Goal: Task Accomplishment & Management: Use online tool/utility

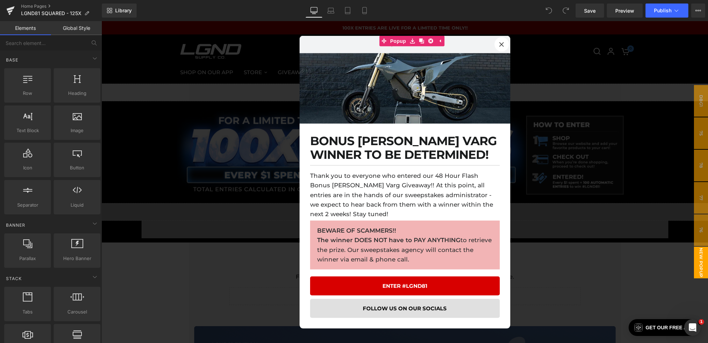
click at [245, 265] on div at bounding box center [404, 182] width 606 height 322
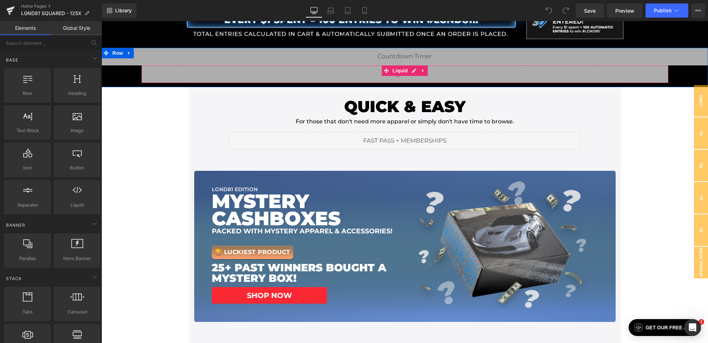
scroll to position [159, 0]
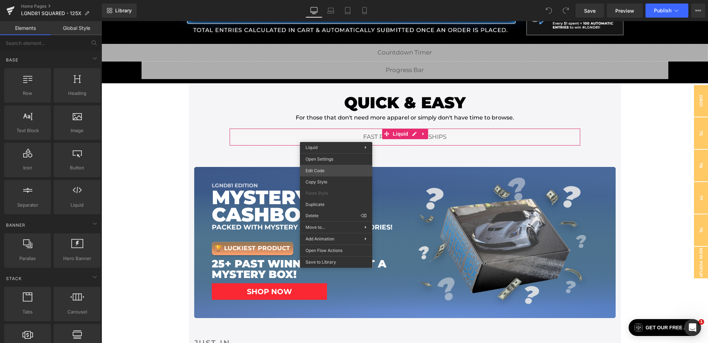
click at [325, 0] on div "You are previewing how the will restyle your page. You can not edit Elements in…" at bounding box center [354, 0] width 708 height 0
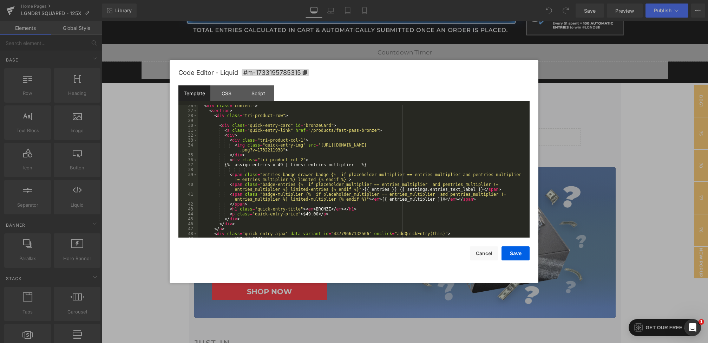
scroll to position [124, 0]
click at [494, 250] on button "Cancel" at bounding box center [484, 253] width 28 height 14
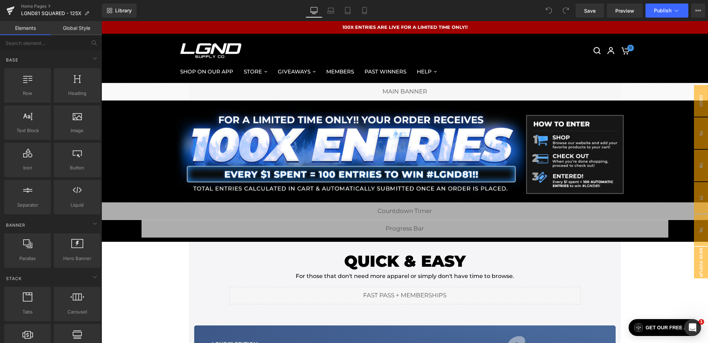
scroll to position [0, 0]
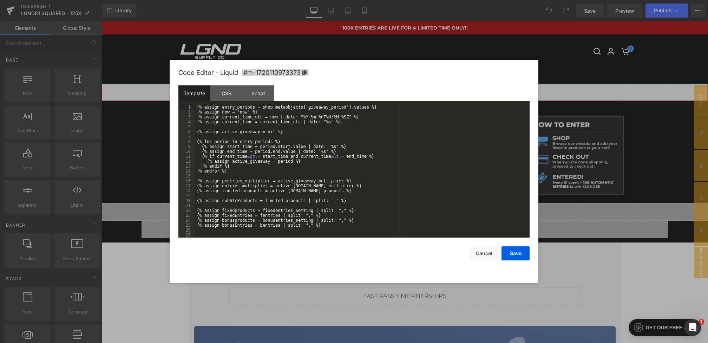
click at [283, 0] on div "You are previewing how the will restyle your page. You can not edit Elements in…" at bounding box center [354, 0] width 708 height 0
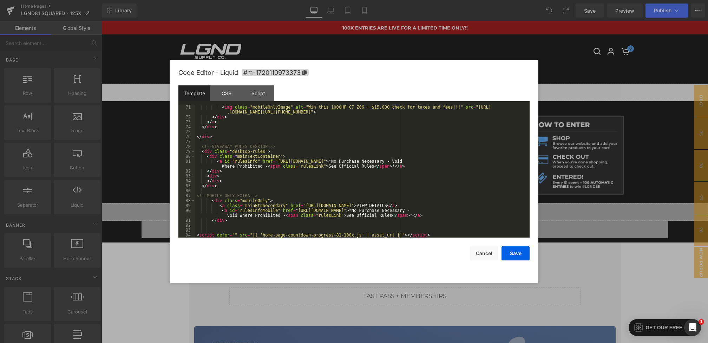
scroll to position [369, 0]
click at [241, 220] on div "< img class = "mobileOnlyImage" alt = "Win this 1000HP C7 Z06 + $15,000 check f…" at bounding box center [360, 178] width 331 height 147
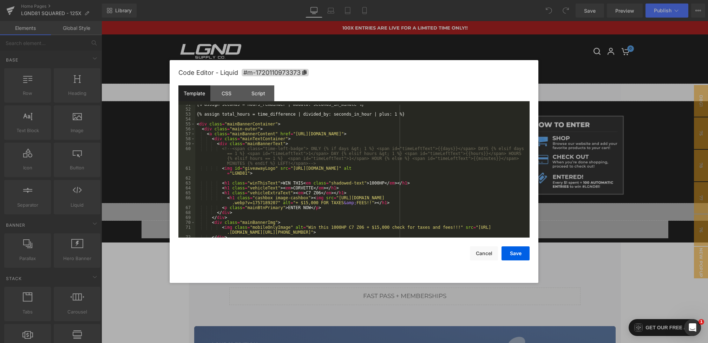
scroll to position [227, 0]
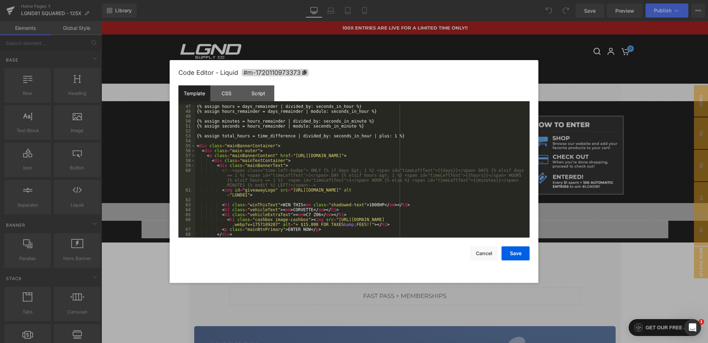
click at [196, 146] on div "{% assign hours = days_remainder | divided_by: seconds_in_hour %} {% assign hou…" at bounding box center [360, 175] width 331 height 143
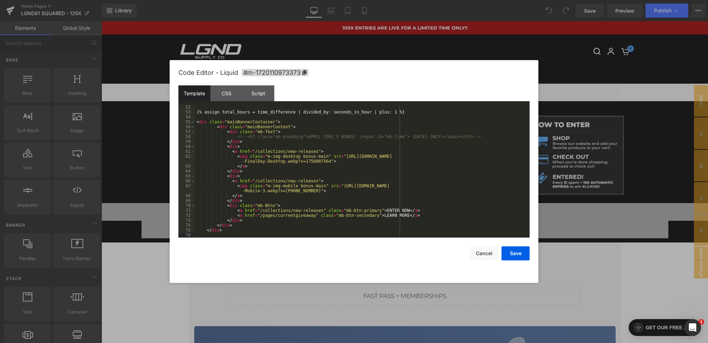
scroll to position [265, 0]
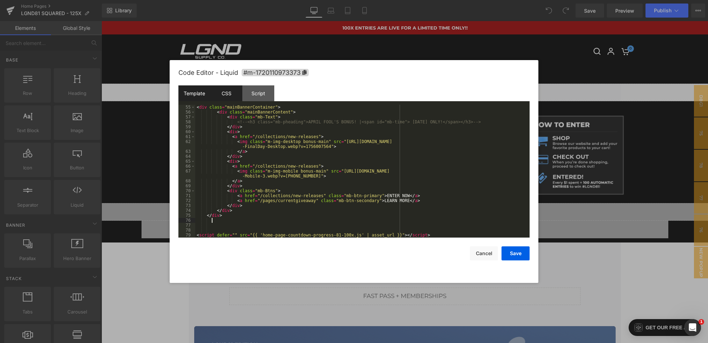
click at [232, 92] on div "CSS" at bounding box center [226, 93] width 32 height 16
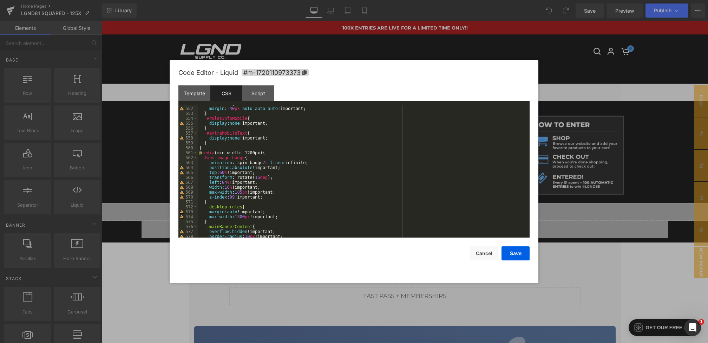
scroll to position [3302, 0]
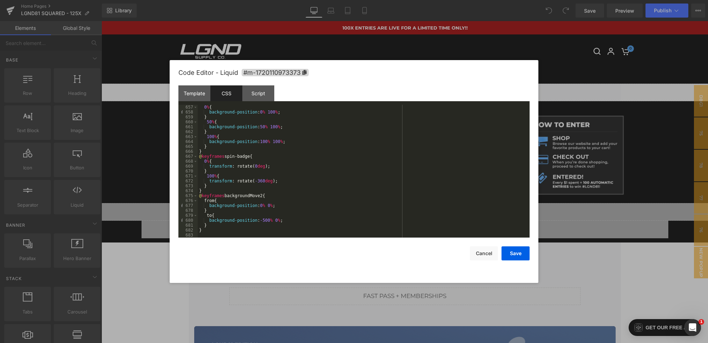
click at [212, 231] on div "0 % { background-position : 0 % 100 % ; } 50 % { background-position : 50 % 100…" at bounding box center [362, 176] width 329 height 143
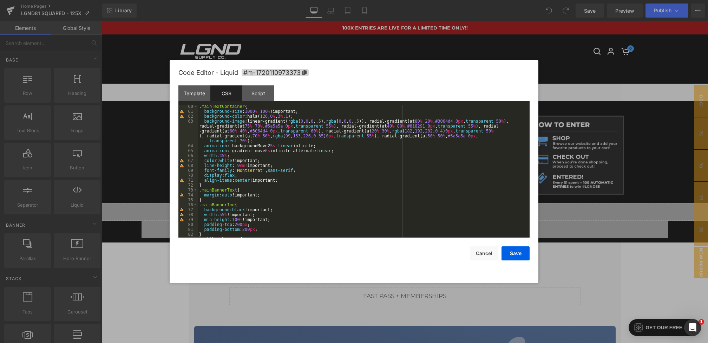
scroll to position [0, 0]
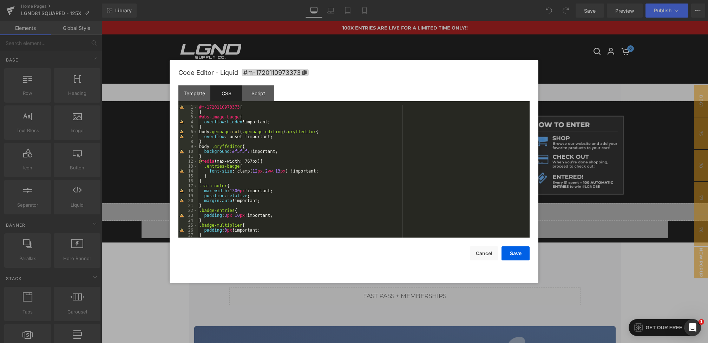
click at [200, 116] on div "#m-1720110973373 { } #abs-image-badge { overflow : hidden !important; } body .g…" at bounding box center [362, 176] width 329 height 143
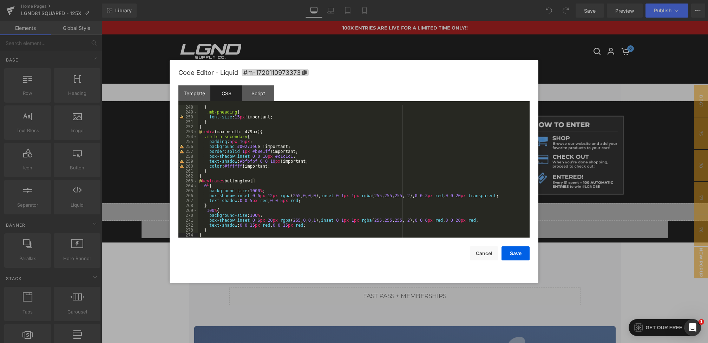
scroll to position [1224, 0]
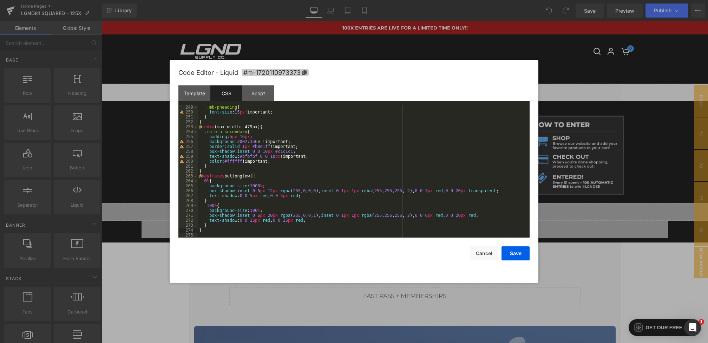
click at [269, 74] on span "#m-1720110973373" at bounding box center [275, 72] width 67 height 7
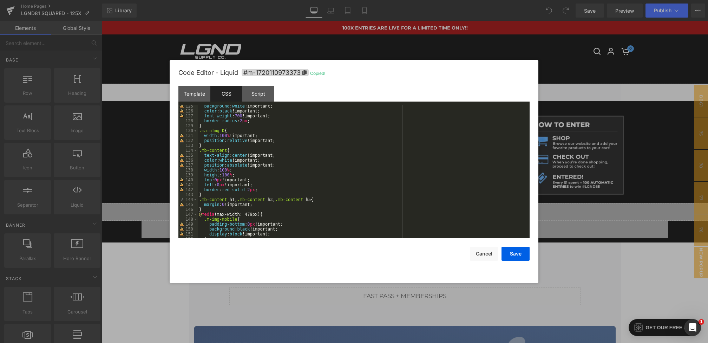
scroll to position [0, 0]
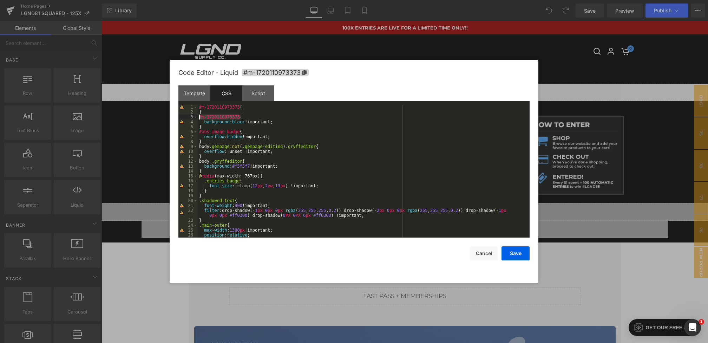
drag, startPoint x: 239, startPoint y: 118, endPoint x: 187, endPoint y: 119, distance: 52.7
click at [186, 119] on pre "1 2 3 4 5 6 7 8 9 10 11 12 13 14 15 16 17 18 19 20 21 22 23 24 25 26 27 #m-1720…" at bounding box center [353, 171] width 351 height 133
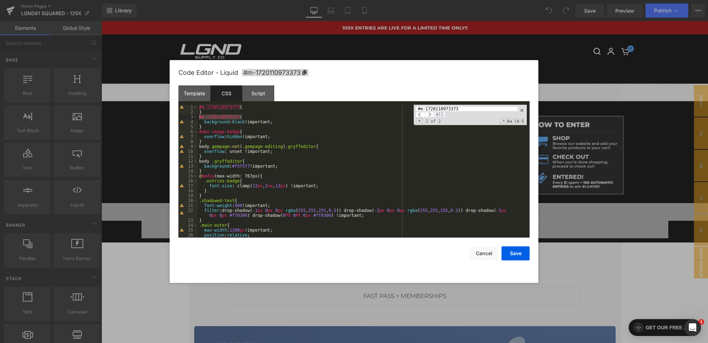
click at [440, 114] on span "All" at bounding box center [439, 115] width 13 height 6
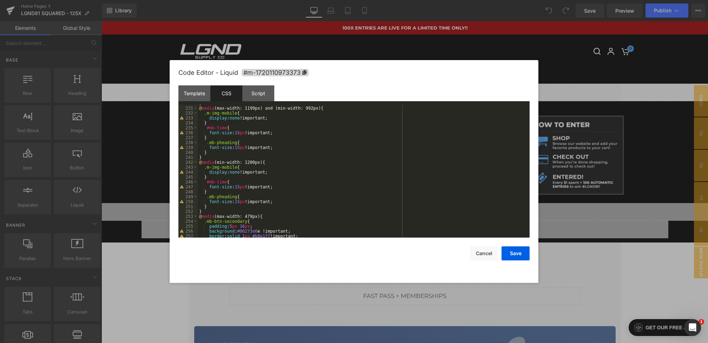
scroll to position [1224, 0]
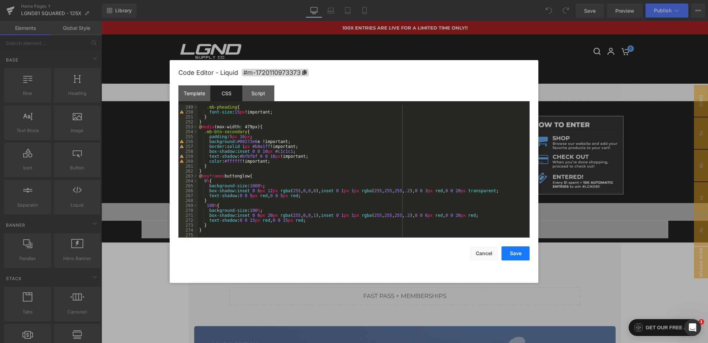
click at [516, 251] on button "Save" at bounding box center [515, 253] width 28 height 14
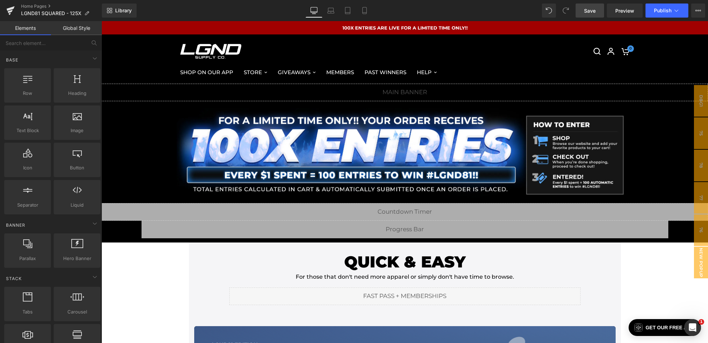
click at [590, 12] on span "Save" at bounding box center [590, 10] width 12 height 7
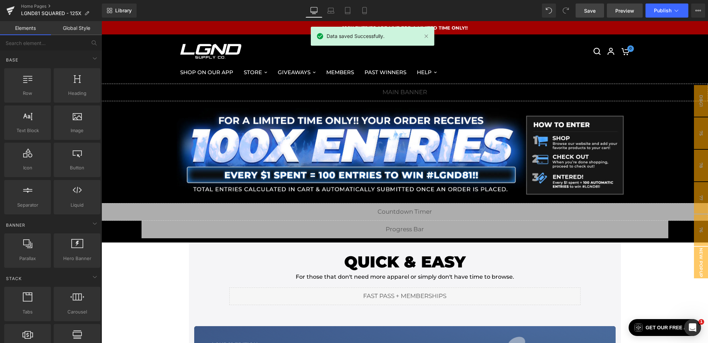
click at [622, 14] on link "Preview" at bounding box center [625, 11] width 36 height 14
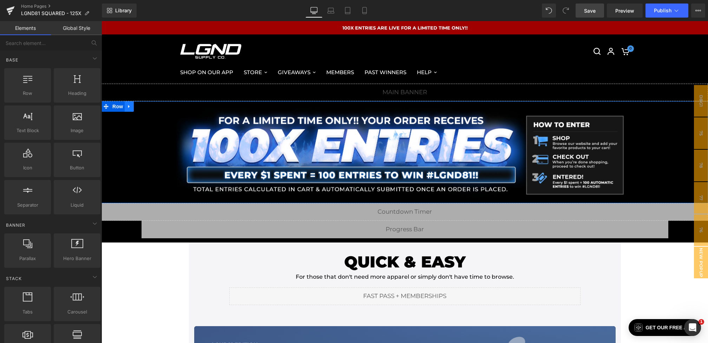
click at [129, 106] on icon at bounding box center [128, 106] width 1 height 3
click at [147, 106] on icon at bounding box center [147, 106] width 5 height 5
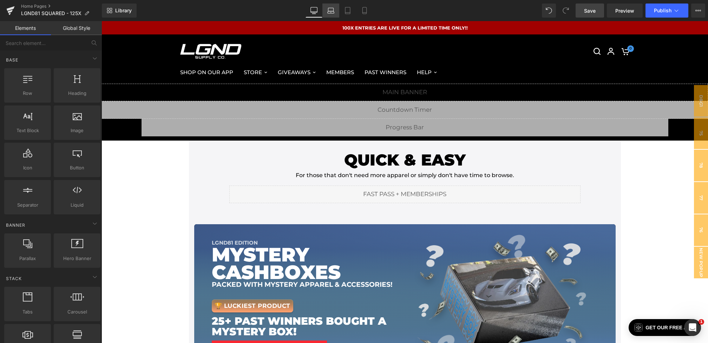
click at [331, 13] on icon at bounding box center [330, 10] width 7 height 7
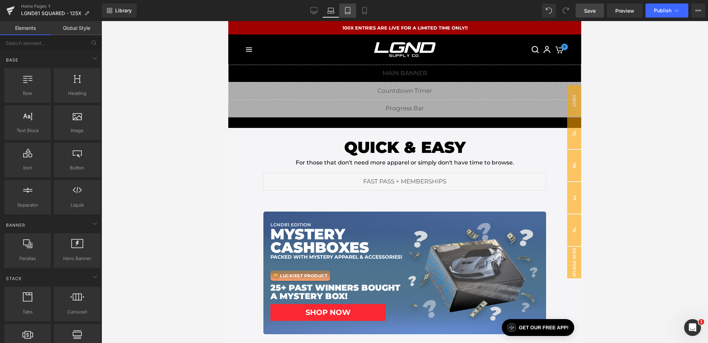
click at [344, 13] on link "Tablet" at bounding box center [347, 11] width 17 height 14
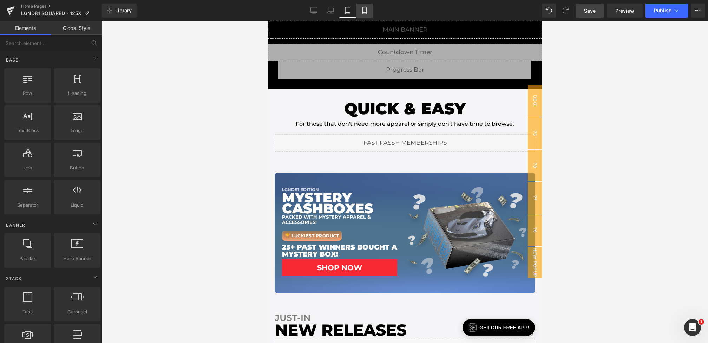
click at [372, 13] on link "Mobile" at bounding box center [364, 11] width 17 height 14
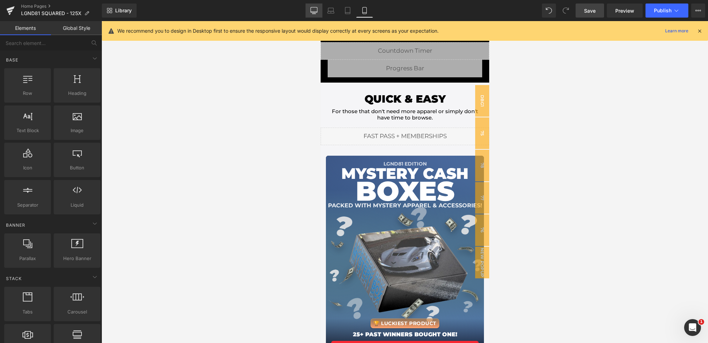
click at [308, 13] on link "Desktop" at bounding box center [313, 11] width 17 height 14
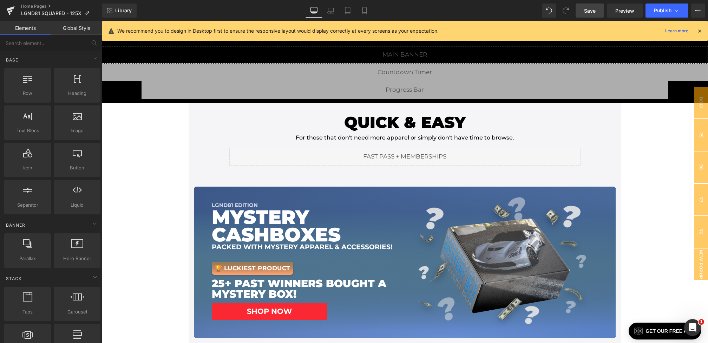
scroll to position [74, 0]
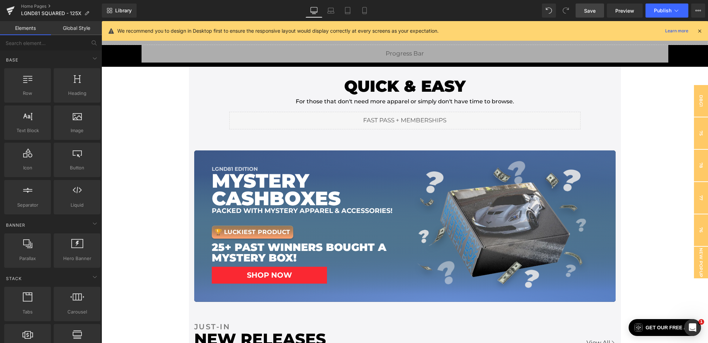
drag, startPoint x: 587, startPoint y: 6, endPoint x: 400, endPoint y: 74, distance: 198.9
click at [587, 7] on span "Save" at bounding box center [590, 10] width 12 height 7
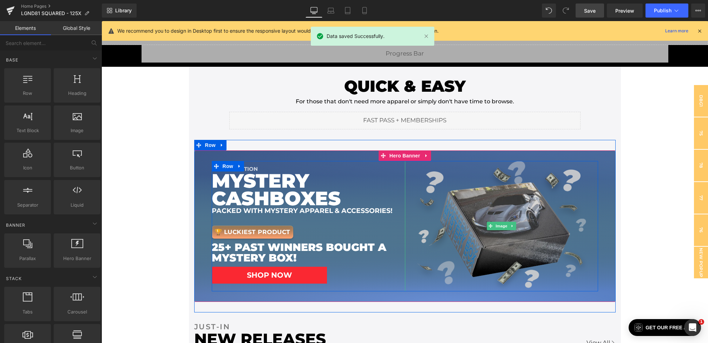
scroll to position [0, 0]
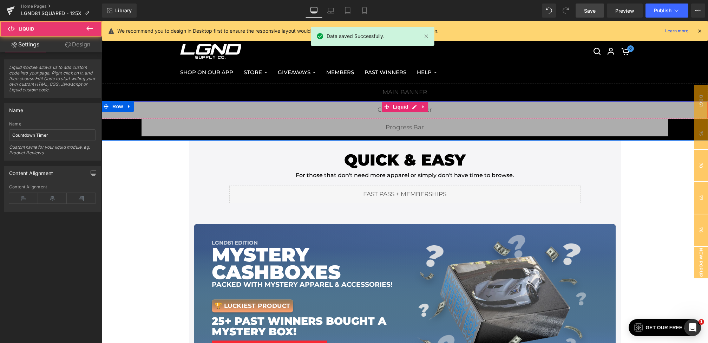
click at [364, 111] on div "Liquid" at bounding box center [404, 110] width 606 height 18
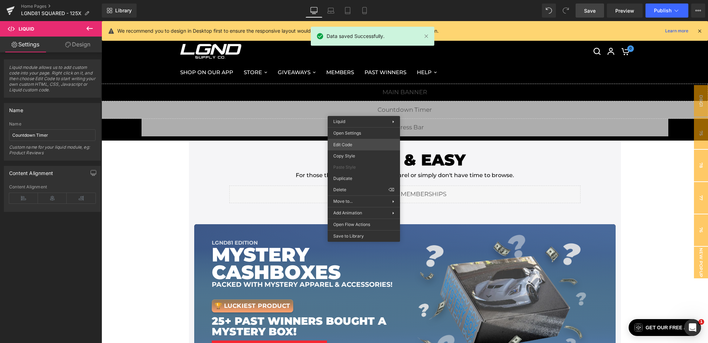
click at [360, 0] on div "You are previewing how the will restyle your page. You can not edit Elements in…" at bounding box center [354, 0] width 708 height 0
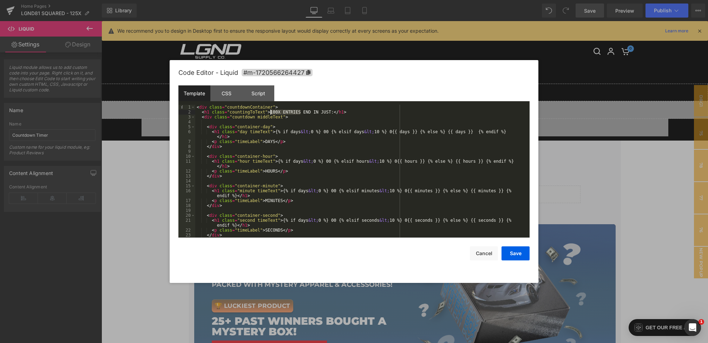
drag, startPoint x: 300, startPoint y: 111, endPoint x: 271, endPoint y: 114, distance: 29.6
click at [271, 114] on div "< div class = "countdownContainer" > < h1 class = "countingToText" > 100X ENTRI…" at bounding box center [360, 176] width 331 height 143
click at [336, 111] on div "< div class = "countdownContainer" > < h1 class = "countingToText" > BOTH GIVEA…" at bounding box center [360, 176] width 331 height 143
click at [522, 252] on button "Save" at bounding box center [515, 253] width 28 height 14
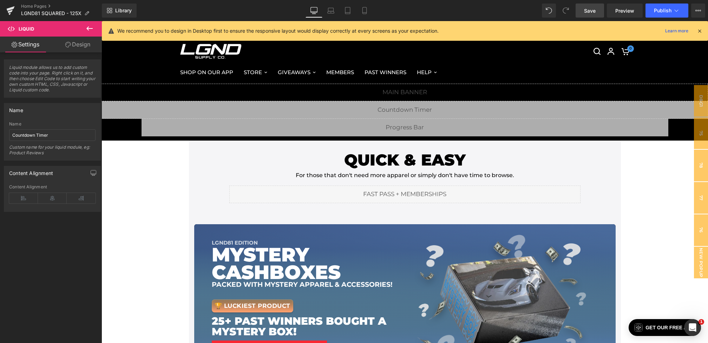
click at [591, 9] on span "Save" at bounding box center [590, 10] width 12 height 7
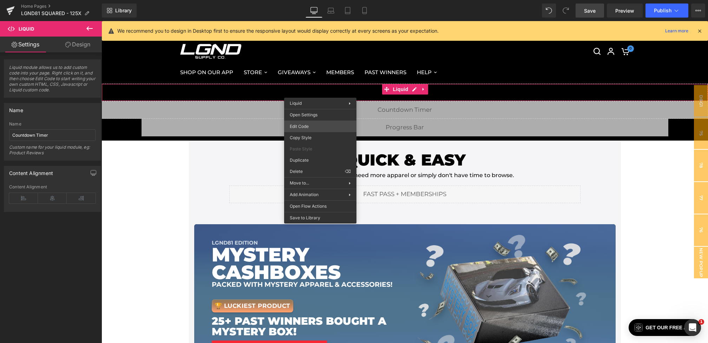
click at [319, 0] on div "You are previewing how the will restyle your page. You can not edit Elements in…" at bounding box center [354, 0] width 708 height 0
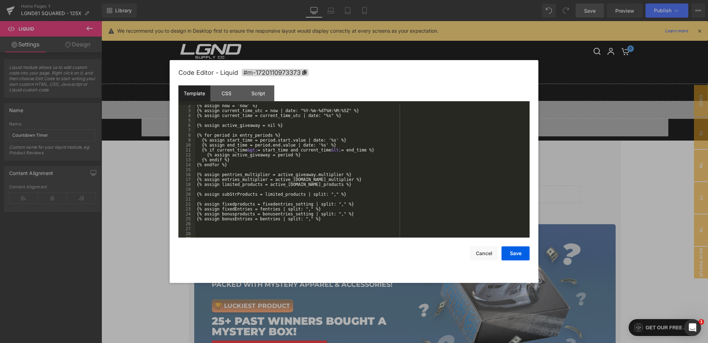
scroll to position [265, 0]
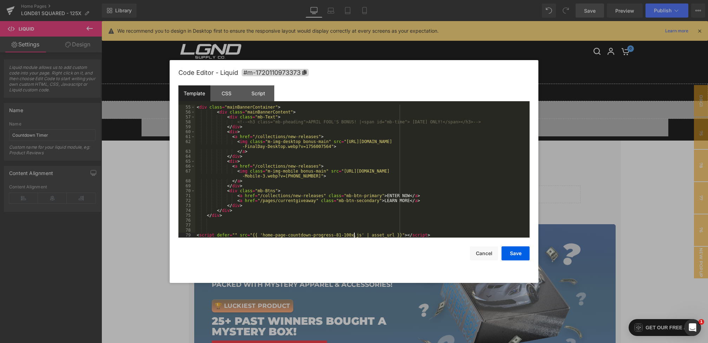
click at [353, 234] on div "< div class = "mainBannerContainer" > < div class = "mainBannerContent" > < div…" at bounding box center [360, 176] width 331 height 143
click at [515, 250] on button "Save" at bounding box center [515, 253] width 28 height 14
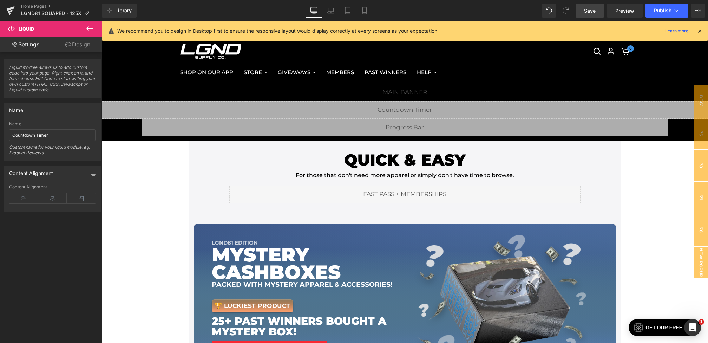
click at [593, 12] on span "Save" at bounding box center [590, 10] width 12 height 7
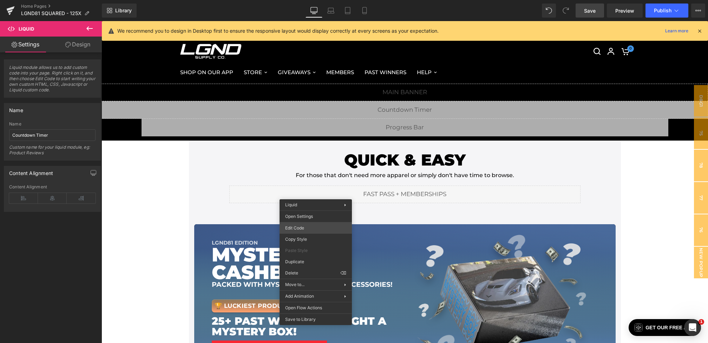
click at [304, 0] on div "You are previewing how the will restyle your page. You can not edit Elements in…" at bounding box center [354, 0] width 708 height 0
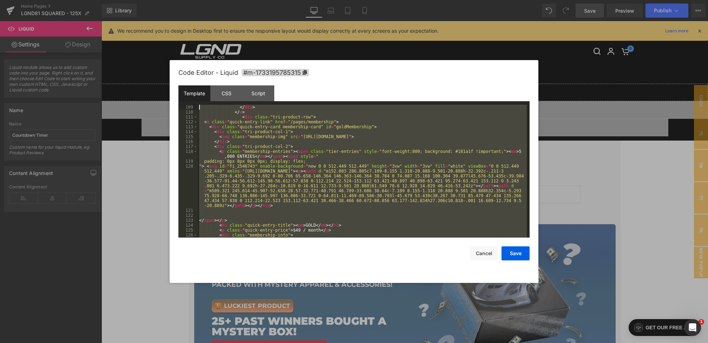
scroll to position [0, 0]
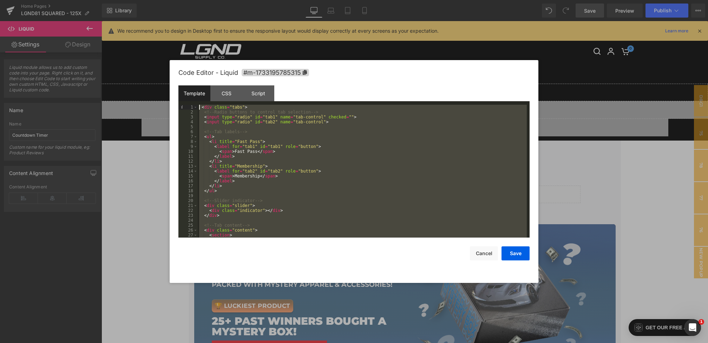
drag, startPoint x: 231, startPoint y: 220, endPoint x: 149, endPoint y: 21, distance: 215.3
click at [149, 21] on body "You are previewing how the will restyle your page. You can not edit Elements in…" at bounding box center [354, 171] width 708 height 343
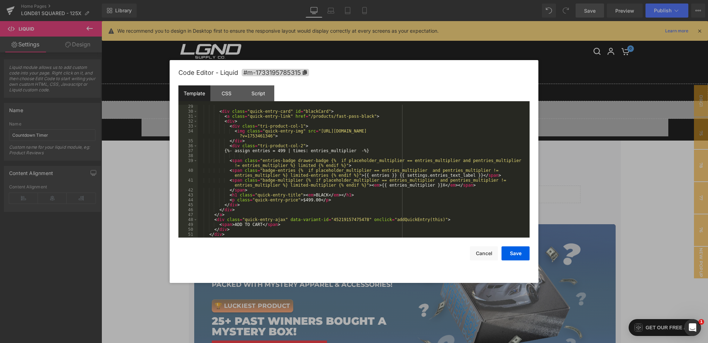
scroll to position [165, 0]
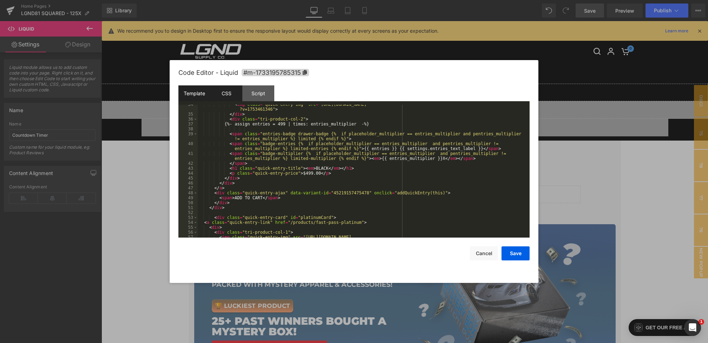
drag, startPoint x: 232, startPoint y: 92, endPoint x: 234, endPoint y: 94, distance: 4.0
click at [231, 92] on div "CSS" at bounding box center [226, 93] width 32 height 16
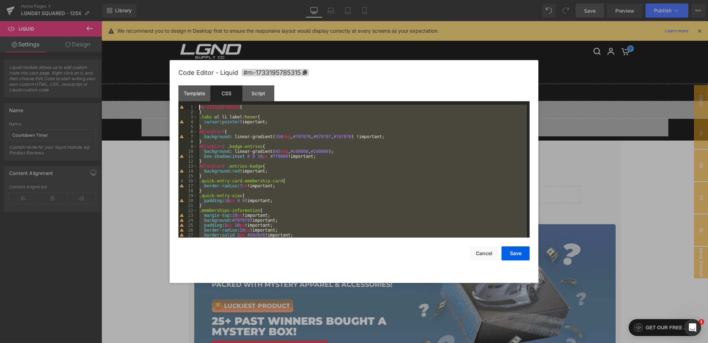
scroll to position [0, 0]
drag, startPoint x: 206, startPoint y: 231, endPoint x: 165, endPoint y: 3, distance: 231.8
click at [165, 3] on body "You are previewing how the will restyle your page. You can not edit Elements in…" at bounding box center [354, 171] width 708 height 343
click at [201, 98] on div "Template" at bounding box center [194, 93] width 32 height 16
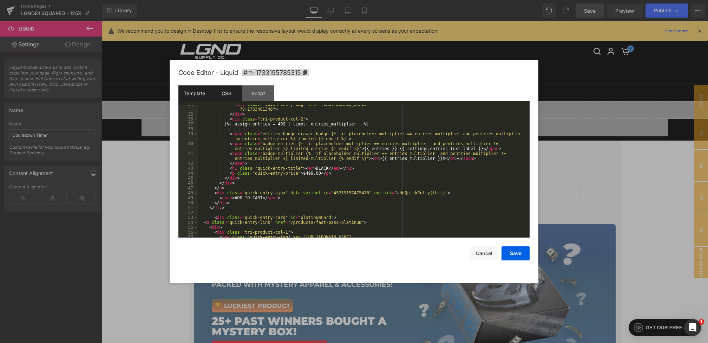
click at [230, 92] on div "CSS" at bounding box center [226, 93] width 32 height 16
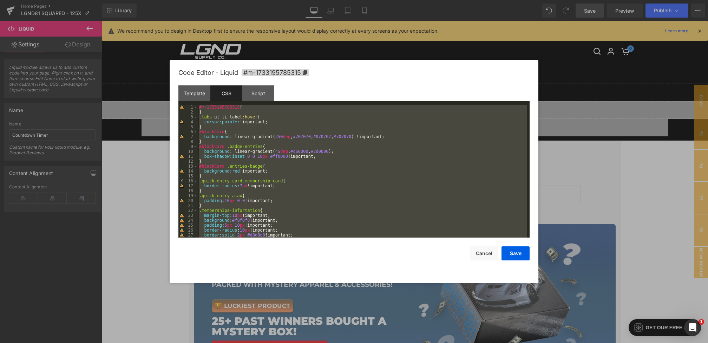
click at [300, 179] on div "#m-1733195785315 { } .tabs ul li label :hover { cursor : pointer !important; } …" at bounding box center [362, 176] width 329 height 143
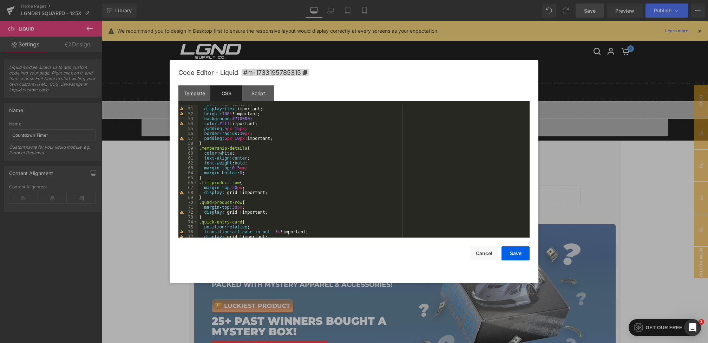
scroll to position [1238, 0]
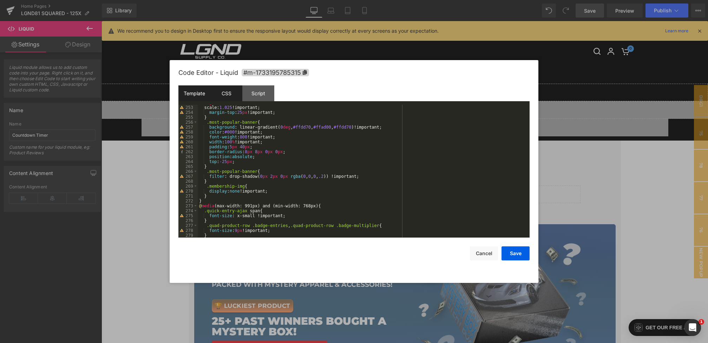
click at [208, 92] on div "Template" at bounding box center [194, 93] width 32 height 16
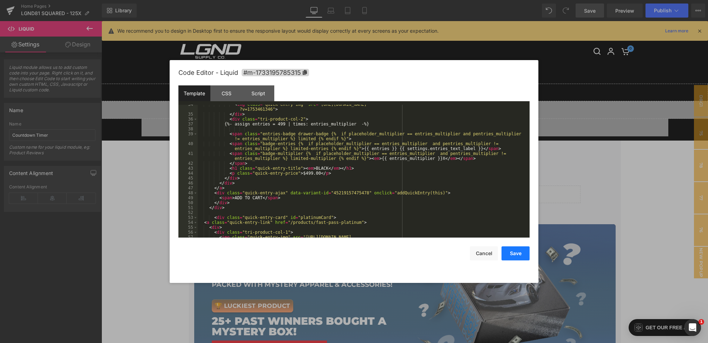
click at [518, 256] on button "Save" at bounding box center [515, 253] width 28 height 14
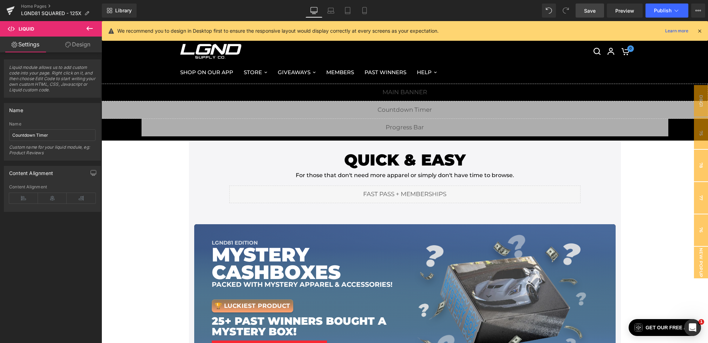
click at [591, 8] on span "Save" at bounding box center [590, 10] width 12 height 7
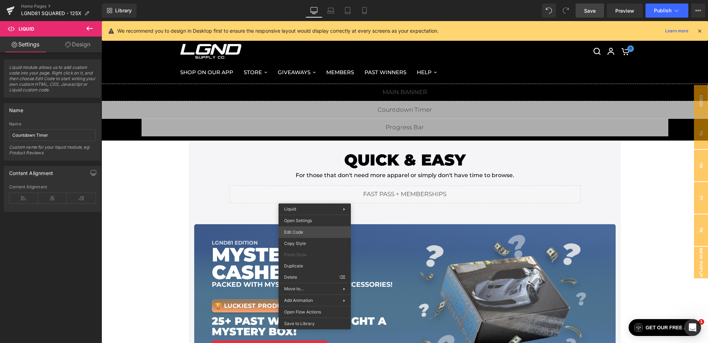
click at [300, 0] on div "You are previewing how the will restyle your page. You can not edit Elements in…" at bounding box center [354, 0] width 708 height 0
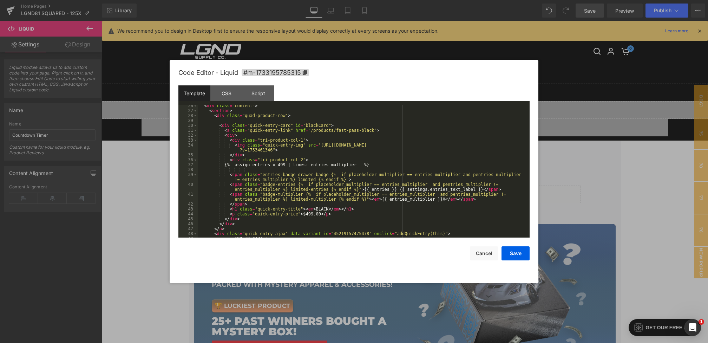
scroll to position [124, 0]
drag, startPoint x: 320, startPoint y: 146, endPoint x: 274, endPoint y: 151, distance: 47.0
click at [274, 151] on div "< div class = "content" > < section > < div class = "quad-product-row" > < div …" at bounding box center [362, 174] width 329 height 143
click at [520, 255] on button "Save" at bounding box center [515, 253] width 28 height 14
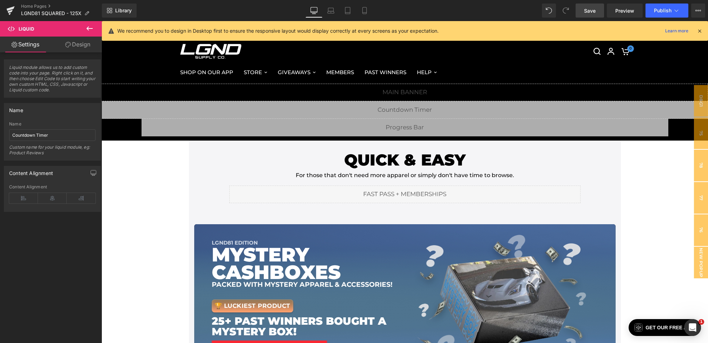
click at [590, 9] on span "Save" at bounding box center [590, 10] width 12 height 7
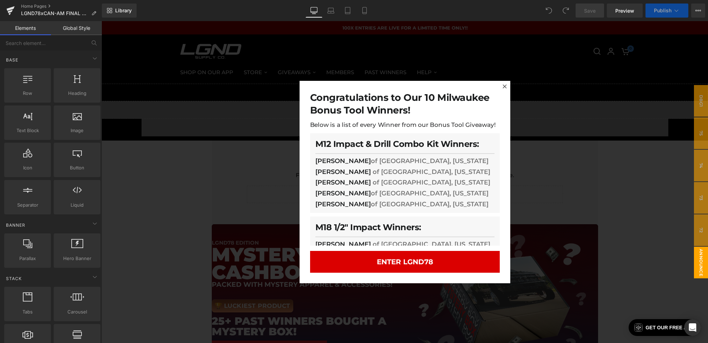
click at [250, 201] on div at bounding box center [404, 182] width 606 height 322
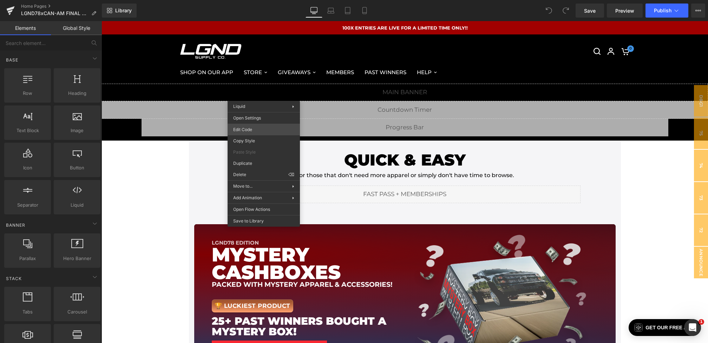
click at [253, 0] on div "You are previewing how the will restyle your page. You can not edit Elements in…" at bounding box center [354, 0] width 708 height 0
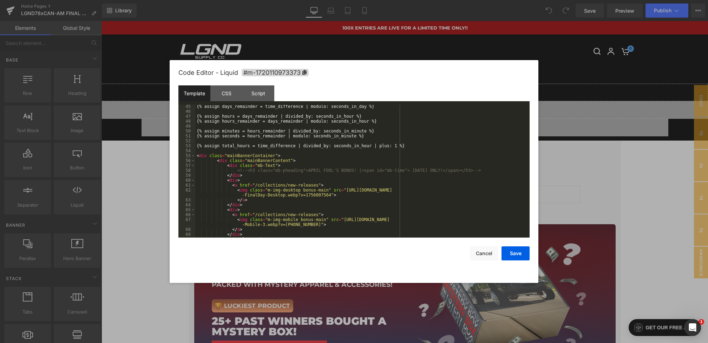
scroll to position [215, 0]
click at [219, 94] on div "CSS" at bounding box center [226, 93] width 32 height 16
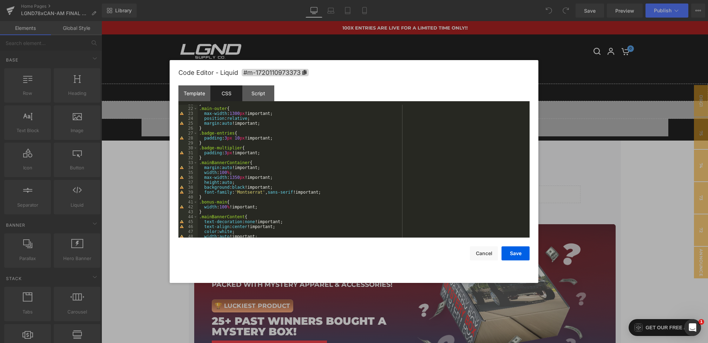
scroll to position [0, 0]
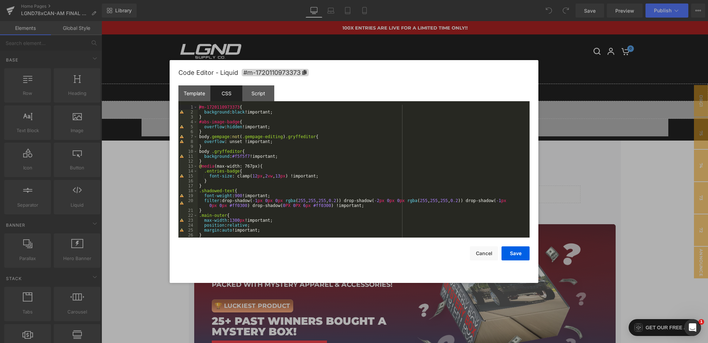
click at [191, 85] on div "Code Editor - Liquid #m-1720110973373" at bounding box center [353, 72] width 351 height 25
click at [197, 92] on div "Template" at bounding box center [194, 93] width 32 height 16
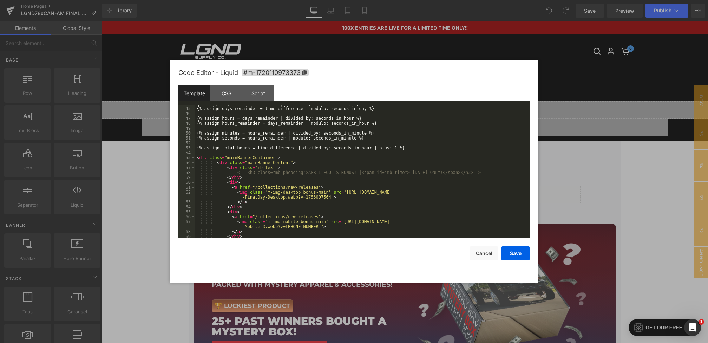
scroll to position [260, 0]
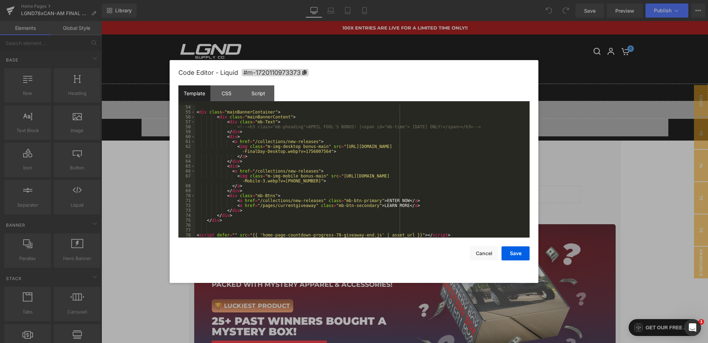
click at [255, 220] on div "< div class = "mainBannerContainer" > < div class = "mainBannerContent" > < div…" at bounding box center [360, 176] width 331 height 143
click at [197, 112] on div "< div class = "mainBannerContainer" > < div class = "mainBannerContent" > < div…" at bounding box center [360, 176] width 331 height 143
click at [232, 223] on div "< div class = "mainBannerContainer" > < div class = "mainBannerContent" > < div…" at bounding box center [360, 176] width 331 height 143
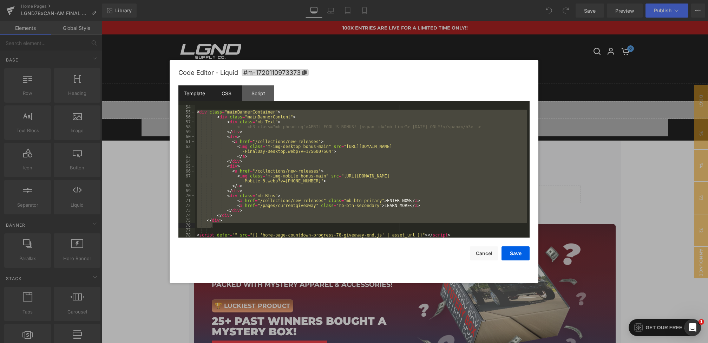
click at [230, 97] on div "CSS" at bounding box center [226, 93] width 32 height 16
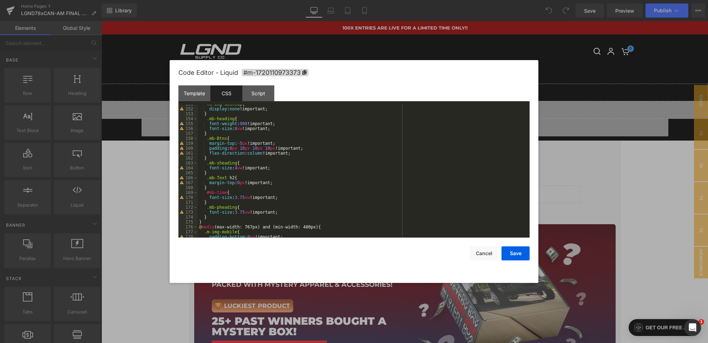
scroll to position [1214, 0]
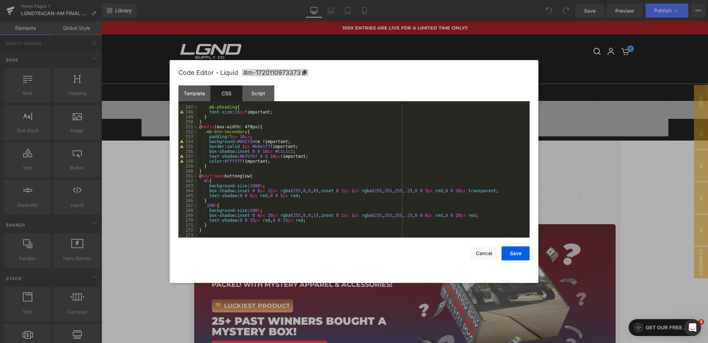
click at [207, 230] on div ".mb-pheading { font-size : 15 px !important; } } @ media (max-width: 479px) { .…" at bounding box center [362, 176] width 329 height 143
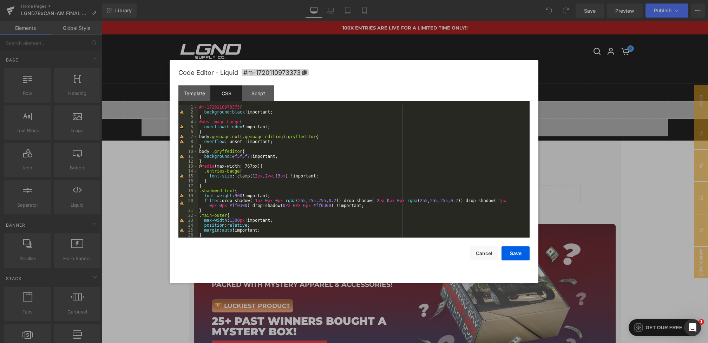
scroll to position [0, 0]
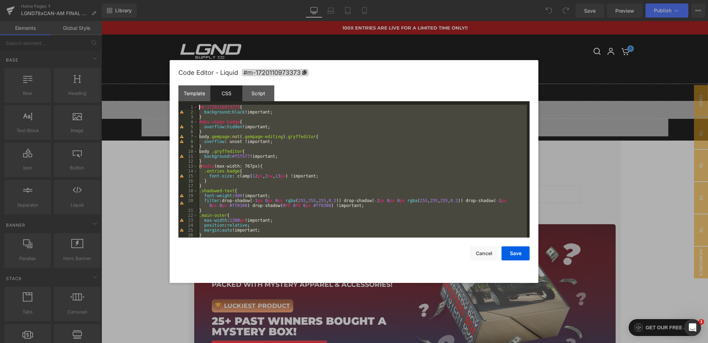
click at [198, 106] on div "#m-1720110973373 { background : black !important; } #abs-image-badge { overflow…" at bounding box center [362, 176] width 329 height 143
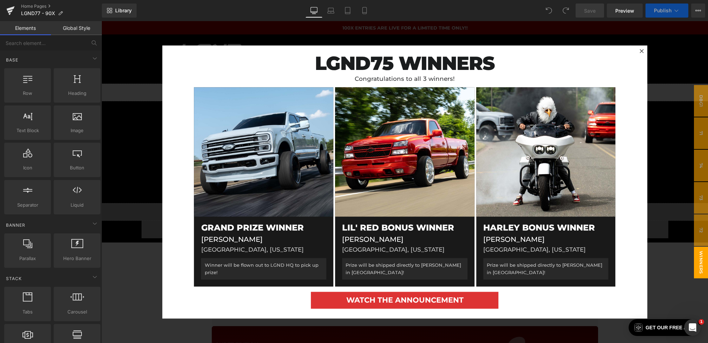
click at [136, 190] on div at bounding box center [404, 182] width 606 height 322
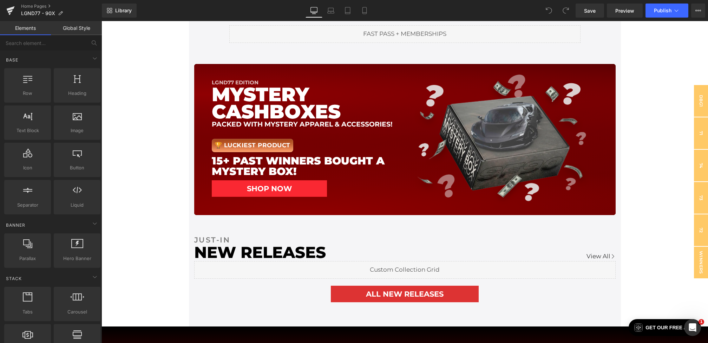
scroll to position [220, 0]
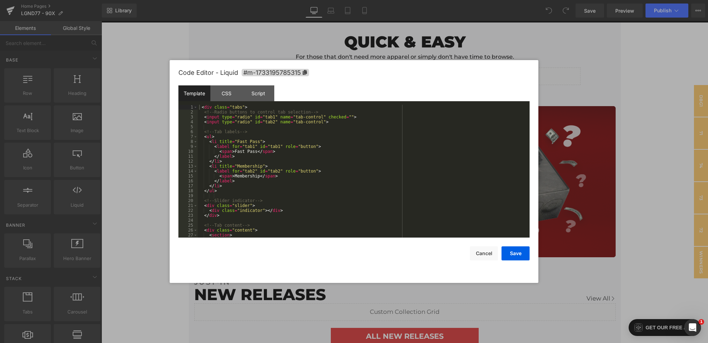
click at [304, 0] on div "You are previewing how the will restyle your page. You can not edit Elements in…" at bounding box center [354, 0] width 708 height 0
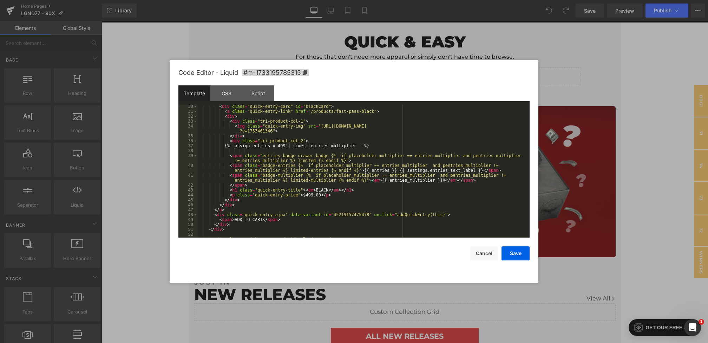
scroll to position [1062, 0]
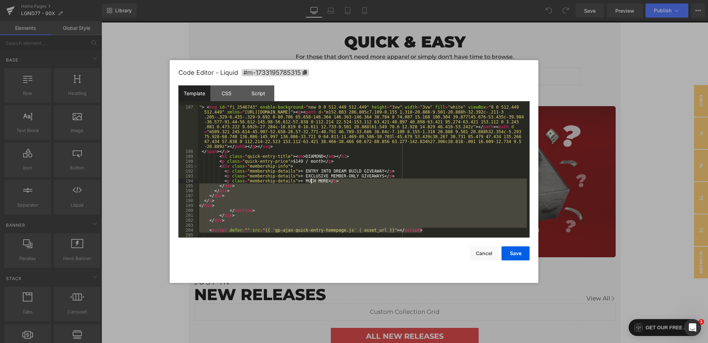
drag, startPoint x: 437, startPoint y: 229, endPoint x: 311, endPoint y: 179, distance: 135.2
click at [311, 179] on div "" > < svg id = "fi_2546743" enable-background = "new 0 0 512.449 512.449" heigh…" at bounding box center [362, 196] width 329 height 182
click at [284, 220] on div "" > < svg id = "fi_2546743" enable-background = "new 0 0 512.449 512.449" heigh…" at bounding box center [362, 196] width 329 height 182
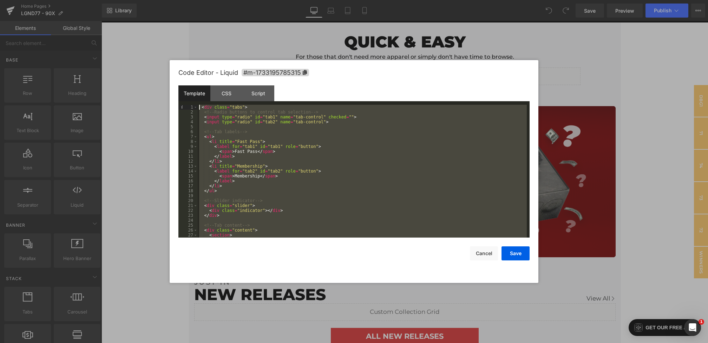
scroll to position [0, 0]
drag, startPoint x: 246, startPoint y: 222, endPoint x: 168, endPoint y: 15, distance: 220.5
click at [168, 15] on body "You are previewing how the will restyle your page. You can not edit Elements in…" at bounding box center [354, 171] width 708 height 343
click at [223, 88] on div "CSS" at bounding box center [226, 93] width 32 height 16
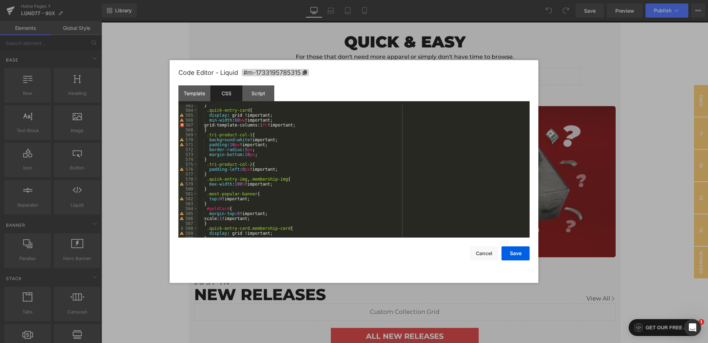
scroll to position [2806, 0]
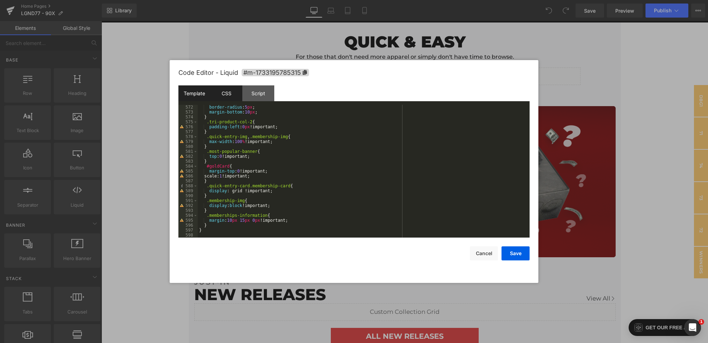
click at [199, 91] on div "Template" at bounding box center [194, 93] width 32 height 16
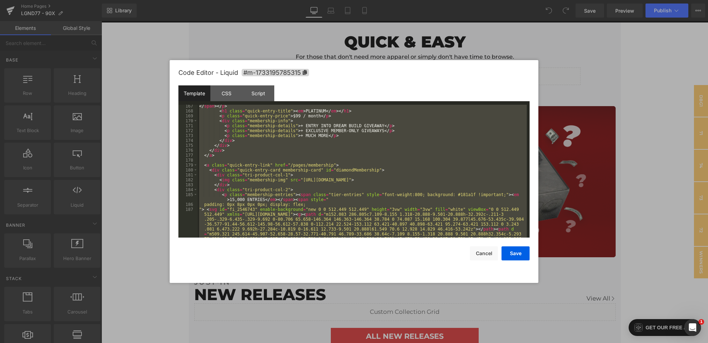
scroll to position [1062, 0]
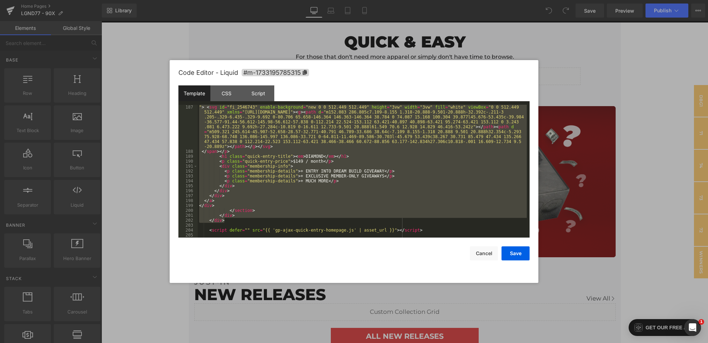
click at [225, 217] on div "" > < svg id = "fi_2546743" enable-background = "new 0 0 512.449 512.449" heigh…" at bounding box center [362, 196] width 329 height 182
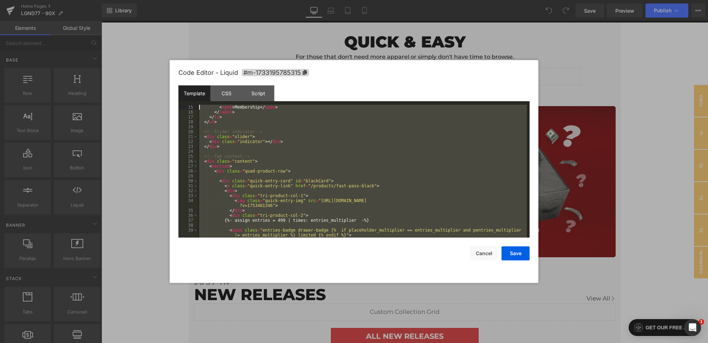
scroll to position [0, 0]
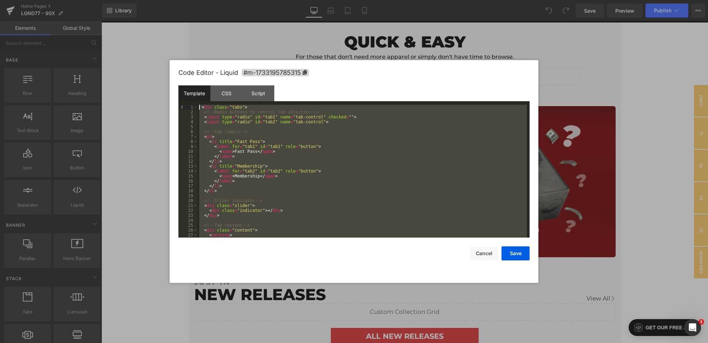
drag, startPoint x: 232, startPoint y: 221, endPoint x: 161, endPoint y: 39, distance: 195.0
click at [161, 39] on body "You are previewing how the will restyle your page. You can not edit Elements in…" at bounding box center [354, 171] width 708 height 343
click at [224, 98] on div "CSS" at bounding box center [226, 93] width 32 height 16
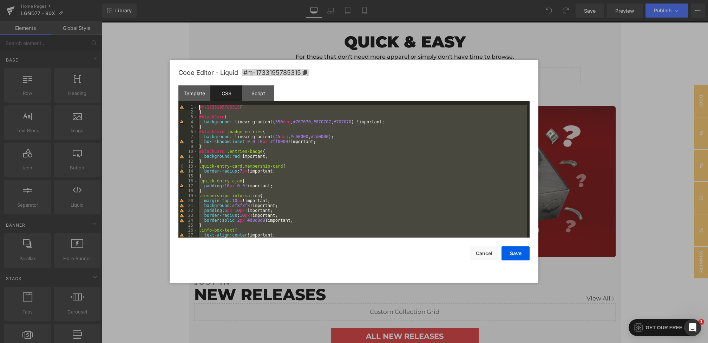
drag, startPoint x: 208, startPoint y: 232, endPoint x: 164, endPoint y: 17, distance: 219.3
click at [164, 17] on body "You are previewing how the will restyle your page. You can not edit Elements in…" at bounding box center [354, 171] width 708 height 343
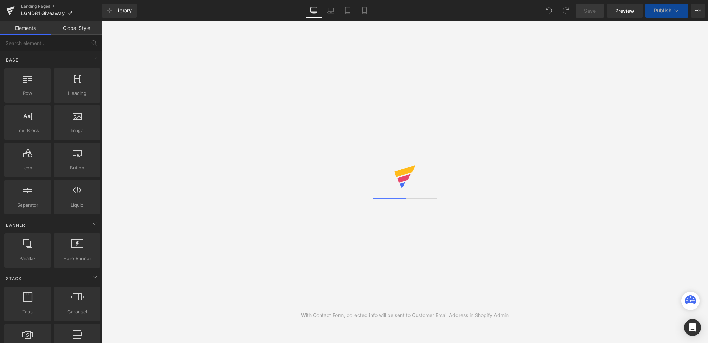
click at [30, 319] on div "Tabs tabs, vertical, horizontal, accordions" at bounding box center [27, 303] width 47 height 34
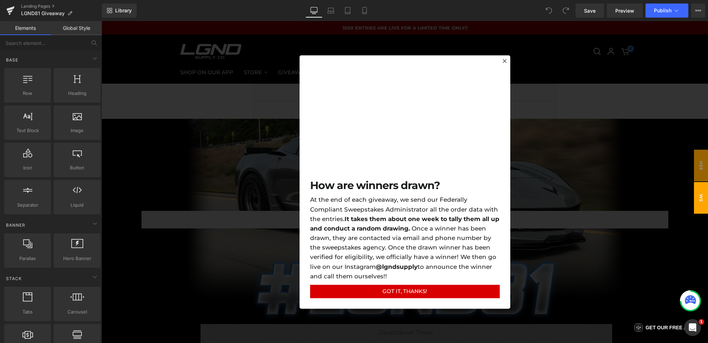
click at [579, 103] on div at bounding box center [404, 182] width 606 height 322
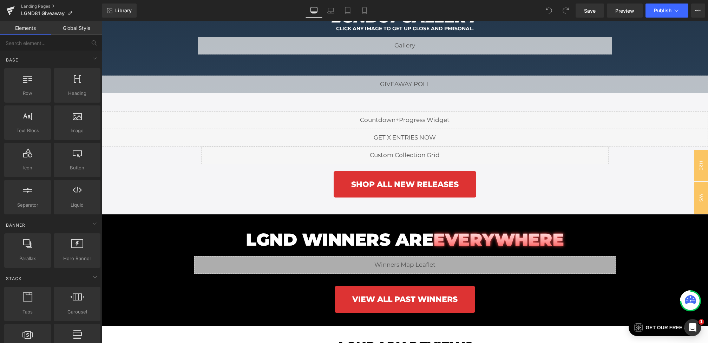
scroll to position [1016, 0]
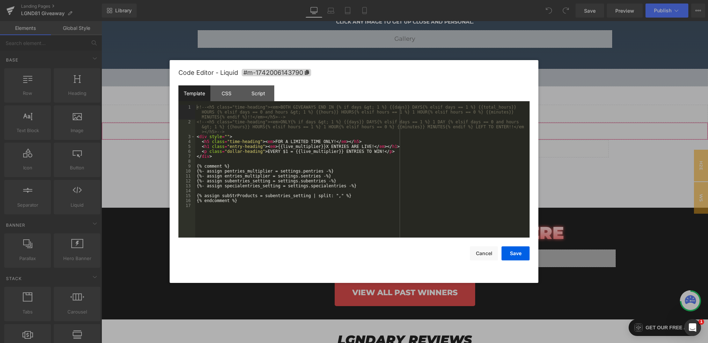
click at [292, 0] on div "You are previewing how the will restyle your page. You can not edit Elements in…" at bounding box center [354, 0] width 708 height 0
drag, startPoint x: 333, startPoint y: 142, endPoint x: 277, endPoint y: 143, distance: 55.8
click at [277, 143] on div "<!-- <h5 class="time-heading"><em>BOTH GIVEAWAYS END IN {% if days &gt; 1 %} {{…" at bounding box center [362, 181] width 334 height 152
click at [474, 249] on button "Cancel" at bounding box center [484, 253] width 28 height 14
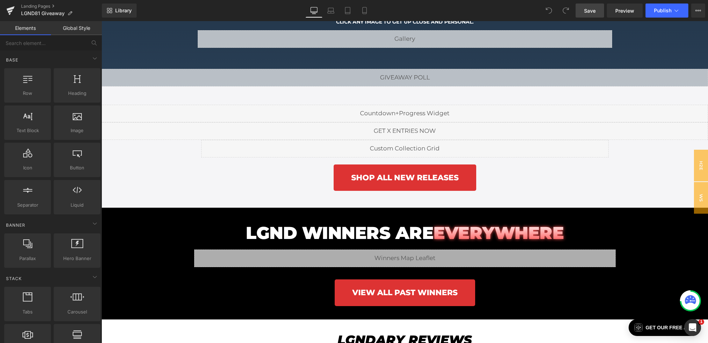
click at [587, 12] on span "Save" at bounding box center [590, 10] width 12 height 7
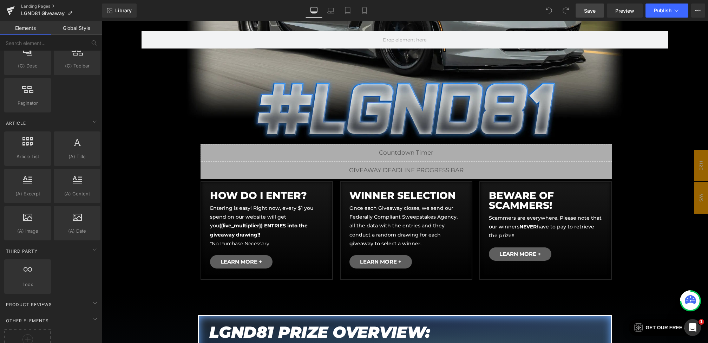
scroll to position [1212, 0]
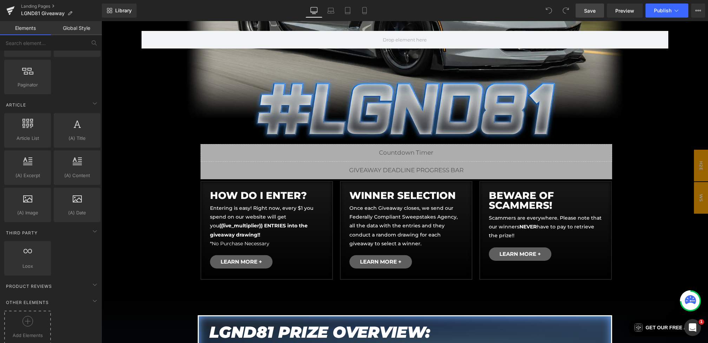
click at [25, 331] on span "Add Elements" at bounding box center [27, 334] width 43 height 7
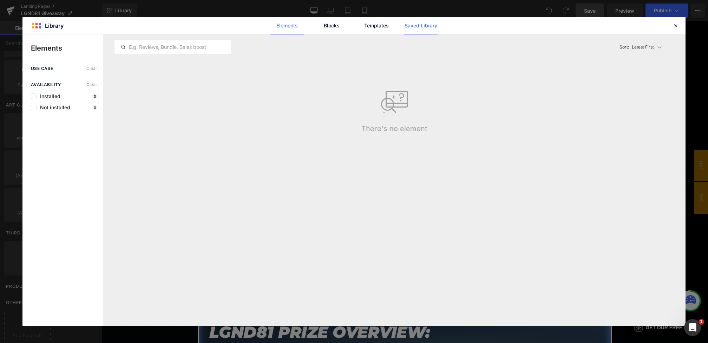
click at [422, 32] on link "Saved Library" at bounding box center [420, 26] width 33 height 18
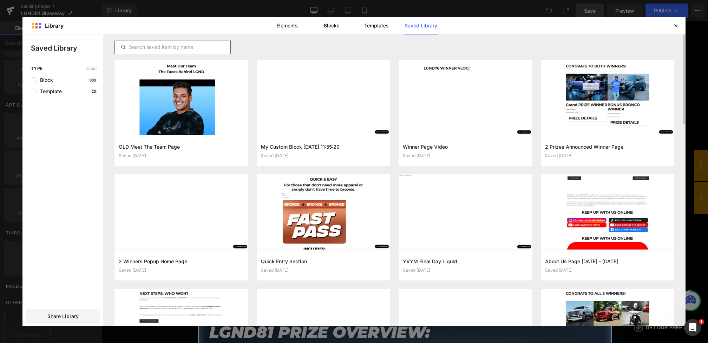
click at [193, 51] on input "text" at bounding box center [172, 47] width 115 height 8
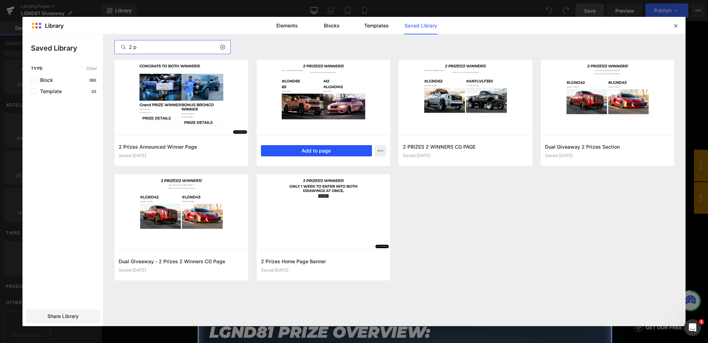
type input "2 p"
click at [314, 150] on button "Add to page" at bounding box center [316, 150] width 111 height 11
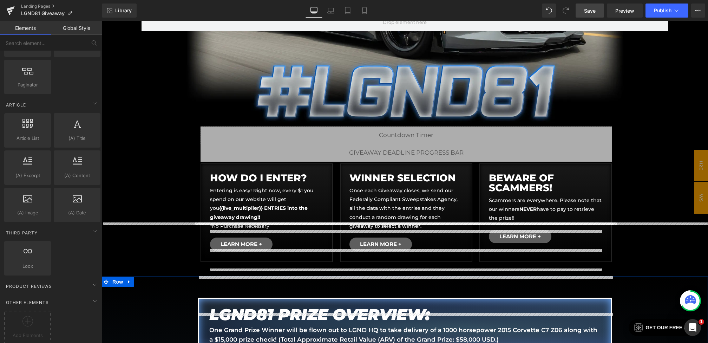
scroll to position [0, 0]
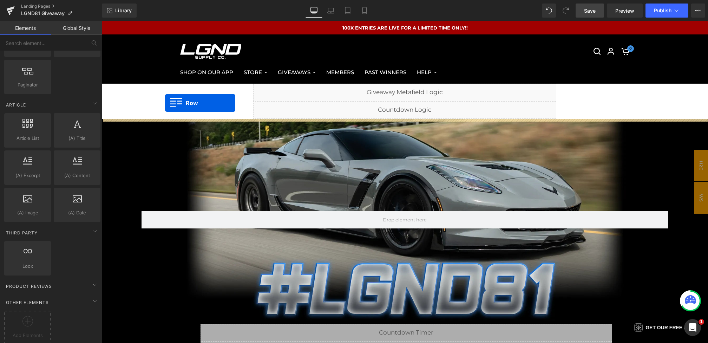
drag, startPoint x: 107, startPoint y: 87, endPoint x: 165, endPoint y: 103, distance: 59.7
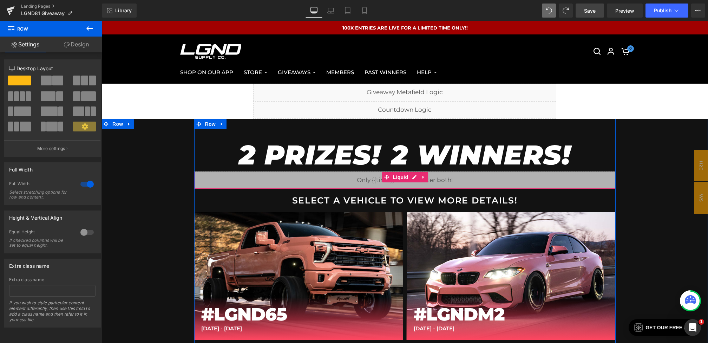
scroll to position [253, 0]
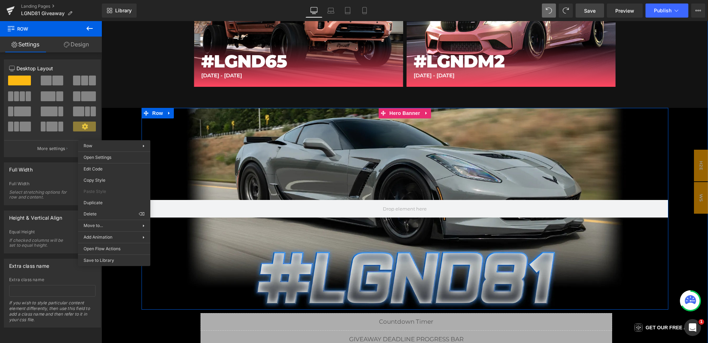
click at [170, 144] on div at bounding box center [404, 208] width 527 height 201
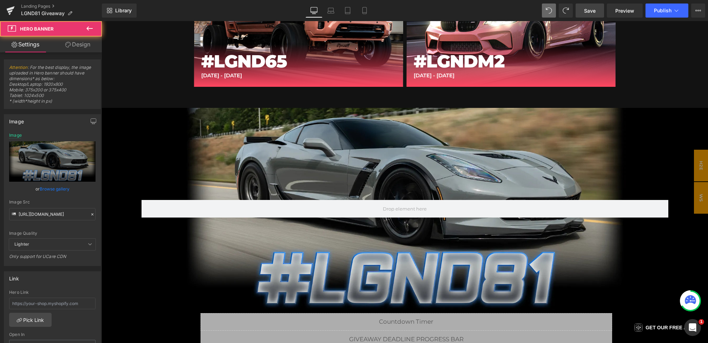
click at [124, 134] on div "2 PRIZES! 2 WINNERS! Heading Liquid SELECT A VEHICLE TO VIEW MORE DETAILS! Text…" at bounding box center [404, 159] width 606 height 586
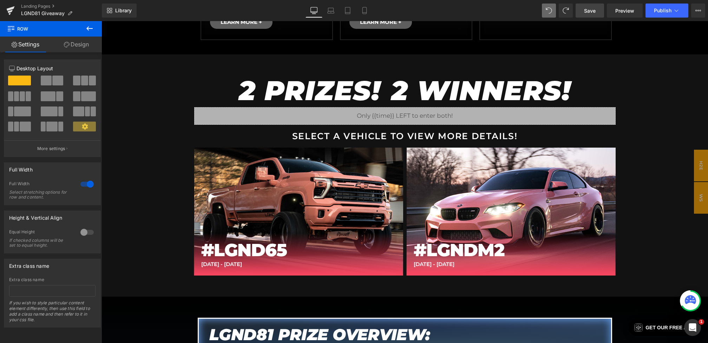
scroll to position [424, 0]
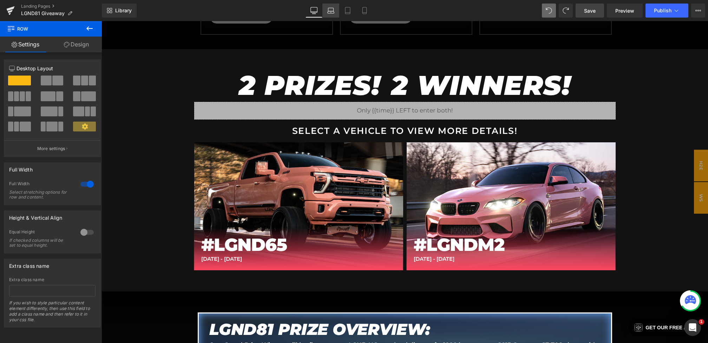
click at [331, 15] on link "Laptop" at bounding box center [330, 11] width 17 height 14
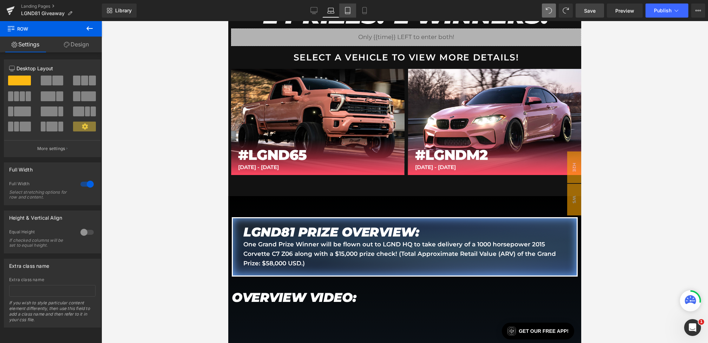
scroll to position [0, 0]
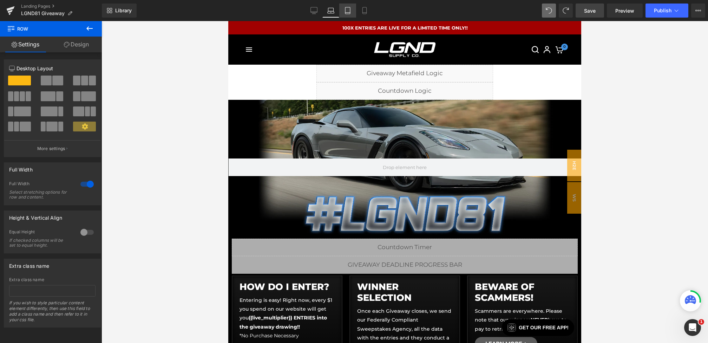
click at [346, 14] on link "Tablet" at bounding box center [347, 11] width 17 height 14
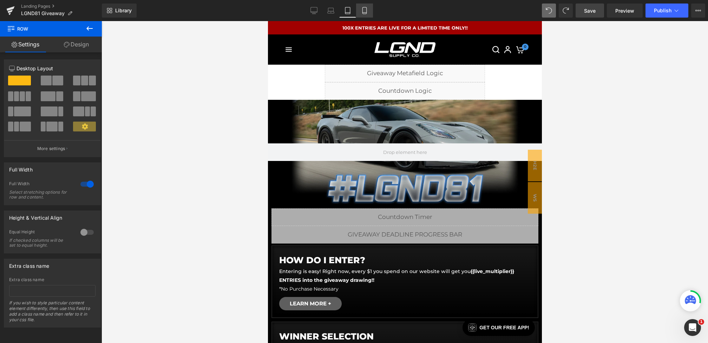
click at [361, 14] on link "Mobile" at bounding box center [364, 11] width 17 height 14
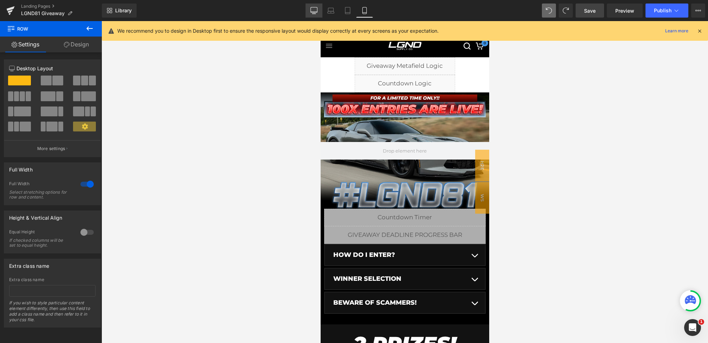
click at [317, 12] on icon at bounding box center [313, 10] width 7 height 7
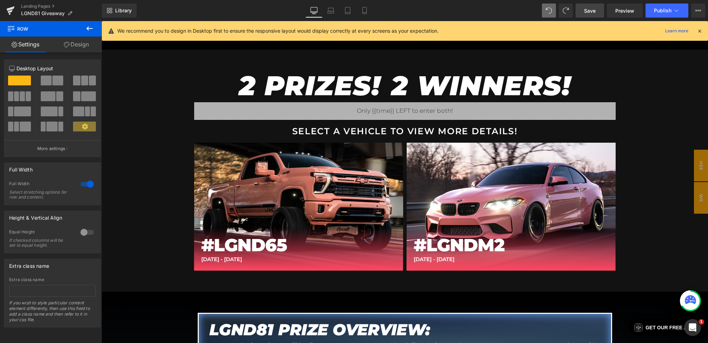
scroll to position [434, 0]
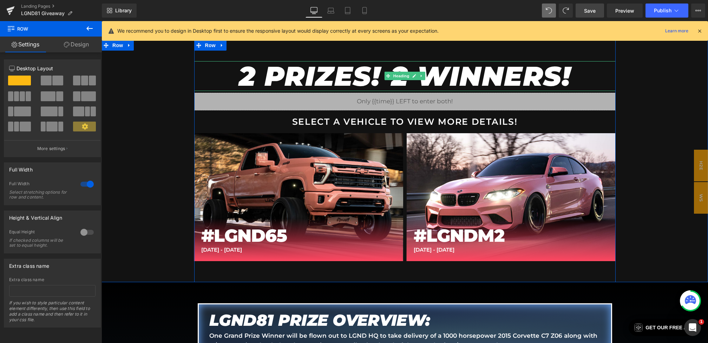
click at [346, 70] on span "2 PRIZES!" at bounding box center [310, 75] width 142 height 33
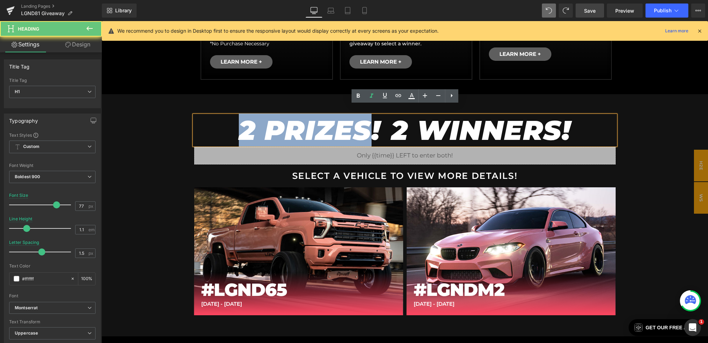
scroll to position [374, 0]
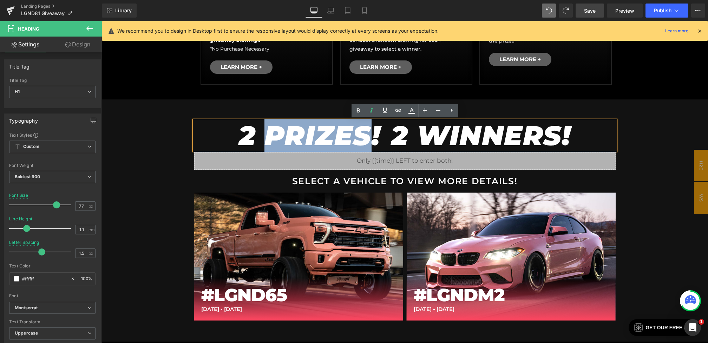
drag, startPoint x: 368, startPoint y: 70, endPoint x: 270, endPoint y: 138, distance: 119.4
click at [270, 138] on span "2 PRIZES!" at bounding box center [310, 135] width 142 height 33
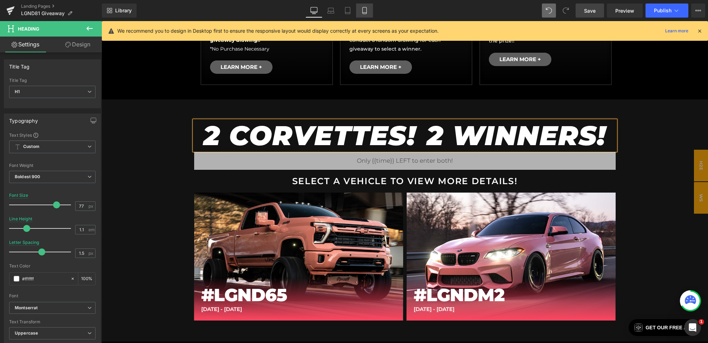
click at [369, 12] on link "Mobile" at bounding box center [364, 11] width 17 height 14
type input "35"
type input "0.9"
type input "0"
type input "100"
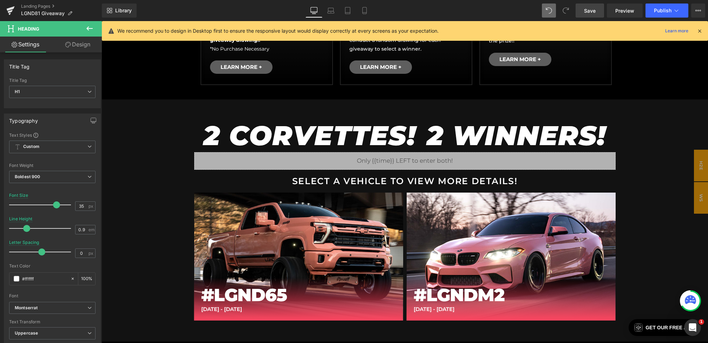
scroll to position [214, 0]
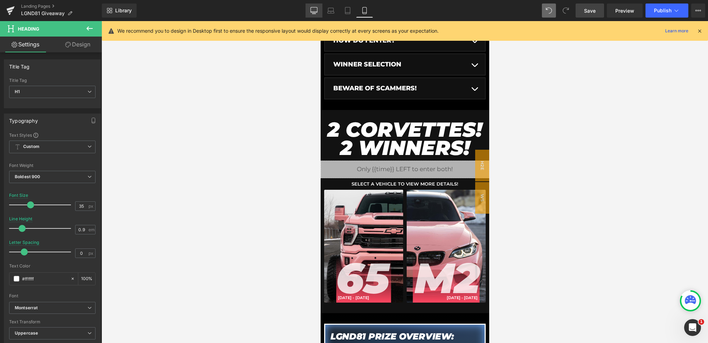
click at [316, 7] on icon at bounding box center [313, 10] width 7 height 7
type input "77"
type input "1.1"
type input "1.5"
type input "100"
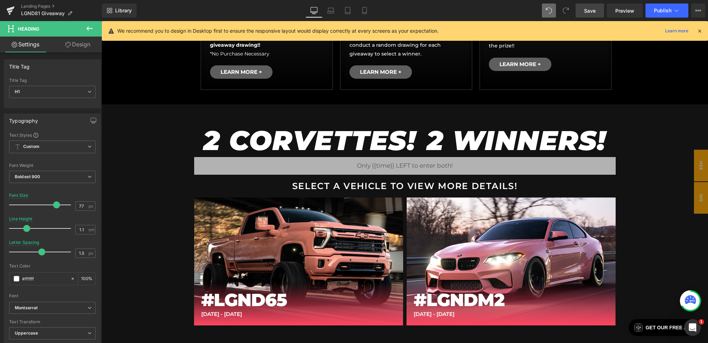
scroll to position [375, 0]
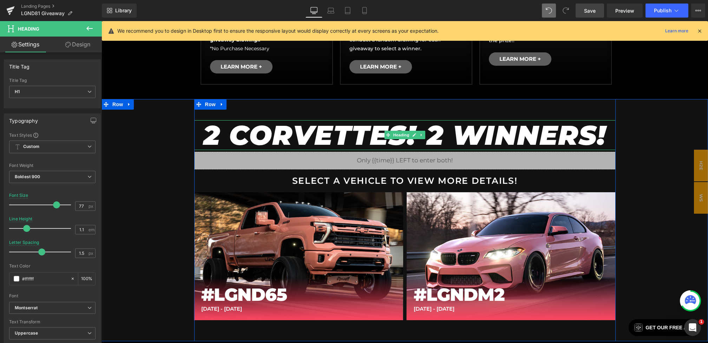
click at [374, 135] on span "2 CORVETTES!" at bounding box center [309, 134] width 212 height 33
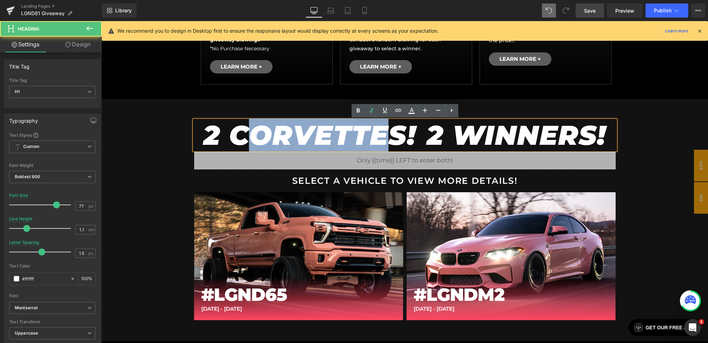
drag, startPoint x: 385, startPoint y: 136, endPoint x: 252, endPoint y: 136, distance: 133.4
click at [252, 136] on span "2 CORVETTES!" at bounding box center [309, 134] width 212 height 33
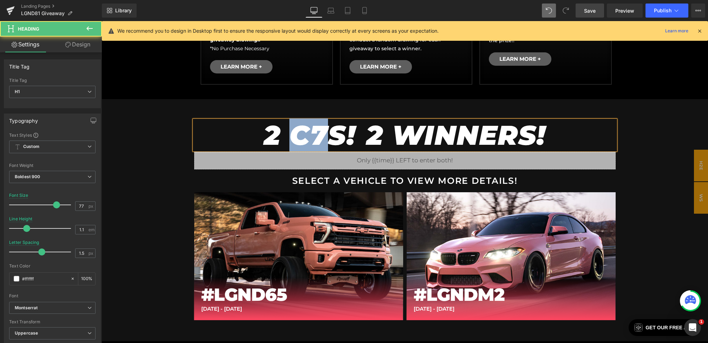
drag, startPoint x: 329, startPoint y: 135, endPoint x: 294, endPoint y: 135, distance: 34.8
click at [294, 135] on span "2 C7S!" at bounding box center [310, 134] width 92 height 33
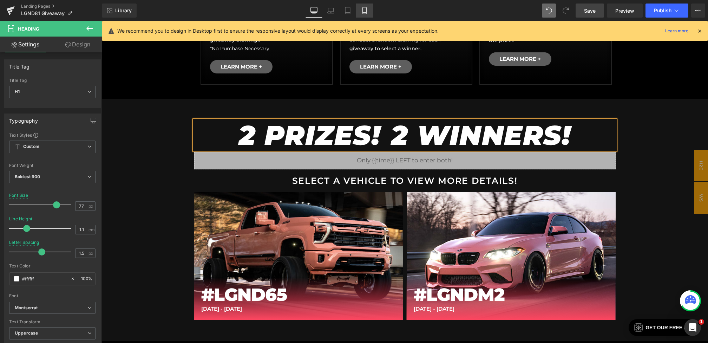
click at [362, 11] on icon at bounding box center [364, 10] width 7 height 7
type input "35"
type input "0.9"
type input "0"
type input "100"
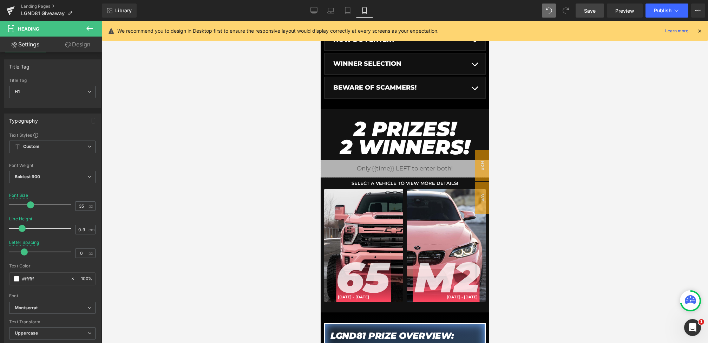
scroll to position [214, 0]
click at [591, 10] on span "Save" at bounding box center [590, 10] width 12 height 7
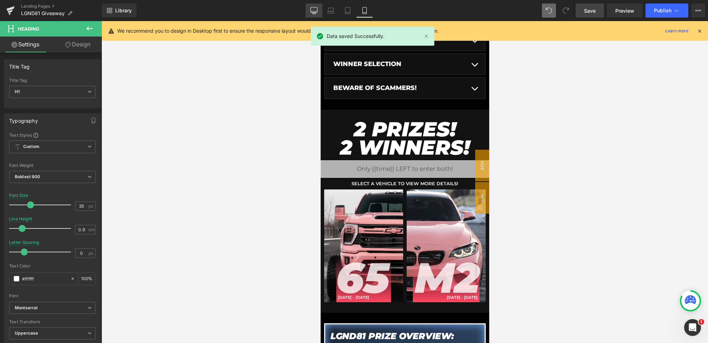
click at [315, 8] on icon at bounding box center [313, 10] width 7 height 7
type input "77"
type input "1.1"
type input "1.5"
type input "100"
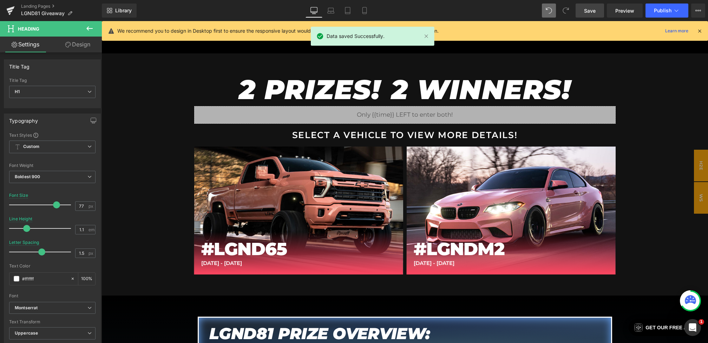
scroll to position [431, 0]
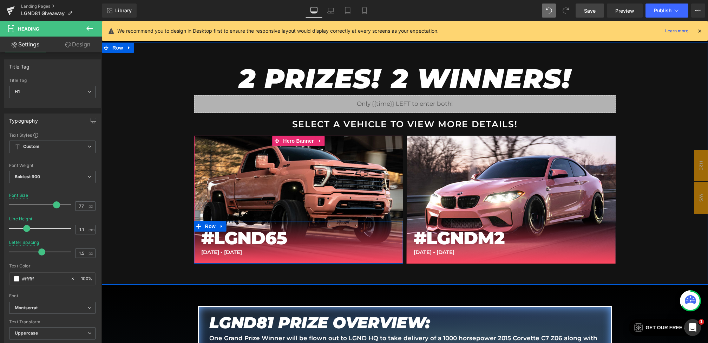
click at [247, 239] on h1 "#LGND65" at bounding box center [298, 238] width 195 height 20
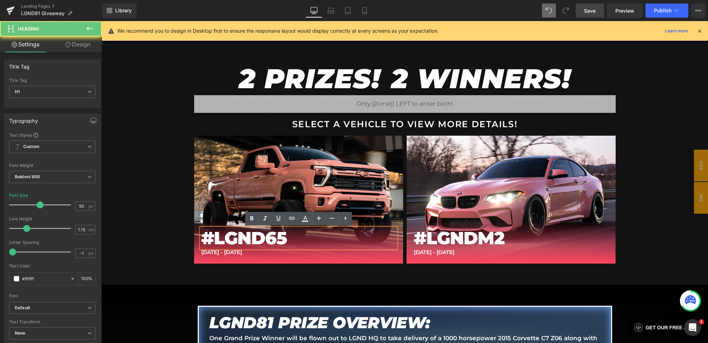
click at [313, 239] on h1 "#LGND65" at bounding box center [298, 238] width 195 height 20
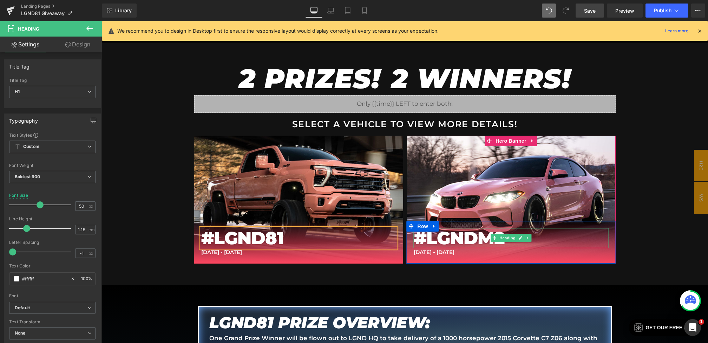
click at [457, 238] on h1 "#LGNDM2" at bounding box center [511, 238] width 195 height 20
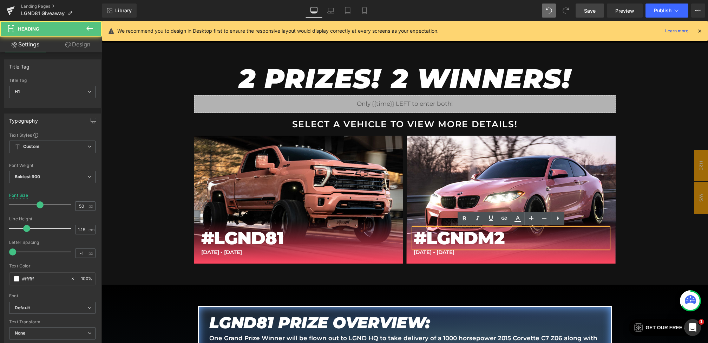
click at [528, 238] on h1 "#LGNDM2" at bounding box center [511, 238] width 195 height 20
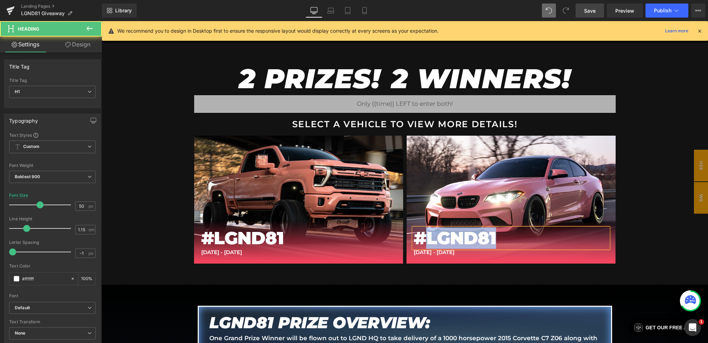
drag, startPoint x: 527, startPoint y: 238, endPoint x: 427, endPoint y: 236, distance: 100.4
click at [427, 236] on h1 "#LGND81" at bounding box center [511, 238] width 195 height 20
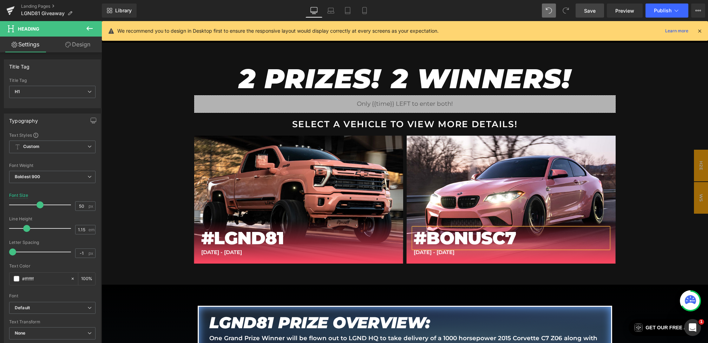
click at [653, 212] on div "2 PRIZES! 2 WINNERS! Heading Liquid SELECT A VEHICLE TO VIEW MORE DETAILS! Text…" at bounding box center [404, 163] width 606 height 242
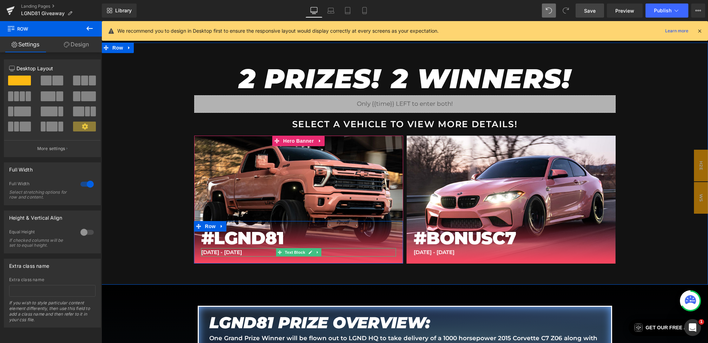
click at [211, 252] on p "JAN 25 - FEB 14" at bounding box center [298, 252] width 195 height 8
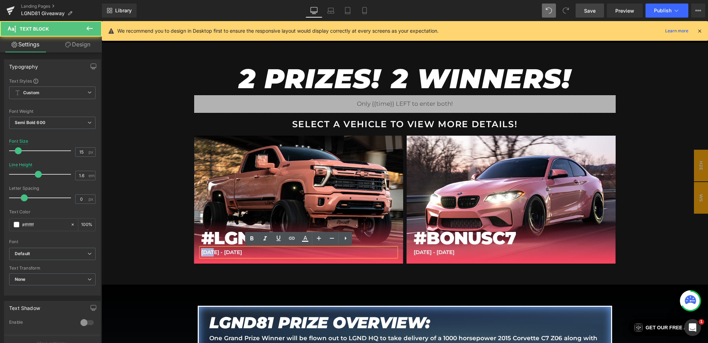
drag, startPoint x: 213, startPoint y: 253, endPoint x: 196, endPoint y: 251, distance: 16.6
click at [196, 251] on div "#LGND81 Heading 65 Heading JAN 25 - FEB 14 Text Block Row" at bounding box center [298, 242] width 209 height 43
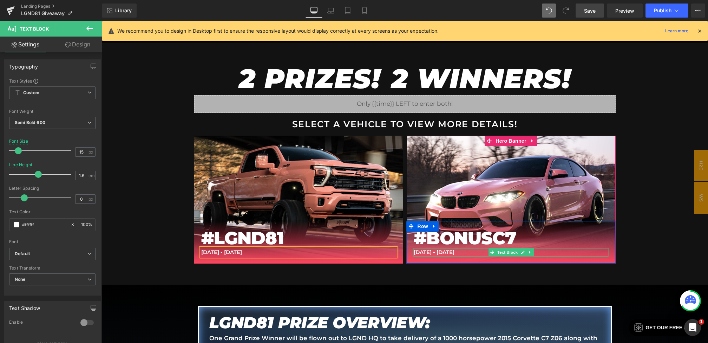
click at [427, 250] on p "FEB 10 - FEB 14" at bounding box center [511, 252] width 195 height 8
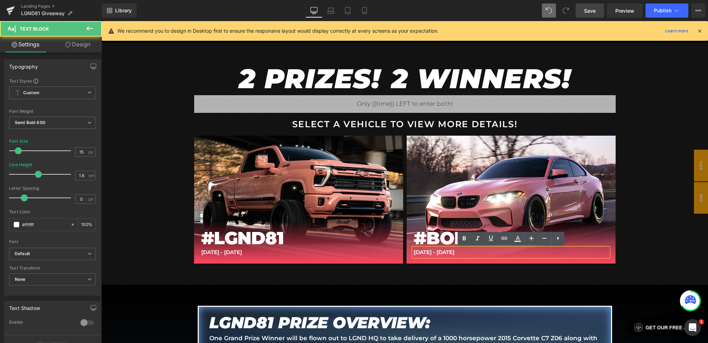
click at [423, 253] on p "FEB 10 - FEB 14" at bounding box center [511, 252] width 195 height 8
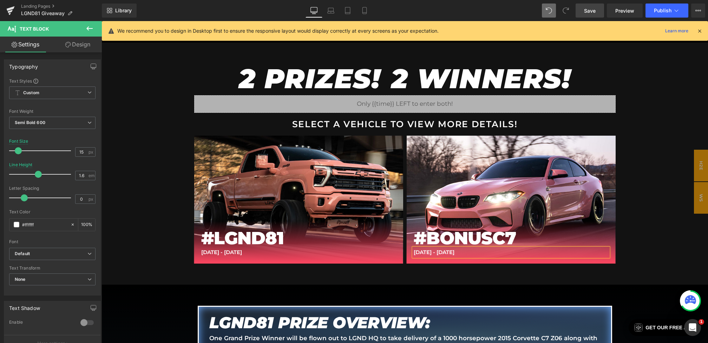
click at [625, 213] on div "2 PRIZES! 2 WINNERS! Heading Liquid SELECT A VEHICLE TO VIEW MORE DETAILS! Text…" at bounding box center [404, 163] width 606 height 242
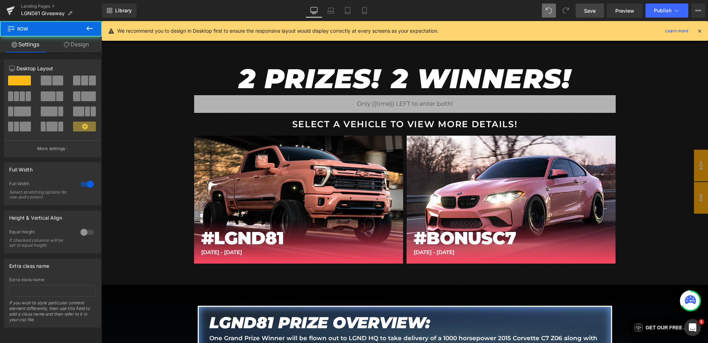
click at [586, 7] on span "Save" at bounding box center [590, 10] width 12 height 7
click at [610, 12] on link "Preview" at bounding box center [625, 11] width 36 height 14
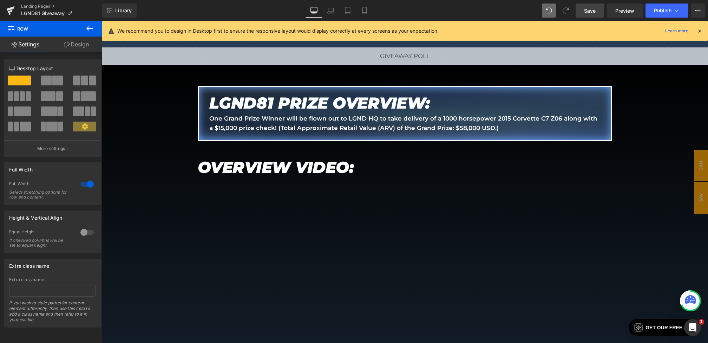
scroll to position [1294, 0]
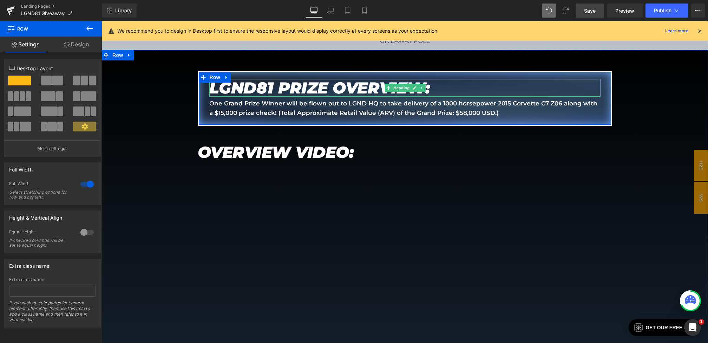
click at [286, 88] on em "LGND81 PRIZE OVERVIEW:" at bounding box center [319, 87] width 221 height 19
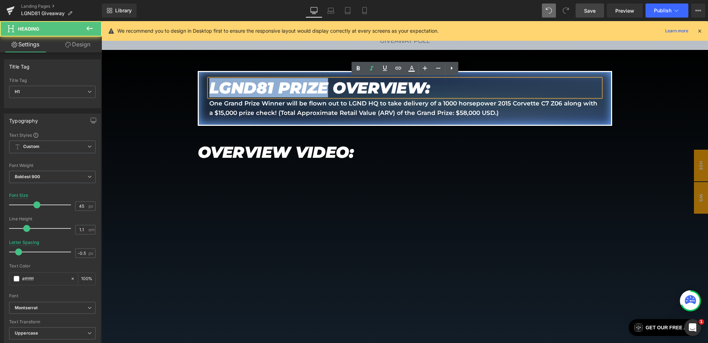
drag, startPoint x: 323, startPoint y: 87, endPoint x: 199, endPoint y: 79, distance: 123.8
click at [199, 79] on div "LGND81 PRIZE OVERVIEW: Heading One Grand Prize Winner will be flown out to LGND…" at bounding box center [405, 98] width 414 height 55
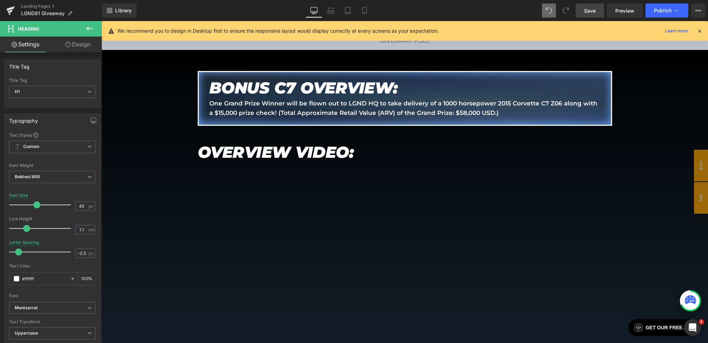
click at [586, 2] on div "Library Desktop Desktop Laptop Tablet Mobile Save Preview Publish Scheduled Vie…" at bounding box center [405, 10] width 606 height 21
click at [586, 8] on span "Save" at bounding box center [590, 10] width 12 height 7
click at [697, 30] on icon at bounding box center [699, 31] width 6 height 6
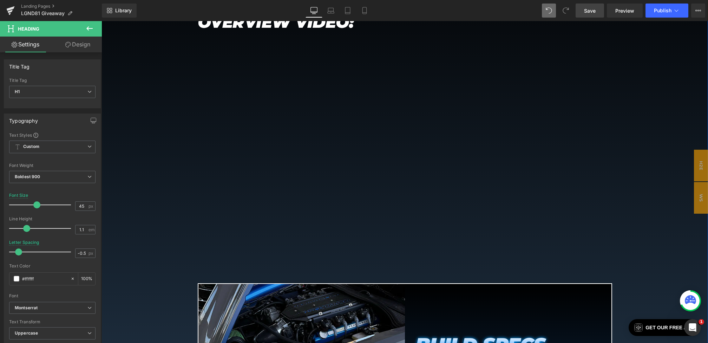
scroll to position [1238, 0]
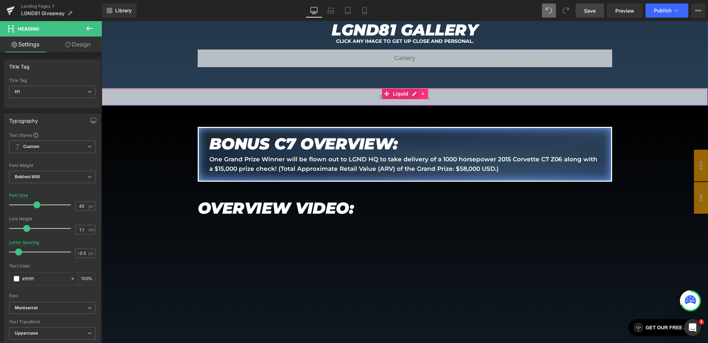
click at [424, 91] on icon at bounding box center [423, 93] width 5 height 5
click at [430, 91] on link at bounding box center [428, 93] width 9 height 11
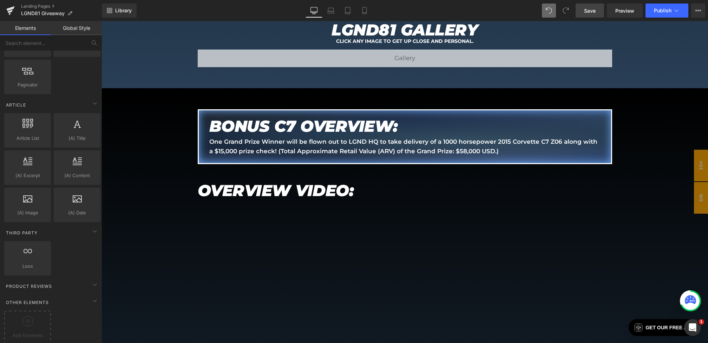
drag, startPoint x: 590, startPoint y: 14, endPoint x: 387, endPoint y: 106, distance: 223.4
click at [590, 14] on link "Save" at bounding box center [589, 11] width 28 height 14
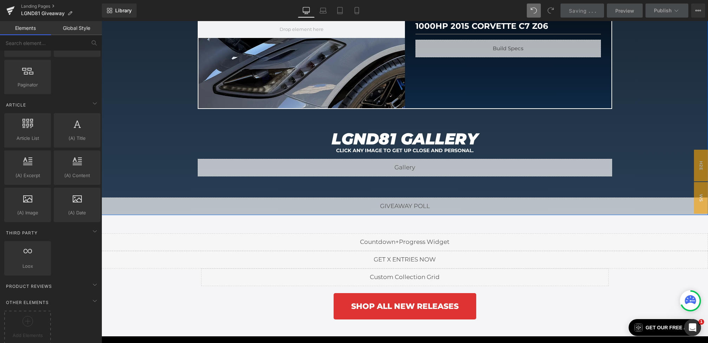
scroll to position [1756, 0]
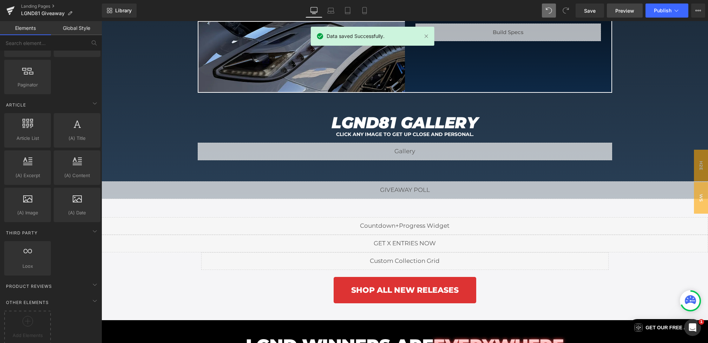
click at [630, 14] on link "Preview" at bounding box center [625, 11] width 36 height 14
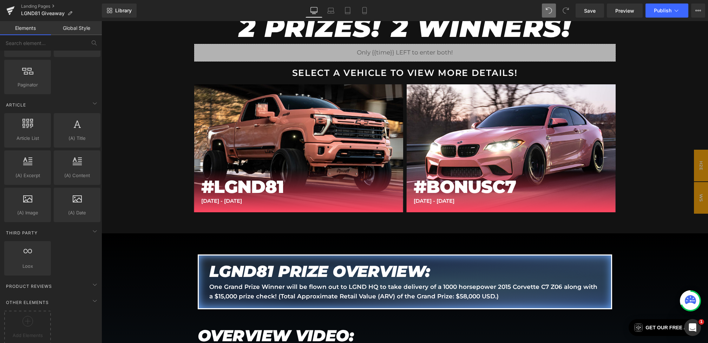
scroll to position [476, 0]
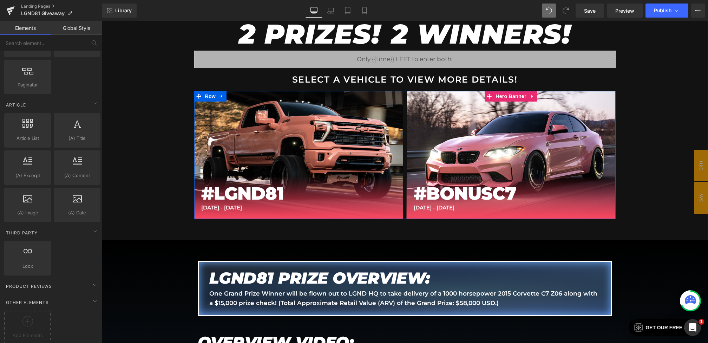
click at [476, 113] on div "M2 Heading #BONUSC7 Heading SEPT 19 - SEPT 30 Text Block Row" at bounding box center [510, 155] width 209 height 128
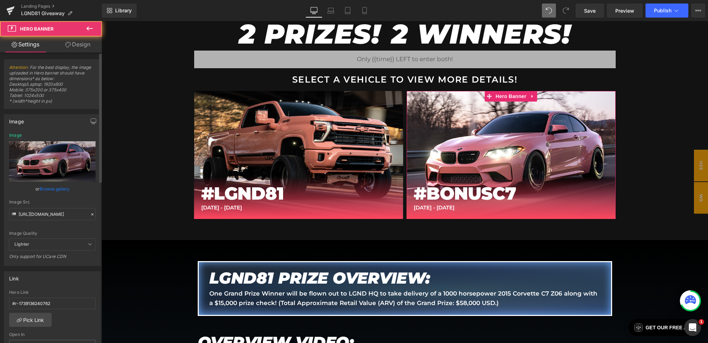
click at [90, 212] on icon at bounding box center [92, 214] width 5 height 5
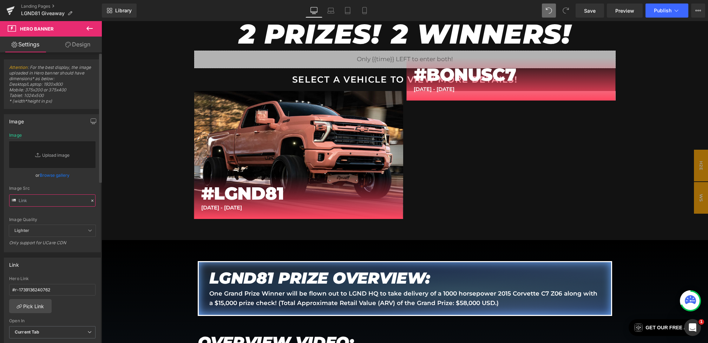
click at [66, 200] on input "text" at bounding box center [52, 200] width 86 height 12
paste input "https://cdn.shopify.com/s/files/1/0068/4245/0009/files/81-Button-BonusC7-Deskto…"
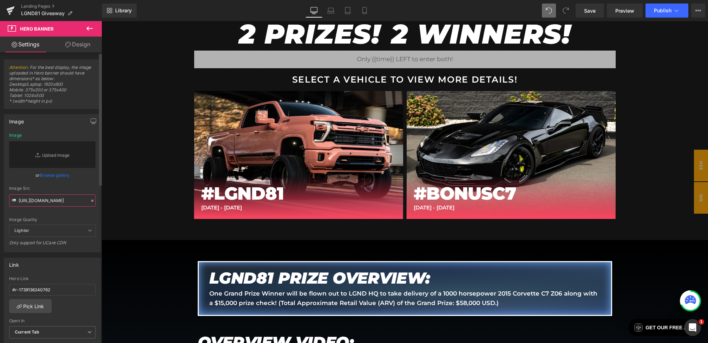
type input "https://cdn.shopify.com/s/files/1/0068/4245/0009/files/81-Button-BonusC7-Deskto…"
click at [79, 191] on div "Image Src https://cdn.shopify.com/s/files/1/0068/4245/0009/files/81-Button-Bonu…" at bounding box center [52, 196] width 86 height 21
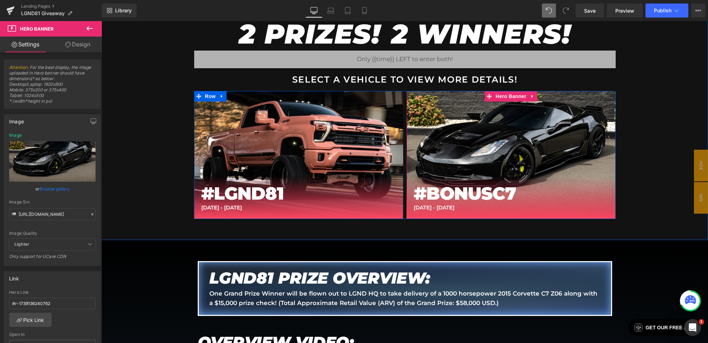
click at [487, 112] on div "M2 Heading #BONUSC7 Heading SEPT 19 - SEPT 30 Text Block Row" at bounding box center [510, 155] width 209 height 128
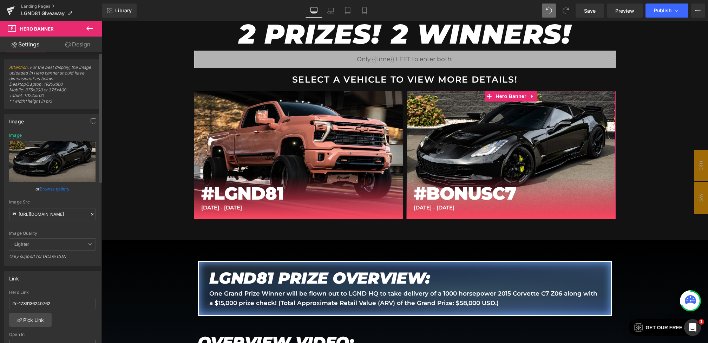
click at [91, 213] on icon at bounding box center [92, 214] width 5 height 5
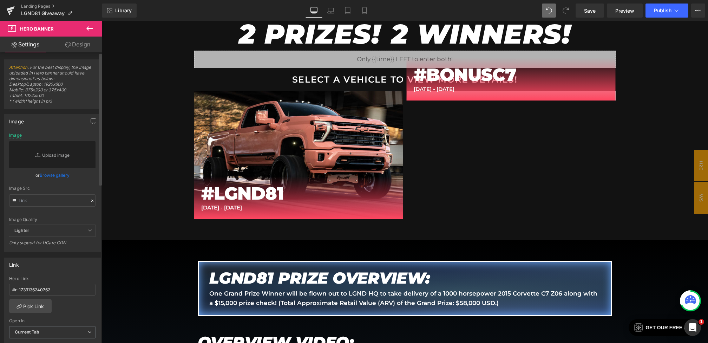
click at [68, 206] on div "Image Quality Lighter Lightest Lighter Lighter Lightest Only support for UCare …" at bounding box center [52, 179] width 86 height 92
click at [60, 199] on input "text" at bounding box center [52, 200] width 86 height 12
paste input "https://cdn.shopify.com/s/files/1/0068/4245/0009/files/81-Button-BonusC7-Deskto…"
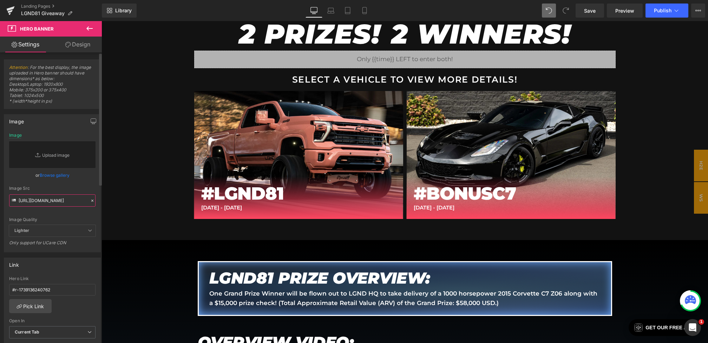
type input "https://cdn.shopify.com/s/files/1/0068/4245/0009/files/81-Button-BonusC7-Deskto…"
click at [84, 187] on div "Image Src" at bounding box center [52, 188] width 86 height 5
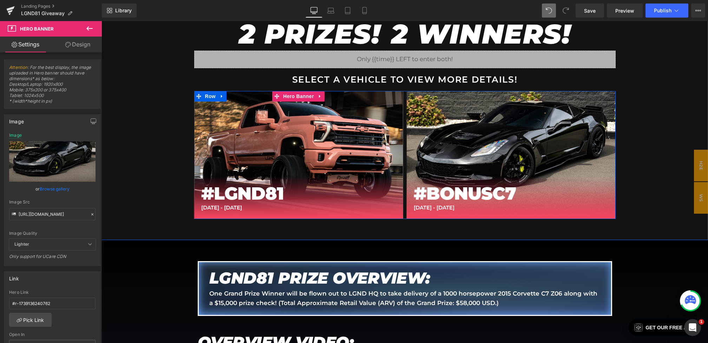
click at [278, 111] on div "#LGND81 Heading 65 Heading SEPT 7 - SEPT 30 Text Block Row" at bounding box center [298, 155] width 209 height 128
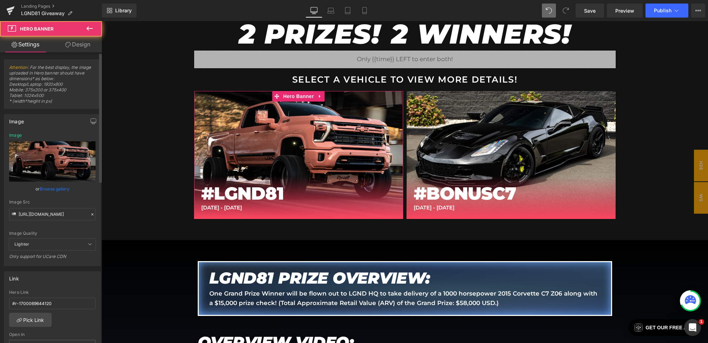
click at [90, 212] on icon at bounding box center [92, 214] width 5 height 5
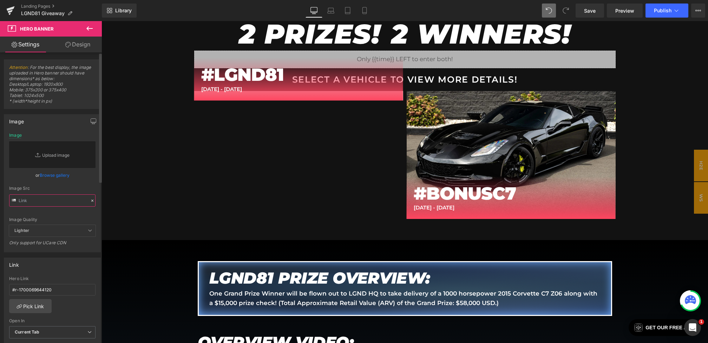
click at [61, 201] on input "text" at bounding box center [52, 200] width 86 height 12
paste input "https://cdn.shopify.com/s/files/1/0068/4245/0009/files/81-Button-Main-Desktop.w…"
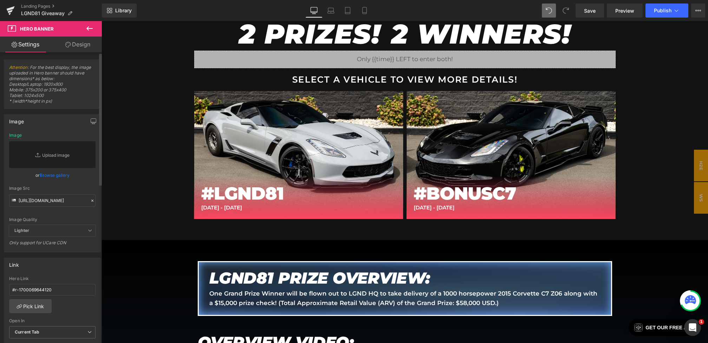
click at [74, 191] on div "Image Src https://cdn.shopify.com/s/files/1/0068/4245/0009/files/81-Button-Main…" at bounding box center [52, 196] width 86 height 21
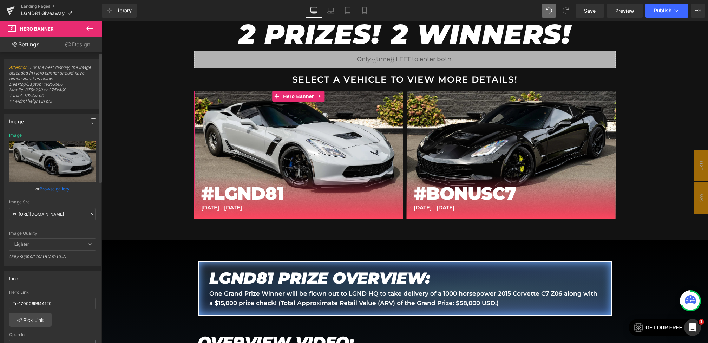
click at [91, 123] on icon "button" at bounding box center [93, 121] width 5 height 4
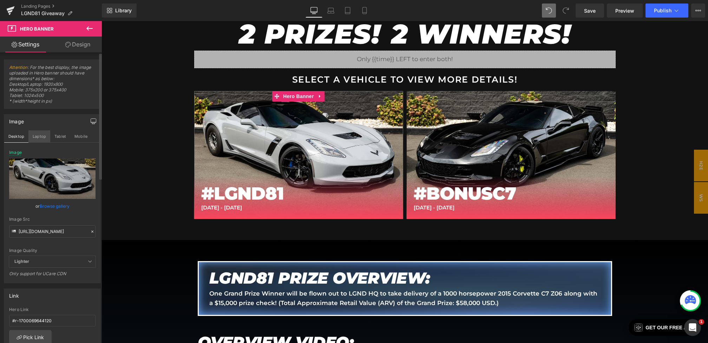
click at [38, 134] on button "Laptop" at bounding box center [39, 136] width 22 height 12
type input "https://cdn.shopify.com/s/files/1/0068/4245/0009/files/65BTN-Desktop.jpg?v=1739…"
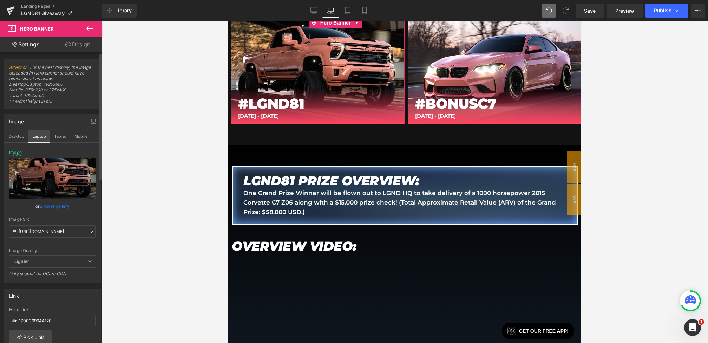
scroll to position [394, 0]
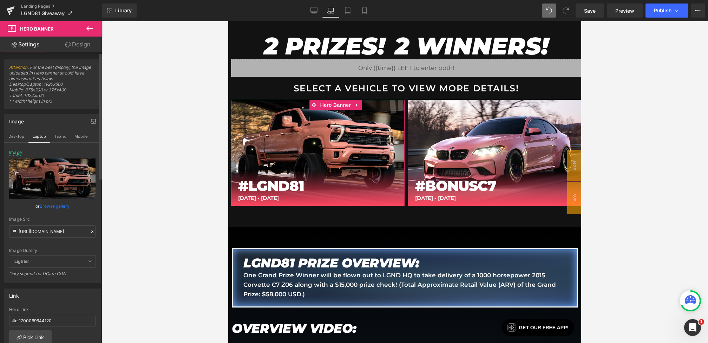
click at [90, 229] on icon at bounding box center [92, 231] width 5 height 5
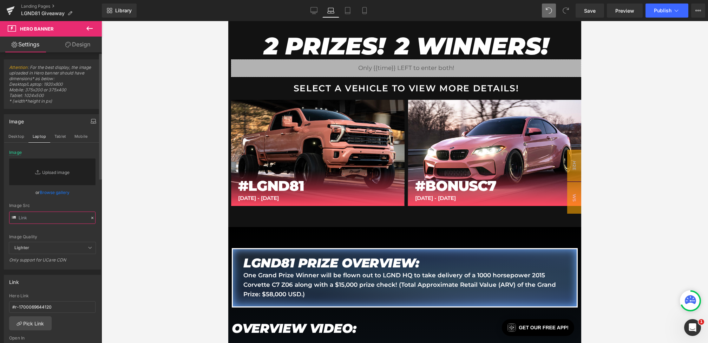
click at [57, 212] on input "text" at bounding box center [52, 217] width 86 height 12
paste input "https://cdn.shopify.com/s/files/1/0068/4245/0009/files/81-Button-Main-Desktop.w…"
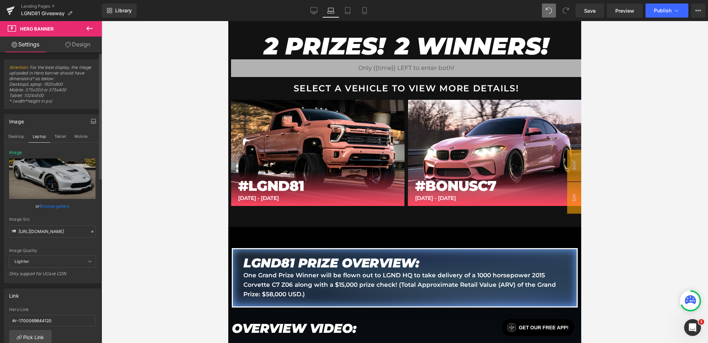
scroll to position [0, 0]
click at [68, 216] on div "https://cdn.shopify.com/s/files/1/0068/4245/0009/files/81-Button-Main-Desktop.w…" at bounding box center [52, 216] width 96 height 133
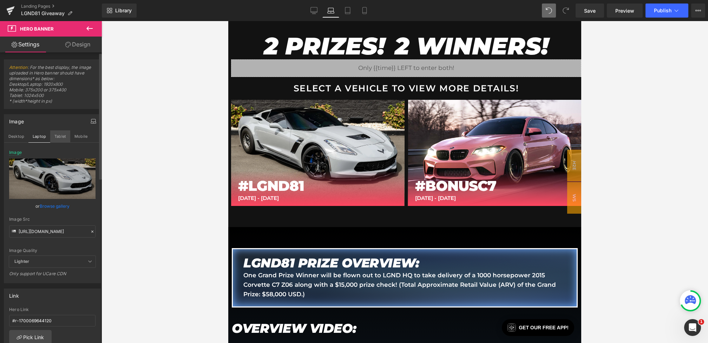
click at [62, 132] on button "Tablet" at bounding box center [60, 136] width 20 height 12
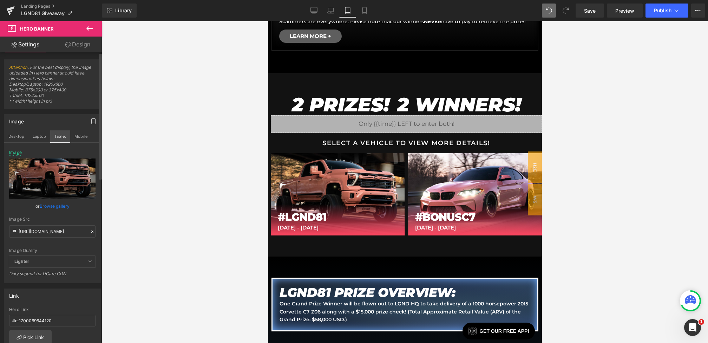
type input "https://cdn.shopify.com/s/files/1/0068/4245/0009/files/65BTN-Desktop.jpg?v=1739…"
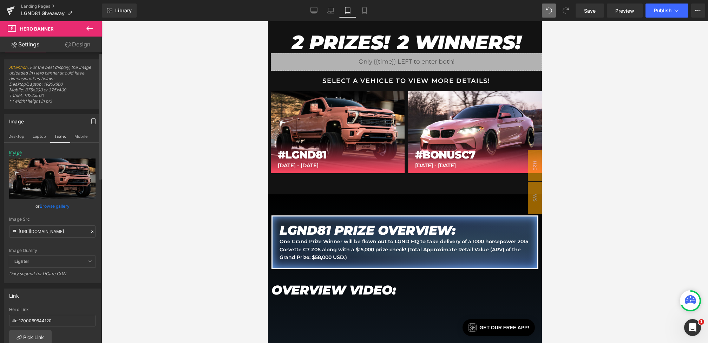
click at [91, 231] on icon at bounding box center [92, 231] width 5 height 5
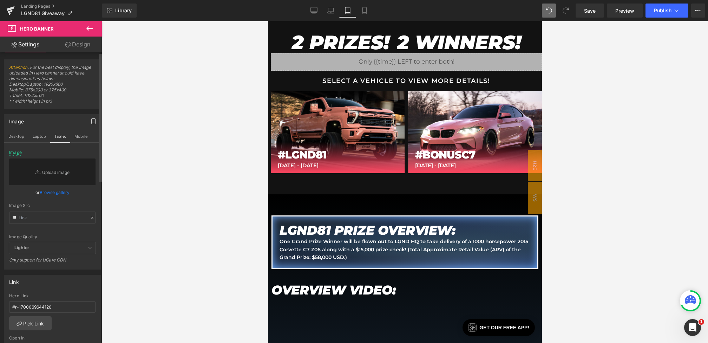
click at [66, 225] on div "Image Quality Lighter Lightest Lighter Lighter Lightest Only support for UCare …" at bounding box center [52, 196] width 86 height 92
click at [64, 223] on div "Image Quality Lighter Lightest Lighter Lighter Lightest Only support for UCare …" at bounding box center [52, 196] width 86 height 92
click at [58, 218] on input "text" at bounding box center [52, 217] width 86 height 12
paste input "https://cdn.shopify.com/s/files/1/0068/4245/0009/files/81-Button-Main-Desktop.w…"
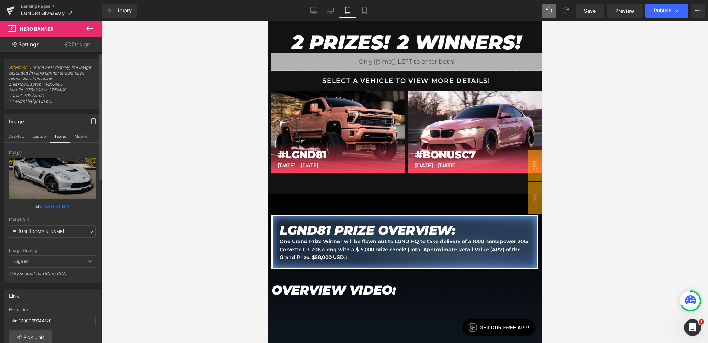
scroll to position [0, 0]
click at [73, 216] on div "Image Quality Lighter Lightest Lighter Lighter Lightest Only support for UCare …" at bounding box center [52, 203] width 86 height 106
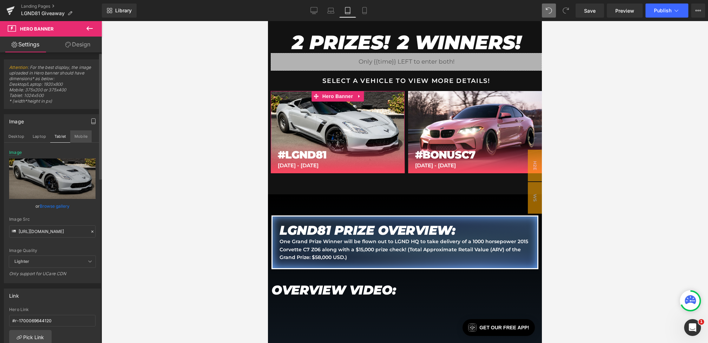
click at [81, 137] on button "Mobile" at bounding box center [80, 136] width 21 height 12
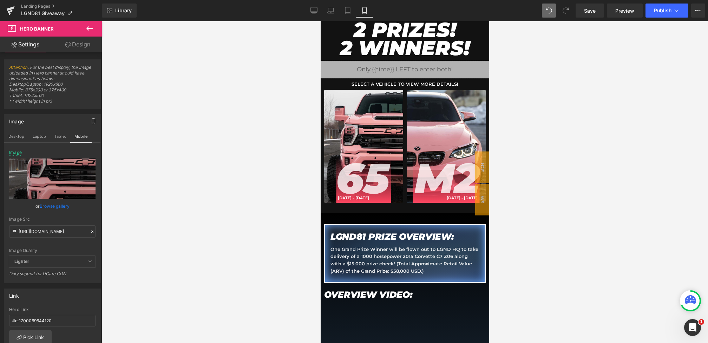
scroll to position [312, 0]
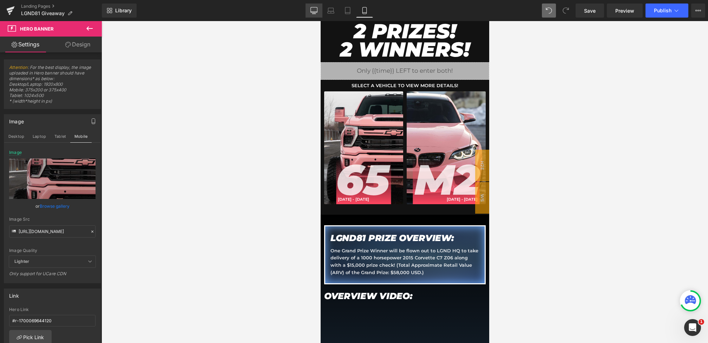
click at [315, 8] on icon at bounding box center [313, 10] width 7 height 7
type input "https://cdn.shopify.com/s/files/1/0068/4245/0009/files/81-Button-Main-Desktop.w…"
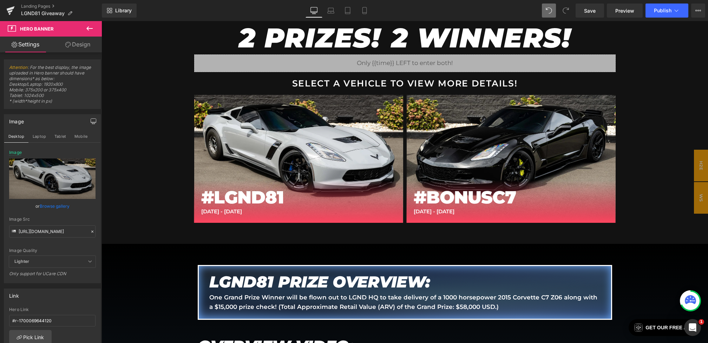
scroll to position [476, 0]
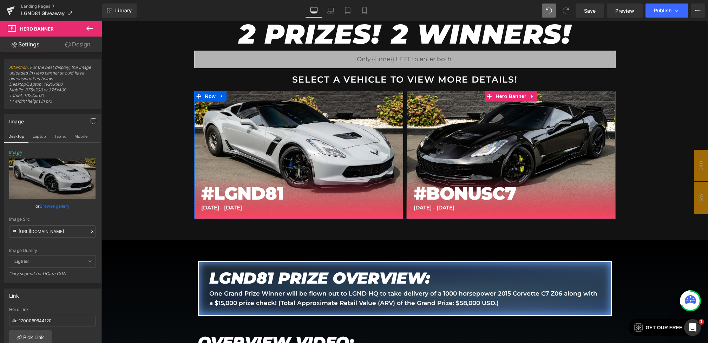
click at [468, 107] on div "M2 Heading #BONUSC7 Heading SEPT 19 - SEPT 30 Text Block Row" at bounding box center [510, 155] width 209 height 128
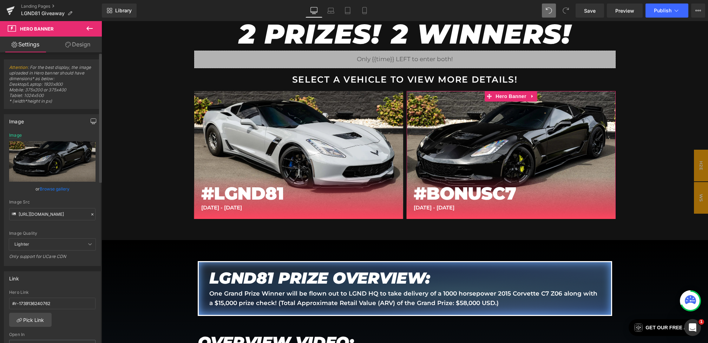
click at [91, 120] on icon "button" at bounding box center [94, 121] width 6 height 6
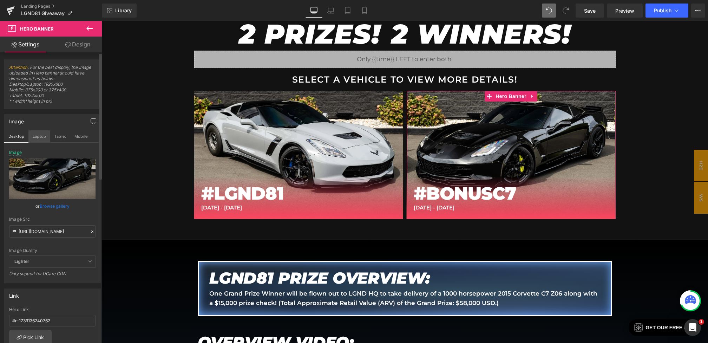
click at [44, 136] on button "Laptop" at bounding box center [39, 136] width 22 height 12
type input "https://cdn.shopify.com/s/files/1/0068/4245/0009/files/65BTN-Desktop-Bonus.jpg?…"
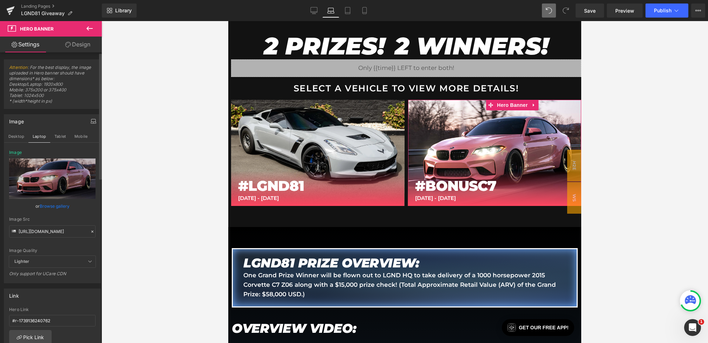
click at [90, 230] on icon at bounding box center [92, 231] width 5 height 5
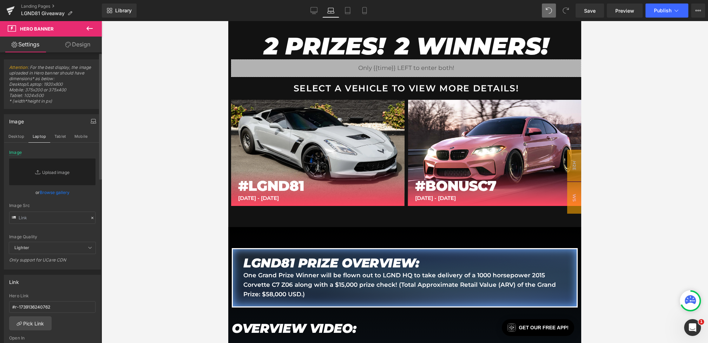
click at [72, 229] on div "Image Quality Lighter Lightest Lighter Lighter Lightest Only support for UCare …" at bounding box center [52, 196] width 86 height 92
click at [61, 219] on input "text" at bounding box center [52, 217] width 86 height 12
paste input "https://cdn.shopify.com/s/files/1/0068/4245/0009/files/81-Button-BonusC7-Deskto…"
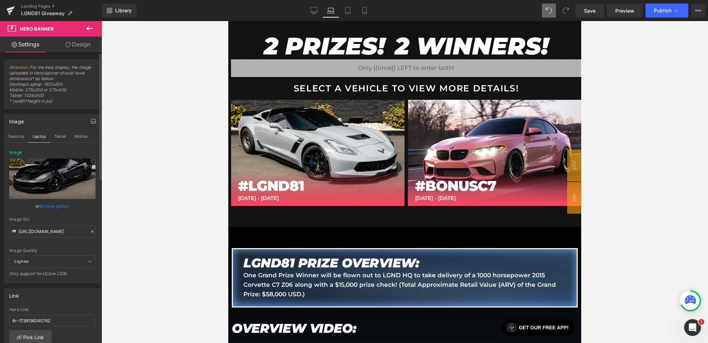
scroll to position [0, 0]
click at [57, 205] on link "Browse gallery" at bounding box center [55, 206] width 30 height 12
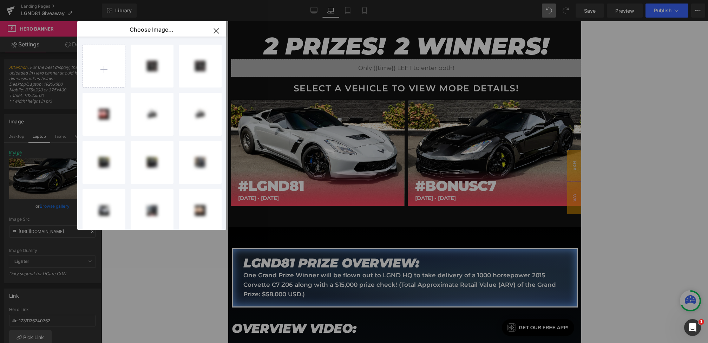
click at [39, 0] on div "Row You are previewing how the will restyle your page. You can not edit Element…" at bounding box center [354, 0] width 708 height 0
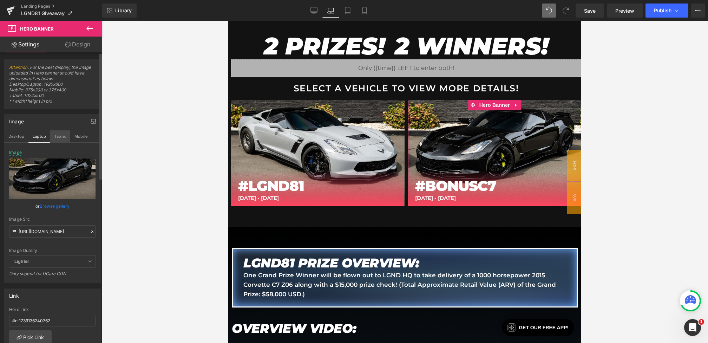
click at [57, 133] on button "Tablet" at bounding box center [60, 136] width 20 height 12
type input "https://cdn.shopify.com/s/files/1/0068/4245/0009/files/65BTN-Desktop-Bonus.jpg?…"
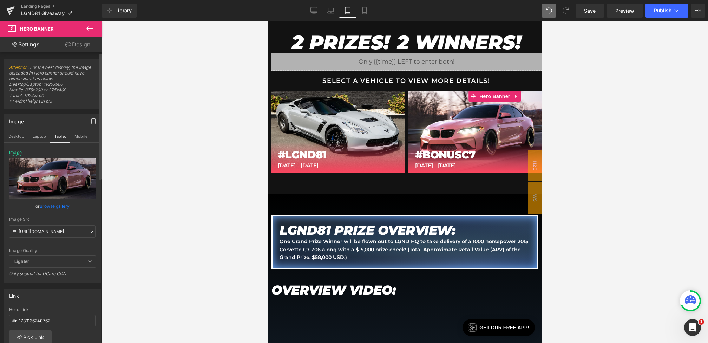
click at [90, 230] on icon at bounding box center [92, 231] width 5 height 5
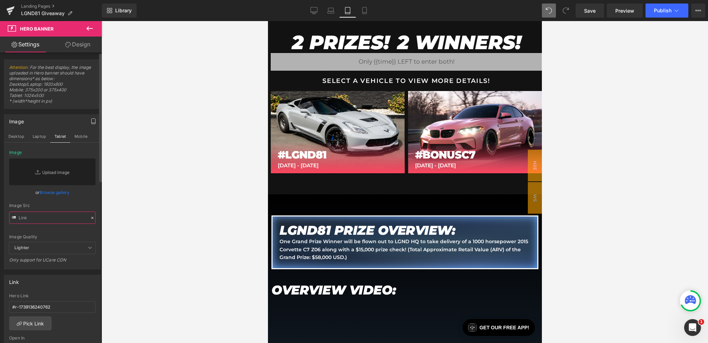
click at [61, 220] on input "text" at bounding box center [52, 217] width 86 height 12
paste input "https://cdn.shopify.com/s/files/1/0068/4245/0009/files/81-Button-BonusC7-Deskto…"
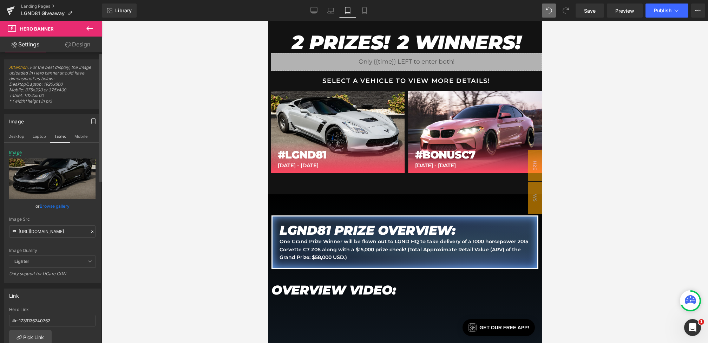
click at [81, 210] on div "Image Quality Lighter Lightest Lighter Lighter Lightest Only support for UCare …" at bounding box center [52, 203] width 86 height 106
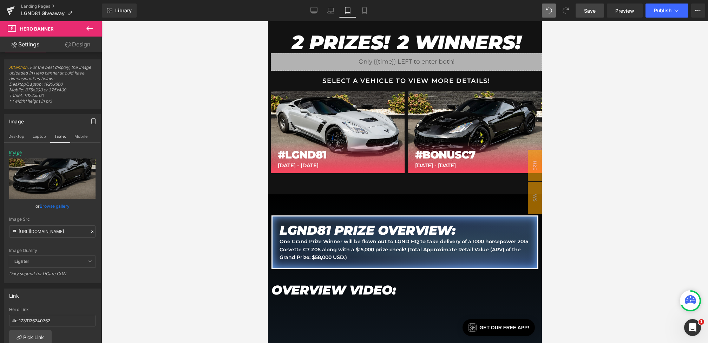
click at [586, 13] on span "Save" at bounding box center [590, 10] width 12 height 7
click at [369, 13] on link "Mobile" at bounding box center [364, 11] width 17 height 14
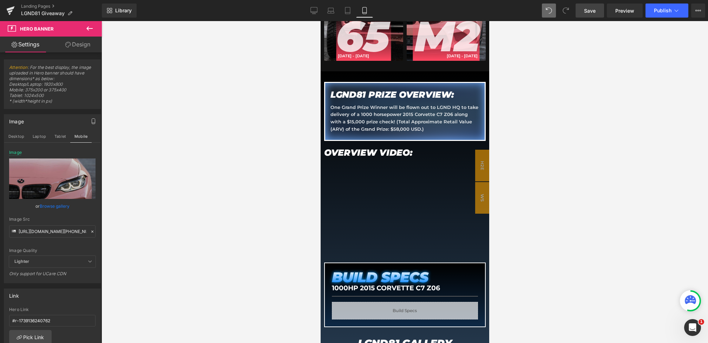
scroll to position [312, 0]
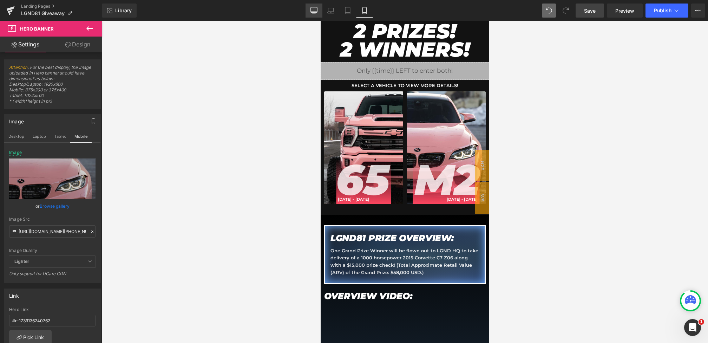
click at [312, 8] on icon at bounding box center [313, 10] width 7 height 7
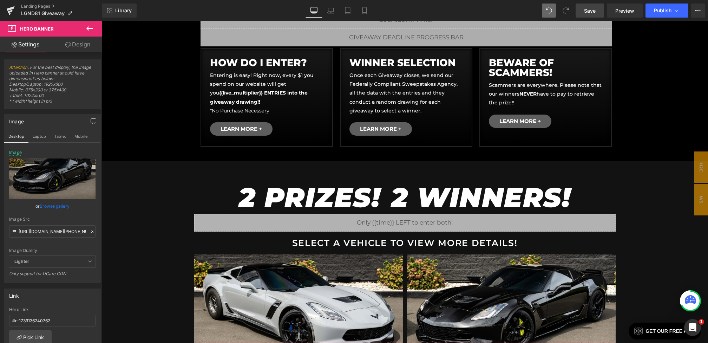
type input "https://cdn.shopify.com/s/files/1/0068/4245/0009/files/81-Button-BonusC7-Deskto…"
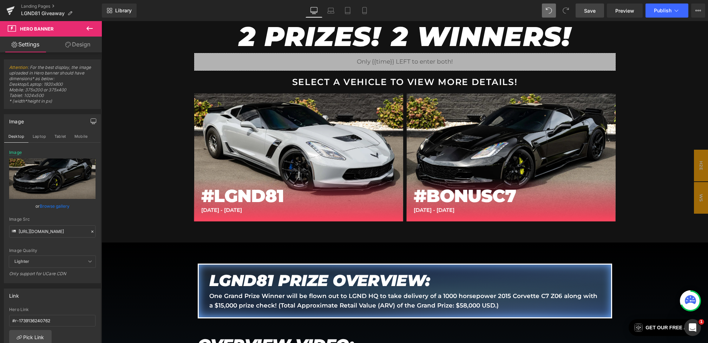
scroll to position [476, 0]
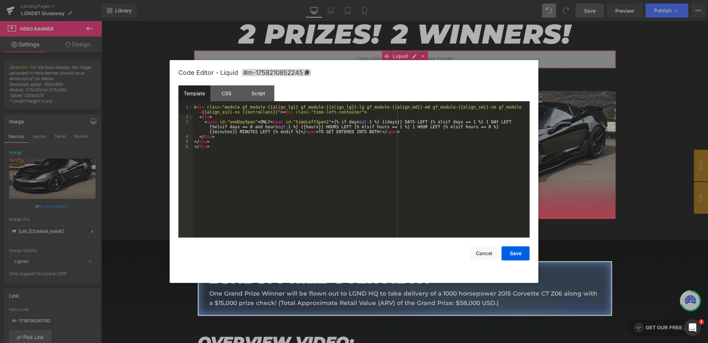
click at [345, 0] on div "Row You are previewing how the will restyle your page. You can not edit Element…" at bounding box center [354, 0] width 708 height 0
click at [221, 98] on div "CSS" at bounding box center [226, 93] width 32 height 16
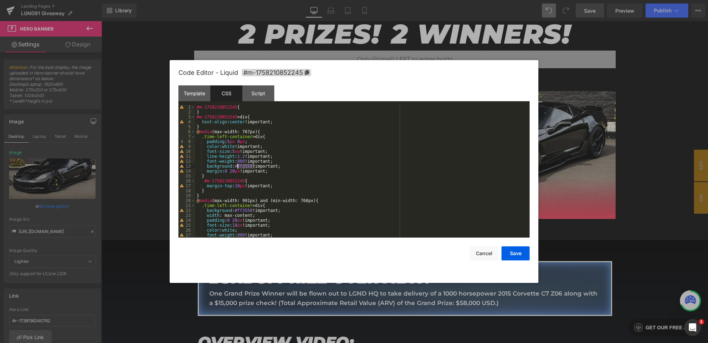
drag, startPoint x: 255, startPoint y: 167, endPoint x: 236, endPoint y: 167, distance: 19.7
click at [236, 167] on div "#m-1758210852245 { } #m-1758210852245 > div { text-align : center !important; }…" at bounding box center [360, 176] width 331 height 143
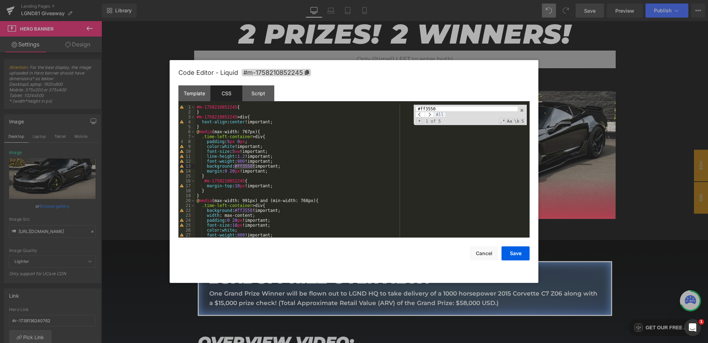
click at [438, 115] on span "All" at bounding box center [439, 115] width 13 height 6
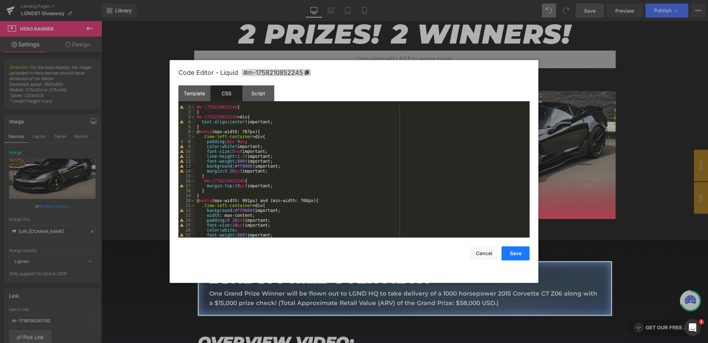
click at [513, 254] on button "Save" at bounding box center [515, 253] width 28 height 14
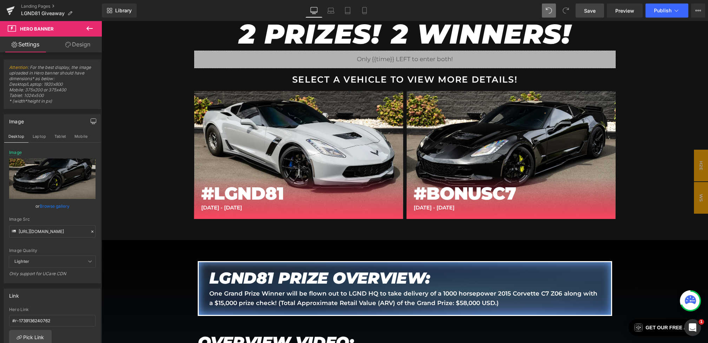
drag, startPoint x: 589, startPoint y: 13, endPoint x: 367, endPoint y: 92, distance: 235.4
click at [589, 13] on span "Save" at bounding box center [590, 10] width 12 height 7
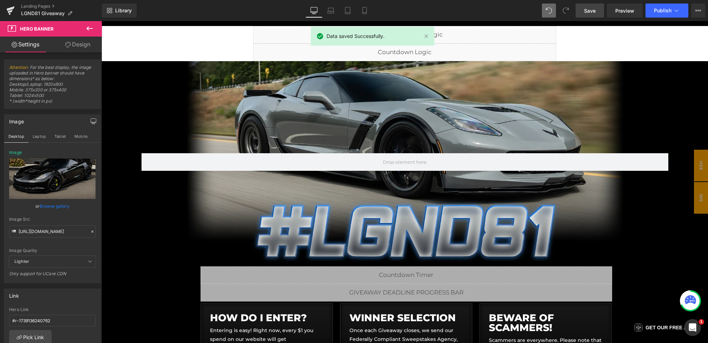
scroll to position [0, 0]
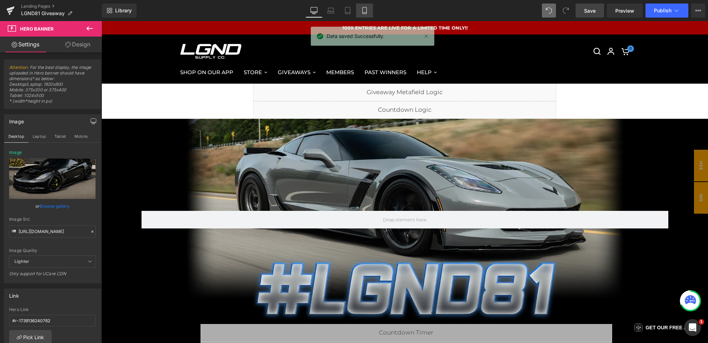
click at [368, 13] on link "Mobile" at bounding box center [364, 11] width 17 height 14
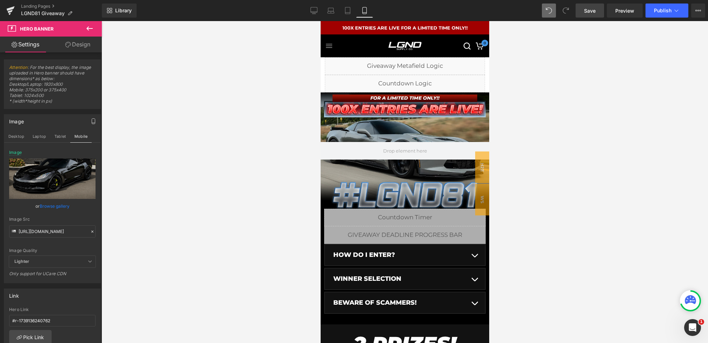
type input "https://cdn.shopify.com/s/files/1/0068/4245/0009/files/65BTN-Mobile-Bonus1.jpg?…"
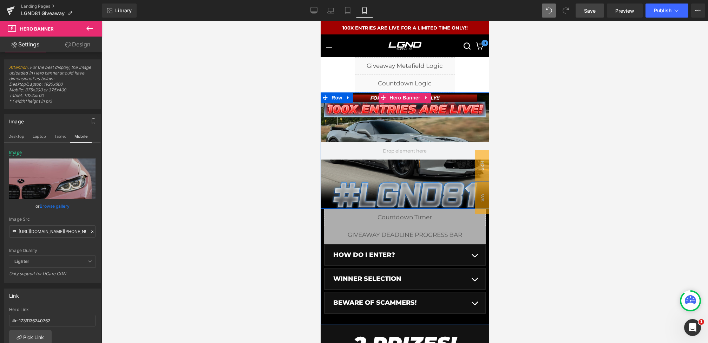
click at [405, 126] on div at bounding box center [404, 150] width 168 height 116
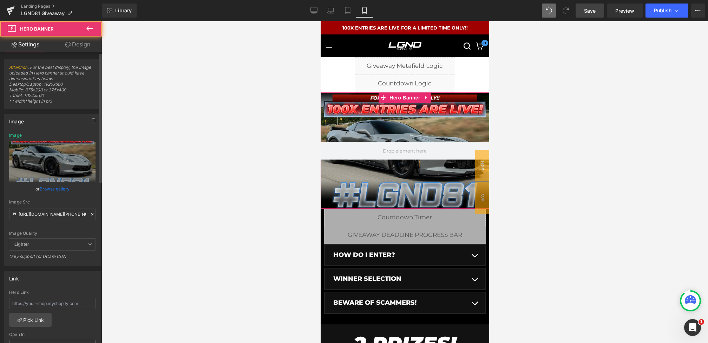
click at [91, 216] on div at bounding box center [92, 214] width 6 height 8
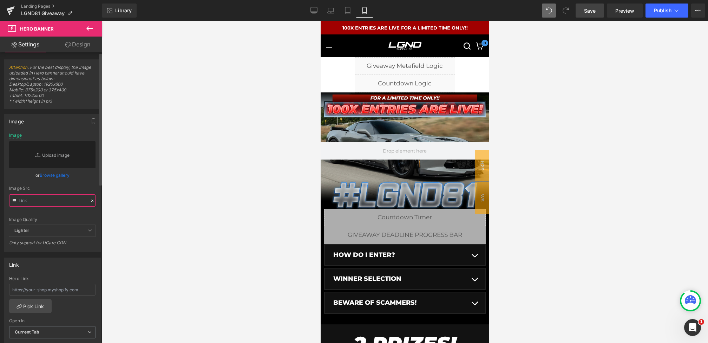
click at [68, 201] on input "text" at bounding box center [52, 200] width 86 height 12
paste input "https://cdn.shopify.com/s/files/1/0068/4245/0009/files/81-BonusC7-CG-Mobile-1.w…"
click at [83, 190] on div "Image Src https://cdn.shopify.com/s/files/1/0068/4245/0009/files/81-BonusC7-CG-…" at bounding box center [52, 196] width 86 height 21
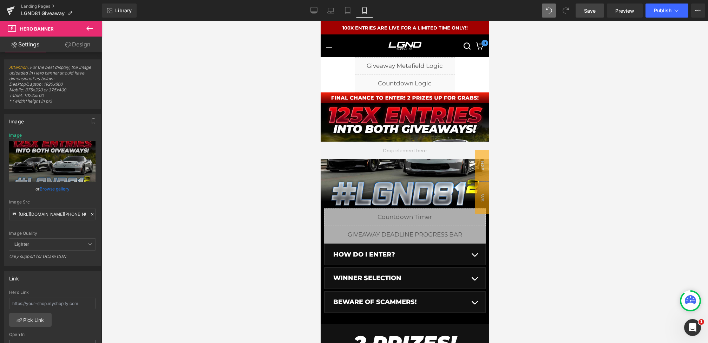
click at [598, 14] on link "Save" at bounding box center [589, 11] width 28 height 14
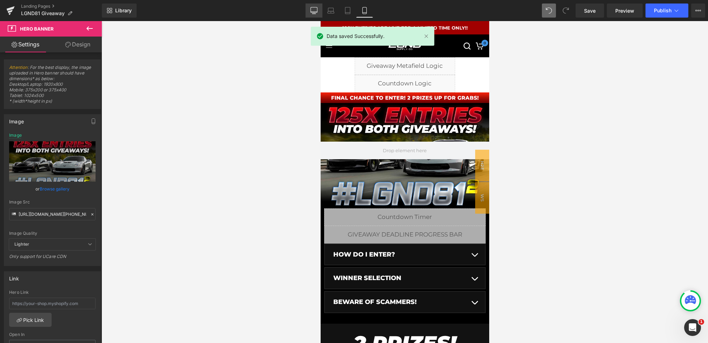
click at [314, 9] on icon at bounding box center [313, 10] width 7 height 7
type input "https://cdn.shopify.com/s/files/1/0068/4245/0009/files/81-CGBanner-Desktop-1.we…"
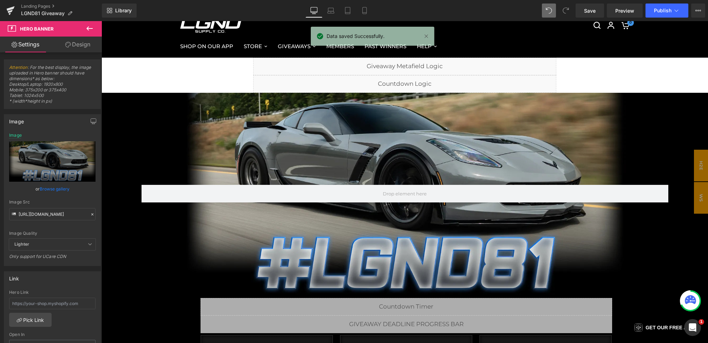
scroll to position [26, 0]
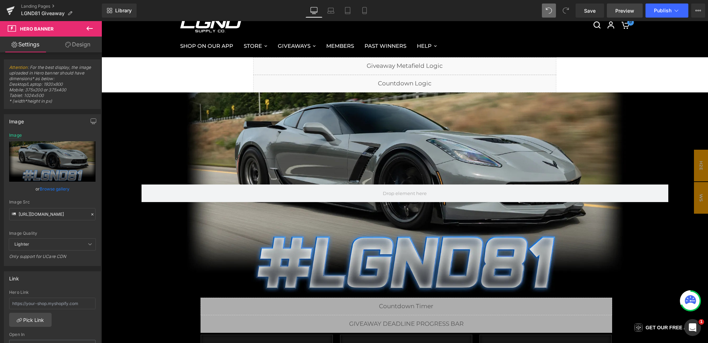
click at [614, 9] on link "Preview" at bounding box center [625, 11] width 36 height 14
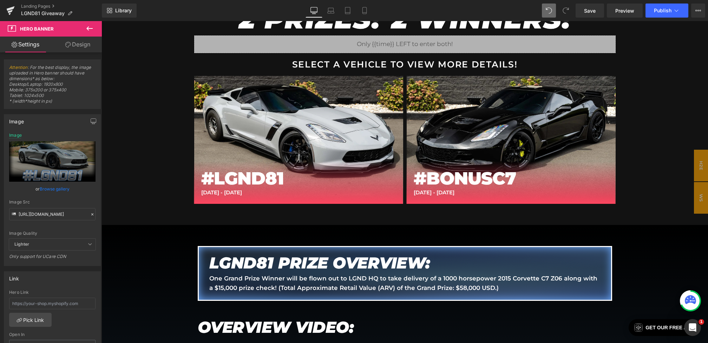
scroll to position [492, 0]
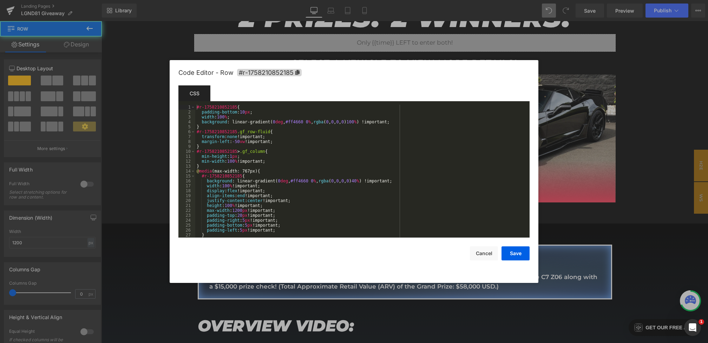
click at [246, 0] on div "Row You are previewing how the will restyle your page. You can not edit Element…" at bounding box center [354, 0] width 708 height 0
drag, startPoint x: 307, startPoint y: 123, endPoint x: 287, endPoint y: 124, distance: 19.3
click at [287, 124] on div "#r-1758210852185 { padding-bottom : 10 px ; width : 100 % ; background : linear…" at bounding box center [360, 176] width 331 height 143
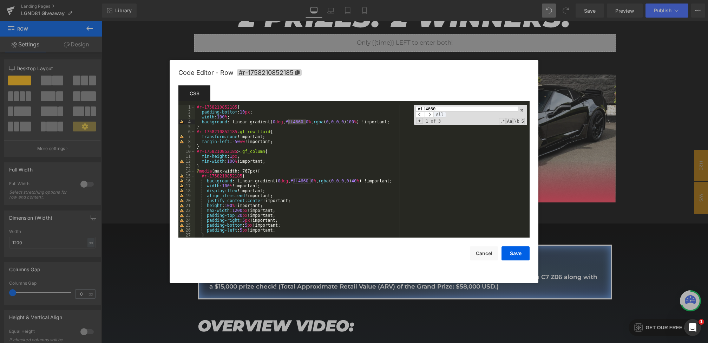
click at [439, 114] on span "All" at bounding box center [439, 115] width 13 height 6
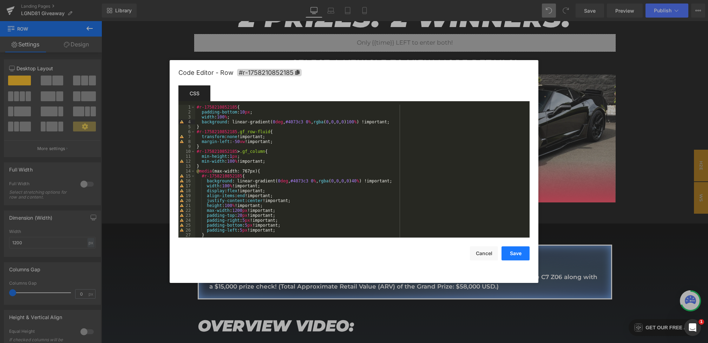
click at [522, 251] on button "Save" at bounding box center [515, 253] width 28 height 14
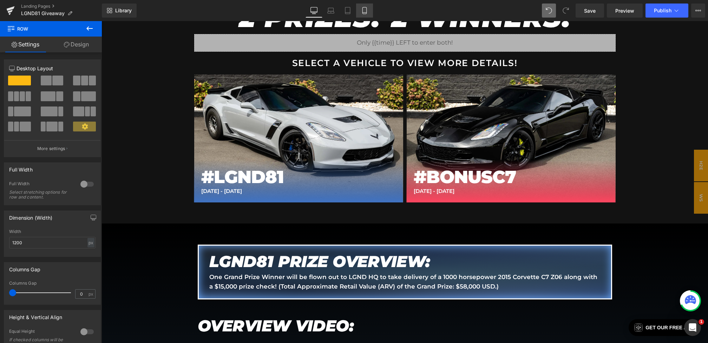
click at [369, 12] on link "Mobile" at bounding box center [364, 11] width 17 height 14
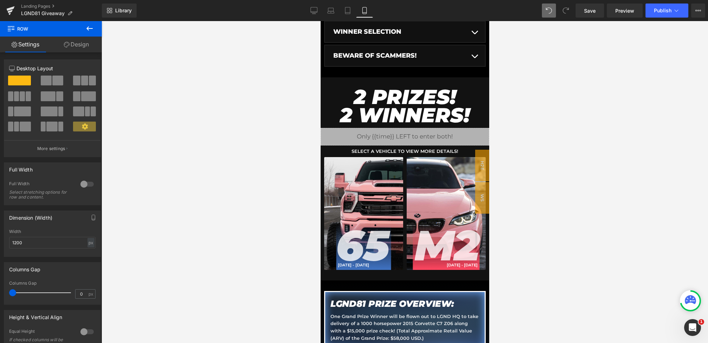
scroll to position [243, 0]
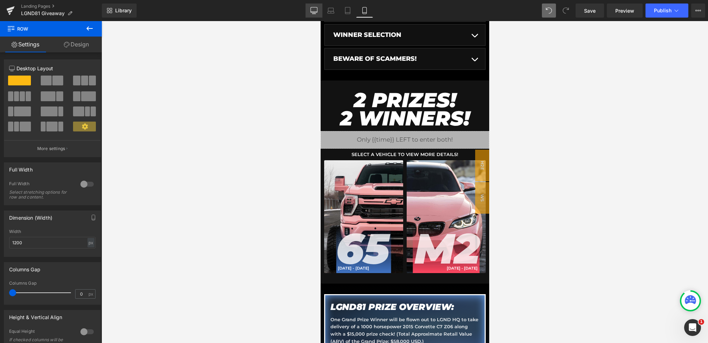
click at [314, 12] on icon at bounding box center [314, 12] width 7 height 0
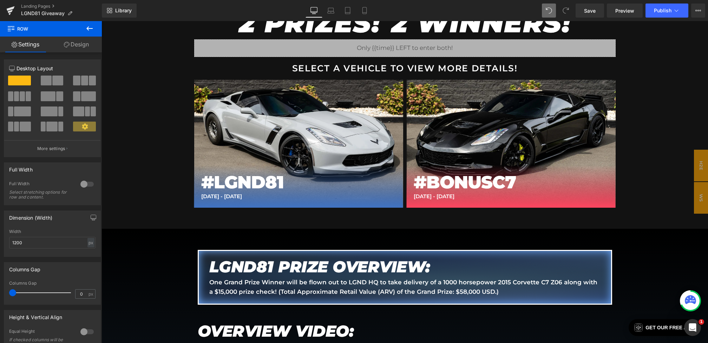
scroll to position [492, 0]
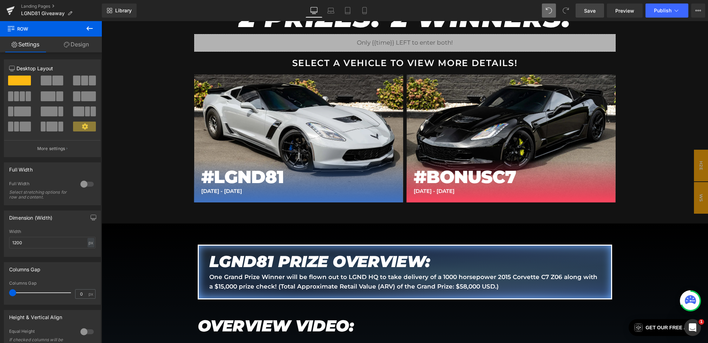
click at [588, 7] on span "Save" at bounding box center [590, 10] width 12 height 7
click at [468, 94] on div "M2 Heading #BONUSC7 Heading SEPT 19 - SEPT 30 Text Block Row" at bounding box center [510, 138] width 209 height 128
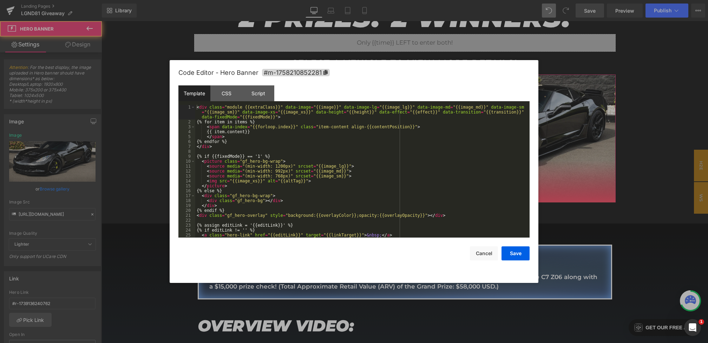
click at [450, 0] on div "Row You are previewing how the will restyle your page. You can not edit Element…" at bounding box center [354, 0] width 708 height 0
click at [229, 87] on div "CSS" at bounding box center [226, 93] width 32 height 16
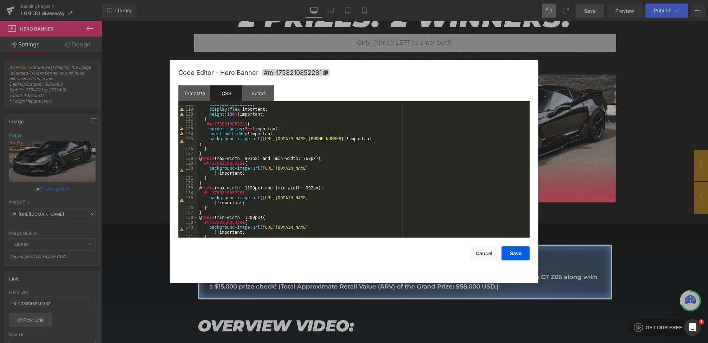
scroll to position [595, 0]
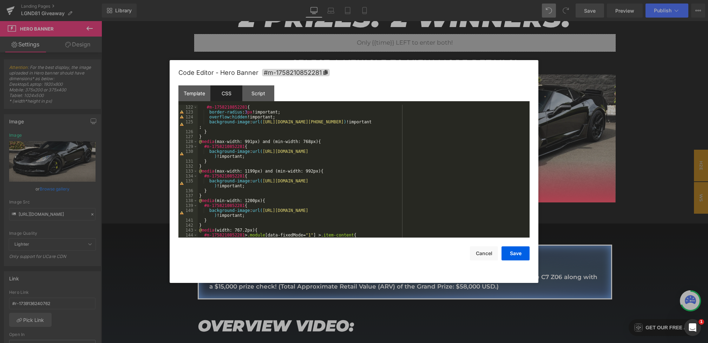
click at [587, 165] on div at bounding box center [354, 171] width 708 height 343
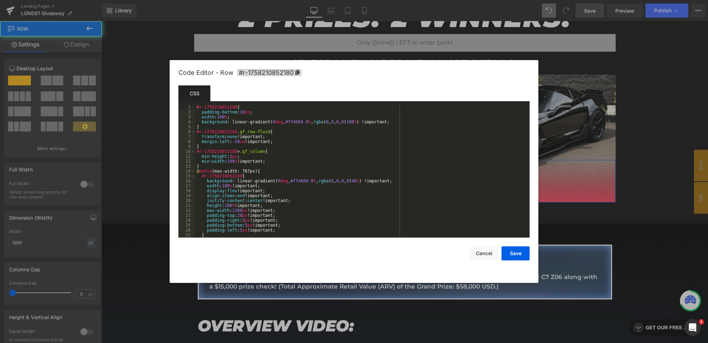
click at [507, 0] on div "Row You are previewing how the will restyle your page. You can not edit Element…" at bounding box center [354, 0] width 708 height 0
drag, startPoint x: 311, startPoint y: 181, endPoint x: 292, endPoint y: 180, distance: 18.3
click at [292, 180] on div "#r-1758210852180 { padding-bottom : 10 px ; width : 100 % ; background : linear…" at bounding box center [360, 176] width 331 height 143
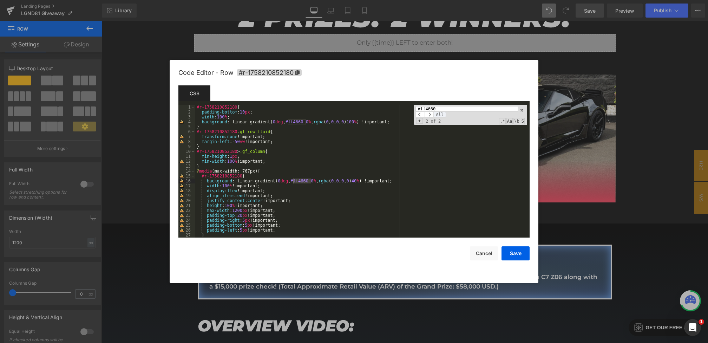
click at [437, 114] on span "All" at bounding box center [439, 115] width 13 height 6
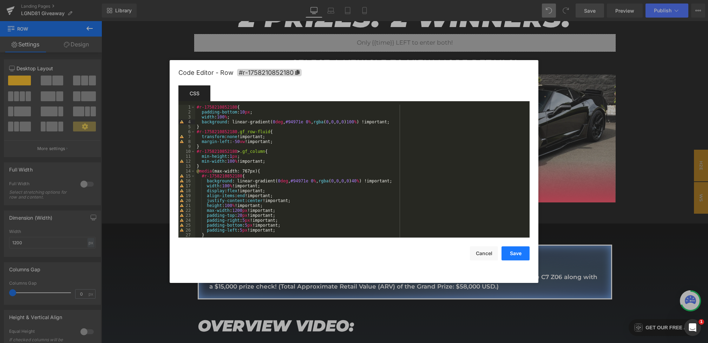
click at [512, 256] on button "Save" at bounding box center [515, 253] width 28 height 14
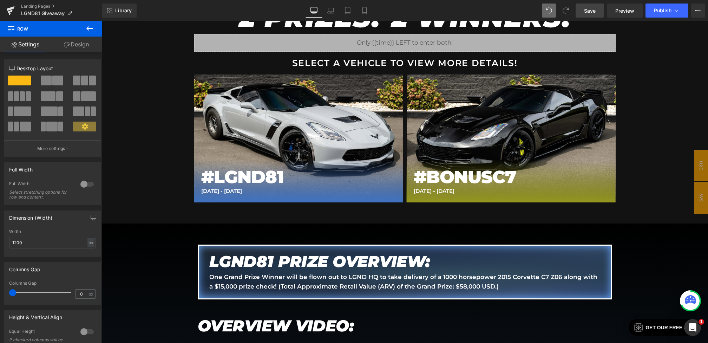
click at [596, 15] on link "Save" at bounding box center [589, 11] width 28 height 14
click at [365, 9] on icon at bounding box center [364, 10] width 7 height 7
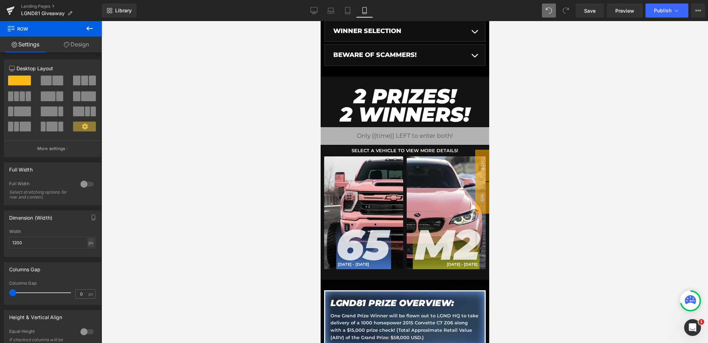
scroll to position [243, 0]
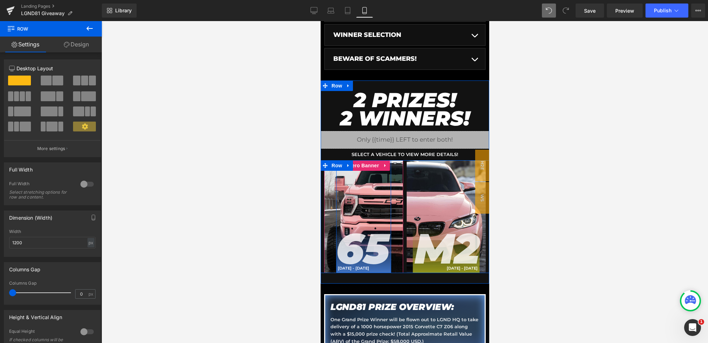
click at [366, 188] on div "#LGND81 Heading 65 Heading SEPT 7 - SEPT 30 Text Block Row" at bounding box center [363, 216] width 55 height 113
click at [359, 165] on span "Hero Banner" at bounding box center [363, 165] width 34 height 11
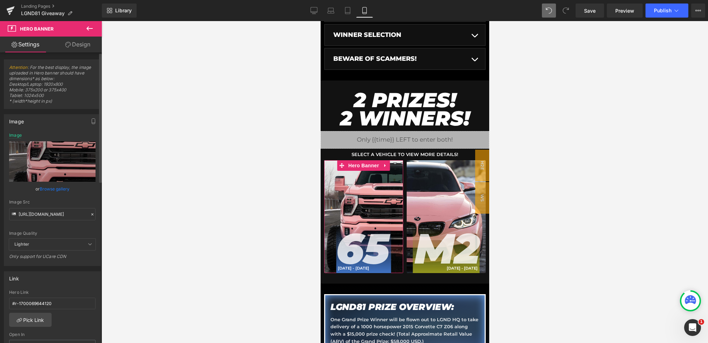
click at [90, 214] on icon at bounding box center [92, 214] width 5 height 5
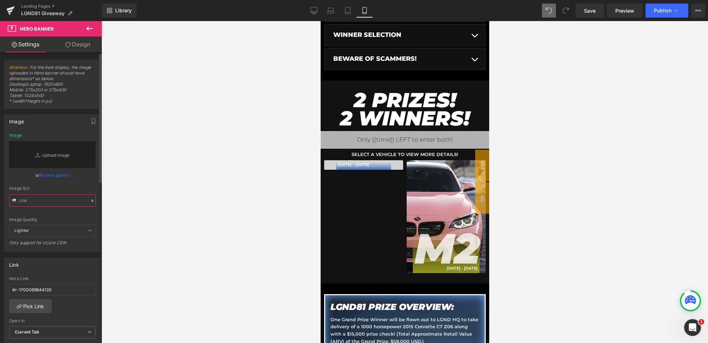
click at [60, 201] on input "text" at bounding box center [52, 200] width 86 height 12
paste input "https://cdn.shopify.com/s/files/1/0068/4245/0009/files/81-Button-Main-Mobile-1.…"
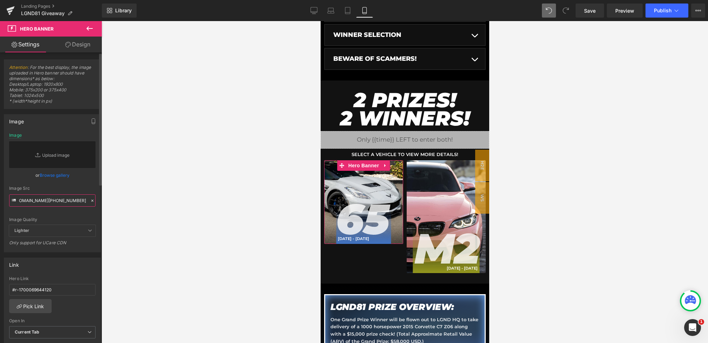
type input "https://cdn.shopify.com/s/files/1/0068/4245/0009/files/81-Button-Main-Mobile-1.…"
click at [86, 187] on div "https://cdn.shopify.com/s/files/1/0068/4245/0009/files/81-Button-Main-Mobile-1.…" at bounding box center [52, 192] width 96 height 119
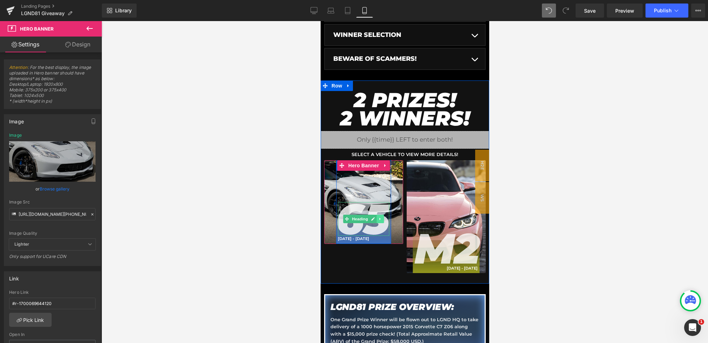
click at [379, 217] on icon at bounding box center [380, 219] width 4 height 4
click at [380, 218] on link at bounding box center [383, 218] width 7 height 8
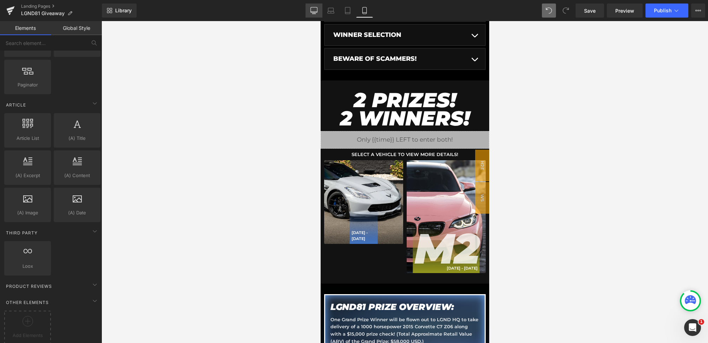
click at [314, 7] on icon at bounding box center [313, 10] width 7 height 7
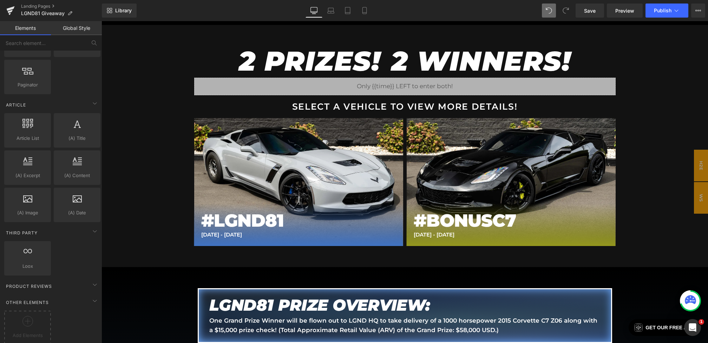
scroll to position [452, 0]
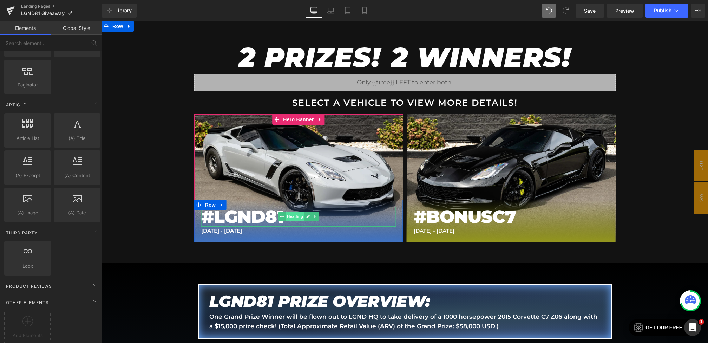
click at [293, 216] on span "Heading" at bounding box center [294, 216] width 19 height 8
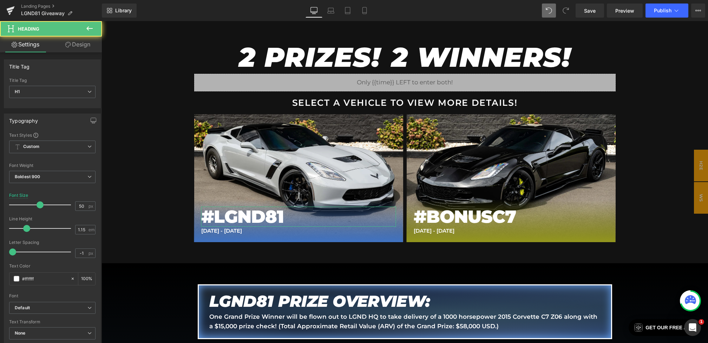
click at [75, 45] on link "Design" at bounding box center [77, 45] width 51 height 16
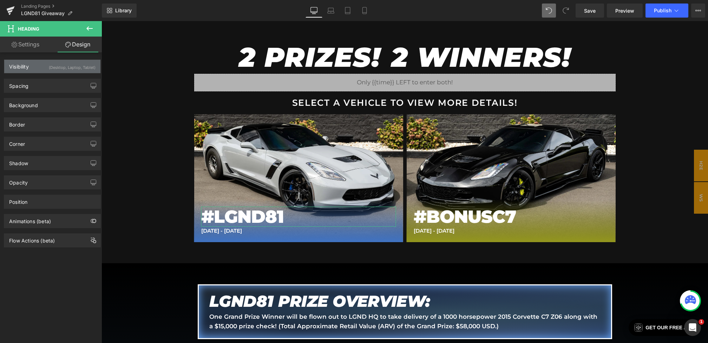
click at [72, 67] on div "(Desktop, Laptop, Tablet)" at bounding box center [72, 66] width 47 height 12
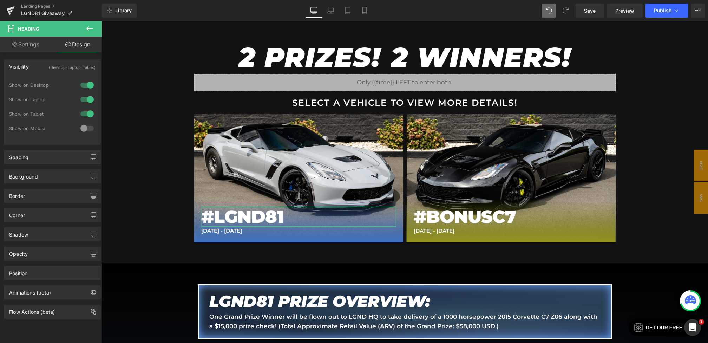
click at [84, 128] on div at bounding box center [87, 128] width 17 height 11
click at [364, 13] on icon at bounding box center [364, 10] width 7 height 7
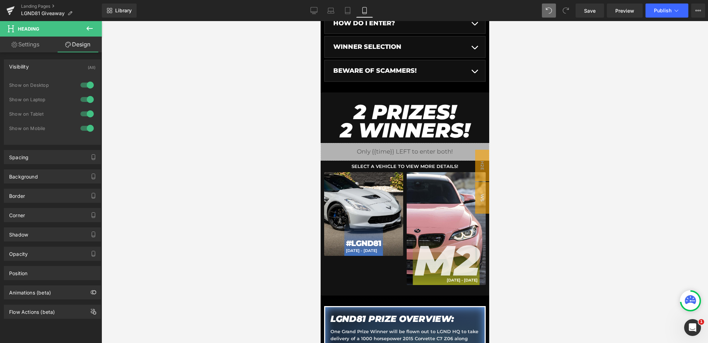
scroll to position [228, 0]
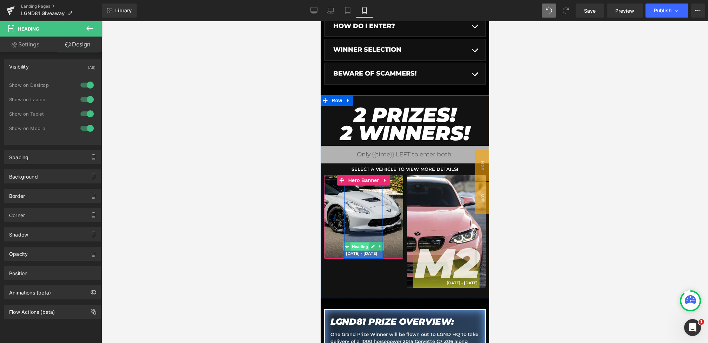
click at [363, 245] on span "Heading" at bounding box center [359, 246] width 19 height 8
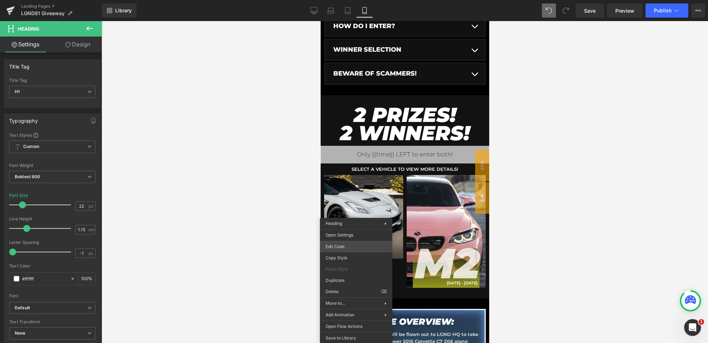
click at [341, 0] on div "Heading You are previewing how the will restyle your page. You can not edit Ele…" at bounding box center [354, 0] width 708 height 0
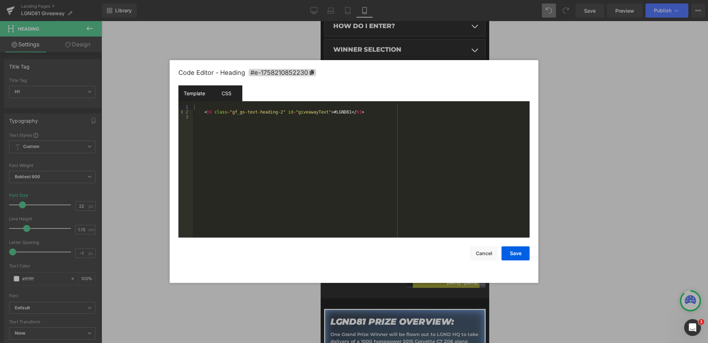
click at [224, 94] on div "CSS" at bounding box center [226, 93] width 32 height 16
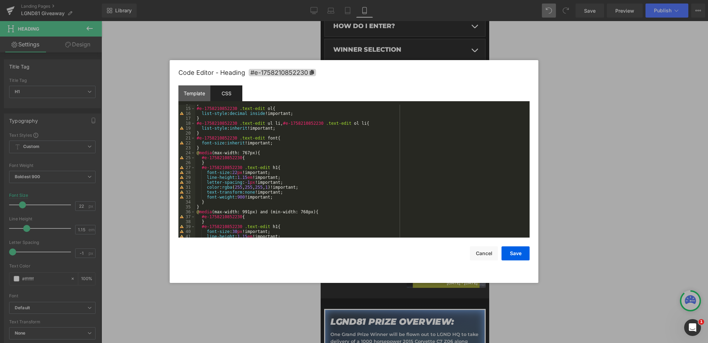
scroll to position [83, 0]
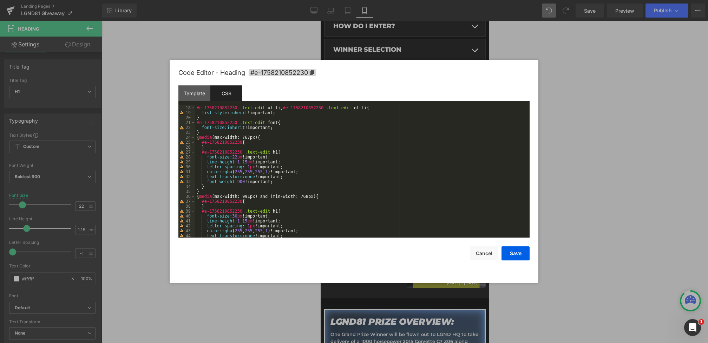
click at [240, 158] on div "} #e-1758210852230 .text-edit ul li , #e-1758210852230 .text-edit ol li { list-…" at bounding box center [360, 171] width 331 height 143
click at [524, 258] on button "Save" at bounding box center [515, 253] width 28 height 14
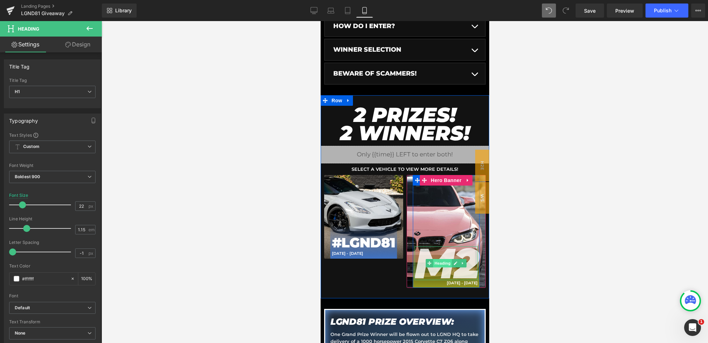
click at [438, 262] on span "Heading" at bounding box center [441, 263] width 19 height 8
click at [461, 263] on icon at bounding box center [463, 263] width 4 height 4
click at [465, 263] on icon at bounding box center [466, 263] width 4 height 4
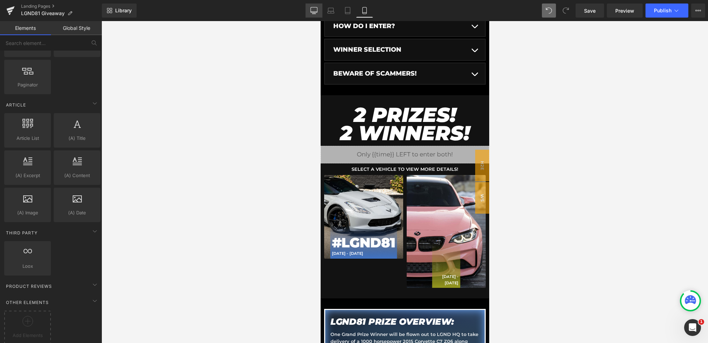
click at [308, 11] on link "Desktop" at bounding box center [313, 11] width 17 height 14
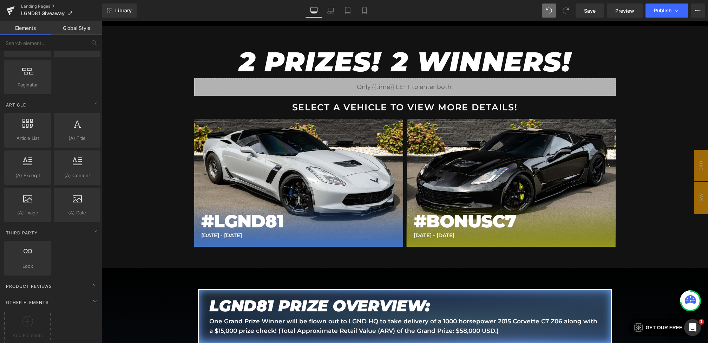
scroll to position [452, 0]
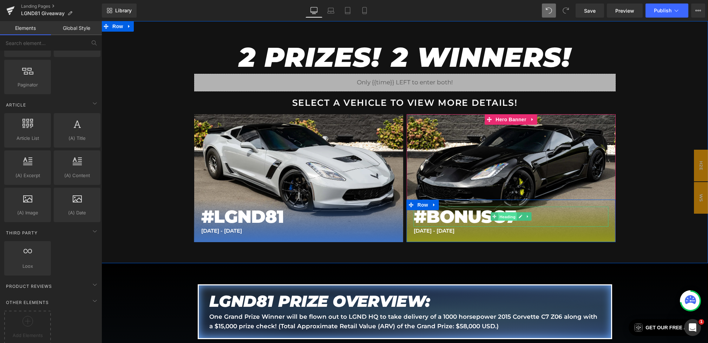
click at [504, 214] on span "Heading" at bounding box center [507, 216] width 19 height 8
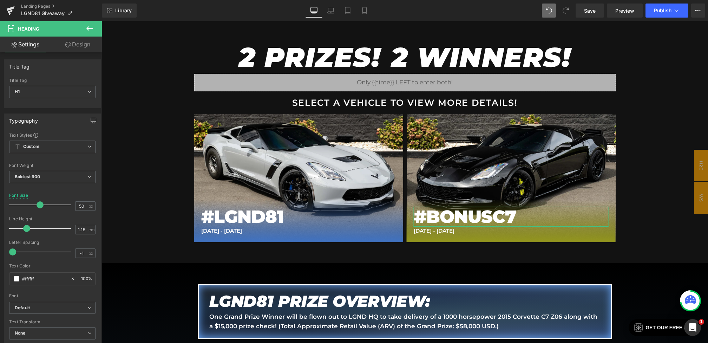
click at [76, 40] on link "Design" at bounding box center [77, 45] width 51 height 16
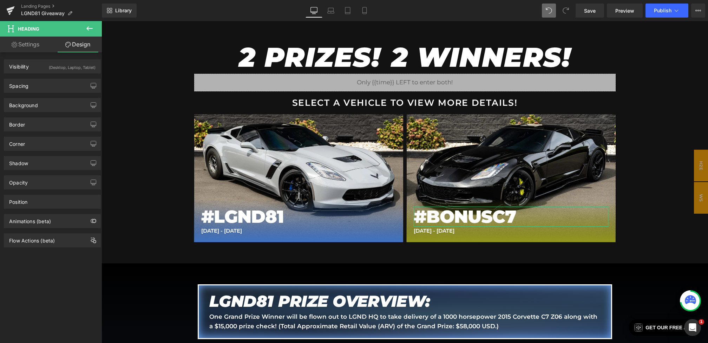
click at [70, 66] on div "(Desktop, Laptop, Tablet)" at bounding box center [72, 66] width 47 height 12
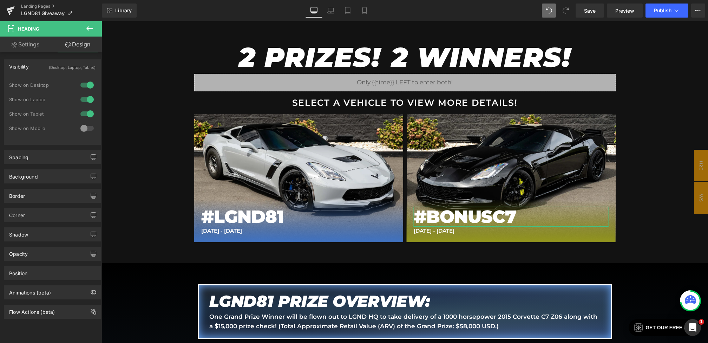
click at [84, 129] on div at bounding box center [87, 128] width 17 height 11
click at [364, 7] on link "Mobile" at bounding box center [364, 11] width 17 height 14
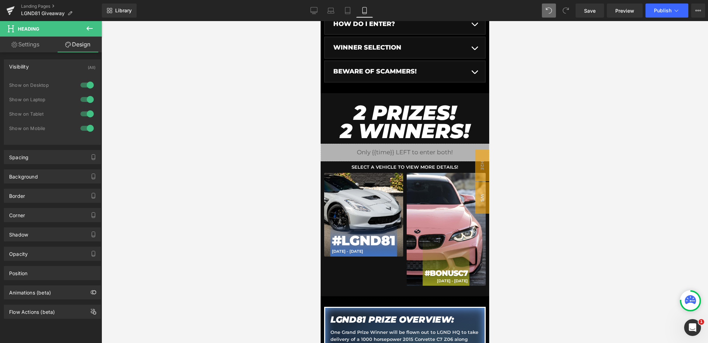
scroll to position [228, 0]
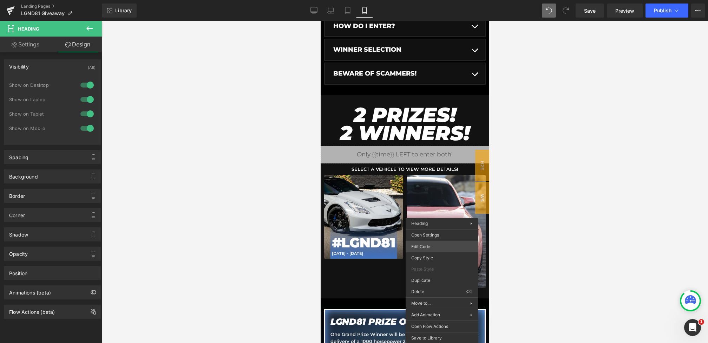
click at [424, 0] on div "Heading You are previewing how the will restyle your page. You can not edit Ele…" at bounding box center [354, 0] width 708 height 0
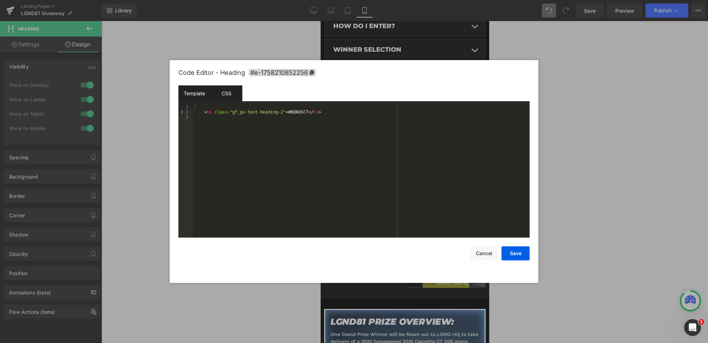
click at [218, 90] on div "CSS" at bounding box center [226, 93] width 32 height 16
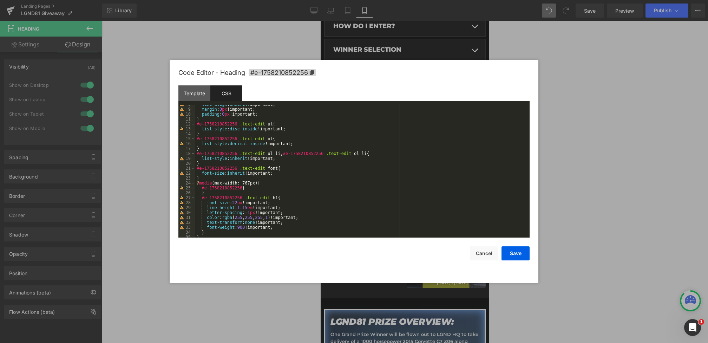
scroll to position [46, 0]
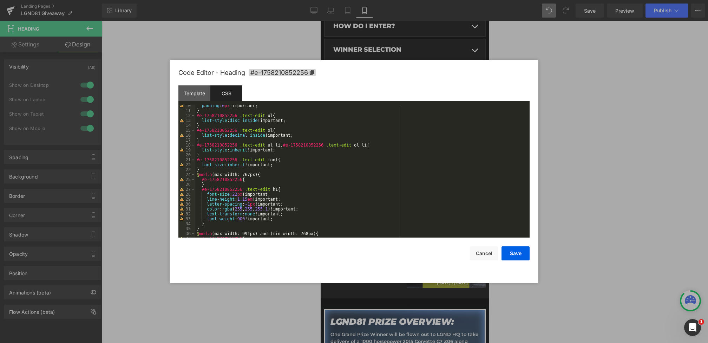
click at [244, 193] on div "padding : 0 px !important; } #e-1758210852256 .text-edit ul { list-style : disc…" at bounding box center [360, 174] width 331 height 143
click at [513, 250] on button "Save" at bounding box center [515, 253] width 28 height 14
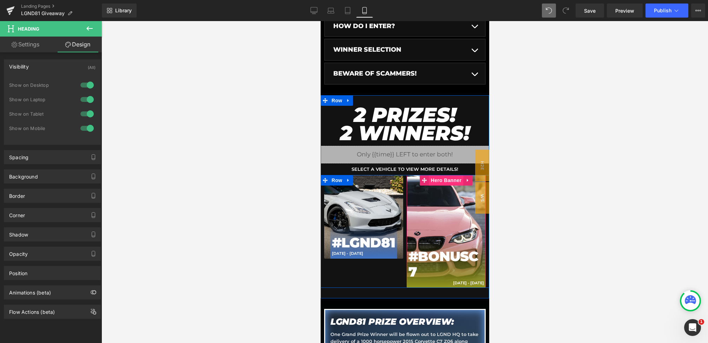
click at [444, 180] on span "Hero Banner" at bounding box center [446, 180] width 34 height 11
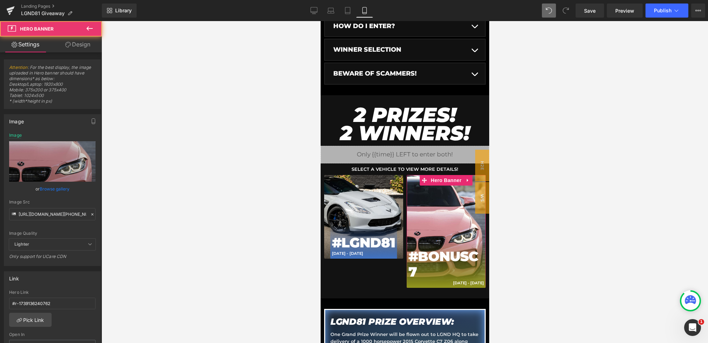
click at [90, 212] on icon at bounding box center [92, 214] width 5 height 5
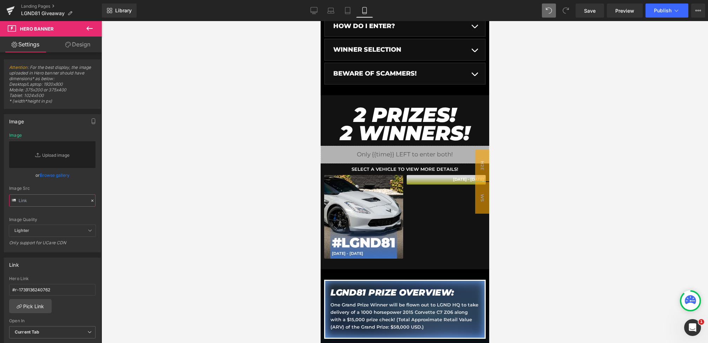
click at [50, 203] on input "text" at bounding box center [52, 200] width 86 height 12
paste input "https://cdn.shopify.com/s/files/1/0068/4245/0009/files/81-Button-BonusC7-Mobile…"
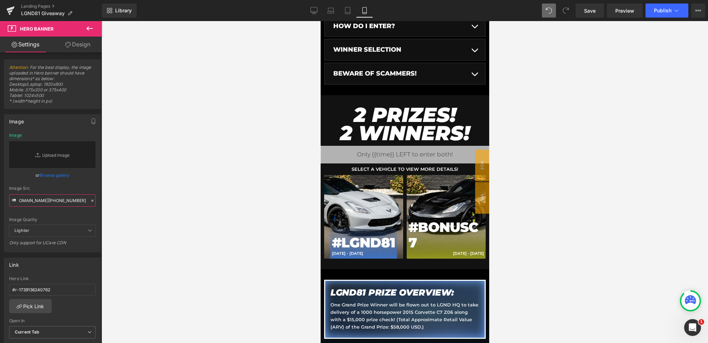
type input "https://cdn.shopify.com/s/files/1/0068/4245/0009/files/81-Button-BonusC7-Mobile…"
click at [70, 187] on div "Image Src" at bounding box center [52, 188] width 86 height 5
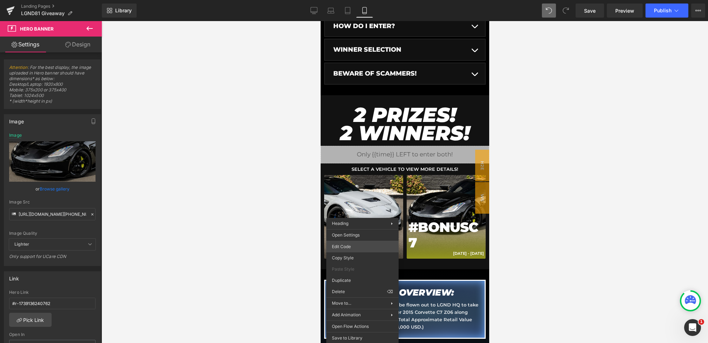
click at [345, 0] on div "Hero Banner You are previewing how the will restyle your page. You can not edit…" at bounding box center [354, 0] width 708 height 0
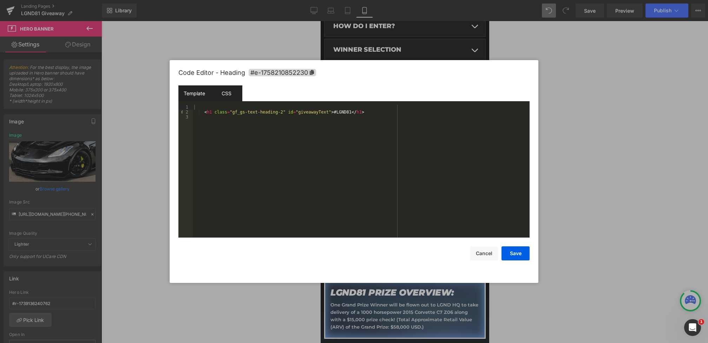
click at [225, 98] on div "CSS" at bounding box center [226, 93] width 32 height 16
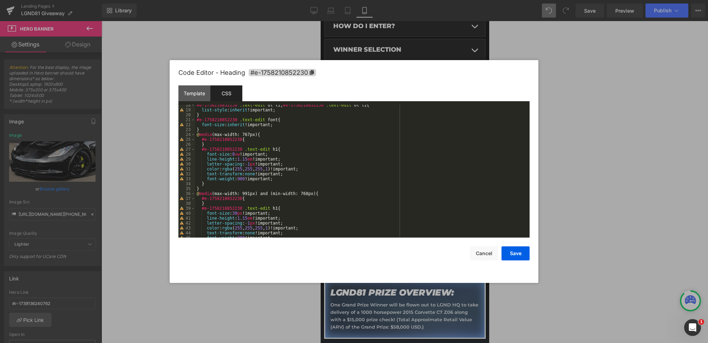
scroll to position [117, 0]
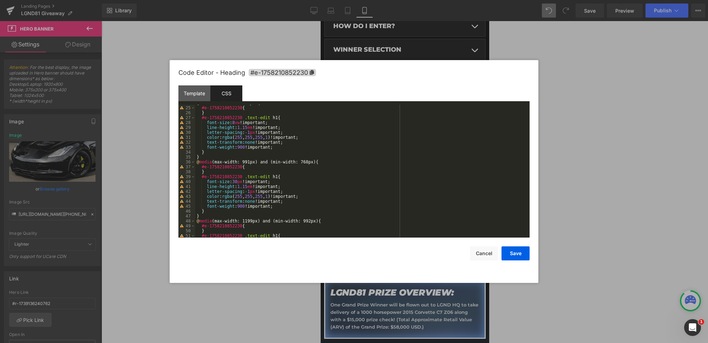
click at [237, 126] on div "@ media (max-width: 767px) { #e-1758210852230 { } #e-1758210852230 .text-edit h…" at bounding box center [360, 171] width 331 height 143
click at [237, 121] on div "@ media (max-width: 767px) { #e-1758210852230 { } #e-1758210852230 .text-edit h…" at bounding box center [360, 171] width 331 height 143
click at [515, 254] on button "Save" at bounding box center [515, 253] width 28 height 14
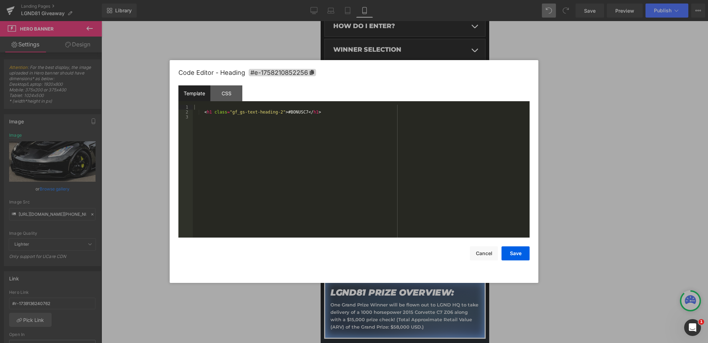
click at [425, 0] on div "Hero Banner You are previewing how the will restyle your page. You can not edit…" at bounding box center [354, 0] width 708 height 0
click at [225, 94] on div "CSS" at bounding box center [226, 93] width 32 height 16
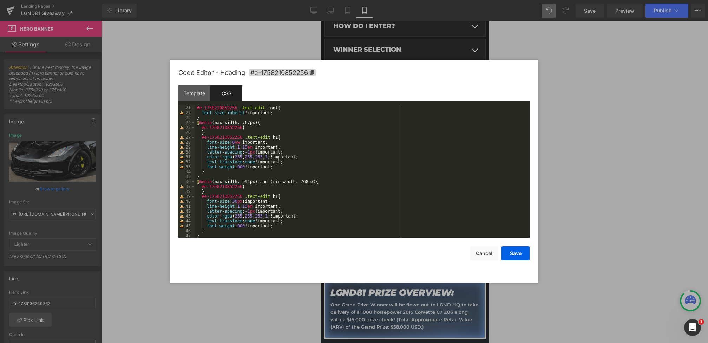
scroll to position [72, 0]
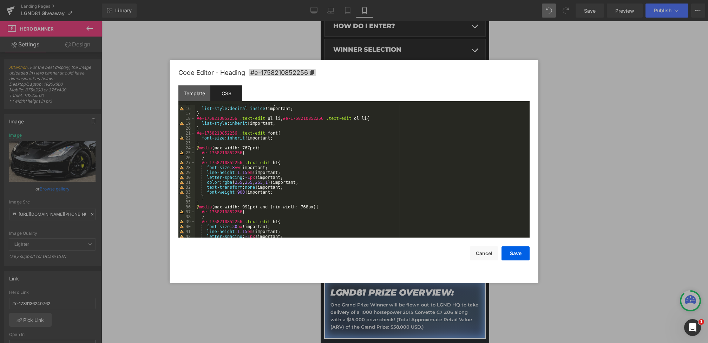
click at [238, 168] on div "#e-1758210852256 .text-edit ol { list-style : decimal inside !important; } #e-1…" at bounding box center [360, 172] width 331 height 143
click at [515, 257] on button "Save" at bounding box center [515, 253] width 28 height 14
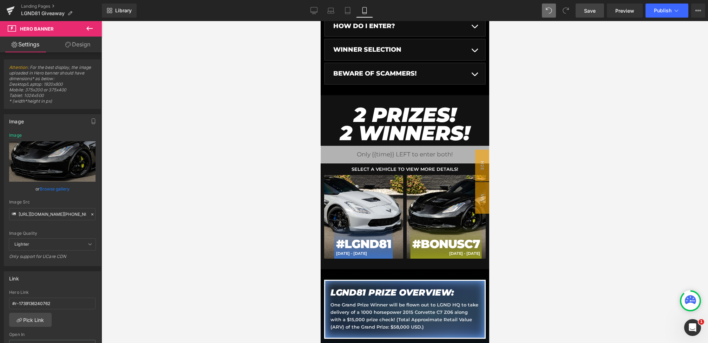
click at [590, 12] on span "Save" at bounding box center [590, 10] width 12 height 7
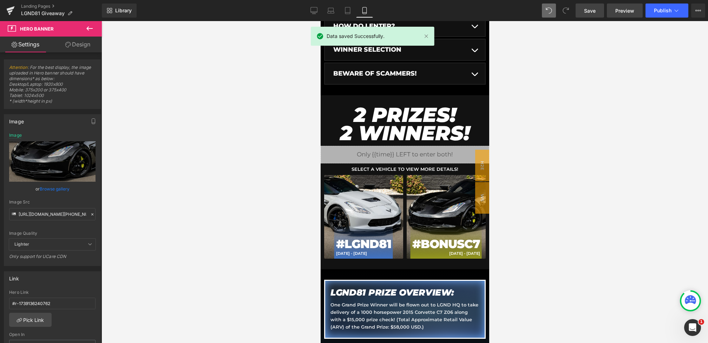
click at [634, 13] on span "Preview" at bounding box center [624, 10] width 19 height 7
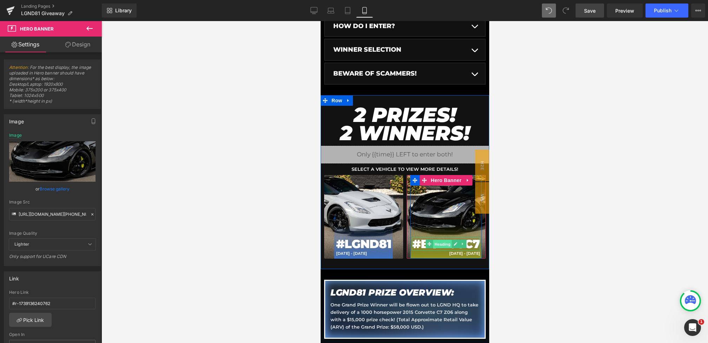
drag, startPoint x: 448, startPoint y: 243, endPoint x: 639, endPoint y: 275, distance: 193.7
click at [448, 243] on span "Heading" at bounding box center [441, 244] width 19 height 8
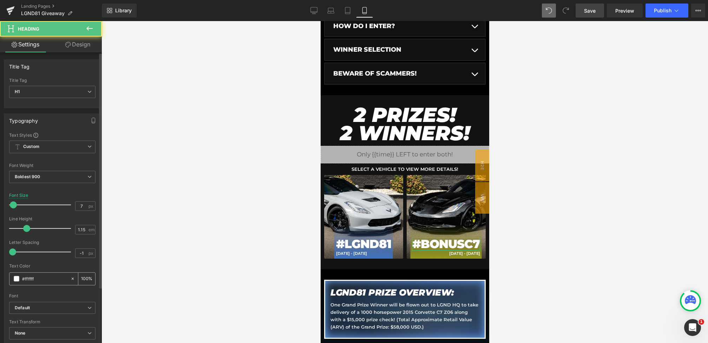
scroll to position [207, 0]
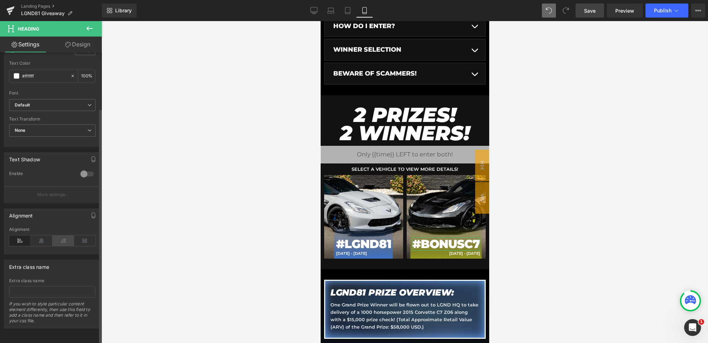
click at [61, 235] on icon at bounding box center [63, 240] width 22 height 11
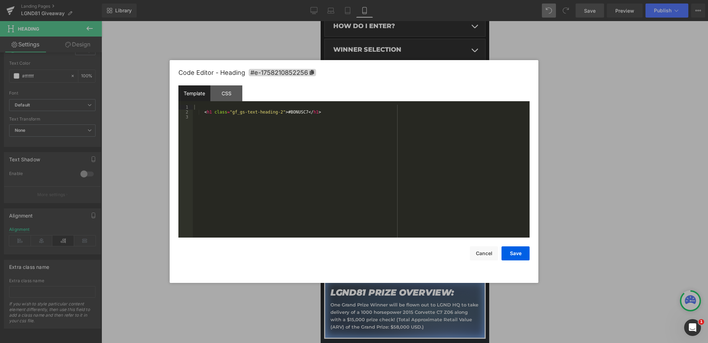
click at [425, 0] on div "Heading You are previewing how the will restyle your page. You can not edit Ele…" at bounding box center [354, 0] width 708 height 0
click at [225, 95] on div "CSS" at bounding box center [226, 93] width 32 height 16
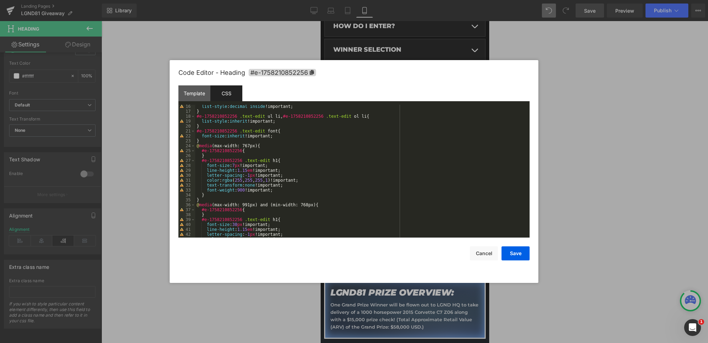
scroll to position [99, 0]
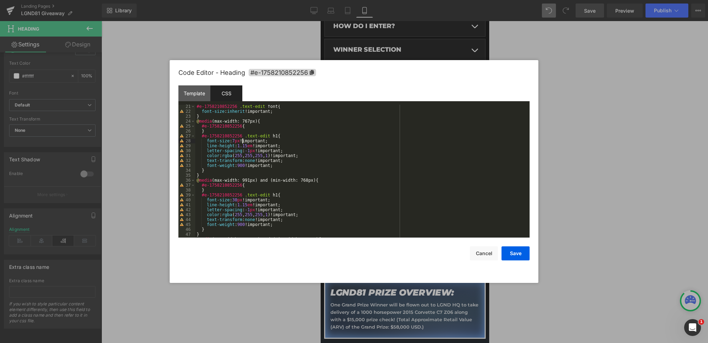
click at [242, 141] on div "#e-1758210852256 .text-edit font { font-size : inherit !important; } @ media (m…" at bounding box center [360, 175] width 331 height 143
drag, startPoint x: 201, startPoint y: 136, endPoint x: 277, endPoint y: 138, distance: 76.2
click at [277, 138] on div "#e-1758210852256 .text-edit font { font-size : inherit !important; } @ media (m…" at bounding box center [360, 175] width 331 height 143
click at [226, 132] on div "#e-1758210852256 .text-edit font { font-size : inherit !important; } @ media (m…" at bounding box center [360, 175] width 331 height 143
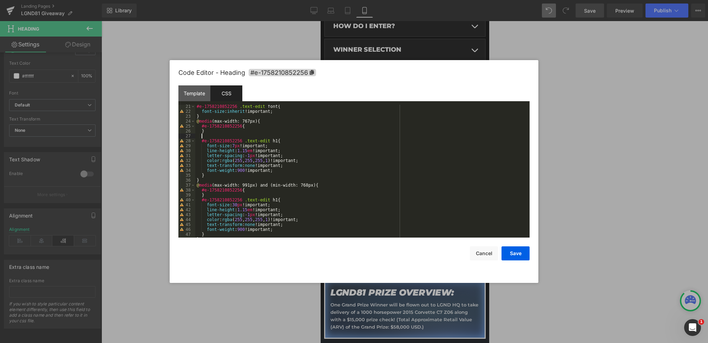
paste textarea
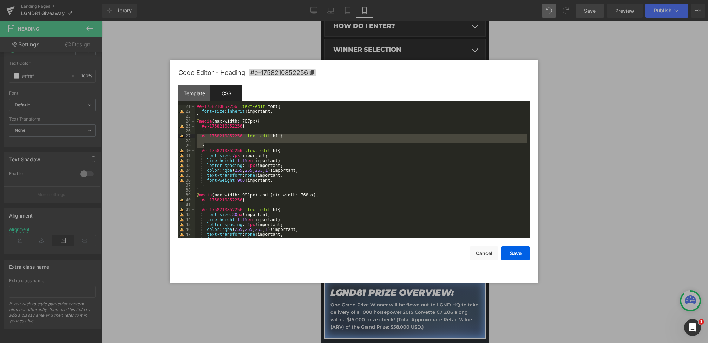
drag, startPoint x: 211, startPoint y: 144, endPoint x: 183, endPoint y: 137, distance: 28.9
click at [183, 137] on pre "21 22 23 24 25 26 27 28 29 30 31 32 33 34 35 36 37 38 39 40 41 42 43 44 45 46 4…" at bounding box center [353, 171] width 351 height 133
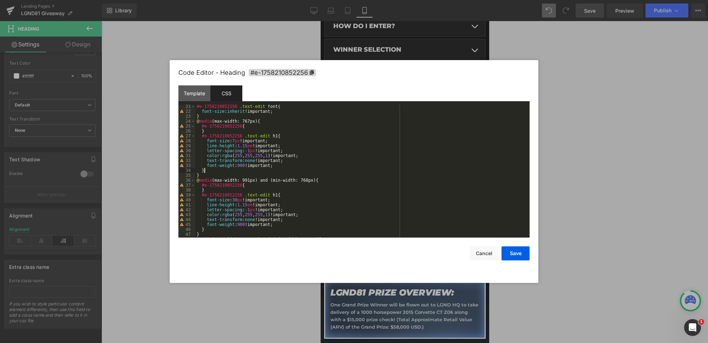
click at [220, 171] on div "#e-1758210852256 .text-edit font { font-size : inherit !important; } @ media (m…" at bounding box center [360, 175] width 331 height 143
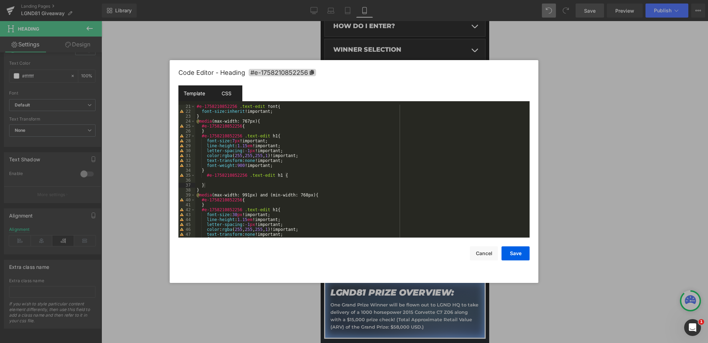
click at [189, 93] on div "Template" at bounding box center [194, 93] width 32 height 16
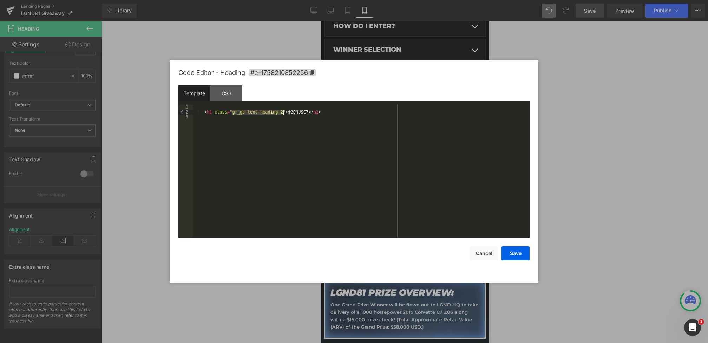
drag, startPoint x: 232, startPoint y: 112, endPoint x: 283, endPoint y: 112, distance: 51.6
click at [283, 112] on div "< h1 class = "gf_gs-text-heading-2" > #BONUSC7 </ h1 >" at bounding box center [361, 176] width 337 height 143
click at [223, 92] on div "CSS" at bounding box center [226, 93] width 32 height 16
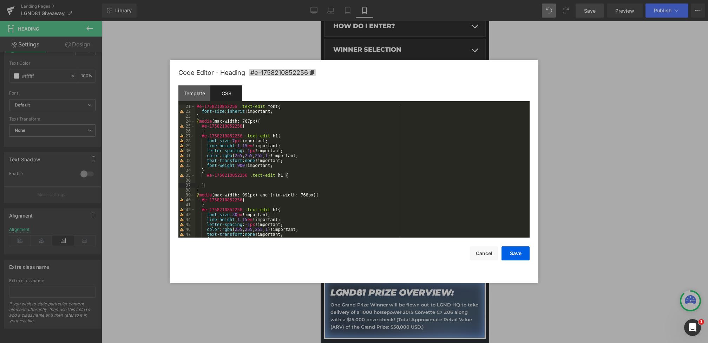
click at [282, 173] on div "#e-1758210852256 .text-edit font { font-size : inherit !important; } @ media (m…" at bounding box center [360, 175] width 331 height 143
click at [253, 180] on div "#e-1758210852256 .text-edit font { font-size : inherit !important; } @ media (m…" at bounding box center [360, 175] width 331 height 143
click at [512, 254] on button "Save" at bounding box center [515, 253] width 28 height 14
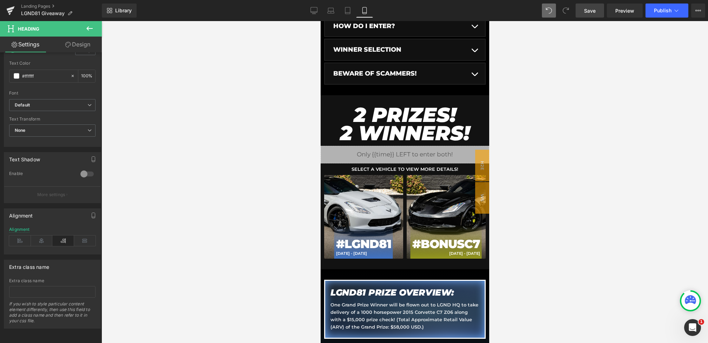
click at [599, 17] on div "Library Mobile Desktop Laptop Tablet Mobile Save Preview Publish Scheduled View…" at bounding box center [405, 10] width 606 height 21
click at [595, 14] on link "Save" at bounding box center [589, 11] width 28 height 14
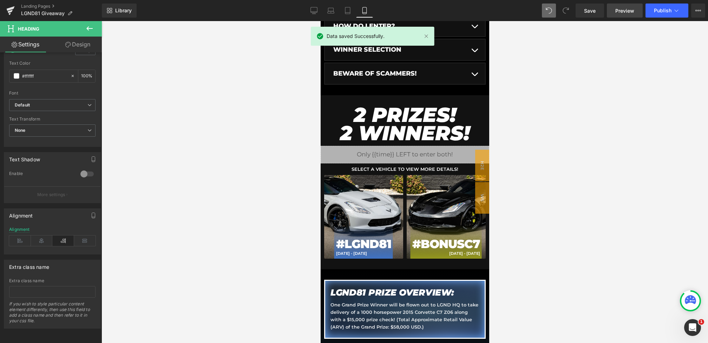
click at [620, 11] on span "Preview" at bounding box center [624, 10] width 19 height 7
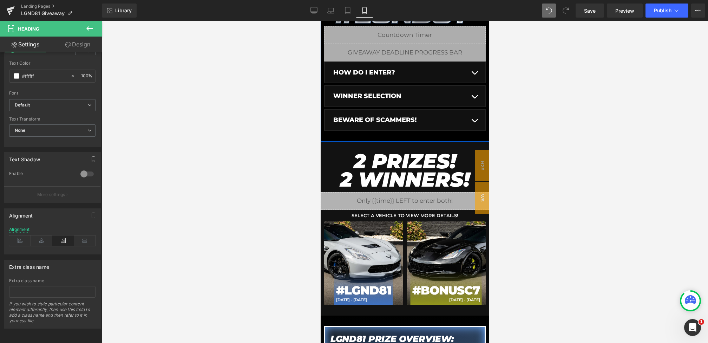
scroll to position [174, 0]
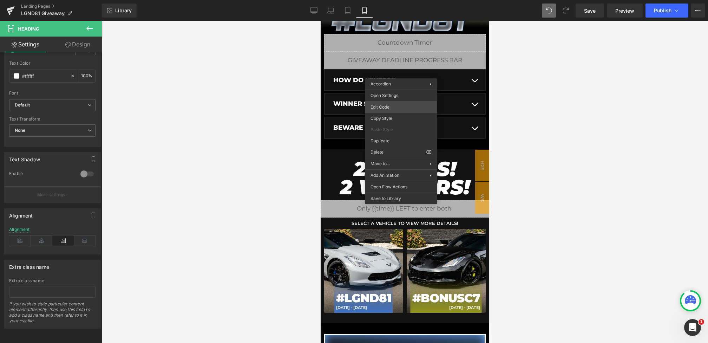
click at [390, 0] on div "Heading You are previewing how the will restyle your page. You can not edit Ele…" at bounding box center [354, 0] width 708 height 0
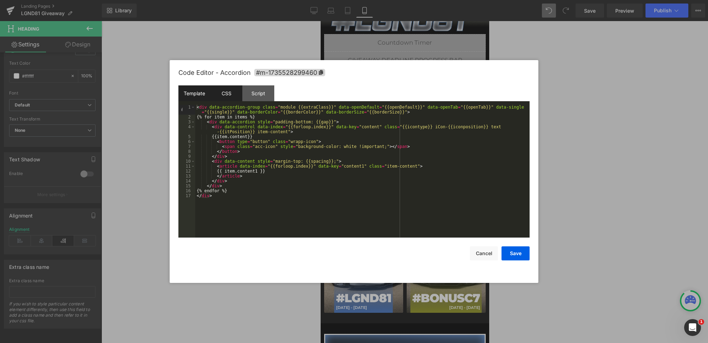
click at [235, 91] on div "CSS" at bounding box center [226, 93] width 32 height 16
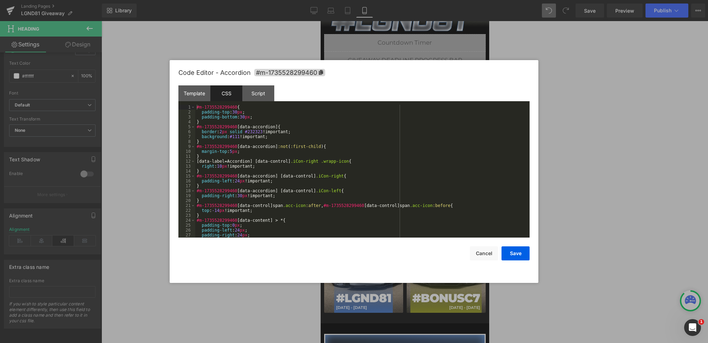
click at [246, 124] on div "#m-1735528299460 { padding-top : 30 px ; padding-bottom : 30 px ; } #m-17355282…" at bounding box center [360, 176] width 331 height 143
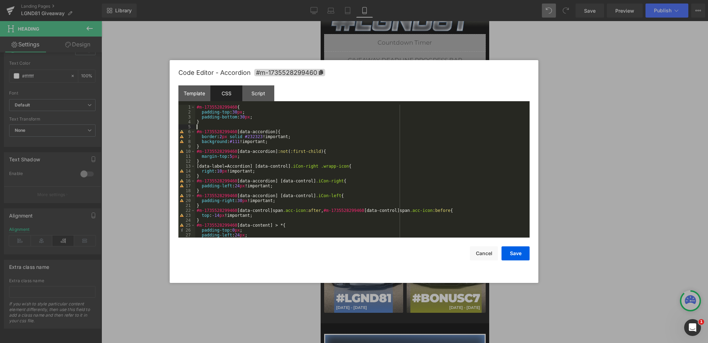
paste textarea
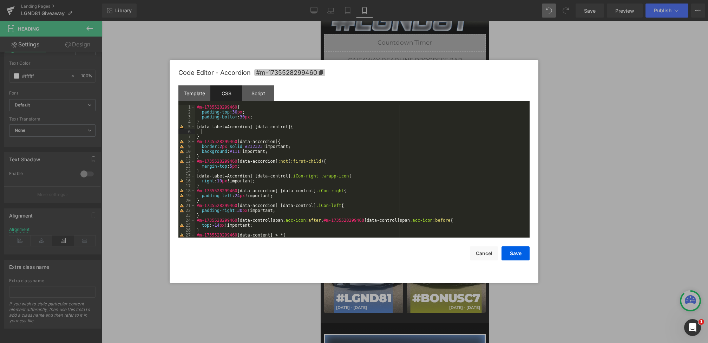
click at [265, 72] on span "#m-1735528299460" at bounding box center [289, 72] width 71 height 7
click at [198, 127] on div "#m-1735528299460 { padding-top : 30 px ; padding-bottom : 30 px ; } [ data-labe…" at bounding box center [360, 176] width 331 height 143
paste textarea
click at [244, 133] on div "#m-1735528299460 { padding-top : 30 px ; padding-bottom : 30 px ; } #m-17355282…" at bounding box center [360, 176] width 331 height 143
click at [520, 254] on button "Save" at bounding box center [515, 253] width 28 height 14
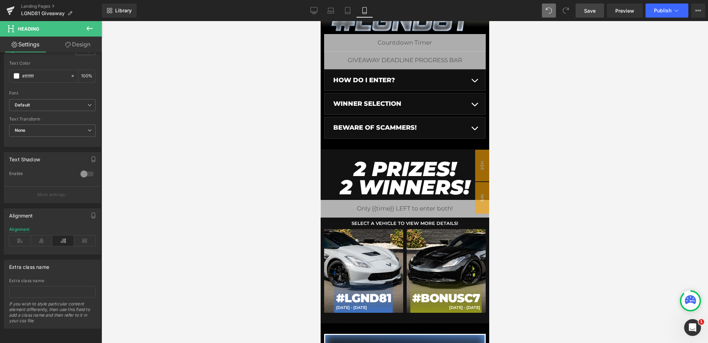
click at [597, 11] on link "Save" at bounding box center [589, 11] width 28 height 14
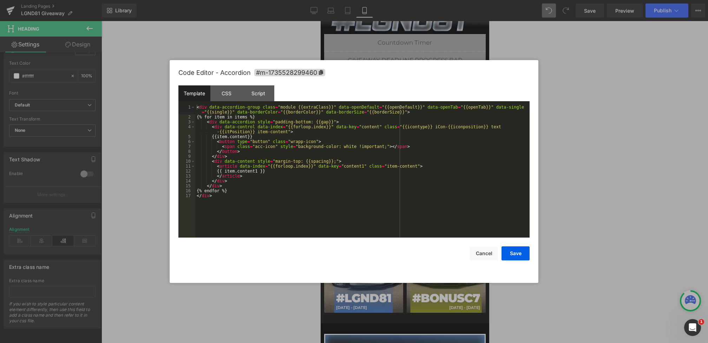
click at [399, 0] on div "Heading You are previewing how the will restyle your page. You can not edit Ele…" at bounding box center [354, 0] width 708 height 0
click at [224, 89] on div "CSS" at bounding box center [226, 93] width 32 height 16
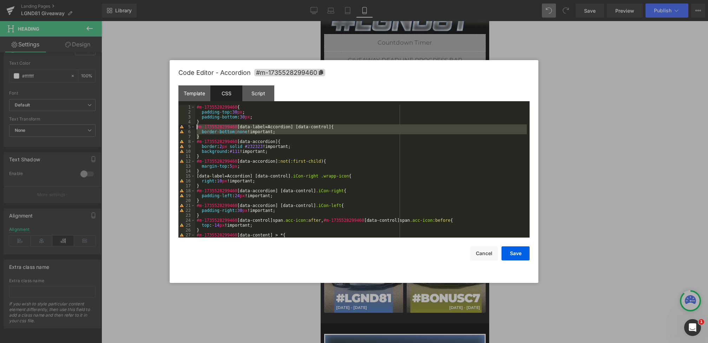
drag, startPoint x: 216, startPoint y: 136, endPoint x: 168, endPoint y: 128, distance: 49.1
click at [168, 128] on body "Heading You are previewing how the will restyle your page. You can not edit Ele…" at bounding box center [354, 171] width 708 height 343
click at [325, 137] on div "#m-1735528299460 { padding-top : 30 px ; padding-bottom : 30 px ; } #m-17355282…" at bounding box center [360, 176] width 331 height 143
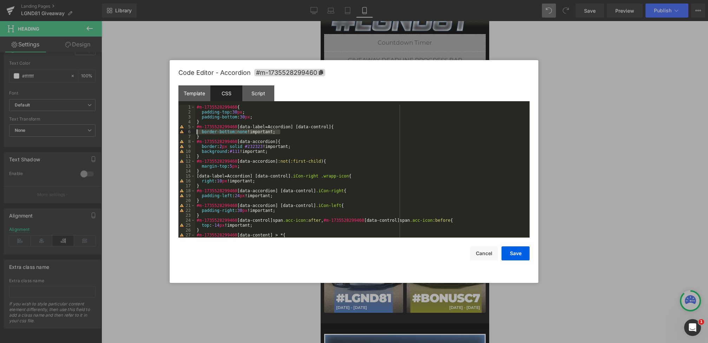
drag, startPoint x: 282, startPoint y: 132, endPoint x: 129, endPoint y: 131, distance: 152.7
click at [129, 131] on body "Heading You are previewing how the will restyle your page. You can not edit Ele…" at bounding box center [354, 171] width 708 height 343
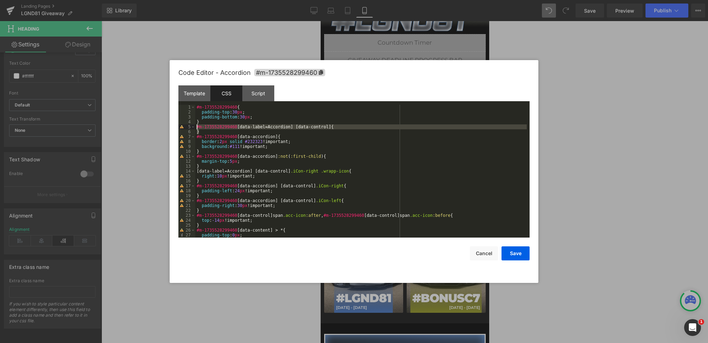
drag, startPoint x: 212, startPoint y: 130, endPoint x: 178, endPoint y: 128, distance: 34.8
click at [178, 128] on div "Code Editor - Accordion #m-1735528299460 Template CSS Script Data 1 2 3 4 5 6 7…" at bounding box center [354, 171] width 369 height 223
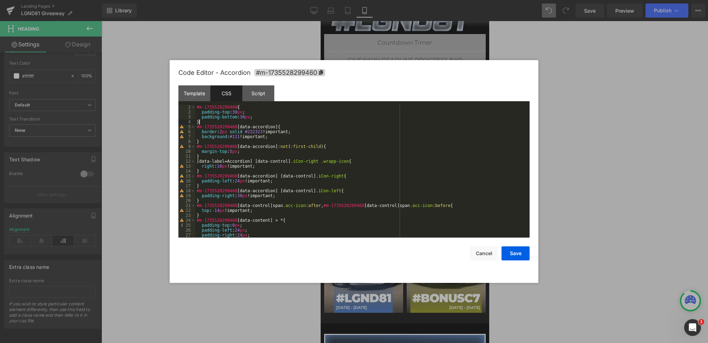
click at [323, 179] on div "#m-1735528299460 { padding-top : 30 px ; padding-bottom : 30 px ; } #m-17355282…" at bounding box center [360, 176] width 331 height 143
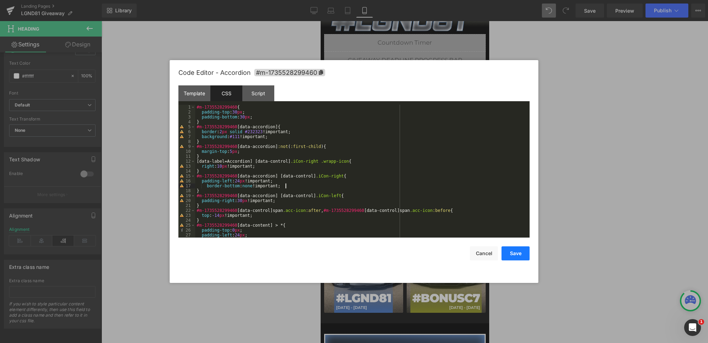
click at [518, 254] on button "Save" at bounding box center [515, 253] width 28 height 14
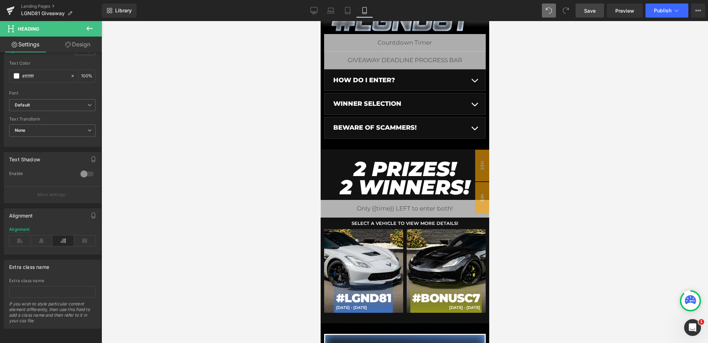
click at [588, 15] on link "Save" at bounding box center [589, 11] width 28 height 14
click at [316, 11] on icon at bounding box center [313, 10] width 7 height 7
type input "50"
type input "100"
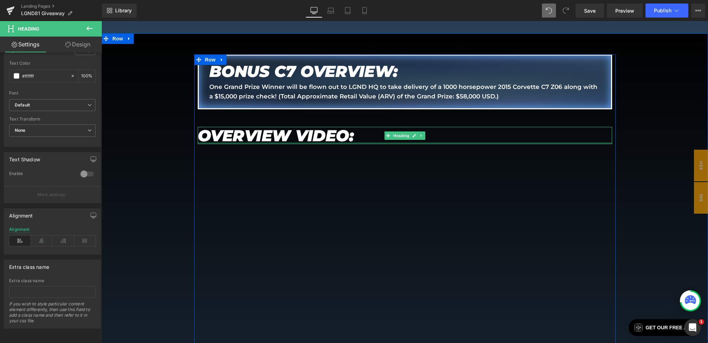
scroll to position [1299, 0]
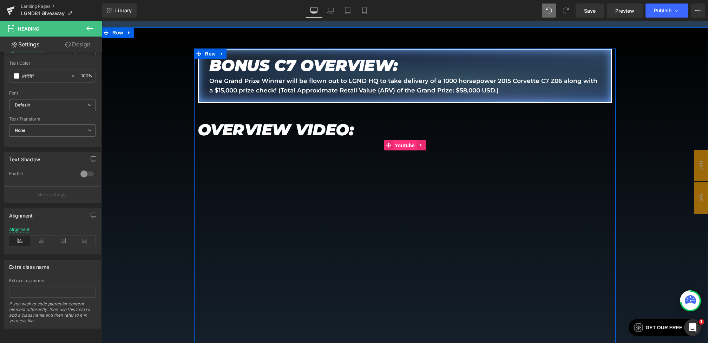
click at [399, 140] on span "Youtube" at bounding box center [405, 145] width 24 height 11
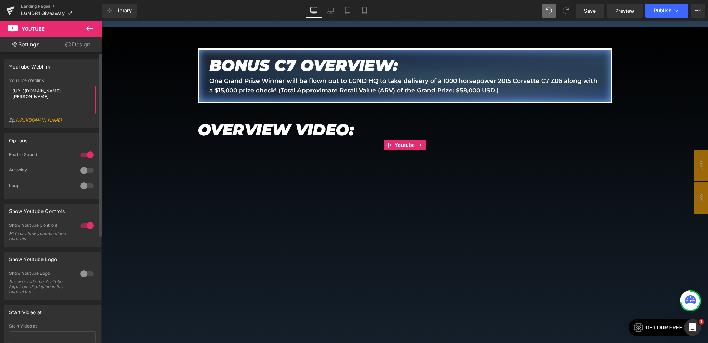
drag, startPoint x: 47, startPoint y: 95, endPoint x: 0, endPoint y: 78, distance: 50.2
click at [0, 78] on div "YouTube Weblink YouTube Weblink https://www.youtube.com/watch?v=E-J-WrCTa9A?rel…" at bounding box center [52, 91] width 105 height 74
paste textarea "B6CLCc4fi50"
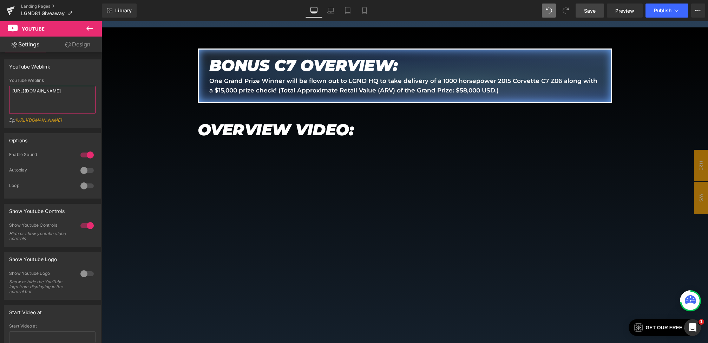
type textarea "https://www.youtube.com/watch?v=B6CLCc4fi50?rel=0"
click at [593, 14] on link "Save" at bounding box center [589, 11] width 28 height 14
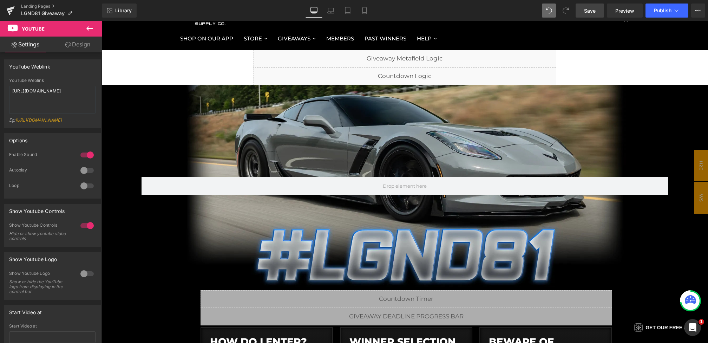
scroll to position [0, 0]
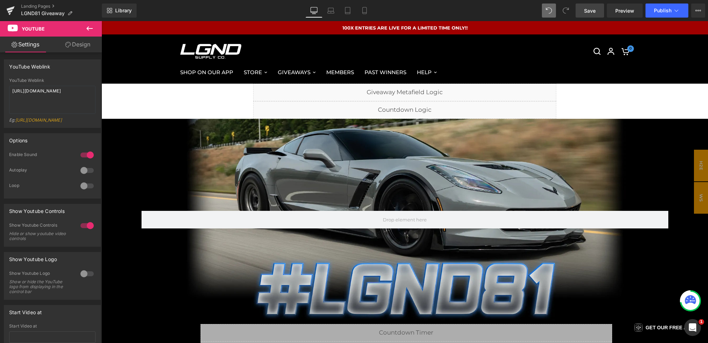
click at [356, 160] on div at bounding box center [404, 219] width 527 height 201
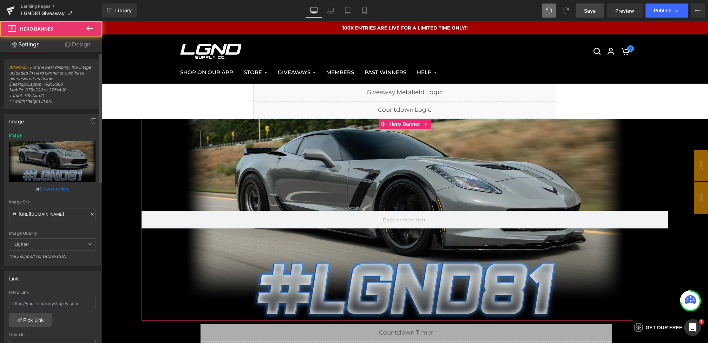
click at [91, 213] on icon at bounding box center [92, 214] width 2 height 2
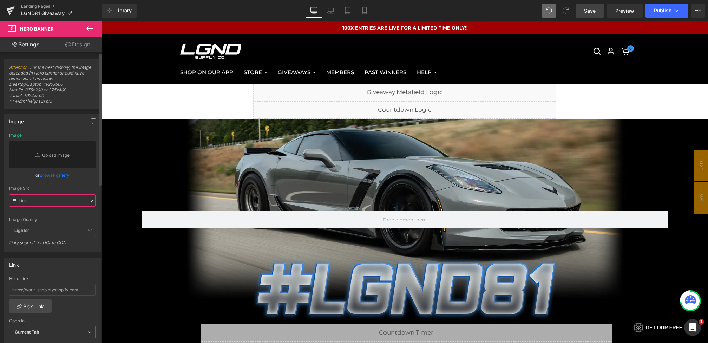
click at [60, 199] on input "text" at bounding box center [52, 200] width 86 height 12
paste input "https://cdn.shopify.com/s/files/1/0068/4245/0009/files/81-BonusC7-CG-Desktop-1.…"
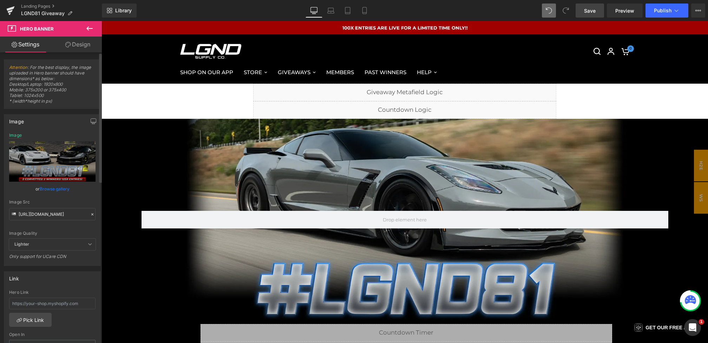
click at [61, 195] on div "Image Quality Lighter Lightest Lighter Lighter Lightest Only support for UCare …" at bounding box center [52, 186] width 86 height 106
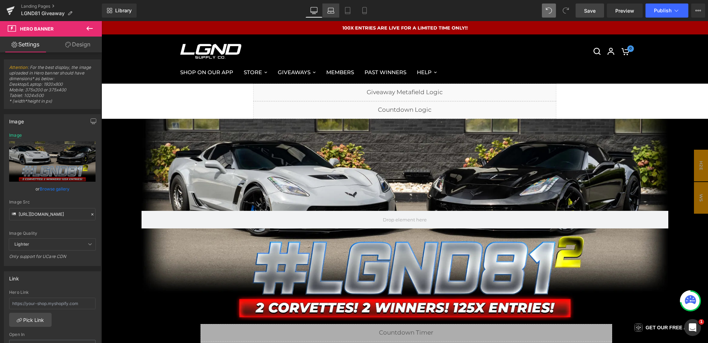
click at [333, 9] on icon at bounding box center [330, 9] width 5 height 3
type input "https://cdn.shopify.com/s/files/1/0068/4245/0009/files/81-CGBanner-Desktop-1.we…"
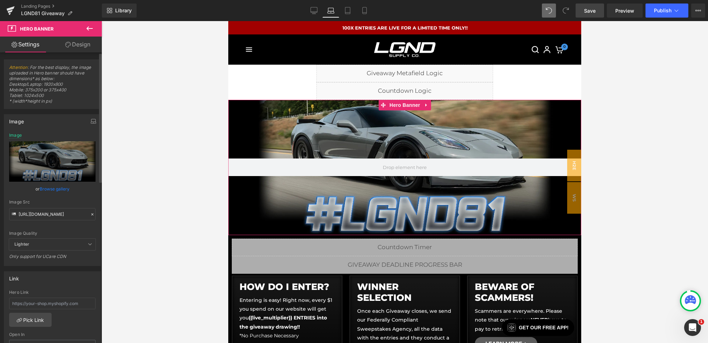
click at [91, 214] on icon at bounding box center [92, 214] width 2 height 2
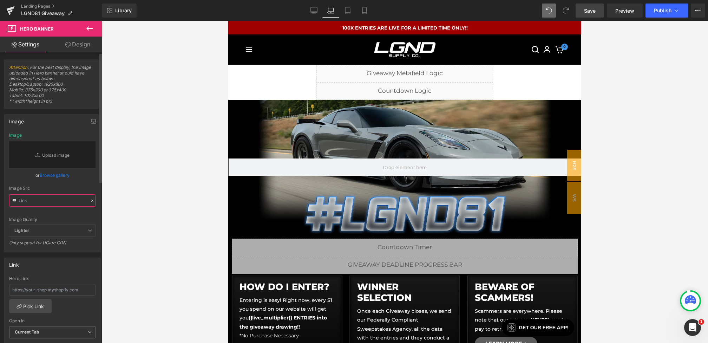
click at [70, 201] on input "text" at bounding box center [52, 200] width 86 height 12
paste input "https://cdn.shopify.com/s/files/1/0068/4245/0009/files/81-BonusC7-CG-Desktop-1.…"
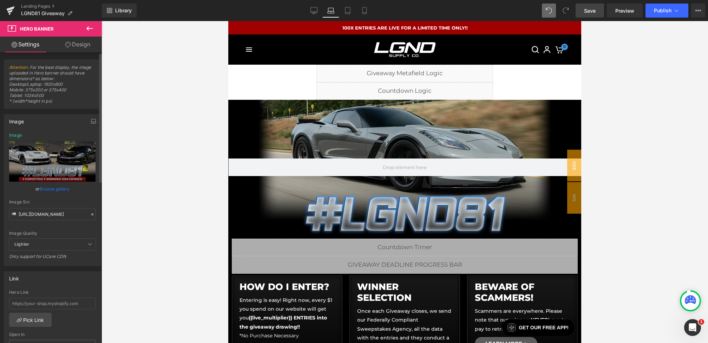
click at [81, 197] on div "Image Quality Lighter Lightest Lighter Lighter Lightest Only support for UCare …" at bounding box center [52, 186] width 86 height 106
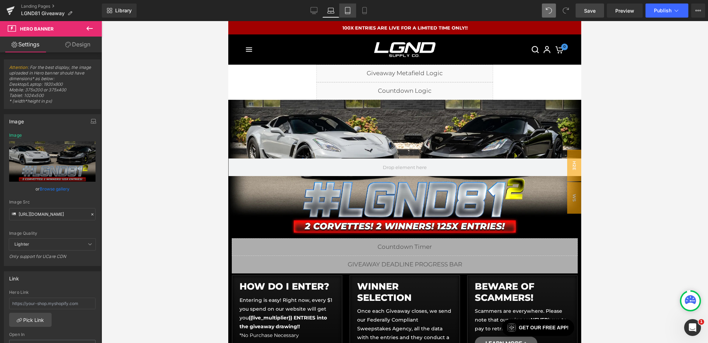
click at [350, 10] on icon at bounding box center [347, 10] width 7 height 7
type input "https://cdn.shopify.com/s/files/1/0068/4245/0009/files/81-CGBanner-Desktop-1.we…"
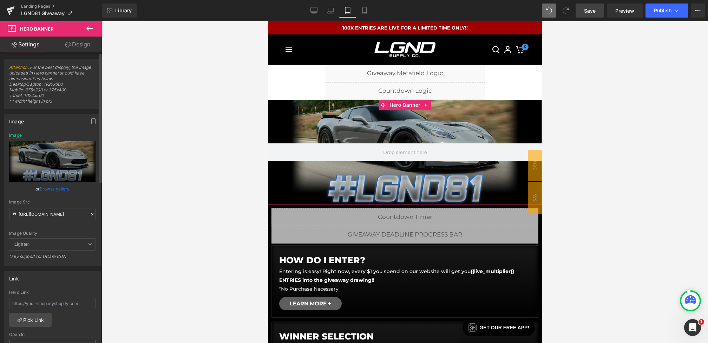
click at [90, 212] on icon at bounding box center [92, 214] width 5 height 5
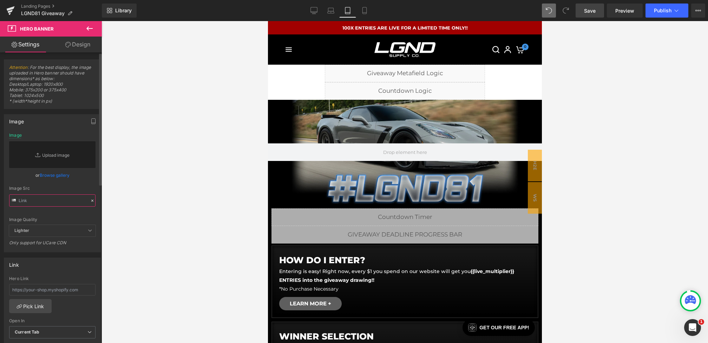
click at [61, 198] on input "text" at bounding box center [52, 200] width 86 height 12
paste input "https://cdn.shopify.com/s/files/1/0068/4245/0009/files/81-BonusC7-CG-Desktop-1.…"
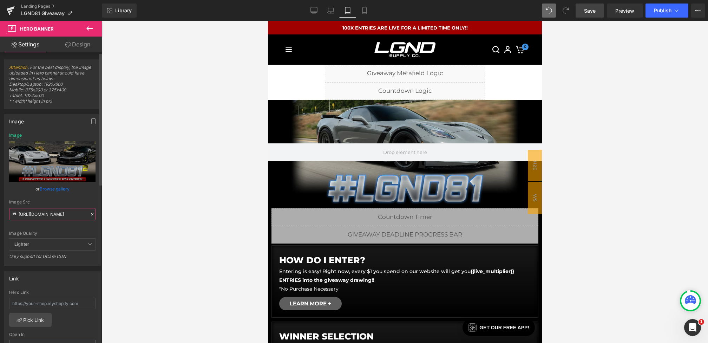
type input "https://cdn.shopify.com/s/files/1/0068/4245/0009/files/81-BonusC7-CG-Desktop-1.…"
click at [83, 195] on div "Image Quality Lighter Lightest Lighter Lighter Lightest Only support for UCare …" at bounding box center [52, 186] width 86 height 106
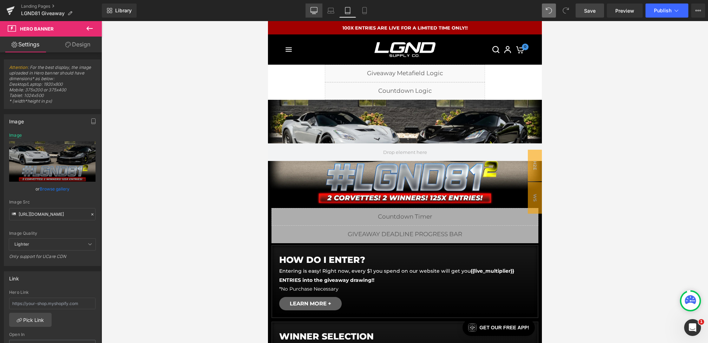
click at [312, 11] on icon at bounding box center [313, 10] width 7 height 7
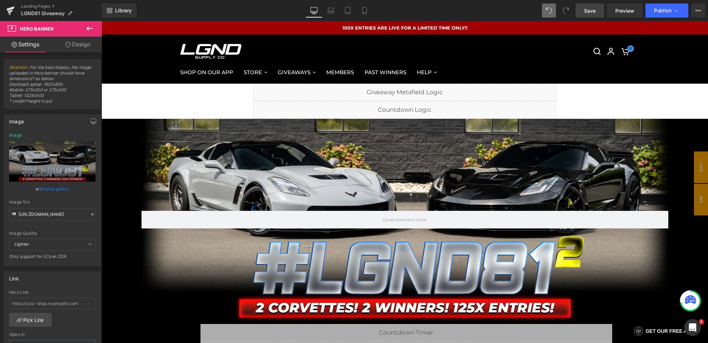
scroll to position [19, 0]
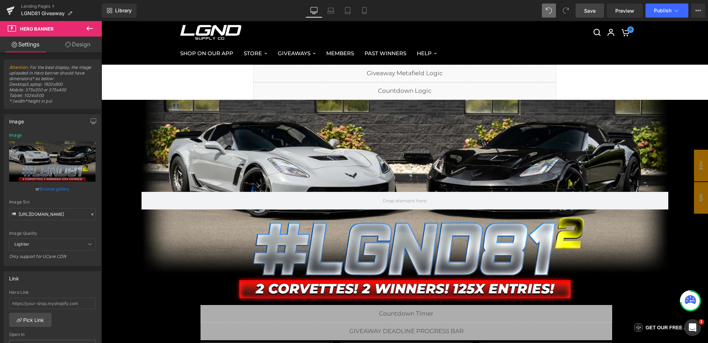
click at [586, 11] on span "Save" at bounding box center [590, 10] width 12 height 7
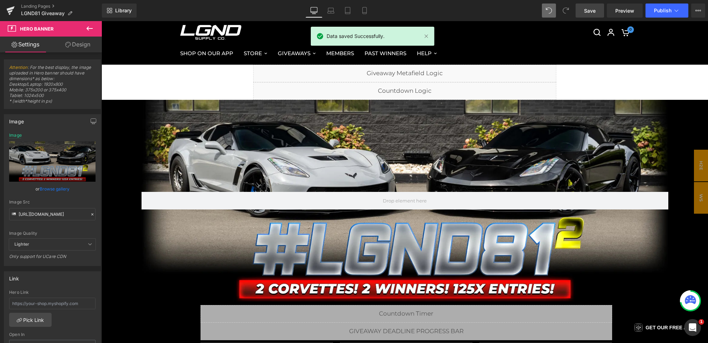
click at [595, 13] on span "Save" at bounding box center [590, 10] width 12 height 7
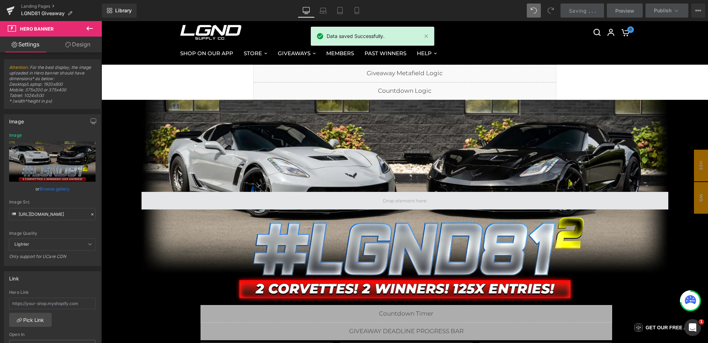
scroll to position [63, 0]
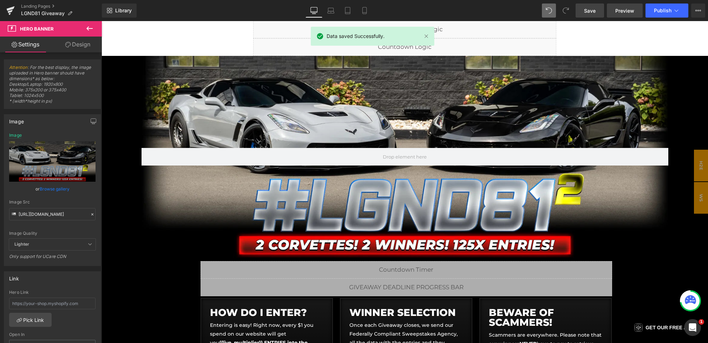
click at [630, 10] on span "Preview" at bounding box center [624, 10] width 19 height 7
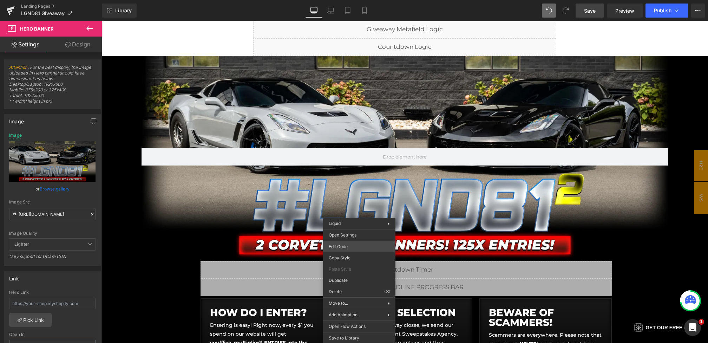
click at [341, 0] on div "Youtube You are previewing how the will restyle your page. You can not edit Ele…" at bounding box center [354, 0] width 708 height 0
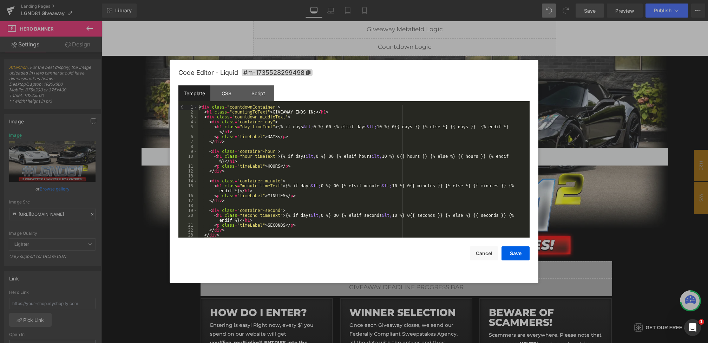
click at [272, 112] on div "< div class = "countdownContainer" > < h1 class = "countingToText" > GIVEAWAY E…" at bounding box center [362, 176] width 329 height 143
click at [306, 112] on div "< div class = "countdownContainer" > < h1 class = "countingToText" > BOTH GIVEA…" at bounding box center [362, 176] width 329 height 143
click at [322, 111] on div "< div class = "countdownContainer" > < h1 class = "countingToText" > BOTH GIVEA…" at bounding box center [362, 176] width 329 height 143
click at [515, 252] on button "Save" at bounding box center [515, 253] width 28 height 14
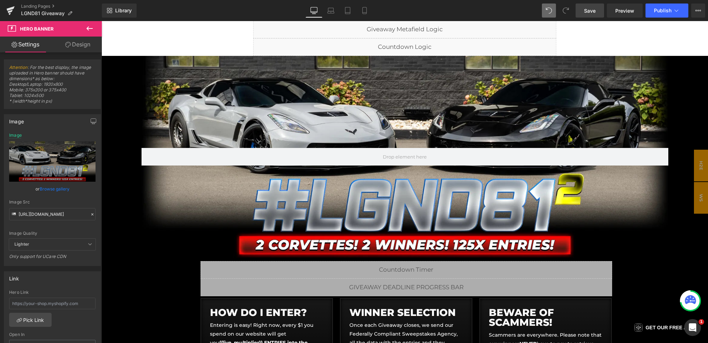
click at [595, 15] on link "Save" at bounding box center [589, 11] width 28 height 14
click at [608, 9] on link "Preview" at bounding box center [625, 11] width 36 height 14
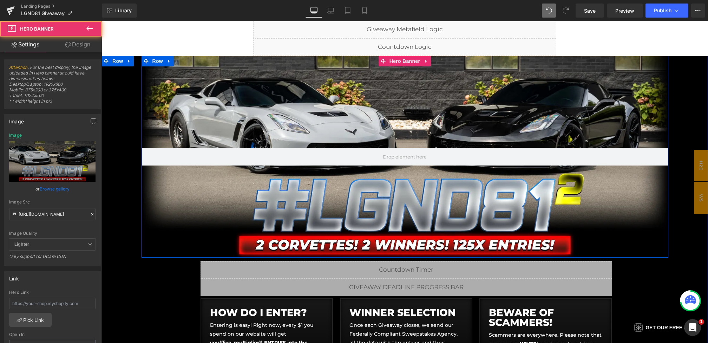
click at [402, 86] on div at bounding box center [404, 156] width 527 height 201
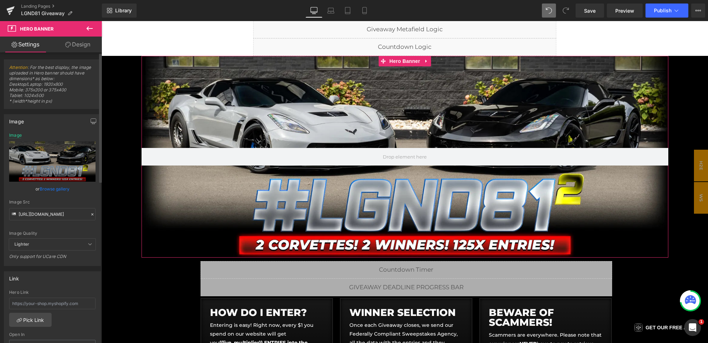
click at [90, 212] on icon at bounding box center [92, 214] width 5 height 5
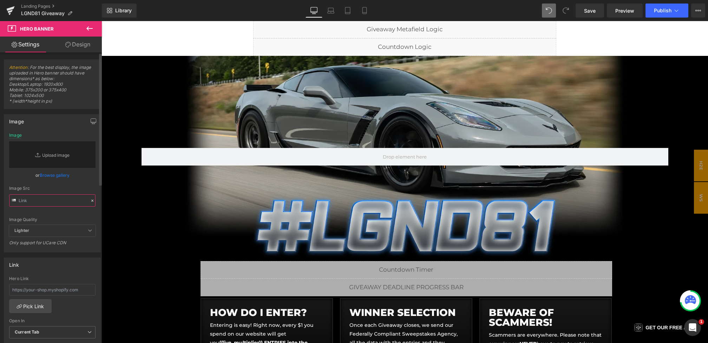
click at [63, 194] on input "text" at bounding box center [52, 200] width 86 height 12
paste input "https://cdn.shopify.com/s/files/1/0068/4245/0009/files/81-BonusC7-CG-Desktop-1.…"
click at [85, 186] on div "Image Src" at bounding box center [52, 188] width 86 height 5
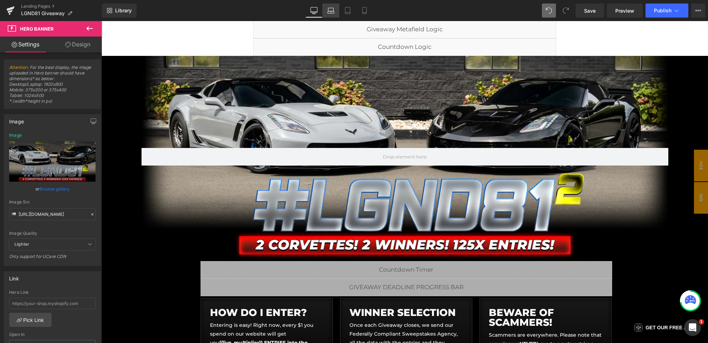
click at [330, 11] on icon at bounding box center [330, 10] width 7 height 7
type input "https://cdn.shopify.com/s/files/1/0068/4245/0009/files/81-BonusC7-CG-Desktop-1.…"
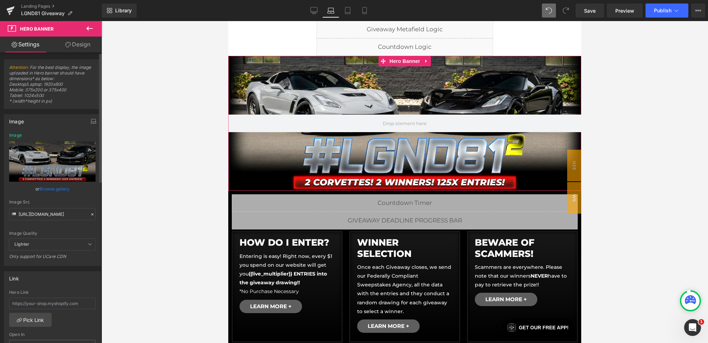
click at [90, 212] on icon at bounding box center [92, 214] width 5 height 5
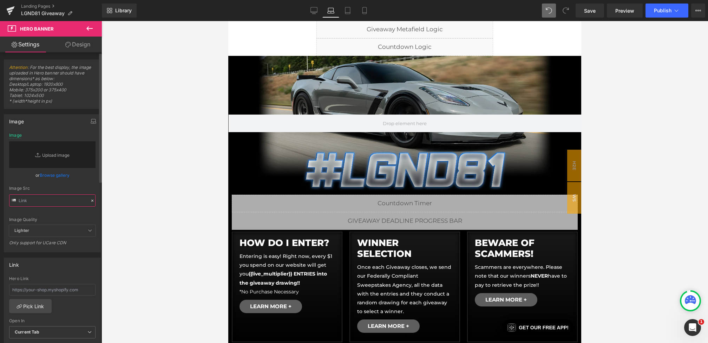
click at [69, 203] on input "text" at bounding box center [52, 200] width 86 height 12
paste input "https://cdn.shopify.com/s/files/1/0068/4245/0009/files/81-BonusC7-CG-Desktop-1.…"
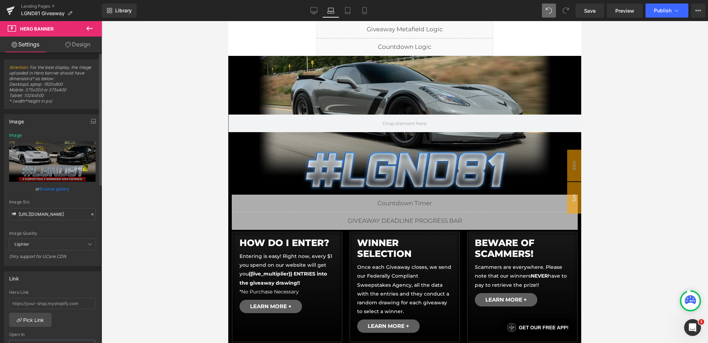
scroll to position [0, 0]
click at [76, 196] on div "Image Quality Lighter Lightest Lighter Lighter Lightest Only support for UCare …" at bounding box center [52, 186] width 86 height 106
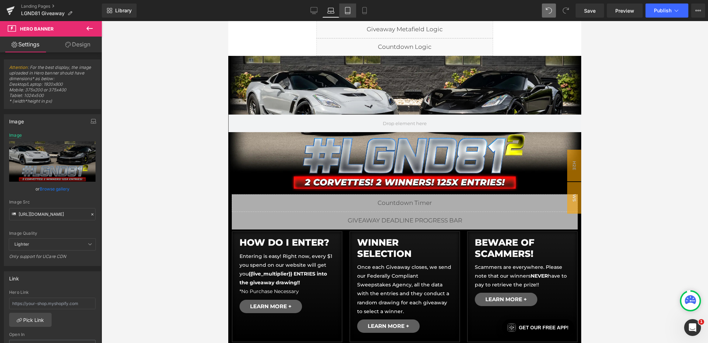
click at [344, 9] on icon at bounding box center [347, 10] width 7 height 7
type input "https://cdn.shopify.com/s/files/1/0068/4245/0009/files/81-BonusC7-CG-Desktop-1.…"
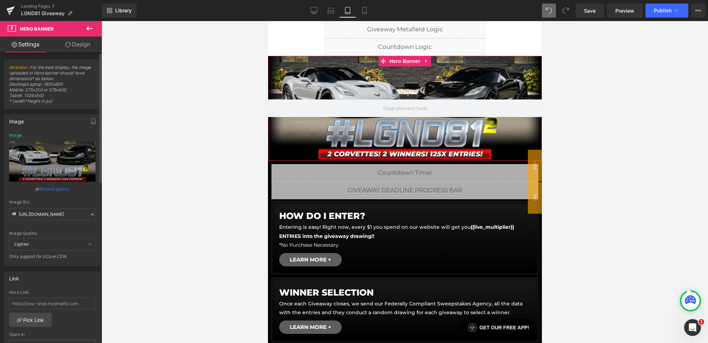
click at [91, 214] on icon at bounding box center [92, 214] width 2 height 2
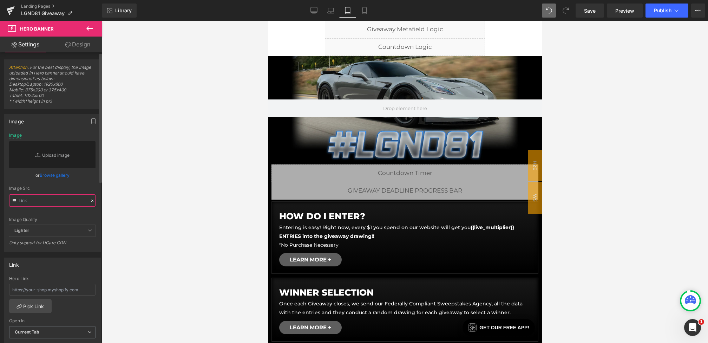
click at [69, 199] on input "text" at bounding box center [52, 200] width 86 height 12
paste input "https://cdn.shopify.com/s/files/1/0068/4245/0009/files/81-BonusC7-CG-Desktop-1.…"
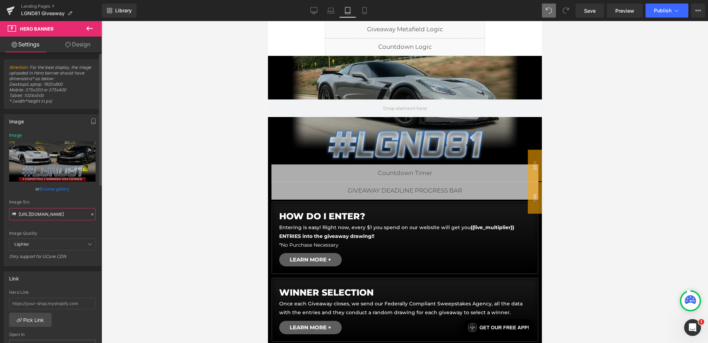
type input "https://cdn.shopify.com/s/files/1/0068/4245/0009/files/81-BonusC7-CG-Desktop-1.…"
click at [85, 193] on div "Image Quality Lighter Lightest Lighter Lighter Lightest Only support for UCare …" at bounding box center [52, 186] width 86 height 106
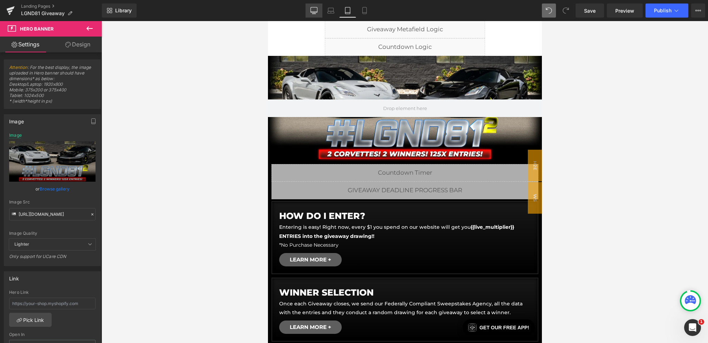
click at [313, 9] on icon at bounding box center [313, 10] width 7 height 7
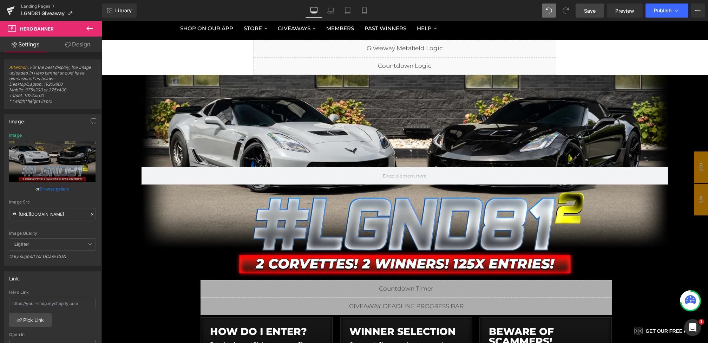
scroll to position [63, 0]
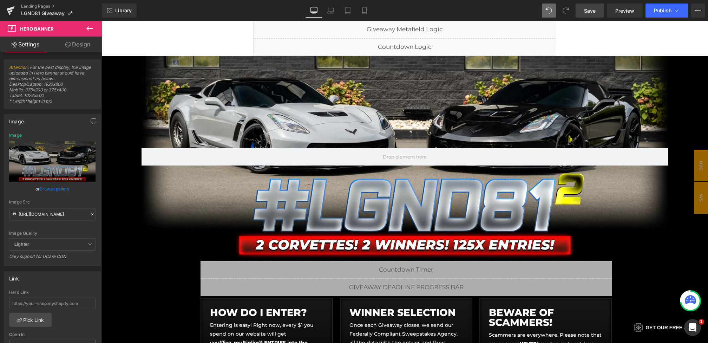
click at [595, 7] on span "Save" at bounding box center [590, 10] width 12 height 7
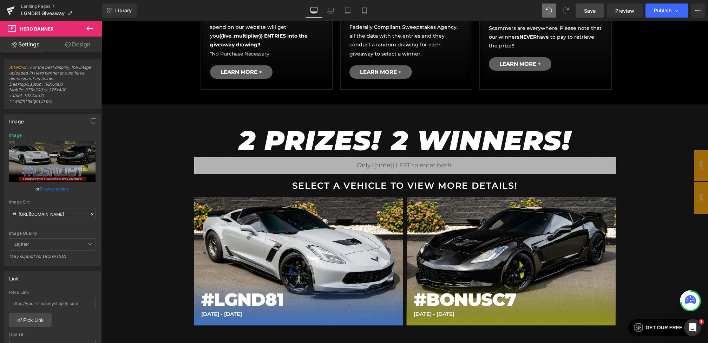
scroll to position [370, 0]
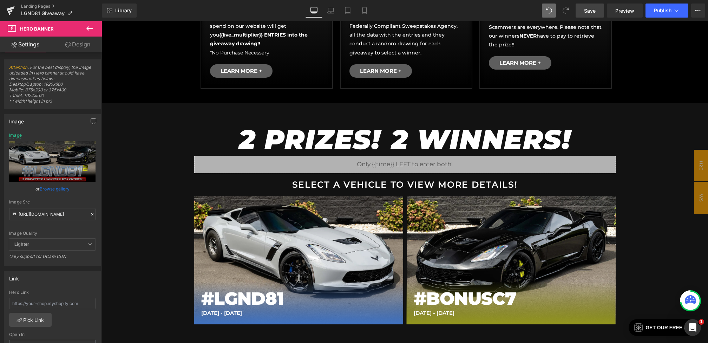
click at [584, 7] on span "Save" at bounding box center [590, 10] width 12 height 7
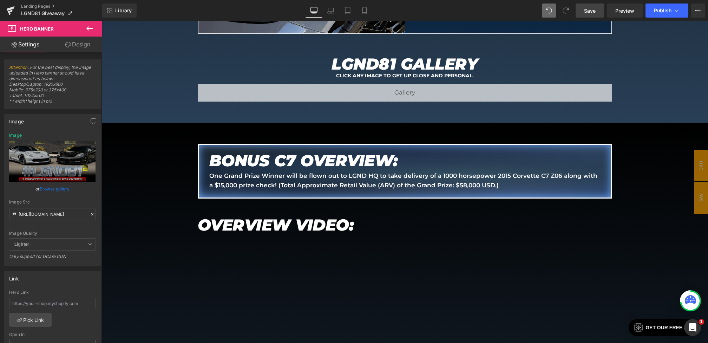
scroll to position [1204, 0]
click at [274, 185] on p "One Grand Prize Winner will be flown out to LGND HQ to take delivery of a 1000 …" at bounding box center [404, 180] width 391 height 19
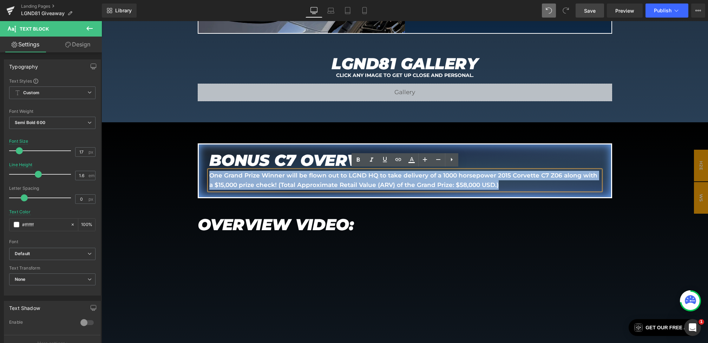
drag, startPoint x: 509, startPoint y: 188, endPoint x: 152, endPoint y: 145, distance: 359.5
paste div
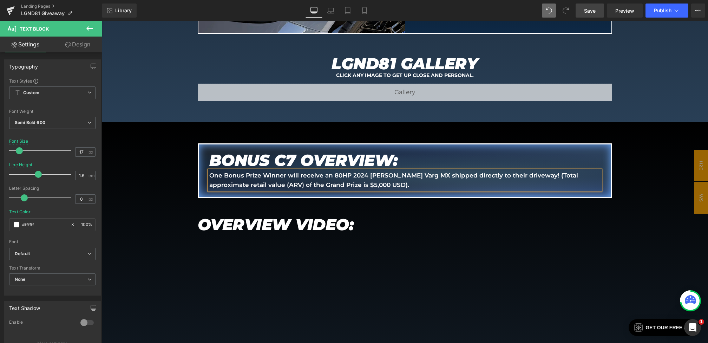
click at [330, 174] on p "One Bonus Prize Winner will receive an 80HP 2024 Stark Varg MX shipped directly…" at bounding box center [404, 180] width 391 height 19
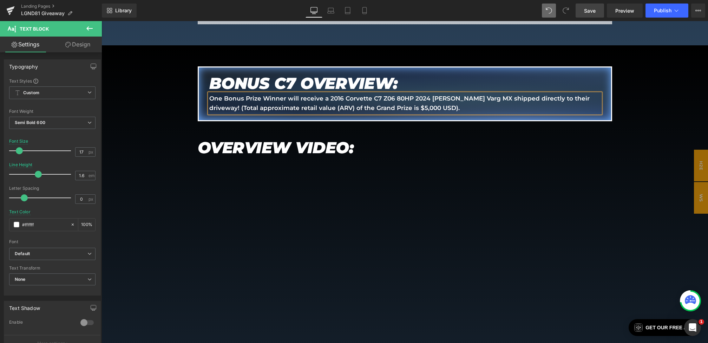
scroll to position [1271, 0]
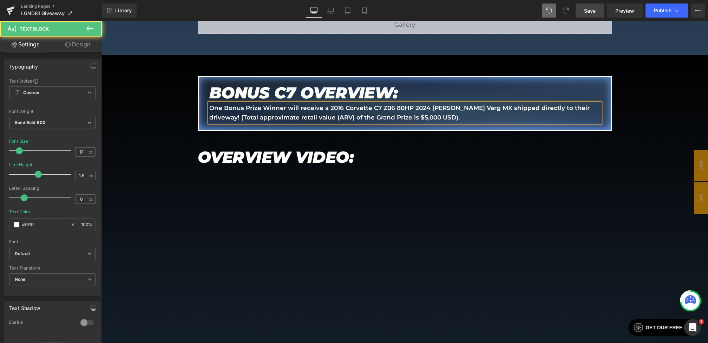
click at [328, 106] on p "One Bonus Prize Winner will receive a 2016 Corvette C7 Z06 80HP 2024 Stark Varg…" at bounding box center [404, 112] width 391 height 19
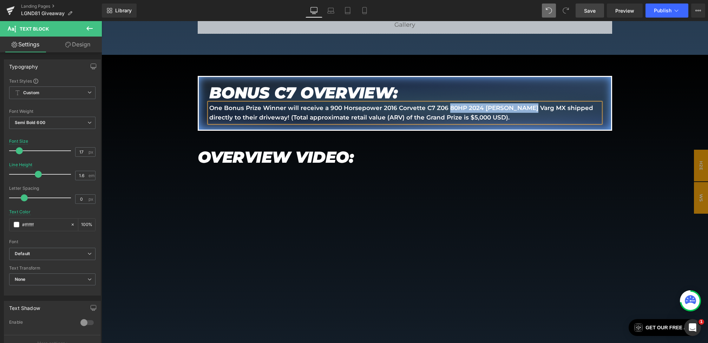
drag, startPoint x: 447, startPoint y: 108, endPoint x: 525, endPoint y: 110, distance: 77.6
click at [525, 110] on p "One Bonus Prize Winner will receive a 900 Horsepower 2016 Corvette C7 Z06 80HP …" at bounding box center [404, 112] width 391 height 19
click at [423, 107] on p "One Bonus Prize Winner will receive a 900 Horsepower 2016 Corvette C7 Z06 shipp…" at bounding box center [404, 112] width 391 height 19
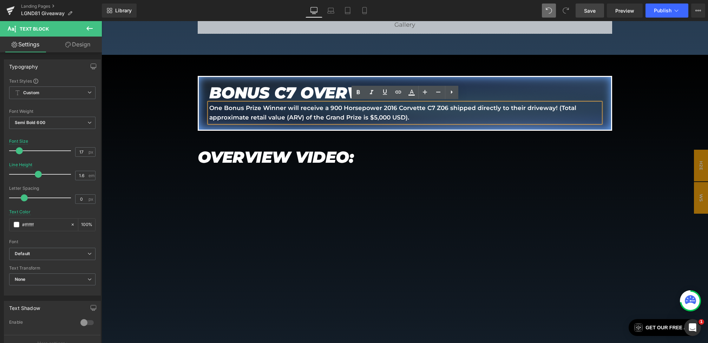
click at [380, 107] on p "One Bonus Prize Winner will receive a 900 Horsepower 2016 Corvette C7 Z06 shipp…" at bounding box center [404, 112] width 391 height 19
click at [424, 118] on p "One Bonus Prize Winner will receive a 900 Horsepower 7-Speed Manual 2016 Corvet…" at bounding box center [404, 112] width 391 height 19
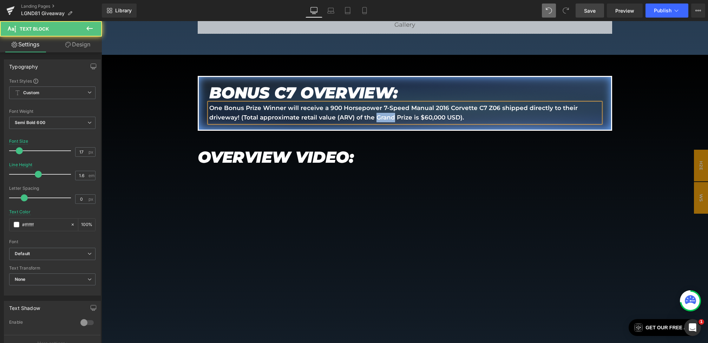
drag, startPoint x: 391, startPoint y: 116, endPoint x: 375, endPoint y: 116, distance: 16.1
click at [375, 116] on p "One Bonus Prize Winner will receive a 900 Horsepower 7-Speed Manual 2016 Corvet…" at bounding box center [404, 112] width 391 height 19
click at [590, 10] on span "Save" at bounding box center [590, 10] width 12 height 7
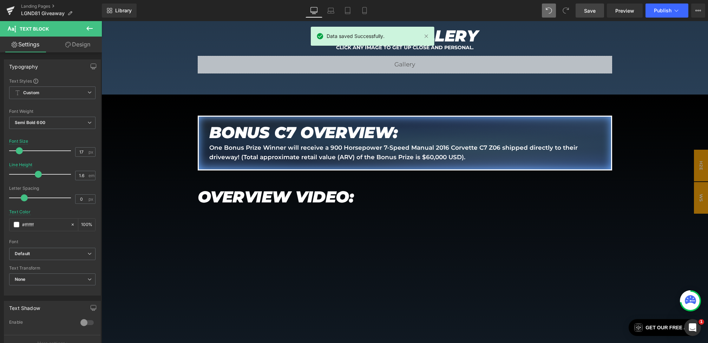
scroll to position [1234, 0]
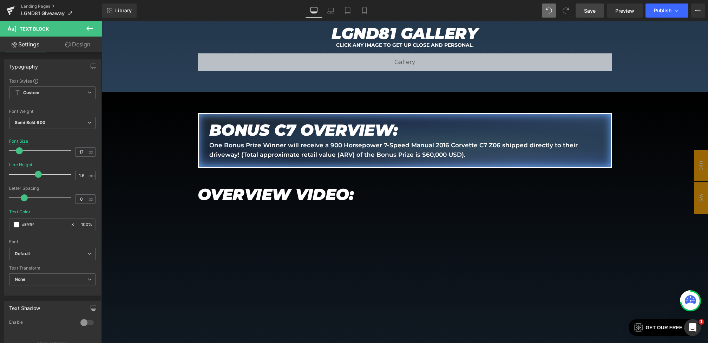
click at [584, 15] on link "Save" at bounding box center [589, 11] width 28 height 14
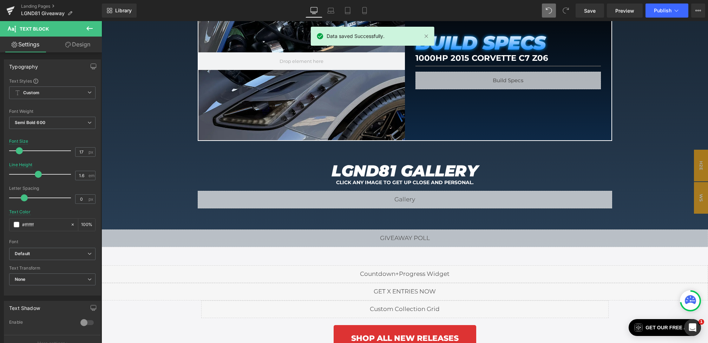
scroll to position [1711, 0]
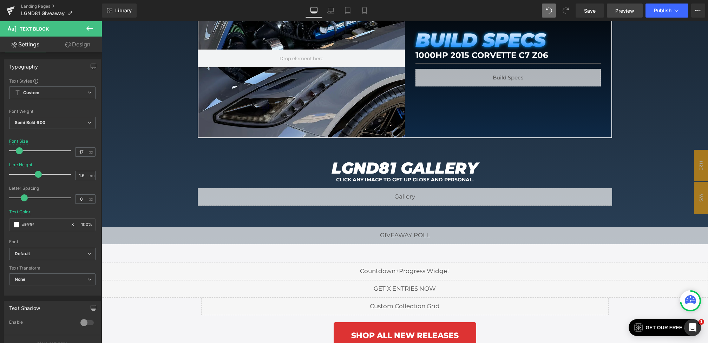
click at [630, 16] on link "Preview" at bounding box center [625, 11] width 36 height 14
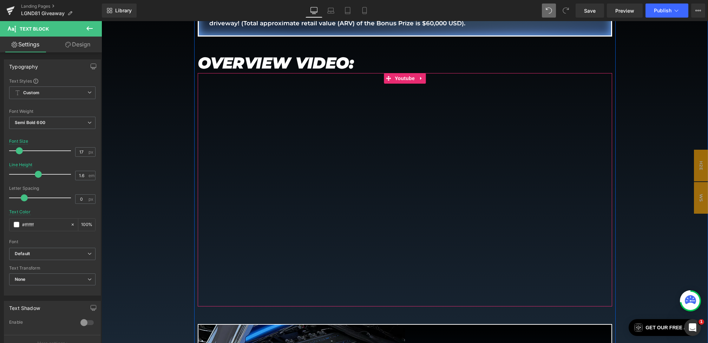
scroll to position [1267, 0]
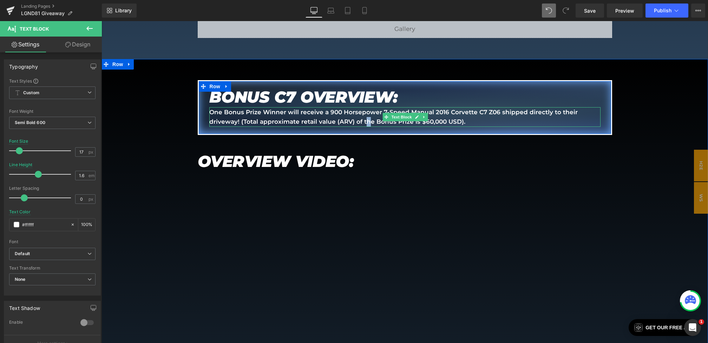
click at [365, 116] on p "One Bonus Prize Winner will receive a 900 Horsepower 7-Speed Manual 2016 Corvet…" at bounding box center [404, 116] width 391 height 19
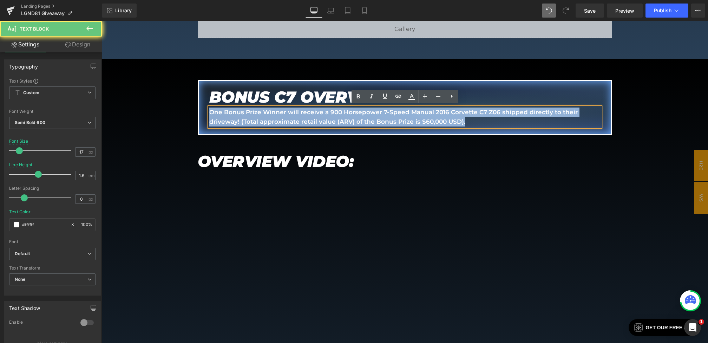
drag, startPoint x: 480, startPoint y: 118, endPoint x: 191, endPoint y: 85, distance: 290.7
copy p "One Bonus Prize Winner will receive a 900 Horsepower 7-Speed Manual 2016 Corvet…"
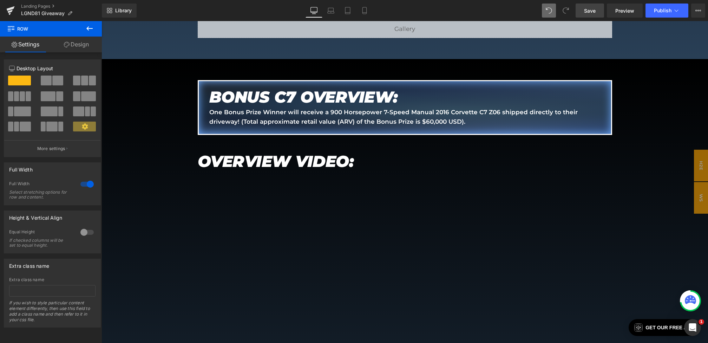
click at [590, 6] on link "Save" at bounding box center [589, 11] width 28 height 14
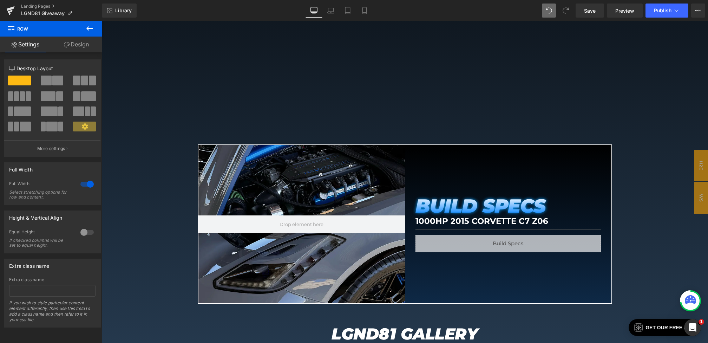
scroll to position [1136, 0]
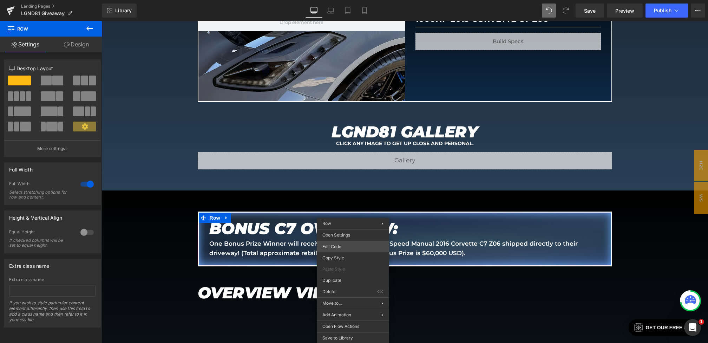
click at [340, 0] on div "Youtube You are previewing how the will restyle your page. You can not edit Ele…" at bounding box center [354, 0] width 708 height 0
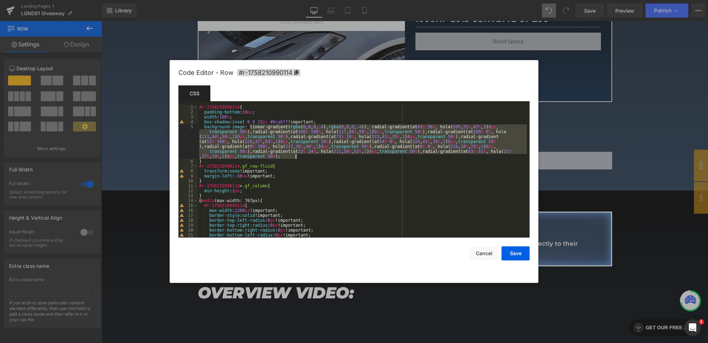
drag, startPoint x: 249, startPoint y: 127, endPoint x: 307, endPoint y: 158, distance: 65.3
click at [307, 158] on div "#r-1758210990114 { padding-bottom : 10 px ; width : 100 % ; box-shadow : inset …" at bounding box center [362, 176] width 329 height 143
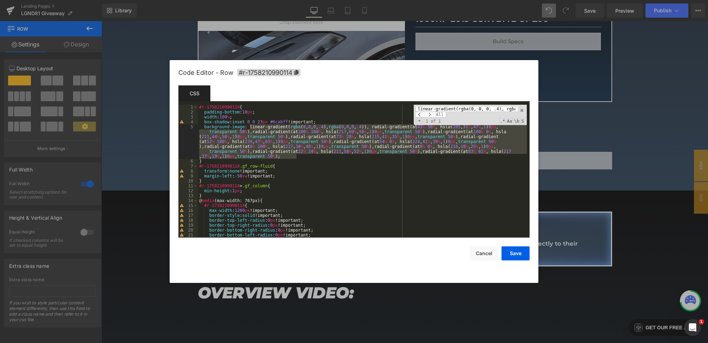
scroll to position [0, 1817]
click at [435, 115] on span "All" at bounding box center [439, 115] width 13 height 6
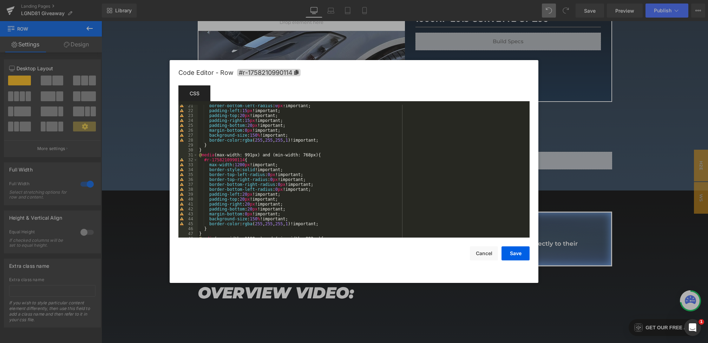
paste textarea
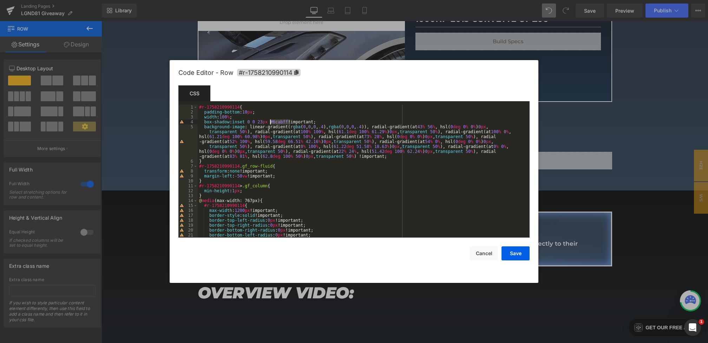
drag, startPoint x: 290, startPoint y: 120, endPoint x: 272, endPoint y: 120, distance: 18.3
click at [272, 120] on div "#r-1758210990114 { padding-bottom : 10 px ; width : 100 % ; box-shadow : inset …" at bounding box center [362, 176] width 329 height 143
click at [516, 255] on button "Save" at bounding box center [515, 253] width 28 height 14
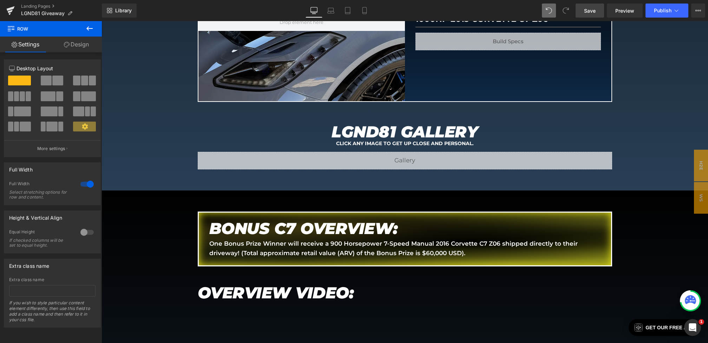
click at [587, 13] on span "Save" at bounding box center [590, 10] width 12 height 7
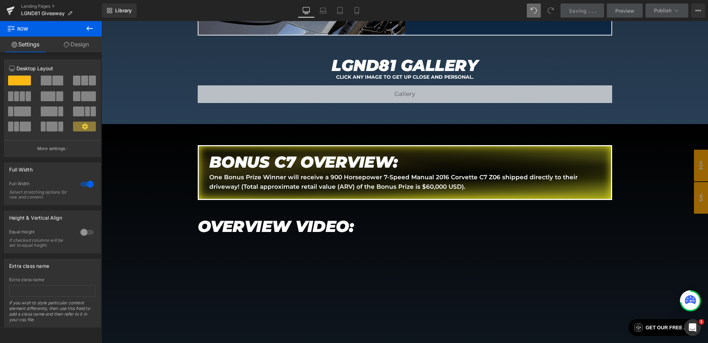
scroll to position [1235, 0]
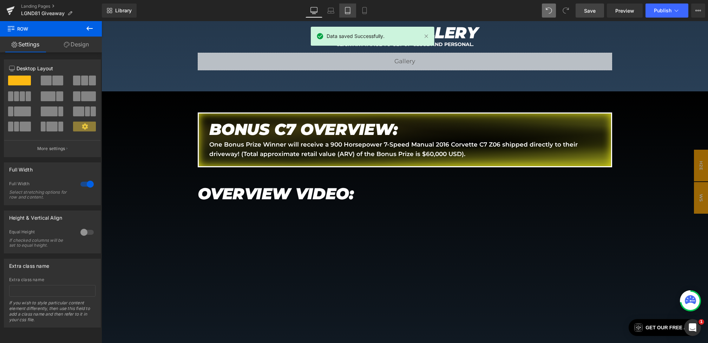
click at [329, 10] on icon at bounding box center [330, 10] width 7 height 7
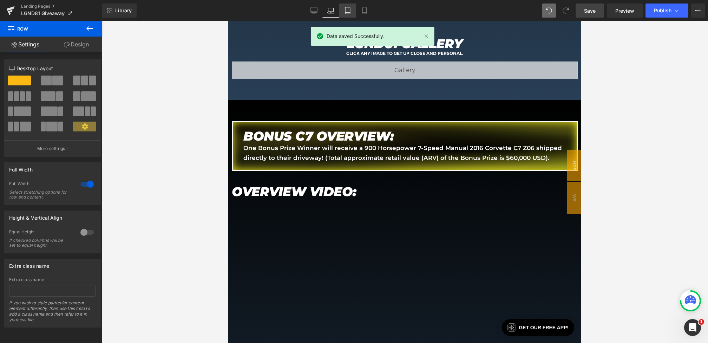
click at [344, 10] on icon at bounding box center [347, 10] width 7 height 7
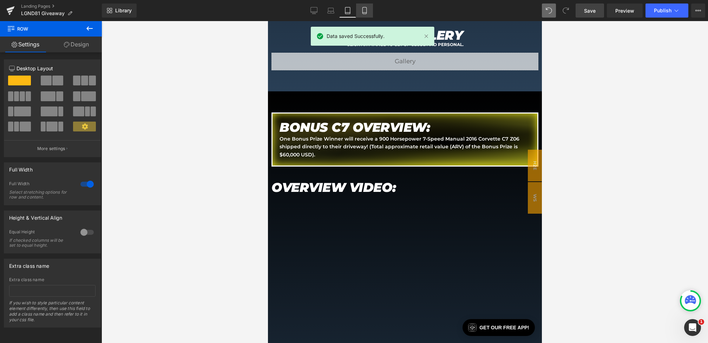
click at [367, 10] on icon at bounding box center [364, 10] width 7 height 7
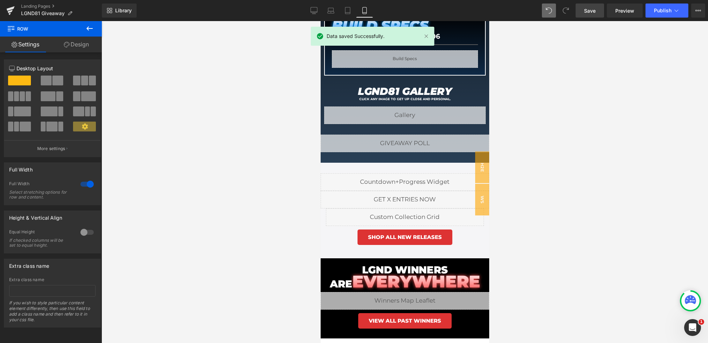
scroll to position [721, 0]
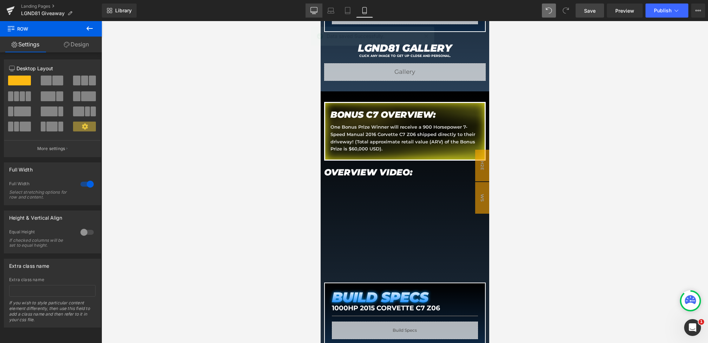
click at [315, 14] on link "Desktop" at bounding box center [313, 11] width 17 height 14
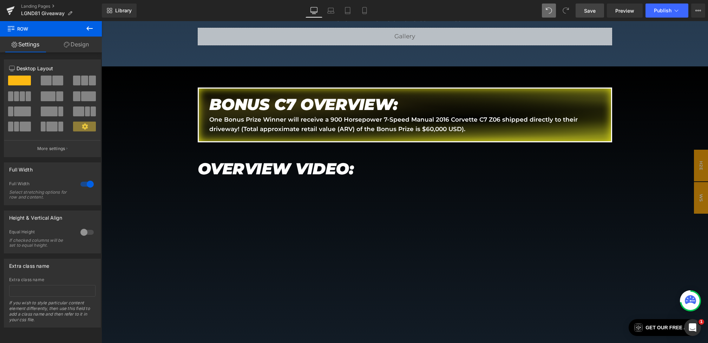
scroll to position [1266, 0]
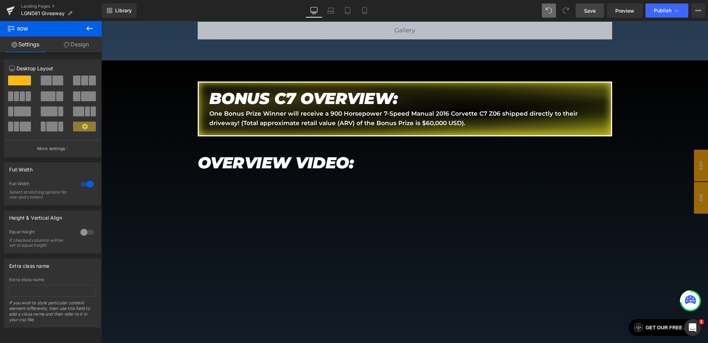
click at [587, 14] on span "Save" at bounding box center [590, 10] width 12 height 7
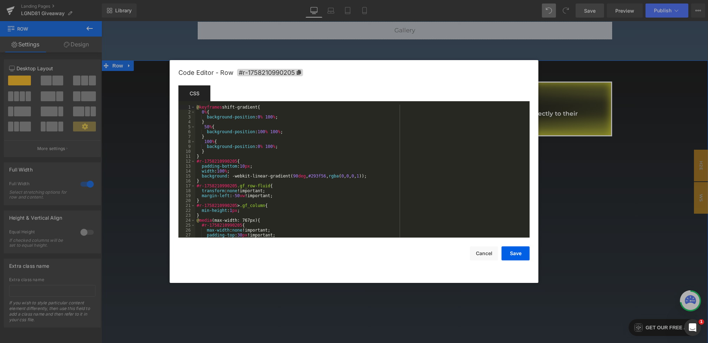
click at [115, 185] on body "Youtube You are previewing how the will restyle your page. You can not edit Ele…" at bounding box center [354, 171] width 708 height 343
drag, startPoint x: 329, startPoint y: 177, endPoint x: 311, endPoint y: 177, distance: 17.9
click at [311, 177] on div "@ keyframes shift-gradient { 0 % { background-position : 0 % 100 % ; } 50 % { b…" at bounding box center [360, 176] width 331 height 143
click at [510, 255] on button "Save" at bounding box center [515, 253] width 28 height 14
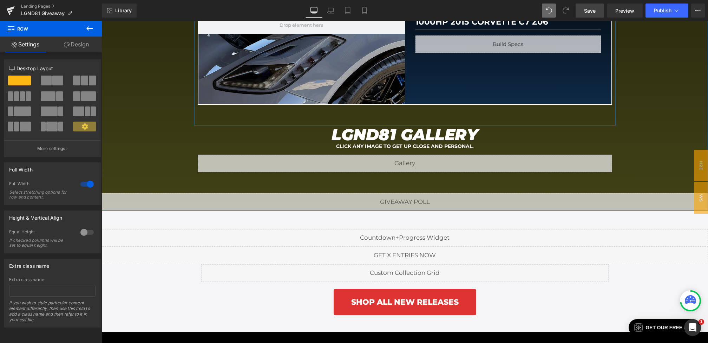
scroll to position [1746, 0]
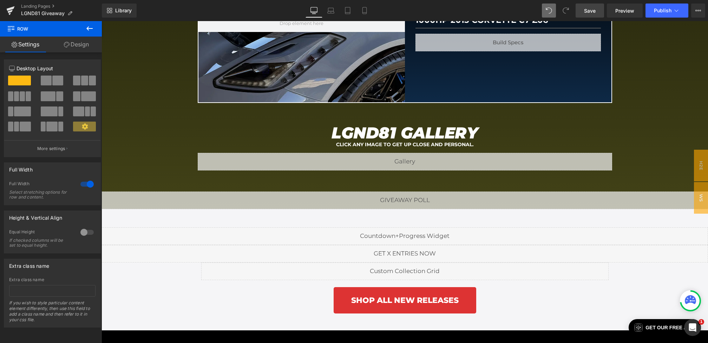
click at [591, 12] on span "Save" at bounding box center [590, 10] width 12 height 7
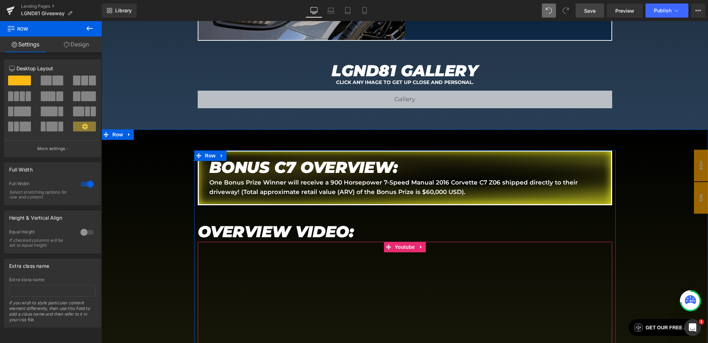
scroll to position [1523, 0]
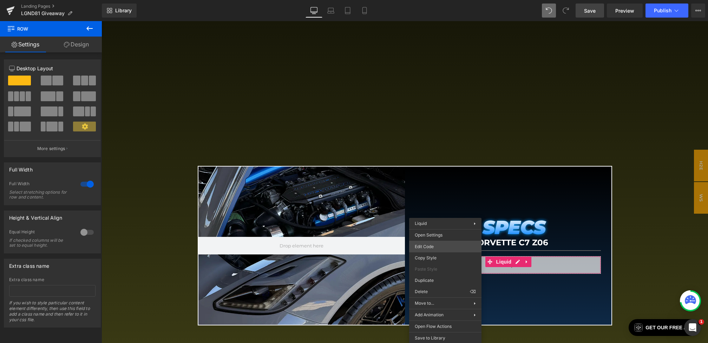
click at [426, 0] on div "Youtube You are previewing how the will restyle your page. You can not edit Ele…" at bounding box center [354, 0] width 708 height 0
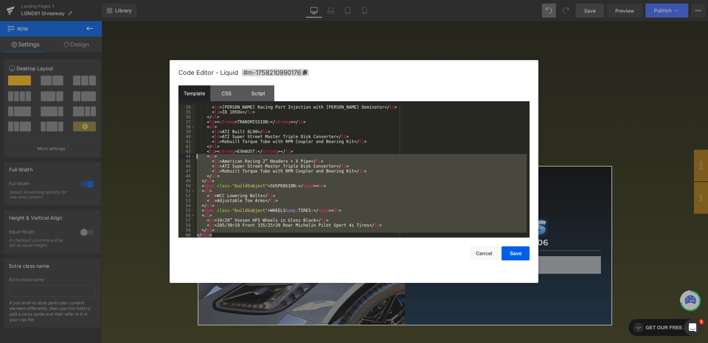
scroll to position [0, 0]
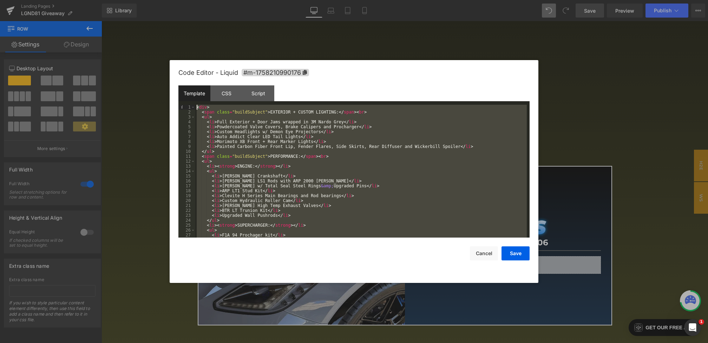
drag, startPoint x: 230, startPoint y: 235, endPoint x: 132, endPoint y: -21, distance: 274.5
click at [132, 0] on html "Youtube You are previewing how the will restyle your page. You can not edit Ele…" at bounding box center [354, 171] width 708 height 343
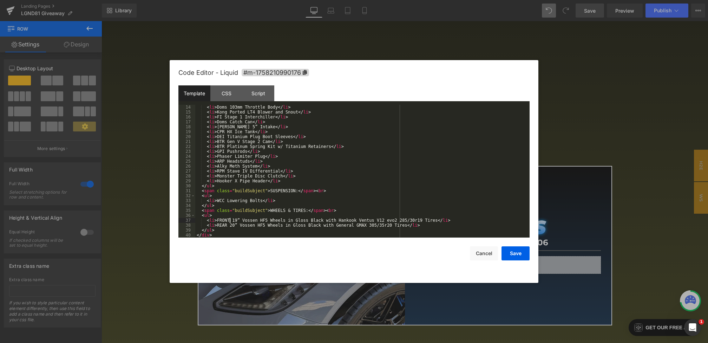
click at [230, 220] on div "< li > Doms 103mm Throttle Body </ li > < li > Kong Ported LT4 Blower and Snout…" at bounding box center [360, 176] width 331 height 143
click at [226, 226] on div "< li > Doms 103mm Throttle Body </ li > < li > Kong Ported LT4 Blower and Snout…" at bounding box center [360, 176] width 331 height 143
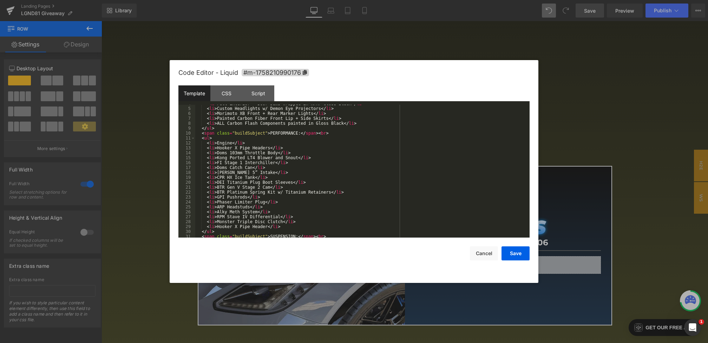
scroll to position [0, 0]
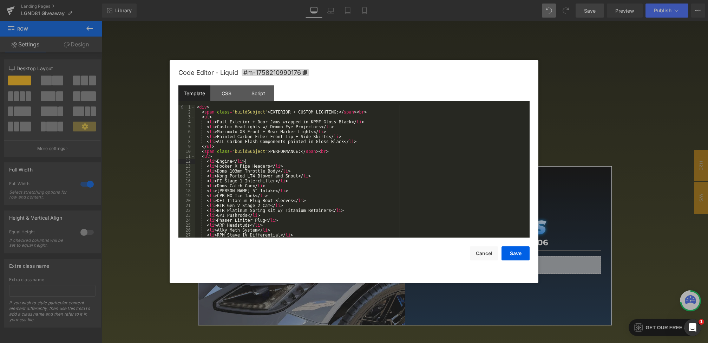
drag, startPoint x: 261, startPoint y: 159, endPoint x: 163, endPoint y: 158, distance: 98.6
click at [163, 158] on body "Youtube You are previewing how the will restyle your page. You can not edit Ele…" at bounding box center [354, 171] width 708 height 343
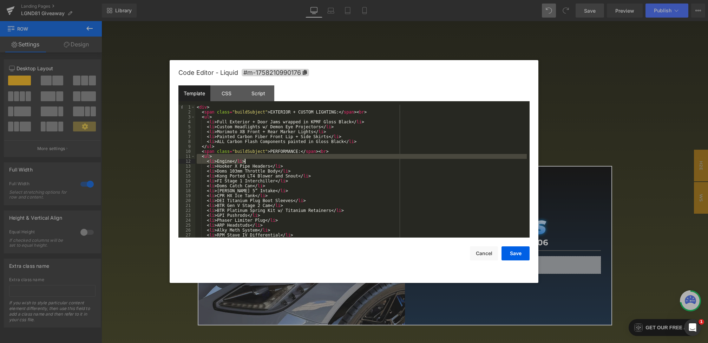
click at [266, 155] on div "< div > < span class = "buildSubject" > EXTERIOR + CUSTOM LIGHTING: </ span > <…" at bounding box center [360, 176] width 331 height 143
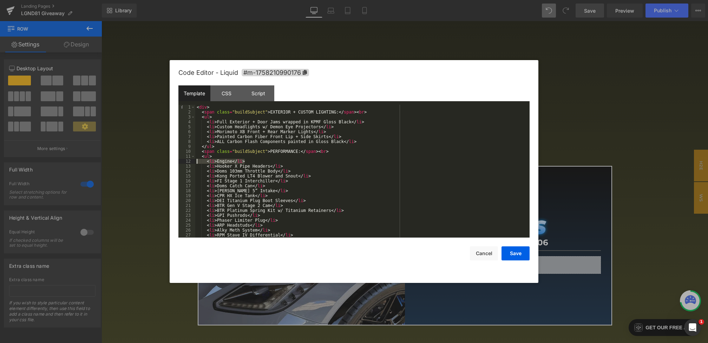
drag, startPoint x: 257, startPoint y: 161, endPoint x: 164, endPoint y: 161, distance: 93.4
click at [164, 161] on body "Youtube You are previewing how the will restyle your page. You can not edit Ele…" at bounding box center [354, 171] width 708 height 343
click at [510, 251] on button "Save" at bounding box center [515, 253] width 28 height 14
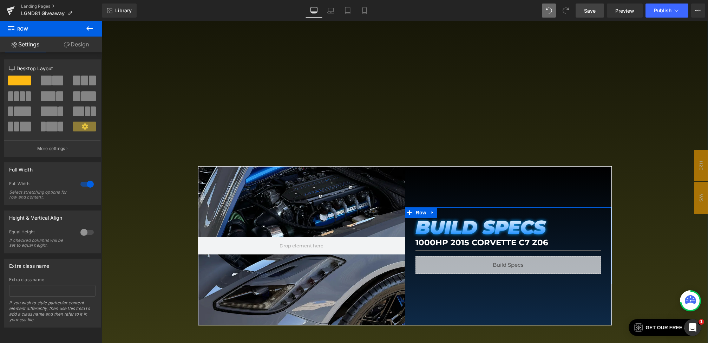
click at [101, 21] on div at bounding box center [101, 21] width 0 height 0
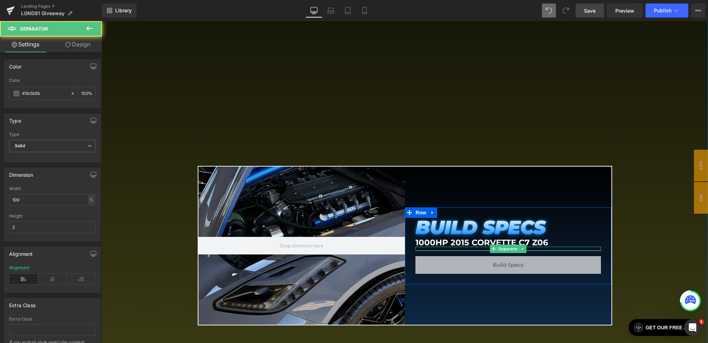
click at [435, 243] on div "1000HP 2015 Corvette C7 Z06 Heading" at bounding box center [507, 242] width 185 height 8
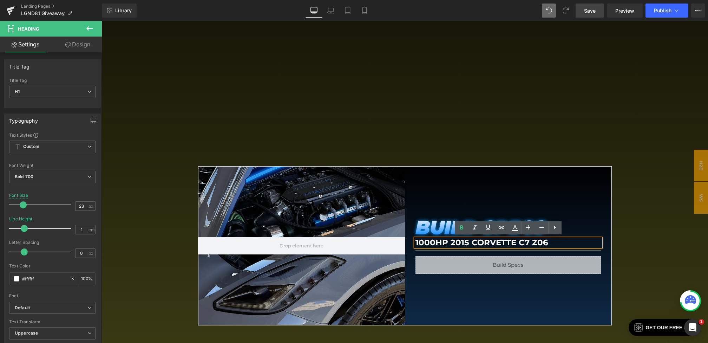
click at [426, 244] on h1 "1000HP 2015 Corvette C7 Z06" at bounding box center [507, 242] width 185 height 8
click at [446, 241] on h1 "900HP 2015 Corvette C7 Z06" at bounding box center [507, 242] width 185 height 8
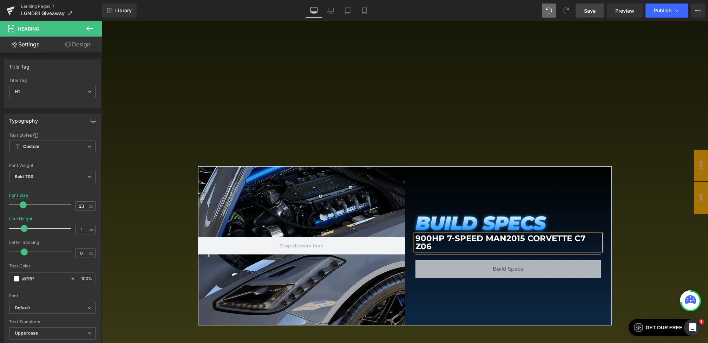
scroll to position [1519, 0]
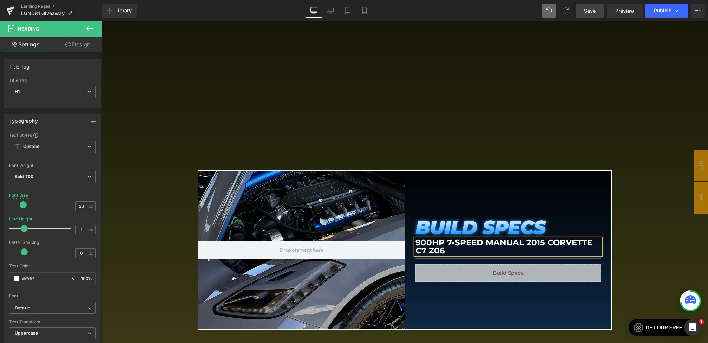
click at [543, 241] on h1 "900HP 7-SPEED MANUAL 2015 Corvette C7 Z06" at bounding box center [507, 246] width 185 height 16
click at [590, 9] on span "Save" at bounding box center [590, 10] width 12 height 7
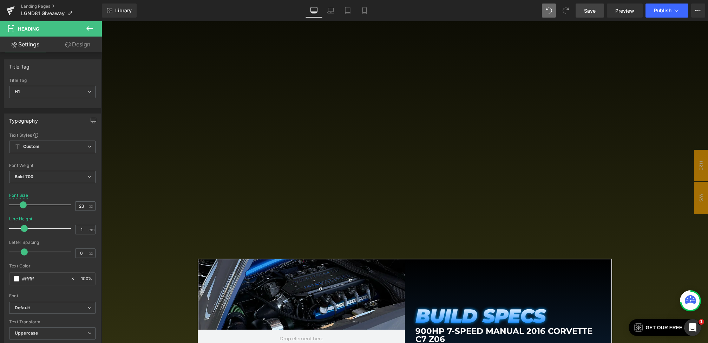
scroll to position [1528, 0]
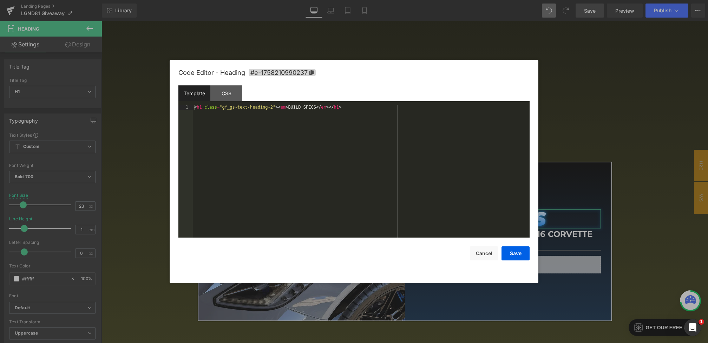
click at [436, 0] on div "Youtube You are previewing how the will restyle your page. You can not edit Ele…" at bounding box center [354, 0] width 708 height 0
click at [219, 86] on div "CSS" at bounding box center [226, 93] width 32 height 16
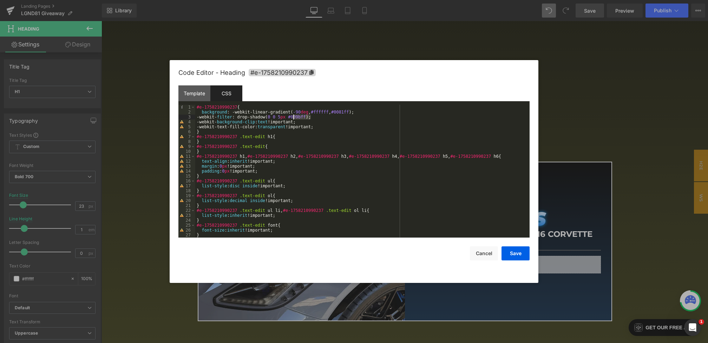
drag, startPoint x: 310, startPoint y: 117, endPoint x: 294, endPoint y: 118, distance: 16.5
click at [294, 118] on div "#e-1758210990237 { background : -webkit-linear-gradient( -90 deg , #ffffff , #0…" at bounding box center [360, 176] width 331 height 143
drag, startPoint x: 337, startPoint y: 113, endPoint x: 355, endPoint y: 113, distance: 18.6
click at [355, 113] on div "#e-1758210990237 { background : -webkit-linear-gradient( -90 deg , #ffffff , #0…" at bounding box center [360, 176] width 331 height 143
paste textarea
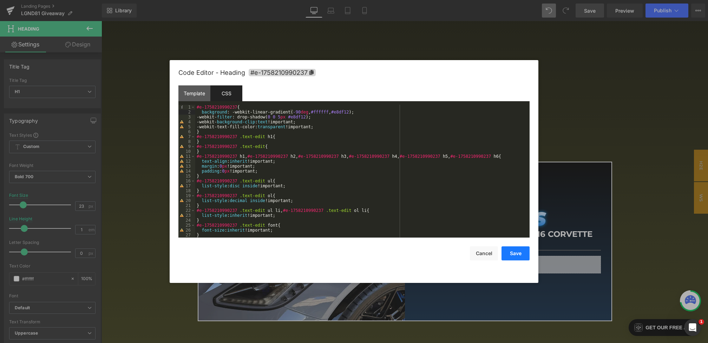
click at [507, 252] on button "Save" at bounding box center [515, 253] width 28 height 14
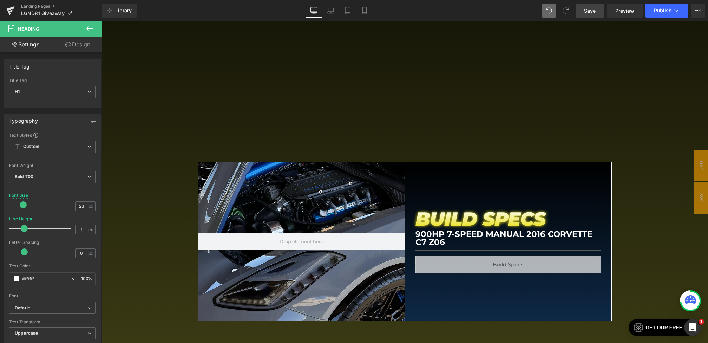
click at [593, 13] on span "Save" at bounding box center [590, 10] width 12 height 7
click at [587, 10] on span "Save" at bounding box center [590, 10] width 12 height 7
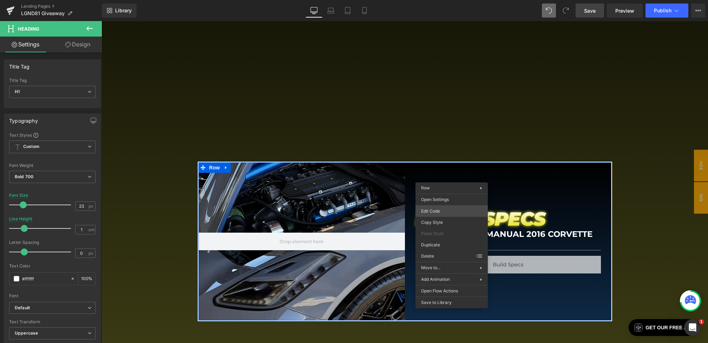
click at [437, 0] on div "Youtube You are previewing how the will restyle your page. You can not edit Ele…" at bounding box center [354, 0] width 708 height 0
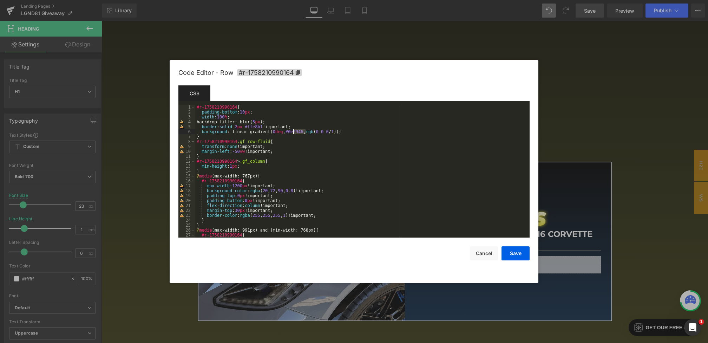
drag, startPoint x: 306, startPoint y: 133, endPoint x: 292, endPoint y: 133, distance: 14.0
click at [292, 133] on div "#r-1758210990164 { padding-bottom : 10 px ; width : 100 % ; backdrop-filter: bl…" at bounding box center [360, 176] width 331 height 143
click at [530, 256] on div "Code Editor - Row #r-1758210990164 Template CSS Script 1 2 3 4 5 6 7 8 9 10 11 …" at bounding box center [354, 171] width 369 height 223
click at [509, 256] on button "Save" at bounding box center [515, 253] width 28 height 14
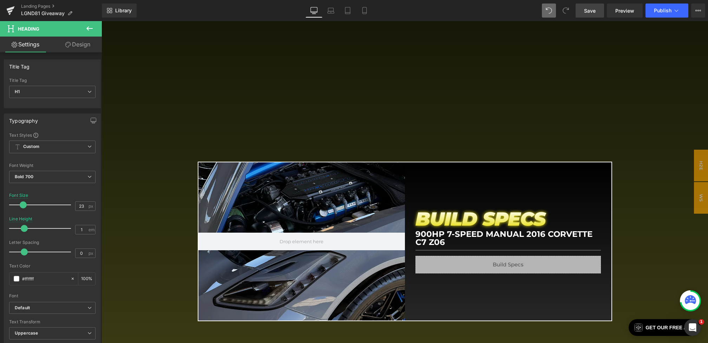
click at [593, 11] on span "Save" at bounding box center [590, 10] width 12 height 7
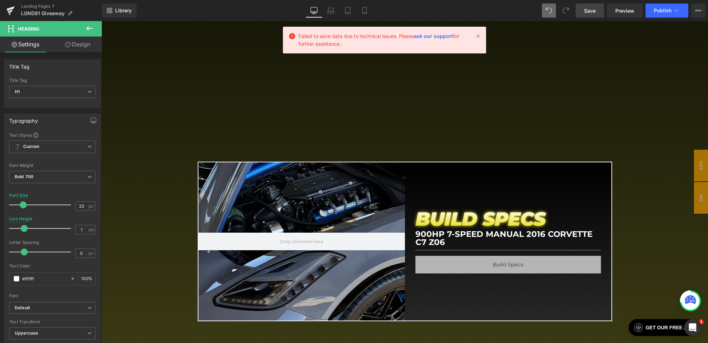
click at [595, 2] on div "Library Desktop Desktop Laptop Tablet Mobile Save Preview Publish Scheduled Vie…" at bounding box center [405, 10] width 606 height 21
click at [594, 8] on span "Save" at bounding box center [590, 10] width 12 height 7
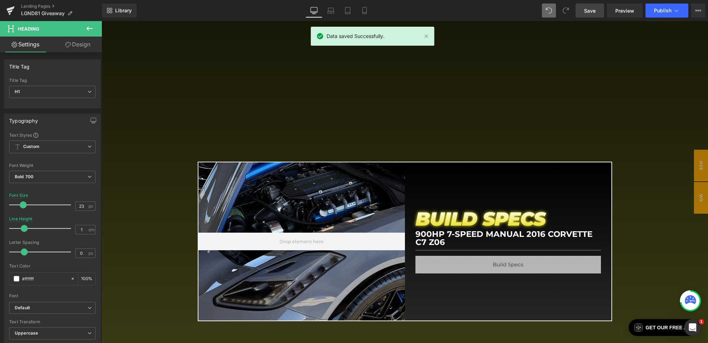
scroll to position [1853, 0]
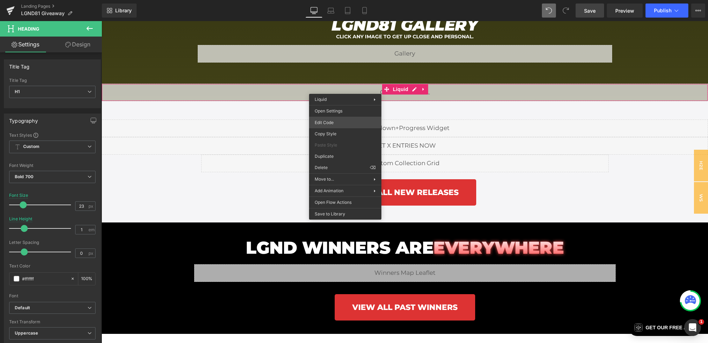
click at [332, 0] on div "Youtube You are previewing how the will restyle your page. You can not edit Ele…" at bounding box center [354, 0] width 708 height 0
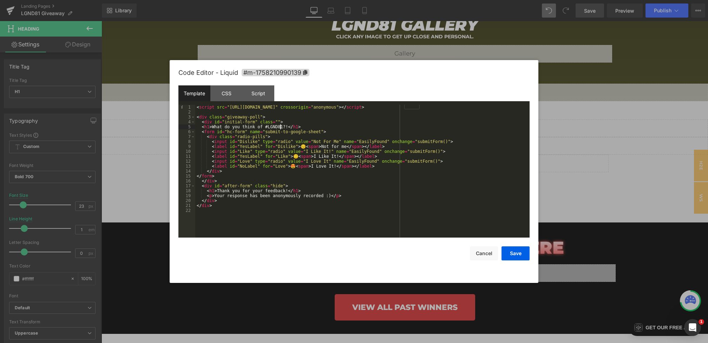
click at [280, 125] on div "< script src = "https://kit.fontawesome.com/7624535cd0.js" crossorigin = "anony…" at bounding box center [362, 176] width 334 height 143
click at [509, 250] on button "Save" at bounding box center [515, 253] width 28 height 14
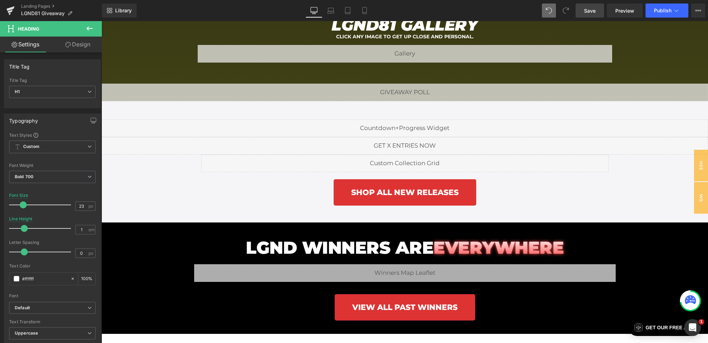
click at [583, 9] on link "Save" at bounding box center [589, 11] width 28 height 14
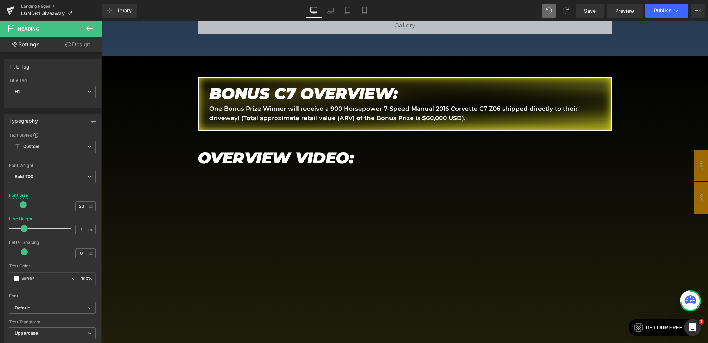
scroll to position [1252, 0]
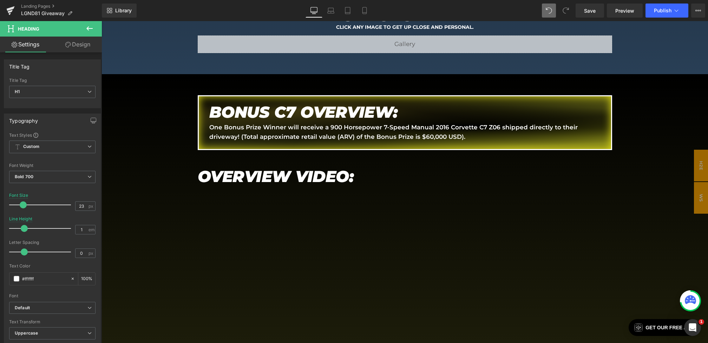
click at [336, 135] on p "One Bonus Prize Winner will receive a 900 Horsepower 7-Speed Manual 2016 Corvet…" at bounding box center [404, 132] width 391 height 19
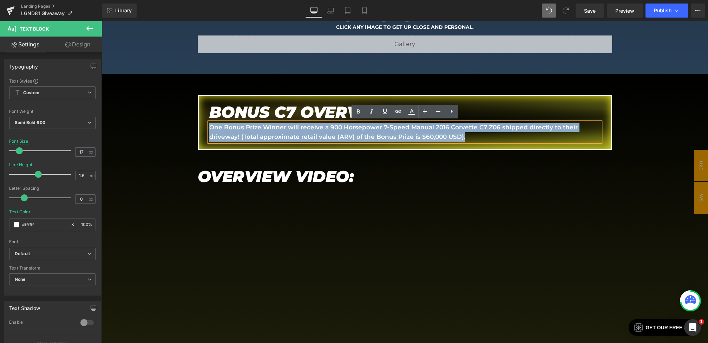
drag, startPoint x: 485, startPoint y: 133, endPoint x: 133, endPoint y: 111, distance: 352.8
copy p "One Bonus Prize Winner will receive a 900 Horsepower 7-Speed Manual 2016 Corvet…"
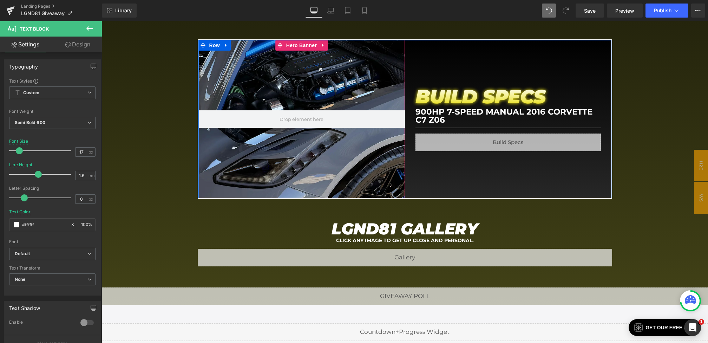
click at [349, 71] on div at bounding box center [301, 119] width 206 height 158
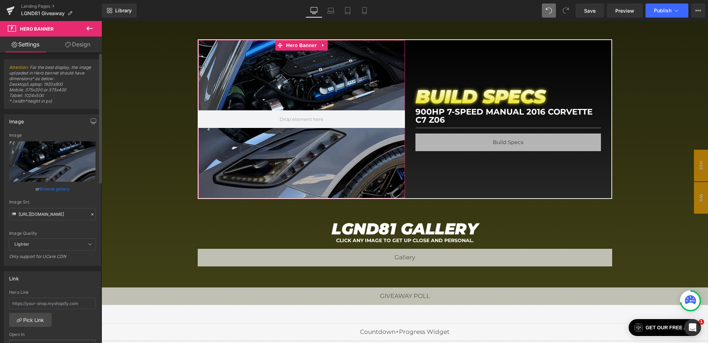
click at [90, 212] on icon at bounding box center [92, 214] width 5 height 5
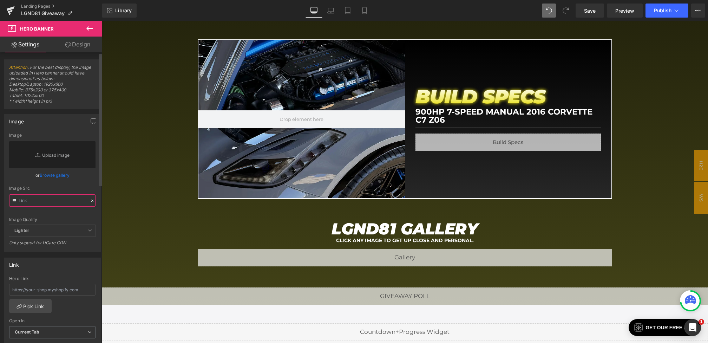
click at [55, 195] on input "text" at bounding box center [52, 200] width 86 height 12
paste input "https://cdn.shopify.com/s/files/1/0068/4245/0009/files/81-BonusC7-BS-Desktop.we…"
type input "https://cdn.shopify.com/s/files/1/0068/4245/0009/files/81-BonusC7-BS-Desktop.we…"
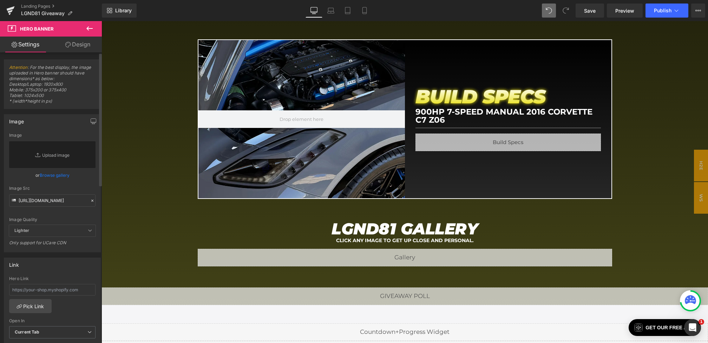
click at [81, 187] on div "Image Src" at bounding box center [52, 188] width 86 height 5
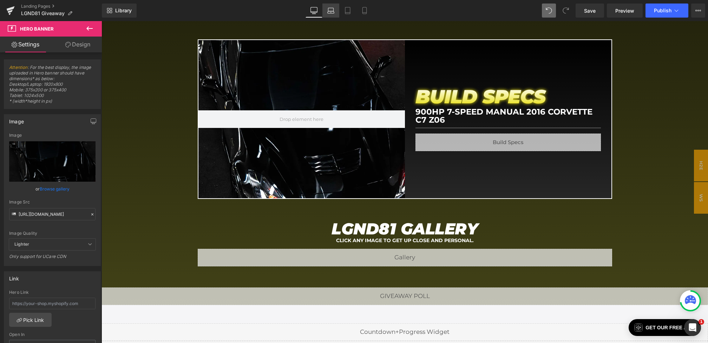
click at [331, 12] on icon at bounding box center [330, 12] width 1 height 0
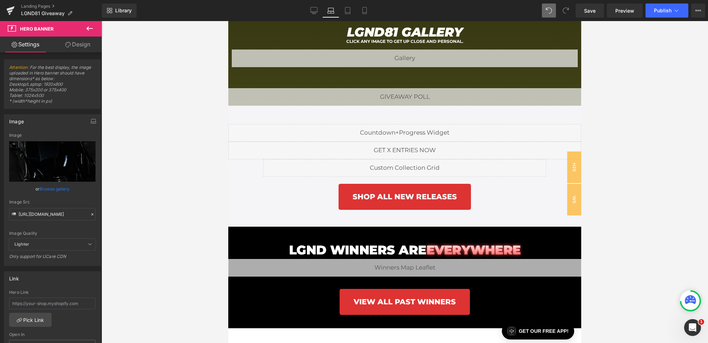
scroll to position [1447, 0]
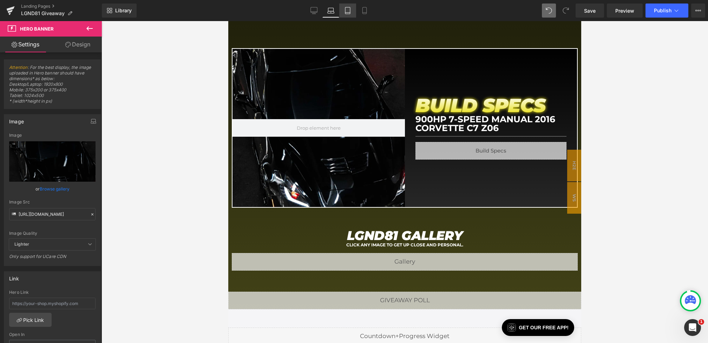
click at [348, 6] on link "Tablet" at bounding box center [347, 11] width 17 height 14
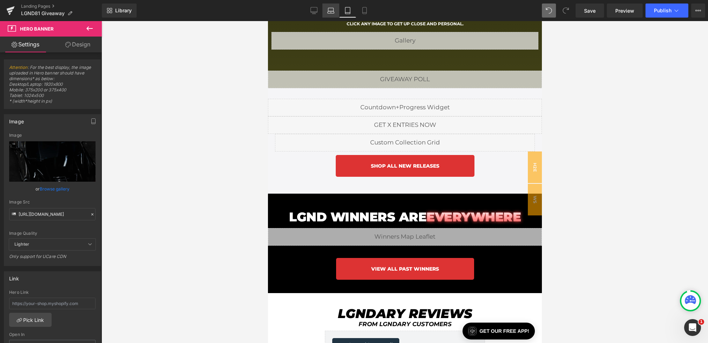
scroll to position [0, 0]
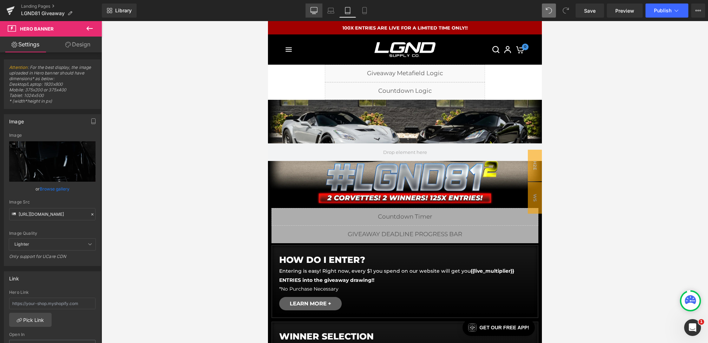
click at [315, 9] on icon at bounding box center [313, 10] width 7 height 7
type input "100"
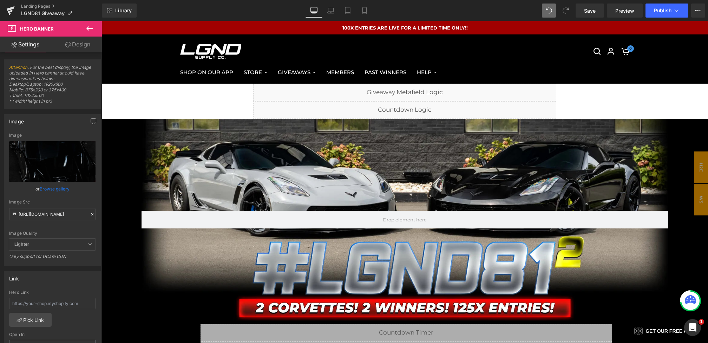
scroll to position [1559, 0]
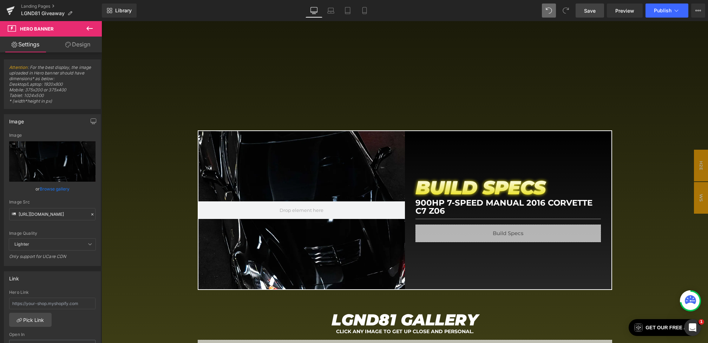
click at [591, 11] on span "Save" at bounding box center [590, 10] width 12 height 7
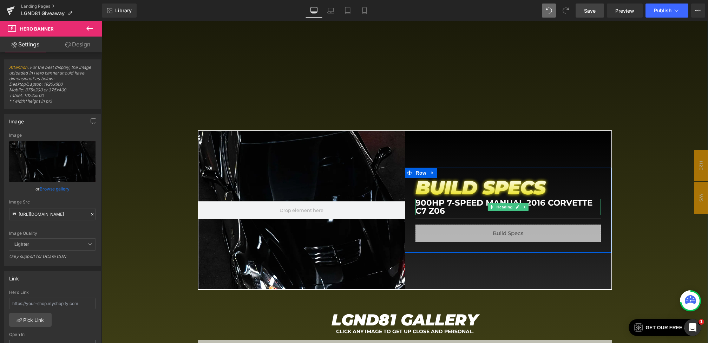
click at [430, 205] on h1 "900HP 7-SPEED MANUAL 2016 Corvette C7 Z06" at bounding box center [507, 207] width 185 height 16
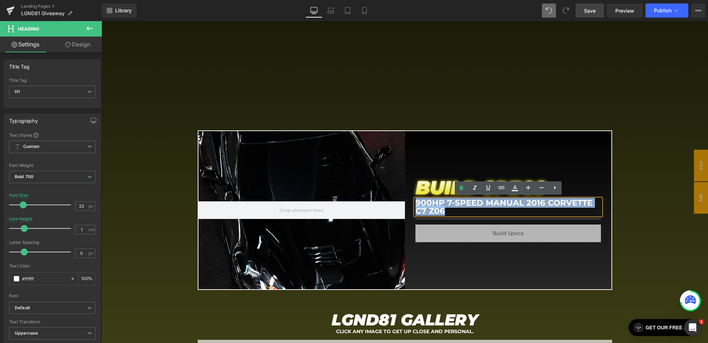
drag, startPoint x: 454, startPoint y: 210, endPoint x: 391, endPoint y: 190, distance: 66.5
click at [391, 190] on div "Hero Banner 200px 200px BUILD SPECS Heading 900HP 7-SPEED MANUAL 2016 Corvette …" at bounding box center [405, 209] width 414 height 159
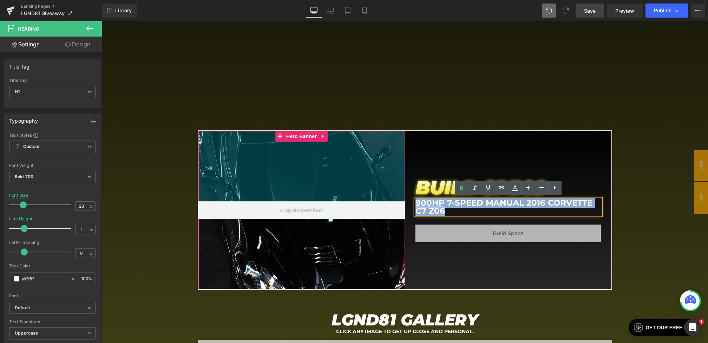
copy h1 "900HP 7-SPEED MANUAL 2016 Corvette C7 Z06"
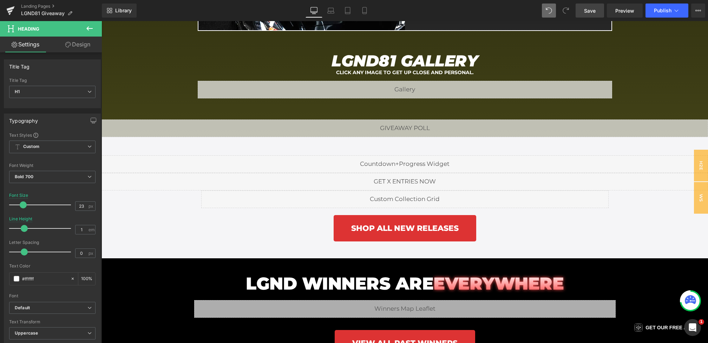
scroll to position [1864, 0]
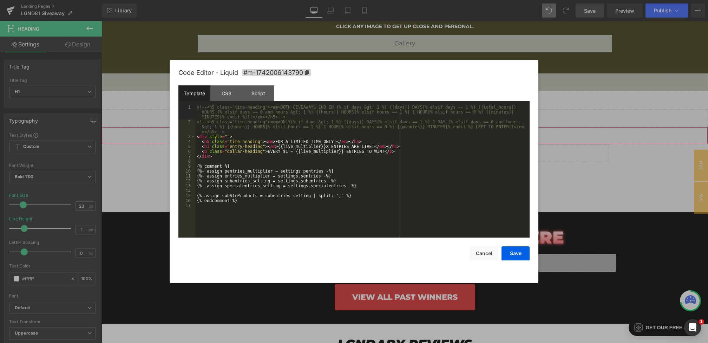
click at [330, 0] on div "Youtube You are previewing how the will restyle your page. You can not edit Ele…" at bounding box center [354, 0] width 708 height 0
drag, startPoint x: 334, startPoint y: 142, endPoint x: 277, endPoint y: 141, distance: 57.2
click at [277, 141] on div "<!-- <h5 class="time-heading"><em>BOTH GIVEAWAYS END IN {% if days &gt; 1 %} {{…" at bounding box center [362, 181] width 334 height 152
drag, startPoint x: 366, startPoint y: 152, endPoint x: 381, endPoint y: 152, distance: 15.1
click at [381, 152] on div "<!-- <h5 class="time-heading"><em>BOTH GIVEAWAYS END IN {% if days &gt; 1 %} {{…" at bounding box center [362, 181] width 334 height 152
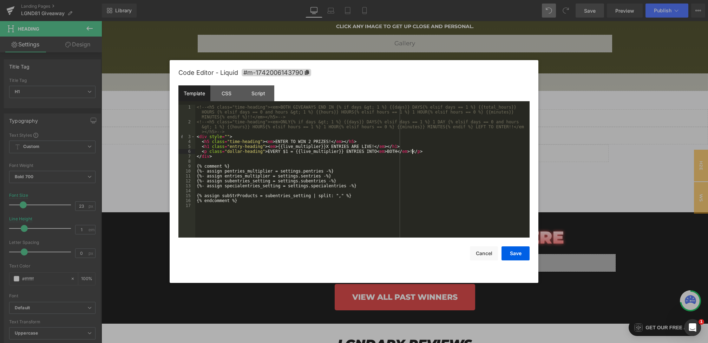
click at [411, 154] on div "<!-- <h5 class="time-heading"><em>BOTH GIVEAWAYS END IN {% if days &gt; 1 %} {{…" at bounding box center [362, 181] width 334 height 152
click at [514, 249] on button "Save" at bounding box center [515, 253] width 28 height 14
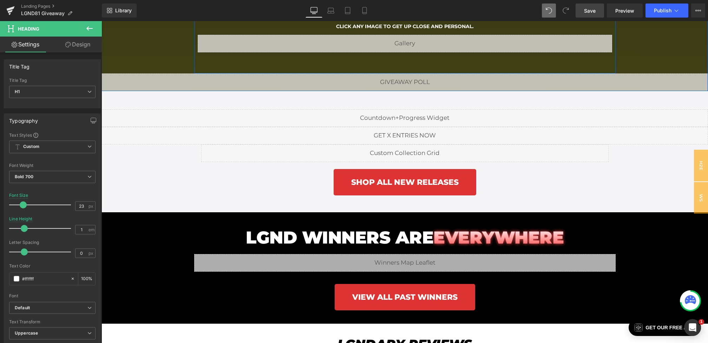
click at [591, 16] on link "Save" at bounding box center [589, 11] width 28 height 14
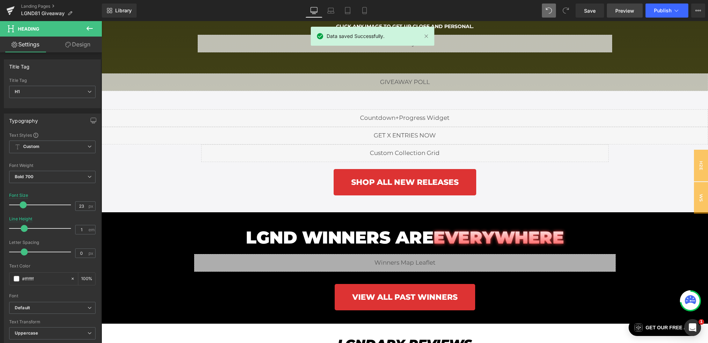
click at [616, 7] on span "Preview" at bounding box center [624, 10] width 19 height 7
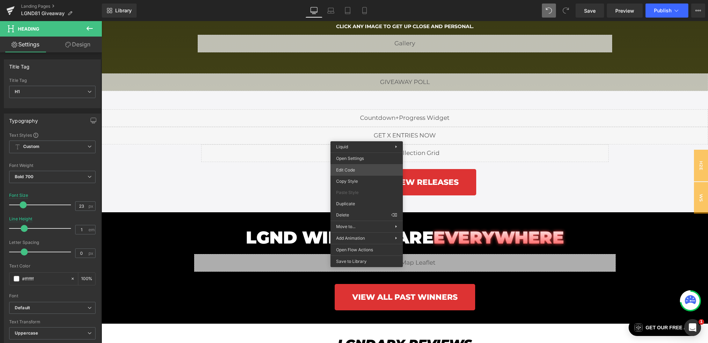
click at [354, 0] on div "Youtube You are previewing how the will restyle your page. You can not edit Ele…" at bounding box center [354, 0] width 708 height 0
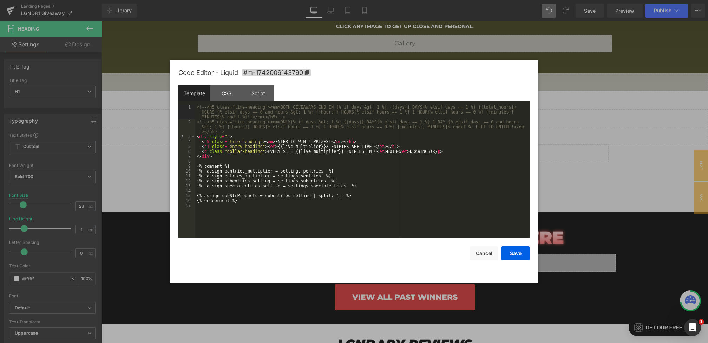
click at [277, 140] on div "<!-- <h5 class="time-heading"><em>BOTH GIVEAWAYS END IN {% if days &gt; 1 %} {{…" at bounding box center [362, 181] width 334 height 152
click at [515, 254] on button "Save" at bounding box center [515, 253] width 28 height 14
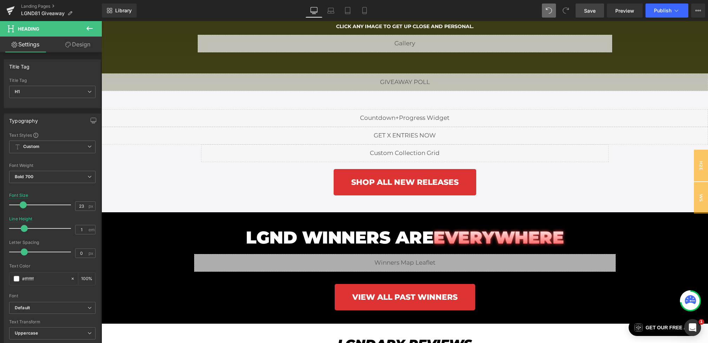
click at [586, 9] on span "Save" at bounding box center [590, 10] width 12 height 7
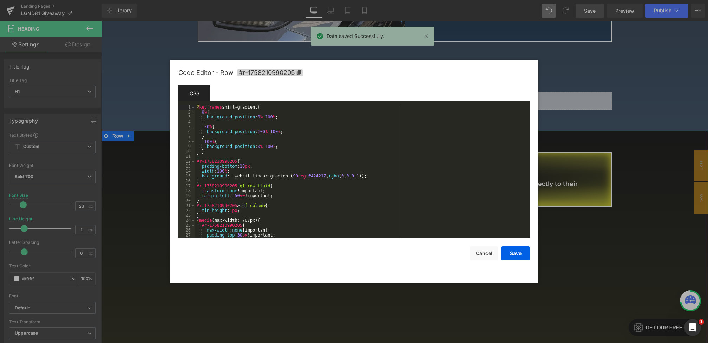
click at [100, 187] on body "Youtube You are previewing how the will restyle your page. You can not edit Ele…" at bounding box center [354, 171] width 708 height 343
click at [256, 75] on span "#r-1758210990205" at bounding box center [270, 72] width 66 height 7
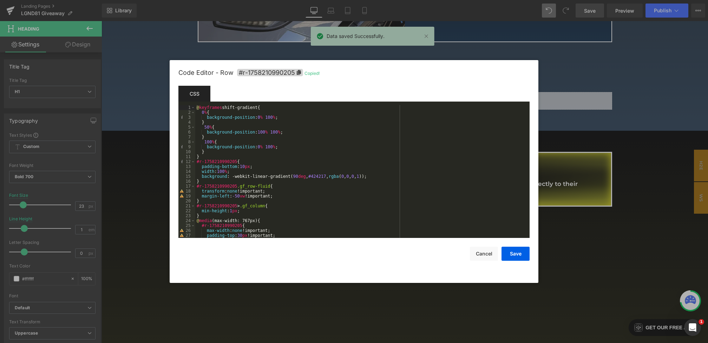
click at [164, 106] on div at bounding box center [354, 171] width 708 height 343
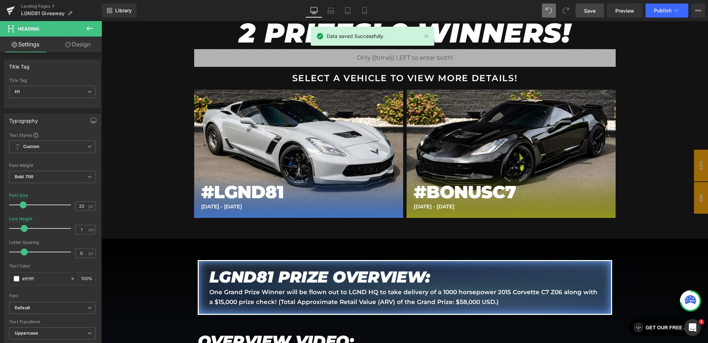
scroll to position [457, 0]
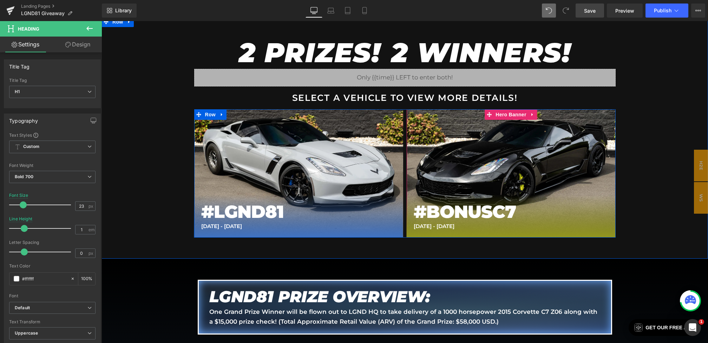
click at [507, 114] on span "Hero Banner" at bounding box center [511, 114] width 34 height 11
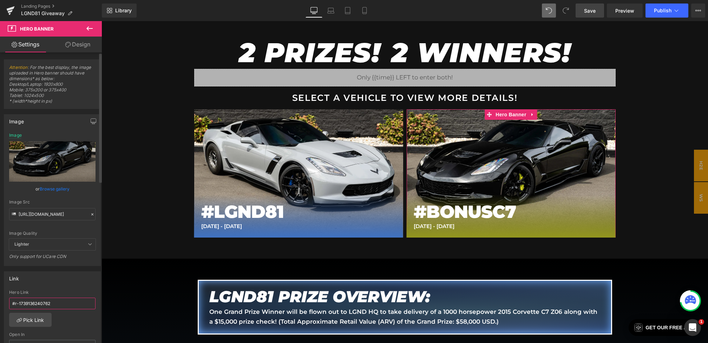
drag, startPoint x: 60, startPoint y: 303, endPoint x: 0, endPoint y: 299, distance: 60.5
click at [0, 299] on div "Link #r-1739136240762 Hero Link #r-1739136240762 Pick Link Current Tab New Tab …" at bounding box center [52, 314] width 105 height 96
paste input "58210990205"
type input "#r-1758210990205"
drag, startPoint x: 75, startPoint y: 283, endPoint x: 281, endPoint y: 31, distance: 325.8
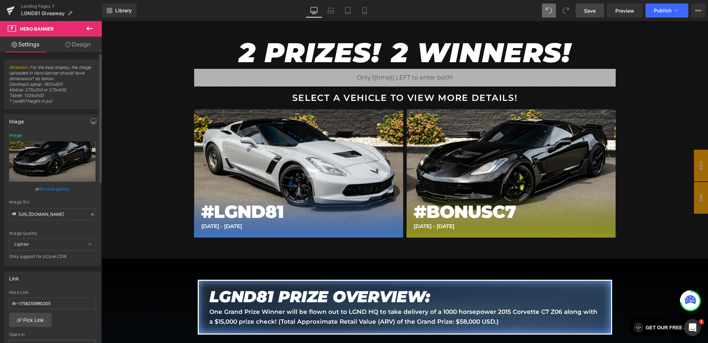
click at [75, 283] on div "Link" at bounding box center [52, 277] width 96 height 13
click at [590, 9] on span "Save" at bounding box center [590, 10] width 12 height 7
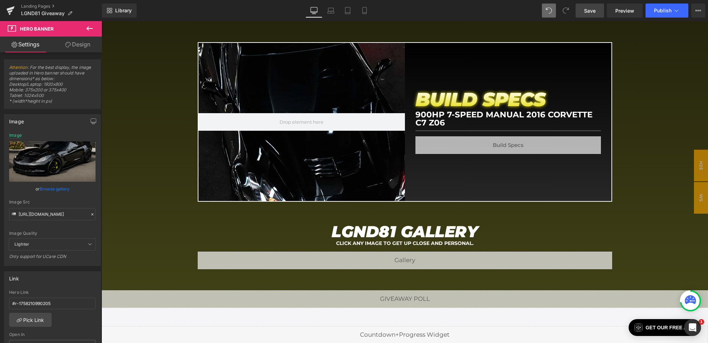
scroll to position [1651, 0]
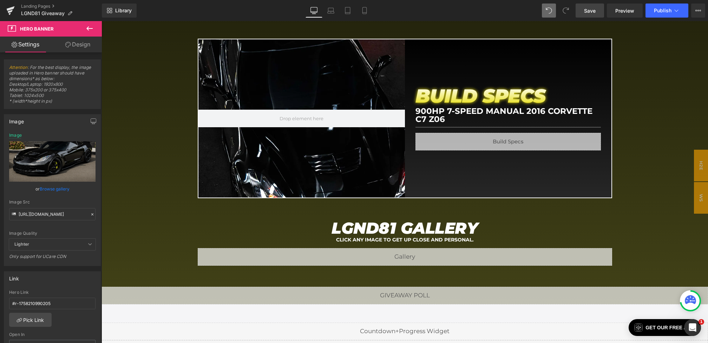
click at [364, 229] on em "LGND81 GALLERY" at bounding box center [404, 227] width 146 height 19
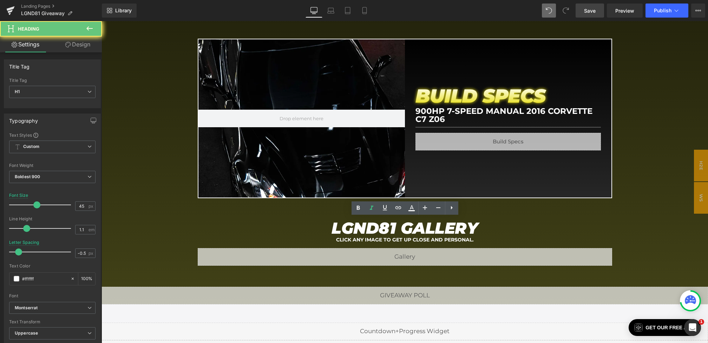
click at [344, 228] on em "LGND81 GALLERY" at bounding box center [404, 227] width 146 height 19
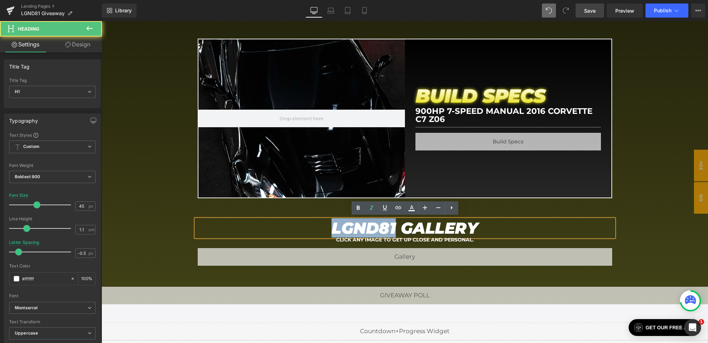
drag, startPoint x: 397, startPoint y: 226, endPoint x: 239, endPoint y: 225, distance: 158.0
click at [239, 225] on h1 "LGND81 GALLERY" at bounding box center [405, 228] width 418 height 18
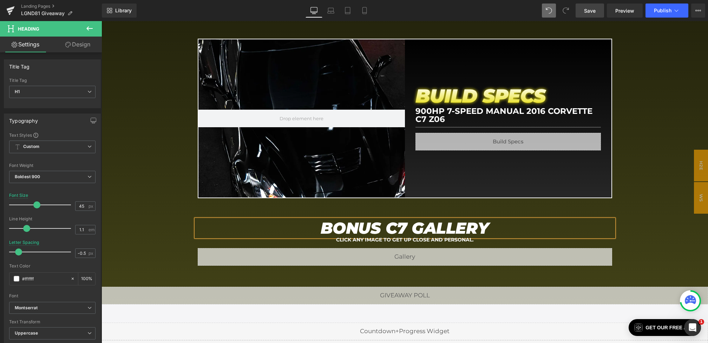
click at [589, 11] on span "Save" at bounding box center [590, 10] width 12 height 7
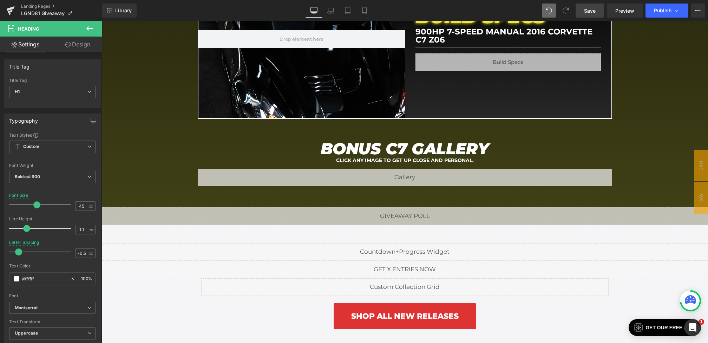
click at [362, 247] on div "Liquid" at bounding box center [404, 252] width 606 height 18
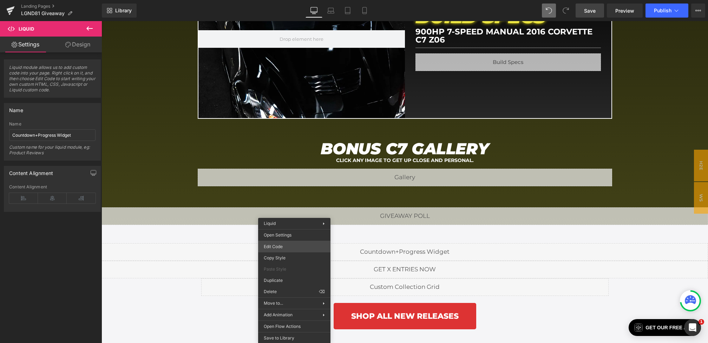
click at [276, 0] on div "Hero Banner You are previewing how the will restyle your page. You can not edit…" at bounding box center [354, 0] width 708 height 0
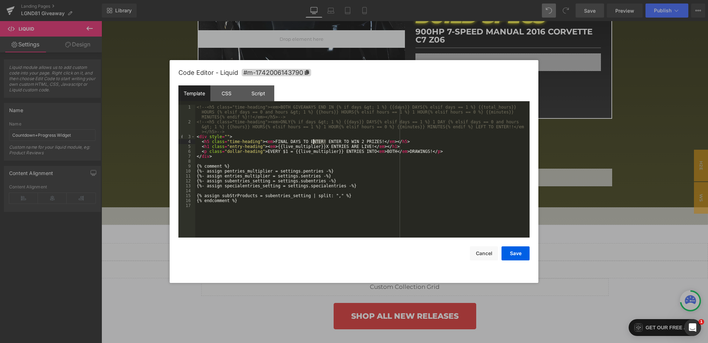
drag, startPoint x: 325, startPoint y: 141, endPoint x: 298, endPoint y: 140, distance: 27.0
click at [298, 140] on div "<!-- <h5 class="time-heading"><em>BOTH GIVEAWAYS END IN {% if days &gt; 1 %} {{…" at bounding box center [362, 181] width 334 height 152
click at [526, 256] on button "Save" at bounding box center [515, 253] width 28 height 14
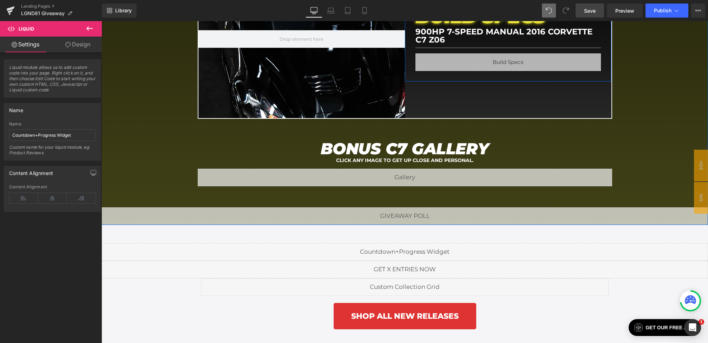
click at [593, 16] on link "Save" at bounding box center [589, 11] width 28 height 14
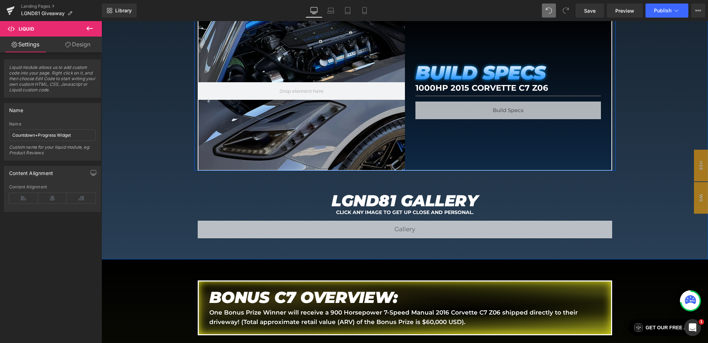
scroll to position [1115, 0]
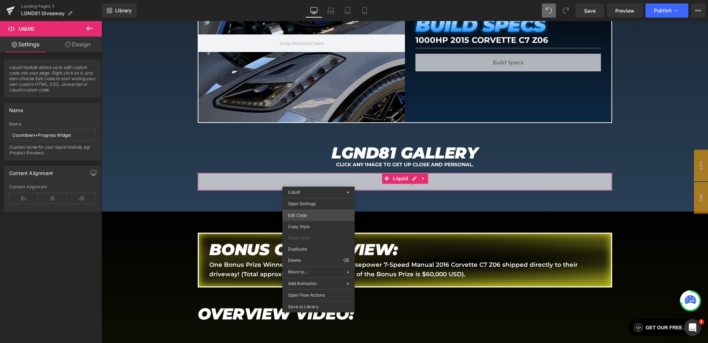
click at [298, 0] on div "Hero Banner You are previewing how the will restyle your page. You can not edit…" at bounding box center [354, 0] width 708 height 0
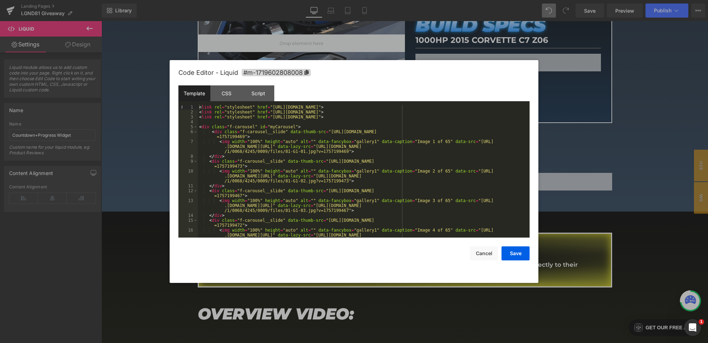
click at [156, 162] on div at bounding box center [354, 171] width 708 height 343
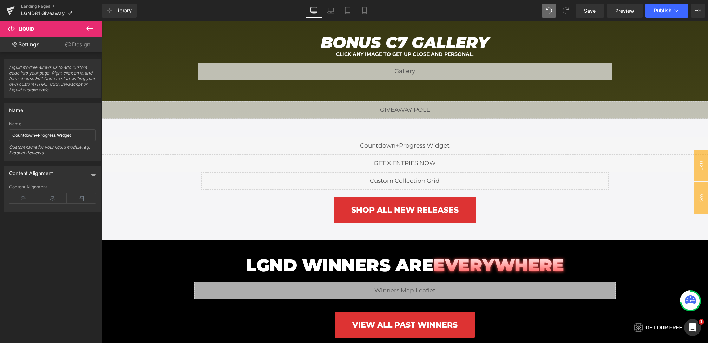
scroll to position [1850, 0]
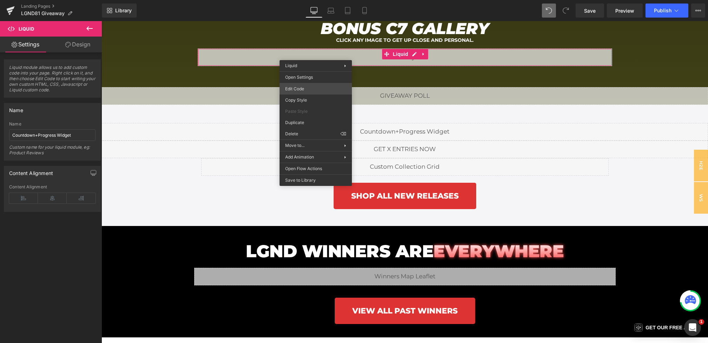
click at [304, 0] on div "Hero Banner You are previewing how the will restyle your page. You can not edit…" at bounding box center [354, 0] width 708 height 0
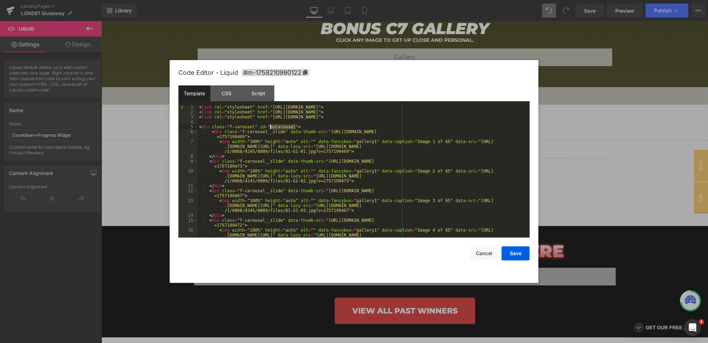
drag, startPoint x: 296, startPoint y: 128, endPoint x: 270, endPoint y: 128, distance: 25.6
click at [270, 128] on div "< link rel = "stylesheet" href = "https://cdn.jsdelivr.net/npm/@fancyapps/ui@5.…" at bounding box center [362, 181] width 329 height 152
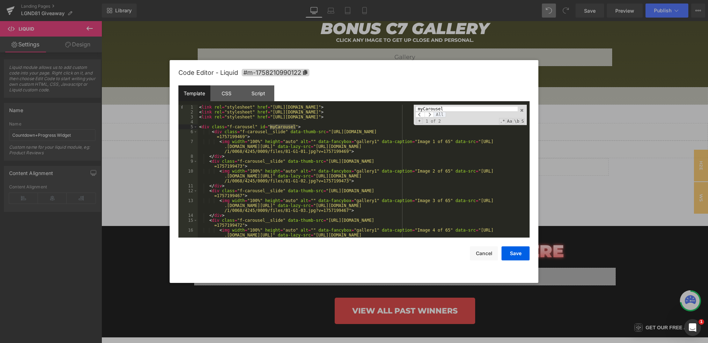
click at [438, 114] on span "All" at bounding box center [439, 115] width 13 height 6
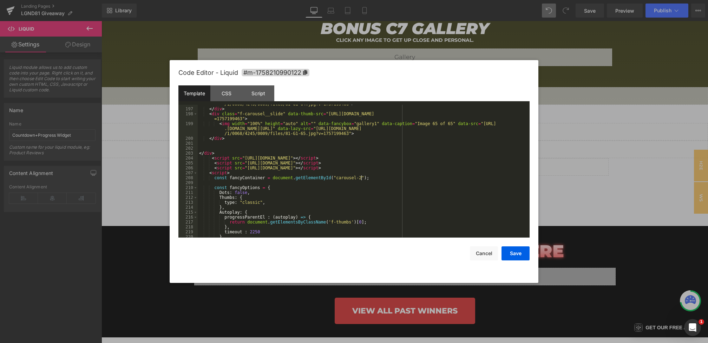
scroll to position [1920, 0]
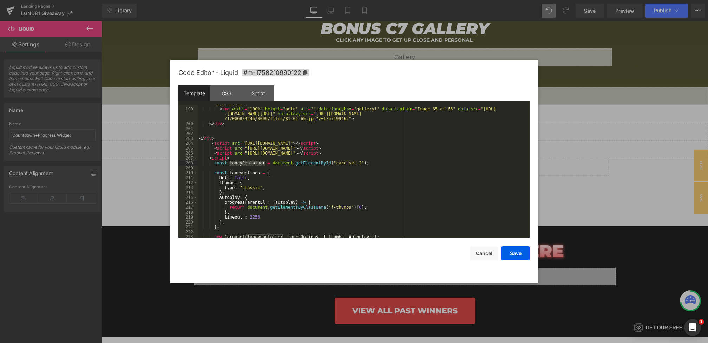
drag, startPoint x: 265, startPoint y: 163, endPoint x: 229, endPoint y: 164, distance: 35.8
click at [229, 164] on div "< div class = "f-carousel__slide" data-thumb-src = "https://cdn.shopify.com/s/f…" at bounding box center [362, 170] width 329 height 147
type input "fancyContainer"
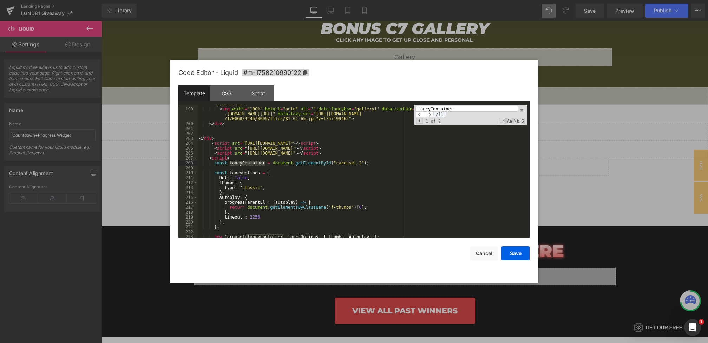
click at [436, 114] on span "All" at bounding box center [439, 115] width 13 height 6
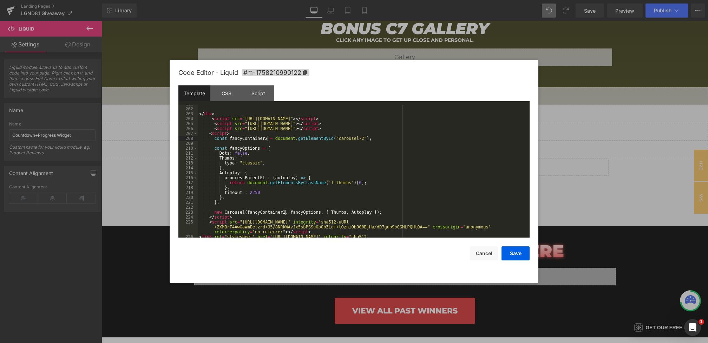
scroll to position [1944, 0]
drag, startPoint x: 291, startPoint y: 212, endPoint x: 320, endPoint y: 212, distance: 29.1
click at [320, 212] on div "</ div > < script src = "https://cdn.jsdelivr.net/npm/@fancyapps/ui@5.0/dist/ca…" at bounding box center [362, 177] width 329 height 152
type input "fancyOptions"
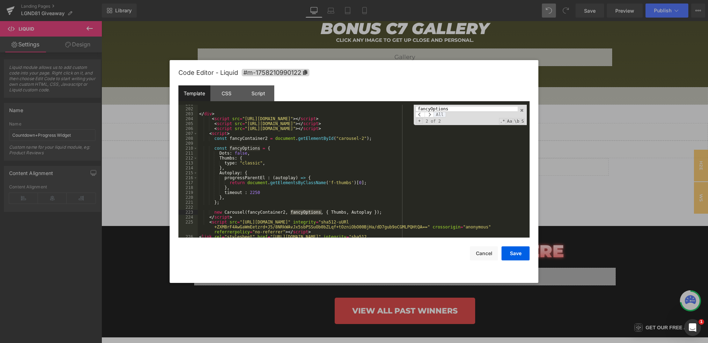
click at [438, 115] on span "All" at bounding box center [439, 115] width 13 height 6
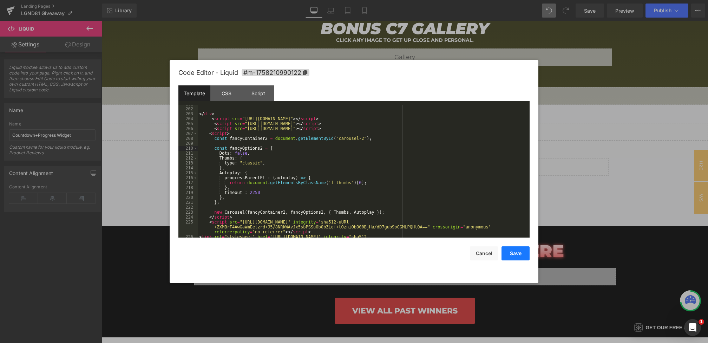
click at [512, 252] on button "Save" at bounding box center [515, 253] width 28 height 14
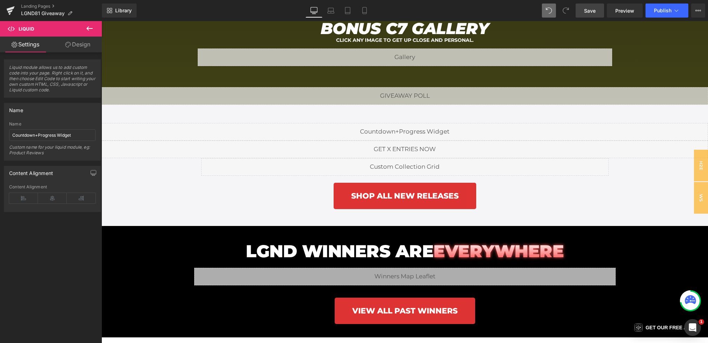
click at [599, 7] on link "Save" at bounding box center [589, 11] width 28 height 14
click at [615, 1] on div "Library Desktop Desktop Laptop Tablet Mobile Save Preview Publish Scheduled Vie…" at bounding box center [405, 10] width 606 height 21
click at [615, 10] on span "Preview" at bounding box center [624, 10] width 19 height 7
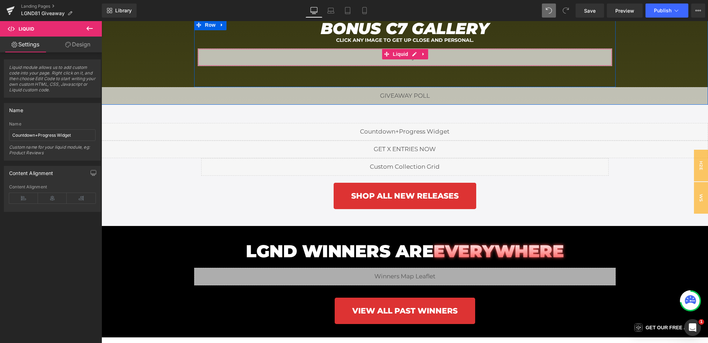
scroll to position [960, 0]
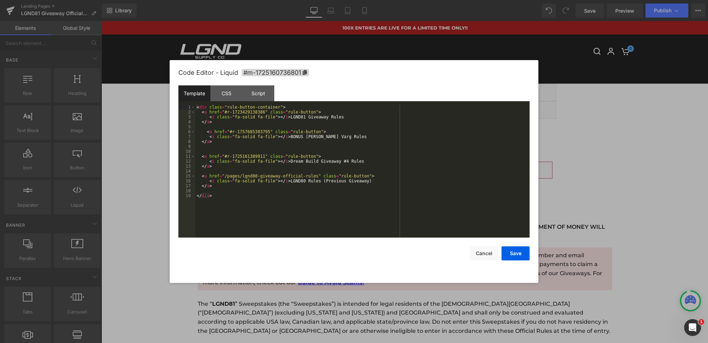
click at [279, 0] on div "You are previewing how the will restyle your page. You can not edit Elements in…" at bounding box center [354, 0] width 708 height 0
drag, startPoint x: 307, startPoint y: 137, endPoint x: 332, endPoint y: 137, distance: 25.3
click at [332, 137] on div "< div class = "rule-button-container" > < a href = "#r-1723429138386" class = "…" at bounding box center [362, 176] width 334 height 143
click at [515, 253] on button "Save" at bounding box center [515, 253] width 28 height 14
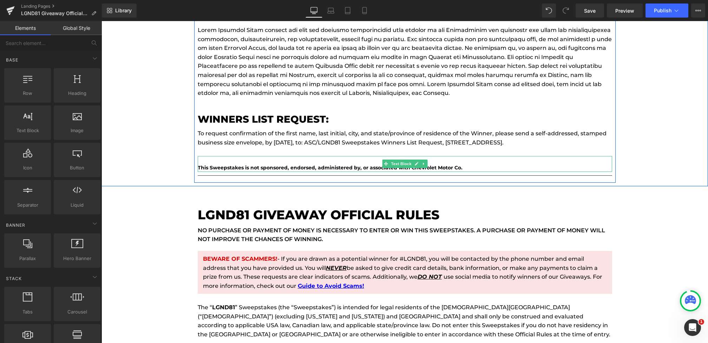
scroll to position [2734, 0]
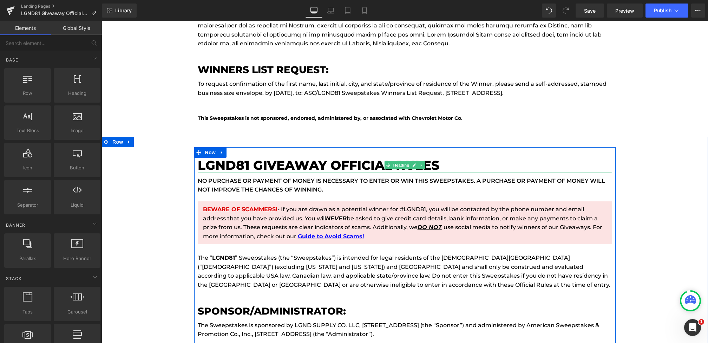
click at [250, 158] on h1 "LGND81 GIVEAWAY Official Rules" at bounding box center [405, 165] width 414 height 15
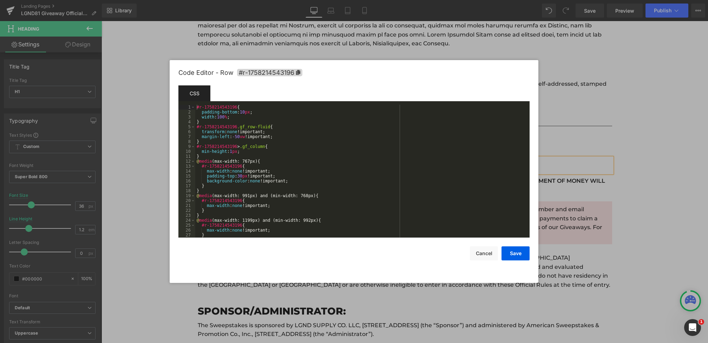
click at [151, 196] on body "You are previewing how the will restyle your page. You can not edit Elements in…" at bounding box center [354, 171] width 708 height 343
click at [282, 75] on span "#r-1758214543196" at bounding box center [269, 72] width 65 height 7
click at [131, 134] on div at bounding box center [354, 171] width 708 height 343
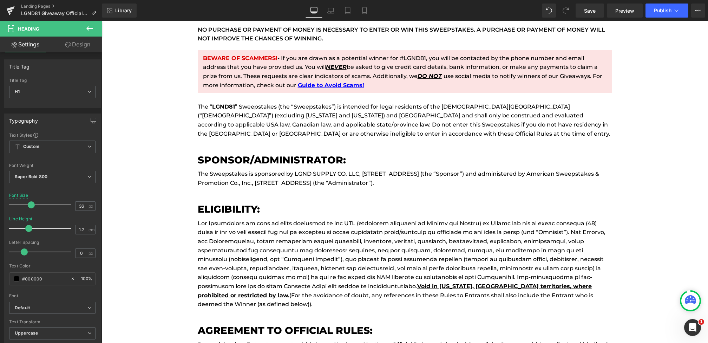
scroll to position [0, 0]
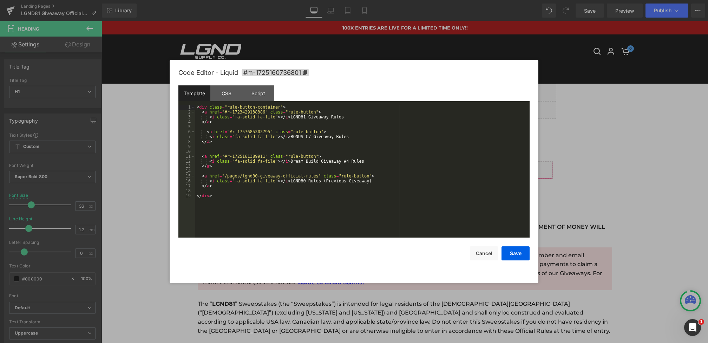
click at [289, 0] on div "You are previewing how the will restyle your page. You can not edit Elements in…" at bounding box center [354, 0] width 708 height 0
drag, startPoint x: 270, startPoint y: 130, endPoint x: 231, endPoint y: 133, distance: 39.4
click at [231, 133] on div "< div class = "rule-button-container" > < a href = "#r-1723429138386" class = "…" at bounding box center [362, 176] width 334 height 143
click at [511, 250] on button "Save" at bounding box center [515, 253] width 28 height 14
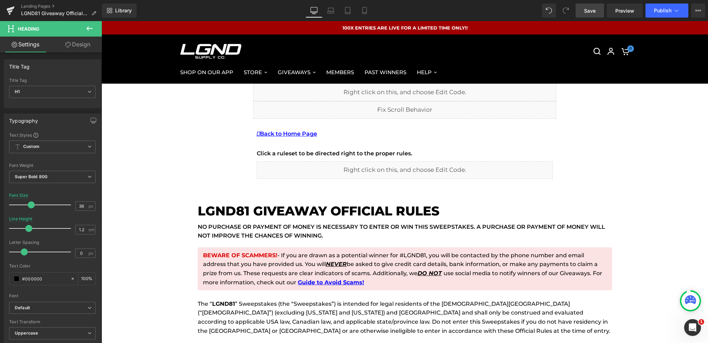
click at [583, 11] on link "Save" at bounding box center [589, 11] width 28 height 14
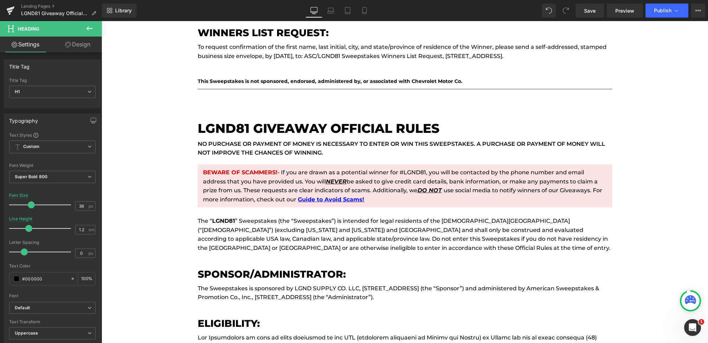
scroll to position [2783, 0]
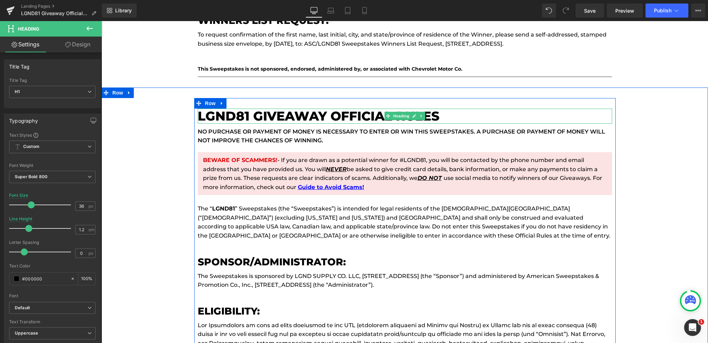
click at [250, 108] on h1 "LGND81 GIVEAWAY Official Rules" at bounding box center [405, 115] width 414 height 15
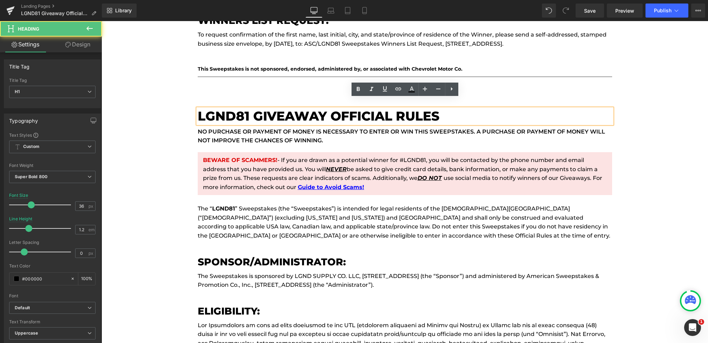
click at [304, 112] on h1 "LGND81 GIVEAWAY Official Rules" at bounding box center [405, 115] width 414 height 15
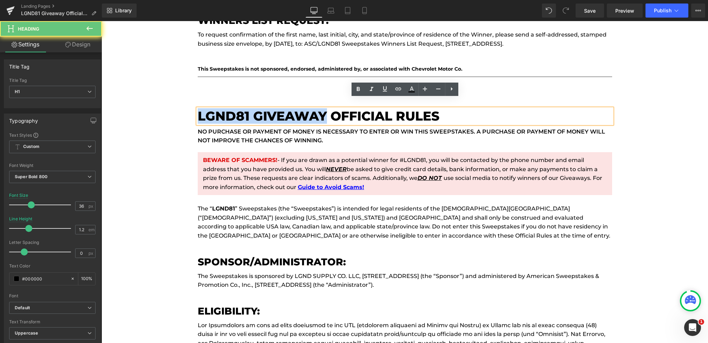
drag, startPoint x: 279, startPoint y: 107, endPoint x: 164, endPoint y: 107, distance: 114.8
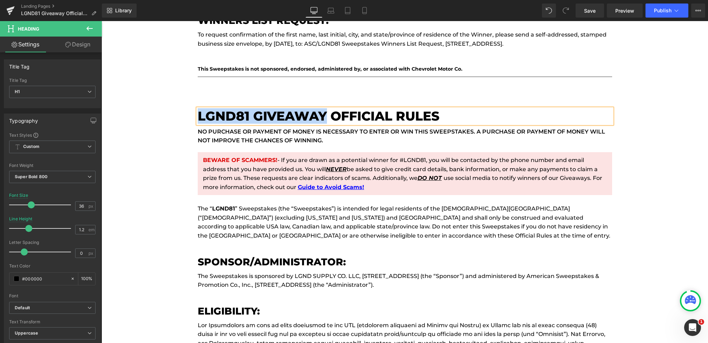
paste div
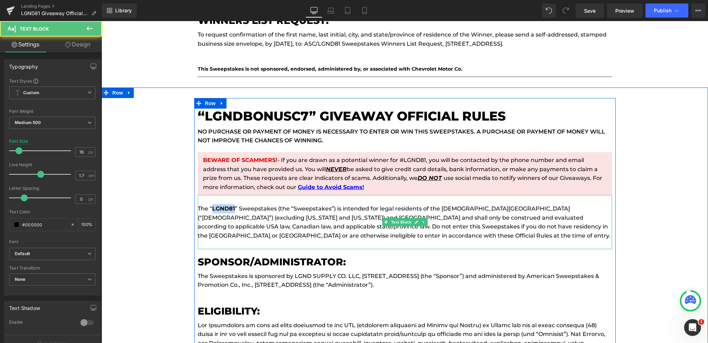
drag, startPoint x: 235, startPoint y: 199, endPoint x: 213, endPoint y: 199, distance: 22.1
click at [213, 204] on p "The “ LGND81 ” Sweepstakes (the “Sweepstakes”) is intended for legal residents …" at bounding box center [405, 222] width 414 height 36
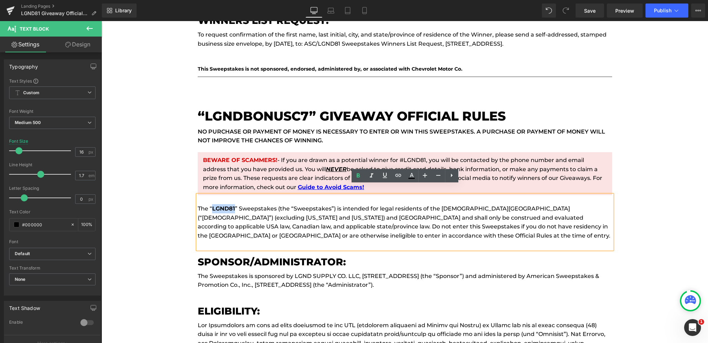
paste div
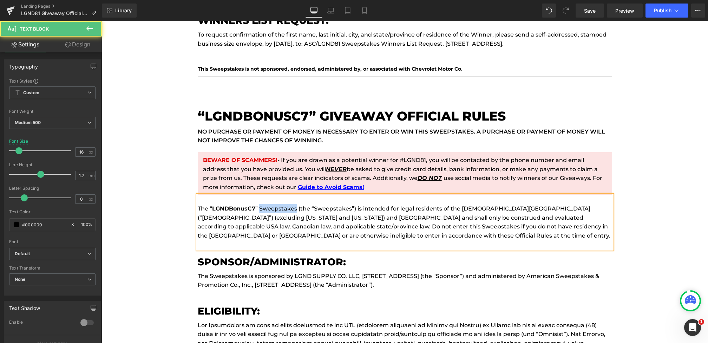
drag, startPoint x: 296, startPoint y: 199, endPoint x: 260, endPoint y: 198, distance: 35.5
click at [260, 204] on p "The “ LGNDBonusC7 ” Sweepstakes (the “Sweepstakes”) is intended for legal resid…" at bounding box center [405, 222] width 414 height 36
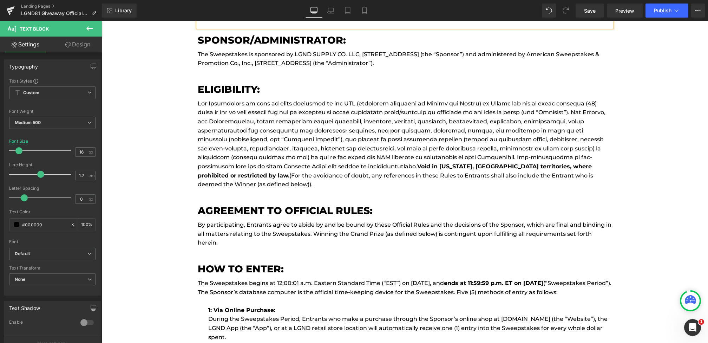
scroll to position [3021, 0]
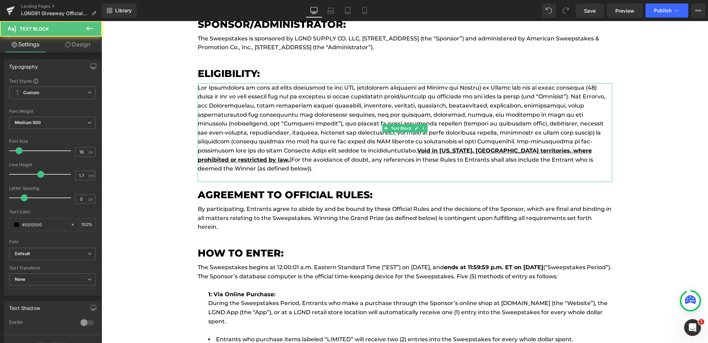
click at [243, 141] on p "Void in Puerto Rico, USA territories, where prohibited or restricted by law. (F…" at bounding box center [405, 128] width 414 height 90
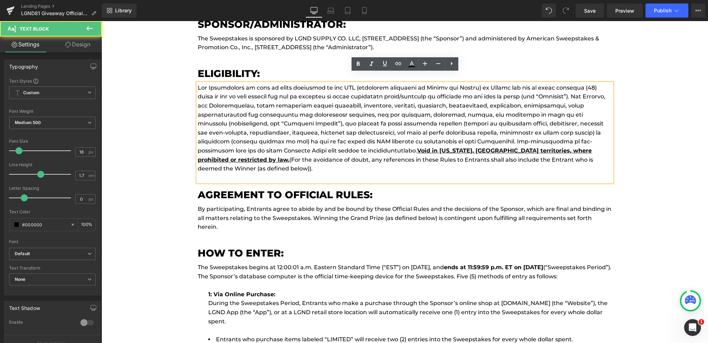
click at [242, 142] on p "Void in Puerto Rico, USA territories, where prohibited or restricted by law. (F…" at bounding box center [405, 128] width 414 height 90
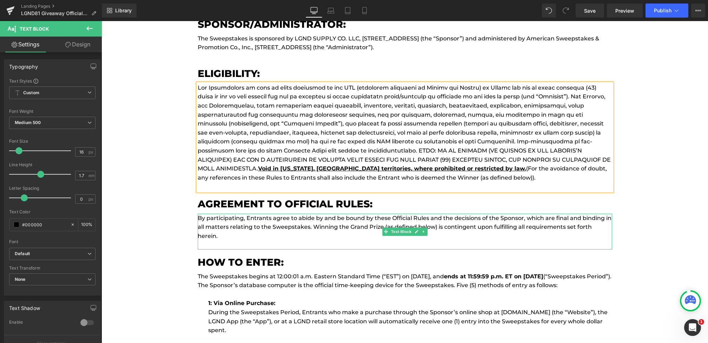
scroll to position [3069, 0]
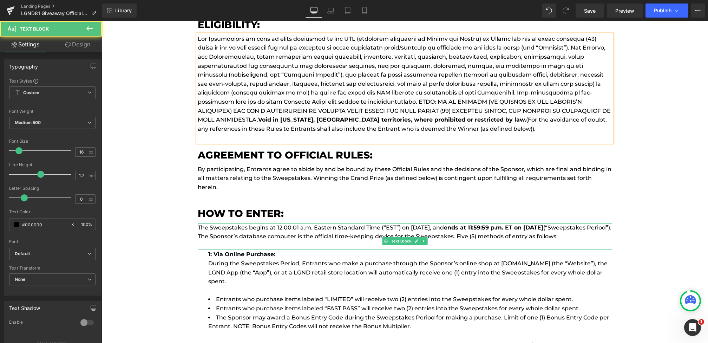
click at [444, 223] on p "The Sweepstakes begins at 12:00:01 a.m. Eastern Standard Time (“EST”) on Septem…" at bounding box center [405, 232] width 414 height 18
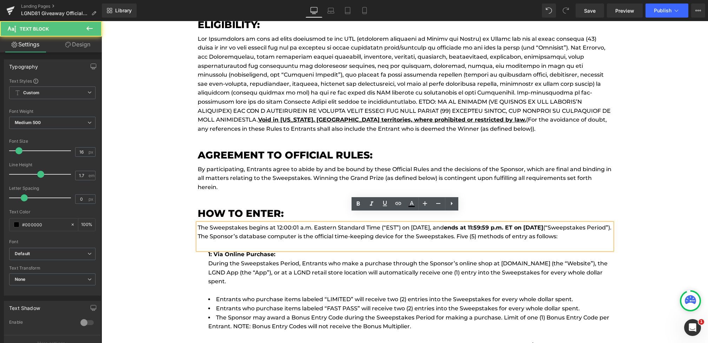
click at [445, 223] on p "The Sweepstakes begins at 12:00:01 a.m. Eastern Standard Time (“EST”) on Septem…" at bounding box center [405, 232] width 414 height 18
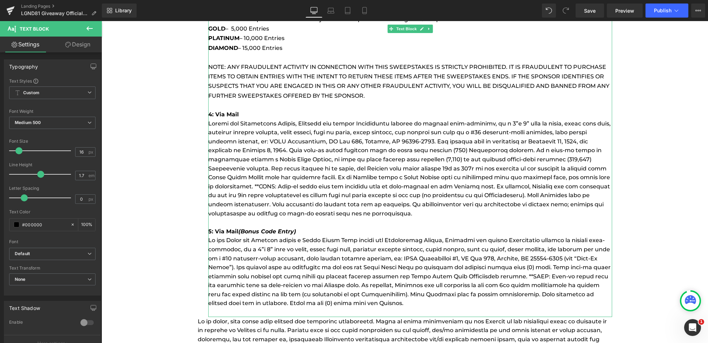
scroll to position [3701, 0]
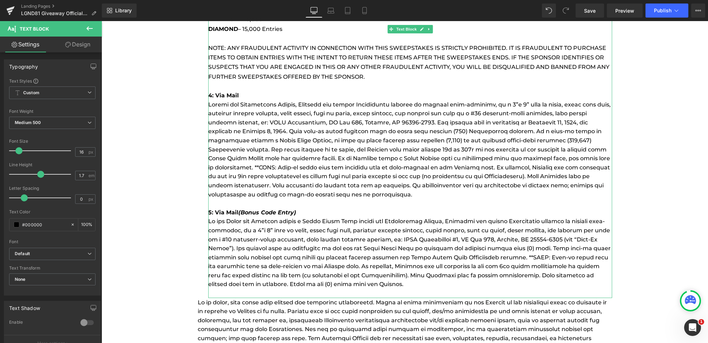
click at [288, 230] on p at bounding box center [410, 253] width 404 height 72
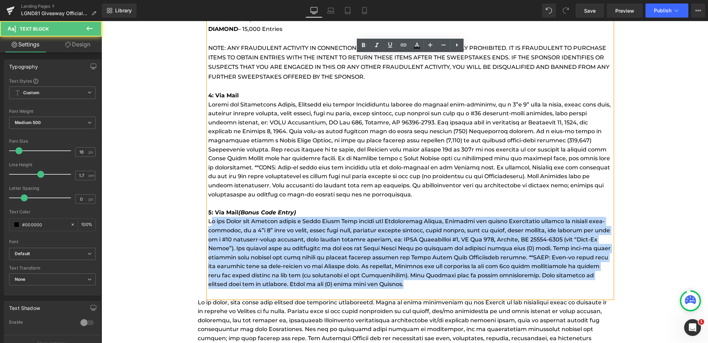
drag, startPoint x: 209, startPoint y: 210, endPoint x: 437, endPoint y: 273, distance: 236.9
click at [437, 273] on p at bounding box center [410, 253] width 404 height 72
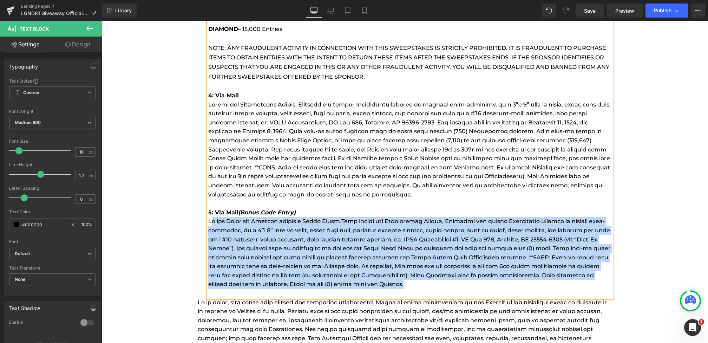
paste div
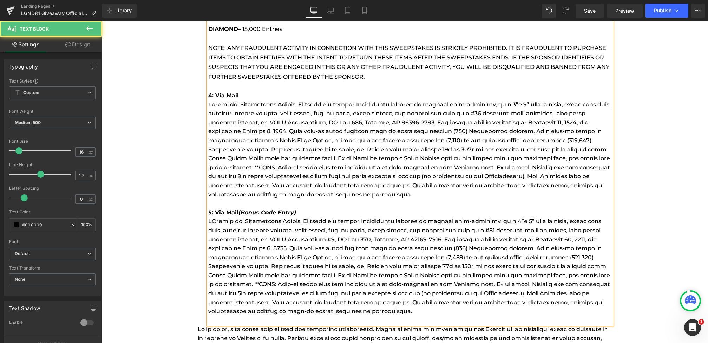
click at [210, 217] on p at bounding box center [410, 266] width 404 height 99
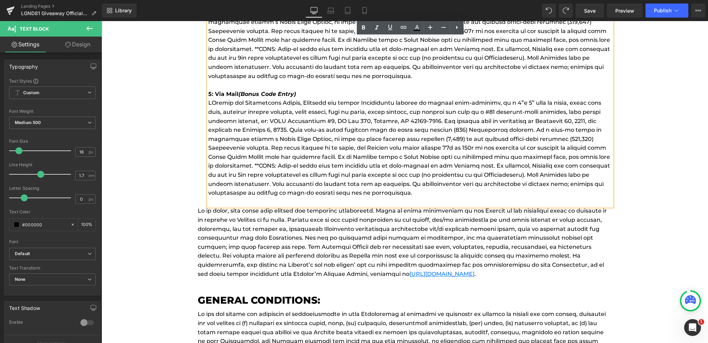
scroll to position [3818, 0]
click at [368, 153] on p at bounding box center [410, 148] width 404 height 99
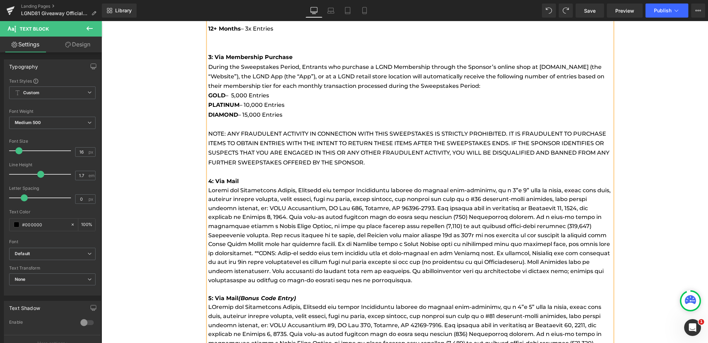
scroll to position [3634, 0]
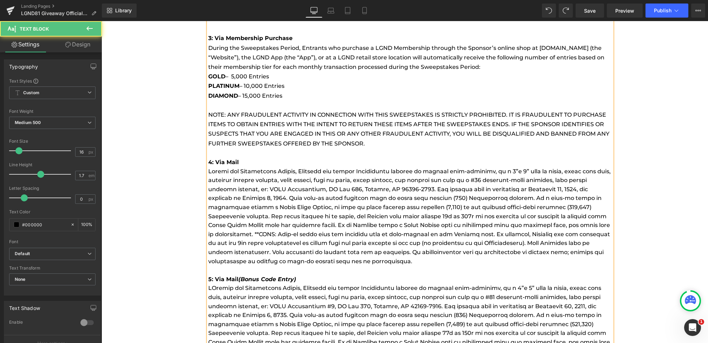
click at [226, 167] on p at bounding box center [410, 216] width 404 height 99
drag, startPoint x: 209, startPoint y: 160, endPoint x: 422, endPoint y: 252, distance: 232.3
click at [422, 252] on p at bounding box center [410, 216] width 404 height 99
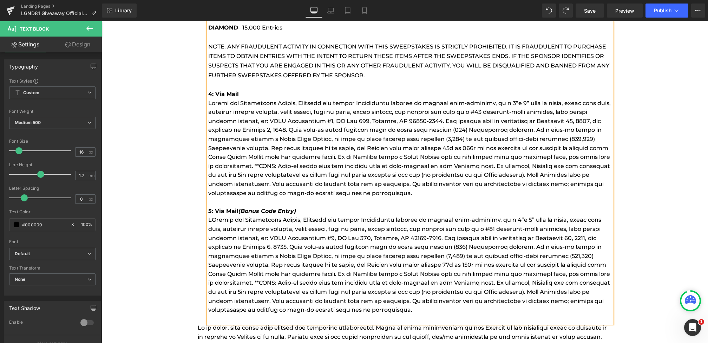
scroll to position [3754, 0]
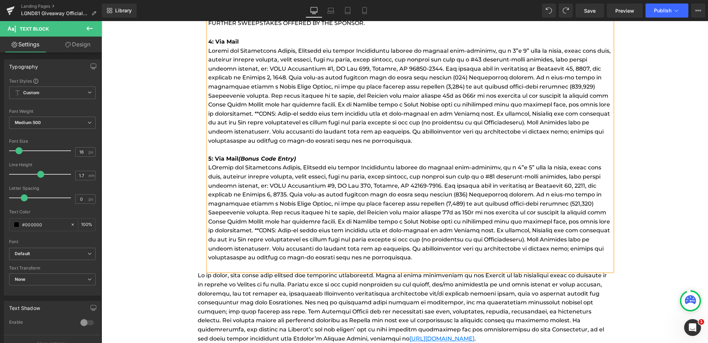
click at [328, 207] on p at bounding box center [410, 212] width 404 height 99
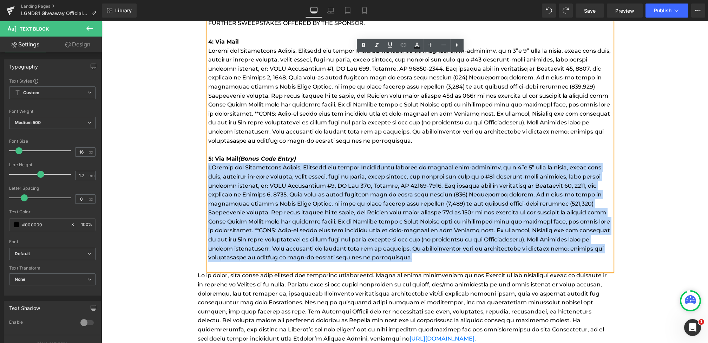
drag, startPoint x: 405, startPoint y: 247, endPoint x: 193, endPoint y: 159, distance: 230.2
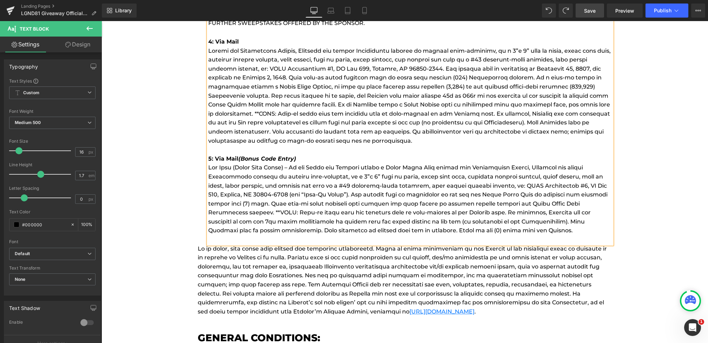
click at [589, 12] on span "Save" at bounding box center [590, 10] width 12 height 7
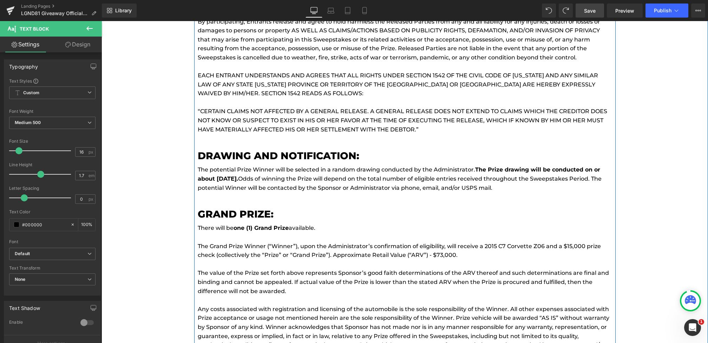
scroll to position [4514, 0]
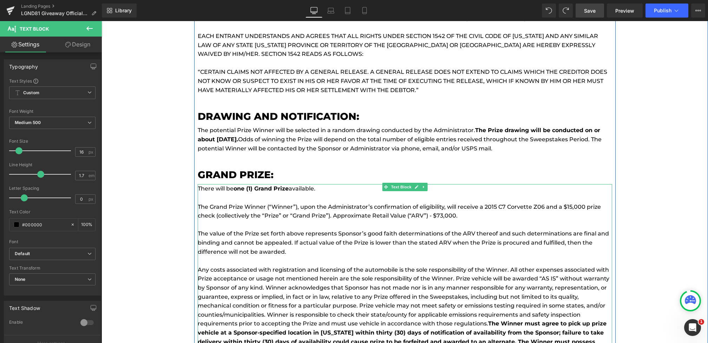
click at [346, 202] on p "The Grand Prize Winner (“Winner”), upon the Administrator’s confirmation of eli…" at bounding box center [405, 211] width 414 height 18
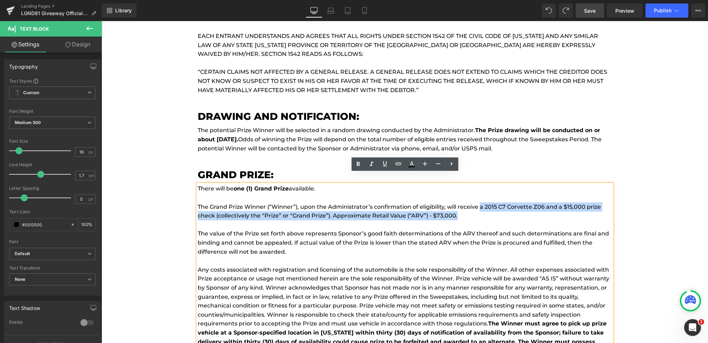
drag, startPoint x: 491, startPoint y: 206, endPoint x: 480, endPoint y: 196, distance: 14.9
click at [480, 202] on p "The Grand Prize Winner (“Winner”), upon the Administrator’s confirmation of eli…" at bounding box center [405, 211] width 414 height 18
paste div
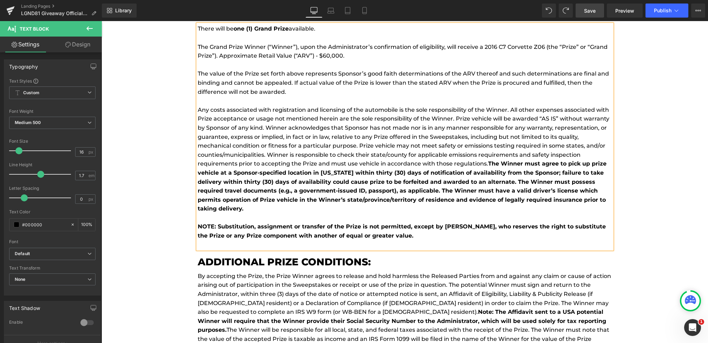
scroll to position [4677, 0]
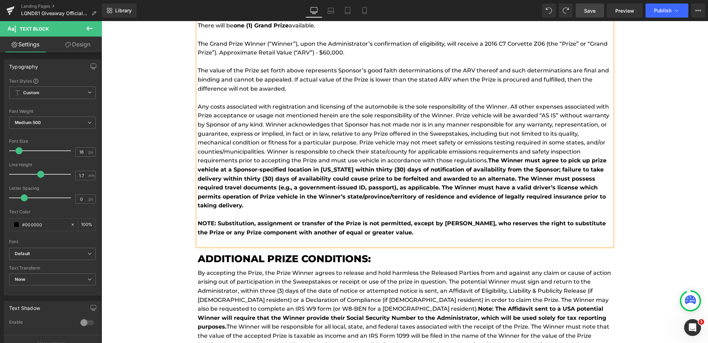
drag, startPoint x: 256, startPoint y: 195, endPoint x: 490, endPoint y: 151, distance: 237.9
click at [490, 151] on p "Any costs associated with registration and licensing of the automobile is the s…" at bounding box center [405, 156] width 414 height 108
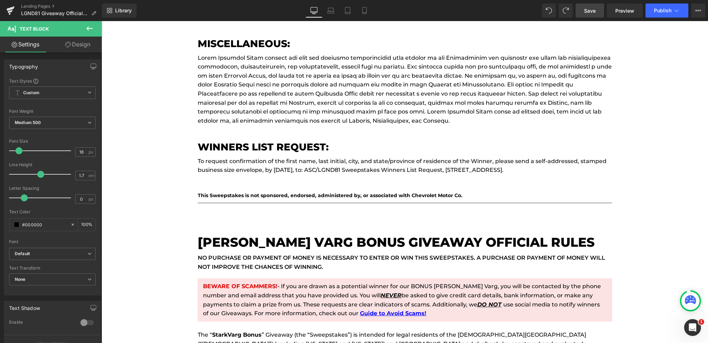
scroll to position [5355, 0]
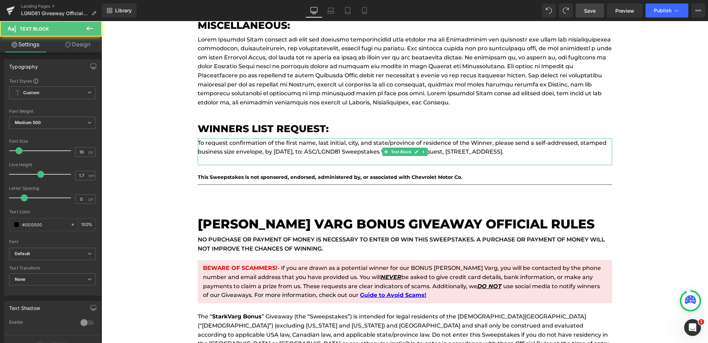
click at [368, 139] on p "To request confirmation of the first name, last initial, city, and state/provin…" at bounding box center [405, 147] width 414 height 18
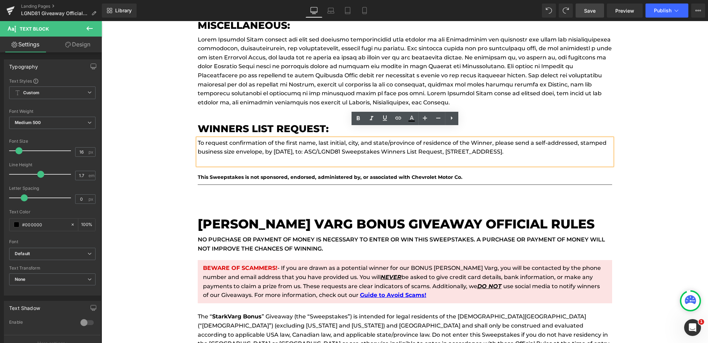
drag, startPoint x: 601, startPoint y: 141, endPoint x: 137, endPoint y: 121, distance: 464.1
paste div
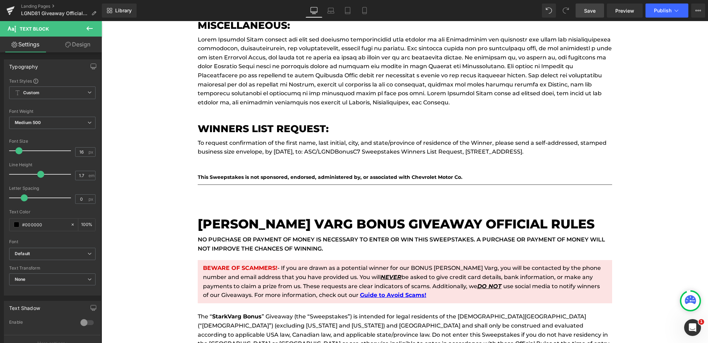
click at [585, 6] on link "Save" at bounding box center [589, 11] width 28 height 14
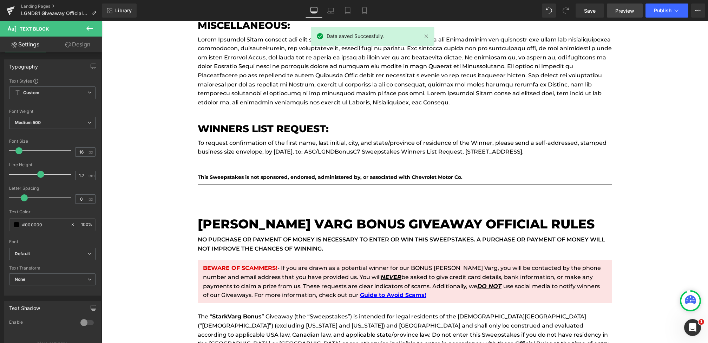
click at [625, 10] on span "Preview" at bounding box center [624, 10] width 19 height 7
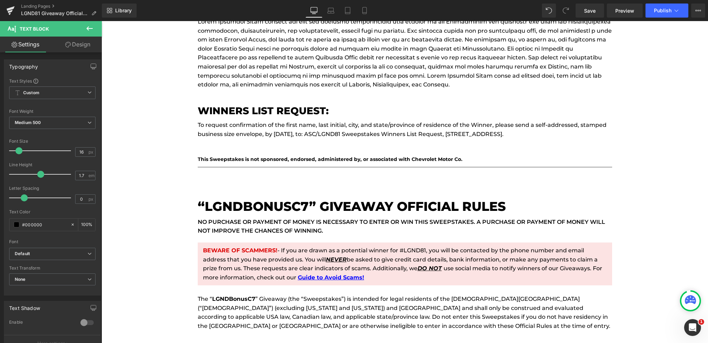
scroll to position [2756, 0]
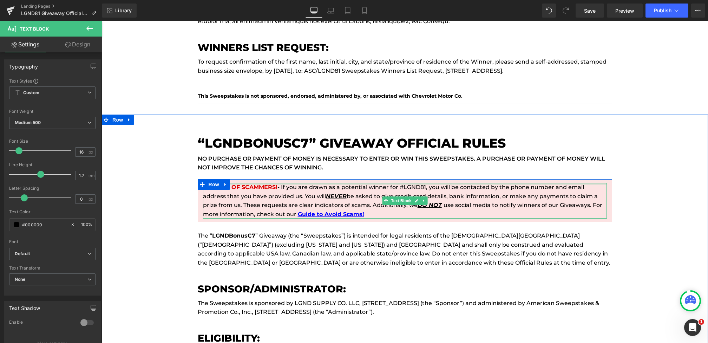
click at [399, 183] on p "BEWARE OF SCAMMERS! - If you are drawn as a potential winner for #LGND81, you w…" at bounding box center [405, 201] width 404 height 36
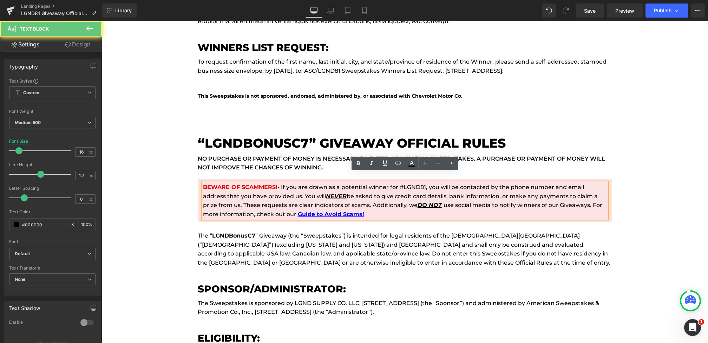
click at [399, 183] on p "BEWARE OF SCAMMERS! - If you are drawn as a potential winner for #LGND81, you w…" at bounding box center [405, 201] width 404 height 36
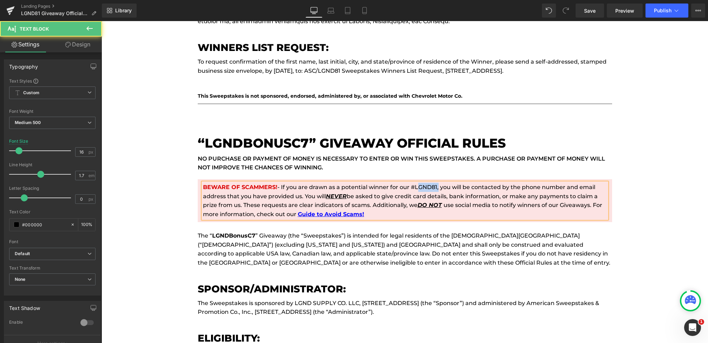
drag, startPoint x: 437, startPoint y: 176, endPoint x: 414, endPoint y: 176, distance: 23.2
click at [414, 183] on p "BEWARE OF SCAMMERS! - If you are drawn as a potential winner for our #LGND81, y…" at bounding box center [405, 201] width 404 height 36
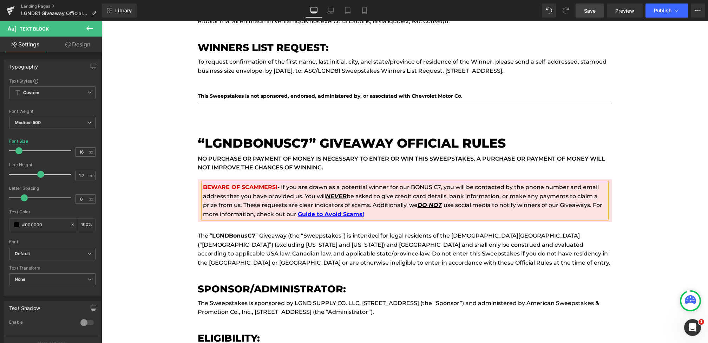
click at [596, 16] on link "Save" at bounding box center [589, 11] width 28 height 14
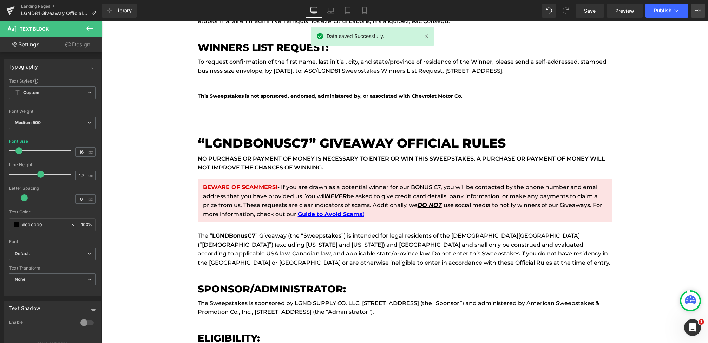
click at [702, 11] on button "View Live Page View with current Template Save Template to Library Schedule Pub…" at bounding box center [698, 11] width 14 height 14
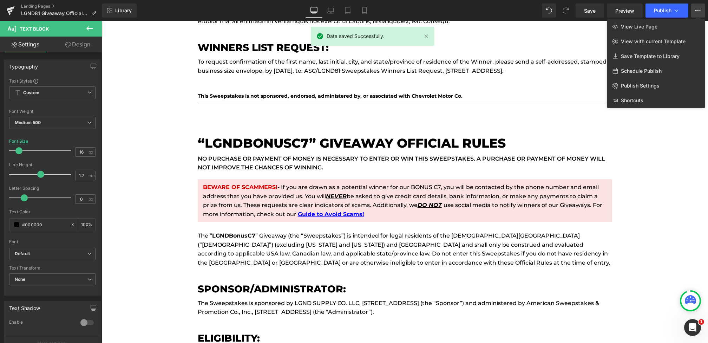
click at [641, 72] on span "Schedule Publish" at bounding box center [641, 71] width 41 height 6
select select
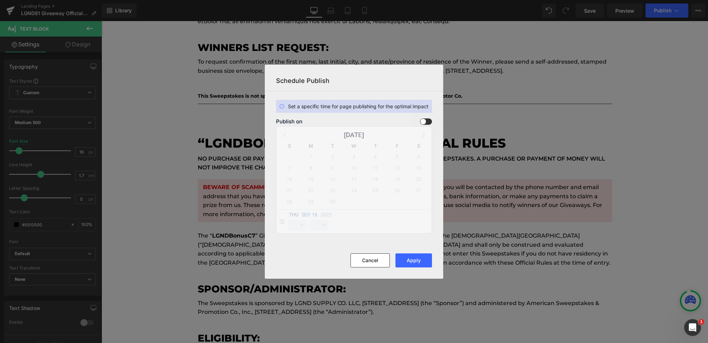
click at [418, 120] on div "Publish on" at bounding box center [354, 121] width 156 height 6
click at [421, 120] on span at bounding box center [426, 121] width 12 height 6
click at [0, 0] on input "checkbox" at bounding box center [0, 0] width 0 height 0
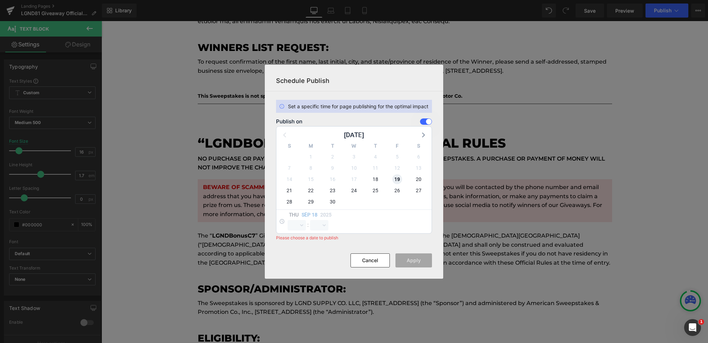
click at [397, 178] on span "19" at bounding box center [397, 179] width 10 height 10
select select "12"
select select "59"
click at [297, 225] on select "00 01 02 03 04 05 06 07 08 09 10 11 12 13 14 15 16 17 18 19 20 21 22 23" at bounding box center [296, 225] width 18 height 11
click at [287, 220] on select "00 01 02 03 04 05 06 07 08 09 10 11 12 13 14 15 16 17 18 19 20 21 22 23" at bounding box center [296, 225] width 18 height 11
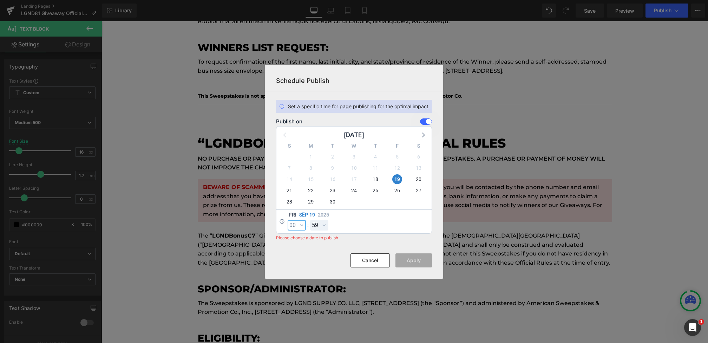
select select "0"
click at [317, 224] on select "00 01 02 03 04 05 06 07 08 09 10 11 12 13 14 15 16 17 18 19 20 21 22 23 24 25 2…" at bounding box center [319, 225] width 18 height 11
click at [310, 220] on select "00 01 02 03 04 05 06 07 08 09 10 11 12 13 14 15 16 17 18 19 20 21 22 23 24 25 2…" at bounding box center [319, 225] width 18 height 11
select select "0"
click at [414, 262] on button "Apply" at bounding box center [413, 260] width 37 height 14
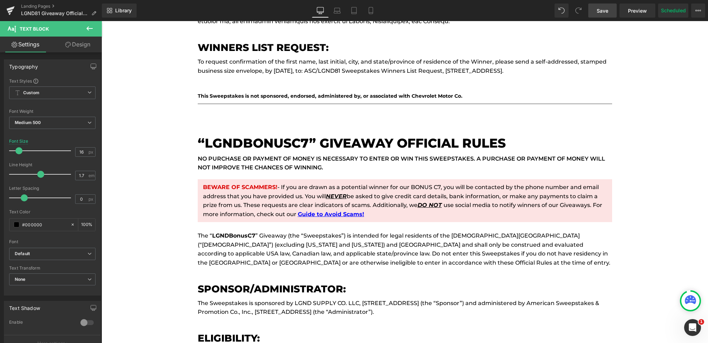
click at [605, 10] on span "Save" at bounding box center [602, 10] width 12 height 7
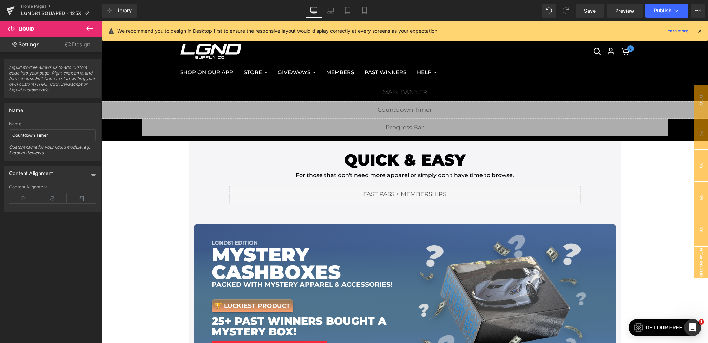
scroll to position [124, 0]
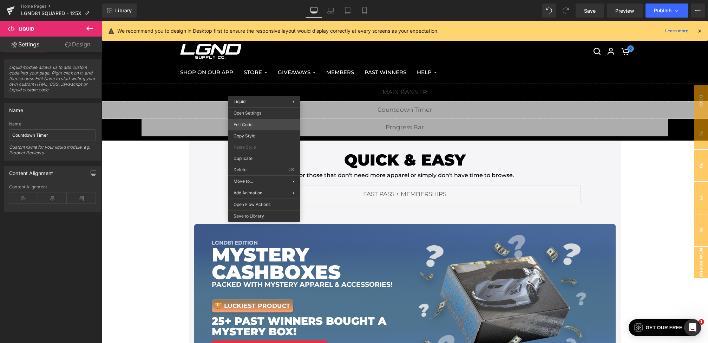
click at [254, 0] on div "You are previewing how the will restyle your page. You can not edit Elements in…" at bounding box center [354, 0] width 708 height 0
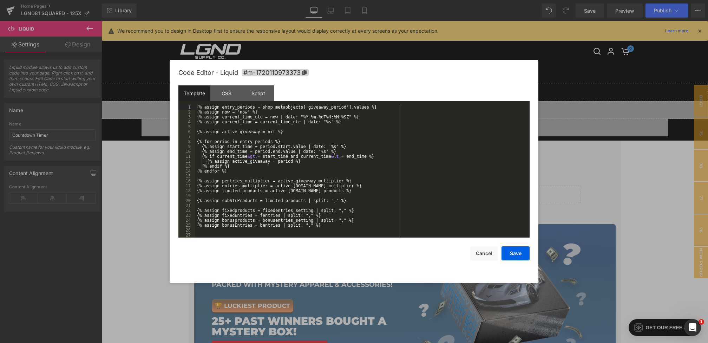
scroll to position [265, 0]
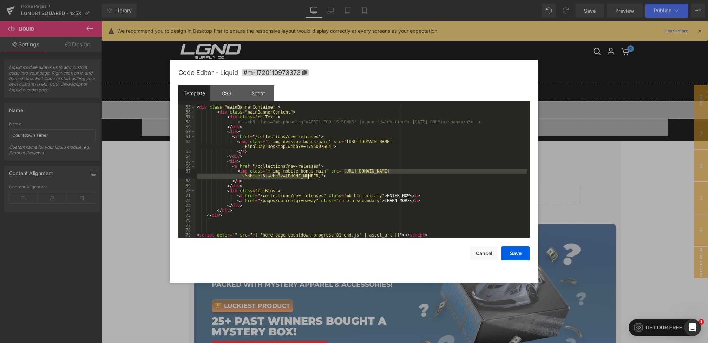
drag, startPoint x: 344, startPoint y: 172, endPoint x: 310, endPoint y: 176, distance: 33.6
click at [310, 176] on div "< div class = "mainBannerContainer" > < div class = "mainBannerContent" > < div…" at bounding box center [360, 176] width 331 height 143
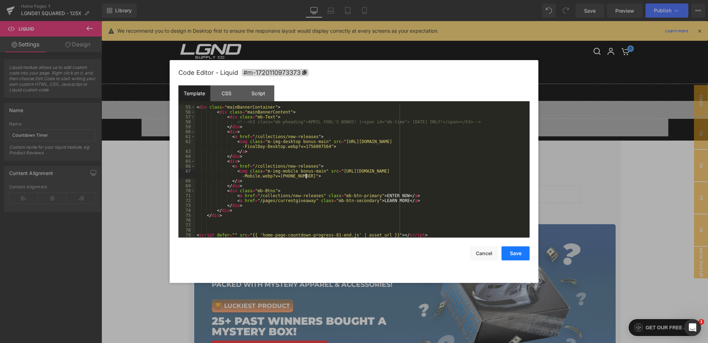
click at [517, 251] on button "Save" at bounding box center [515, 253] width 28 height 14
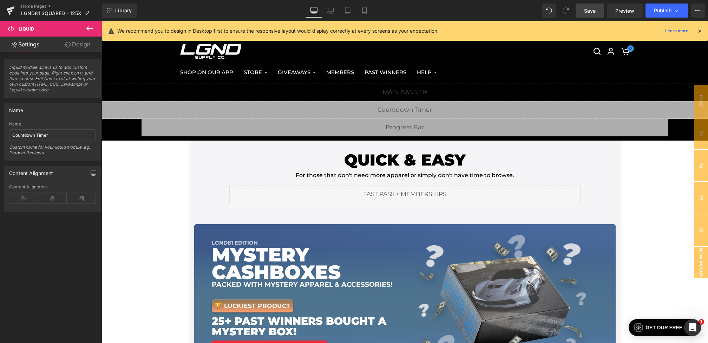
click at [593, 15] on link "Save" at bounding box center [589, 11] width 28 height 14
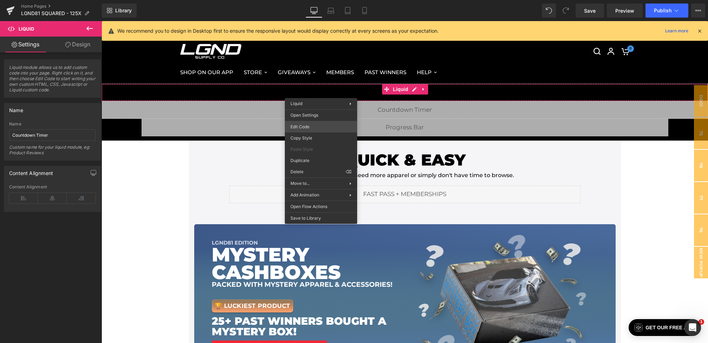
click at [315, 0] on div "You are previewing how the will restyle your page. You can not edit Elements in…" at bounding box center [354, 0] width 708 height 0
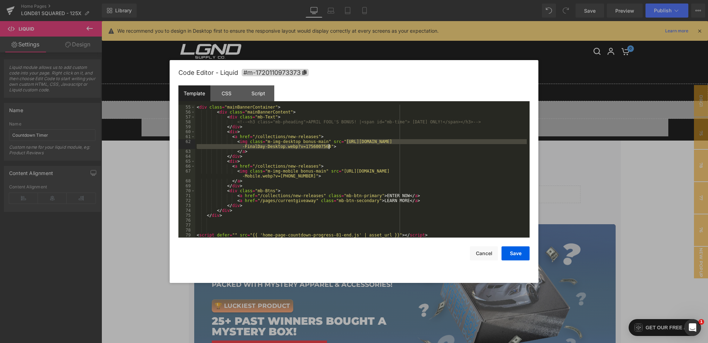
drag, startPoint x: 346, startPoint y: 141, endPoint x: 331, endPoint y: 146, distance: 15.4
click at [331, 146] on div "< div class = "mainBannerContainer" > < div class = "mainBannerContent" > < div…" at bounding box center [360, 176] width 331 height 143
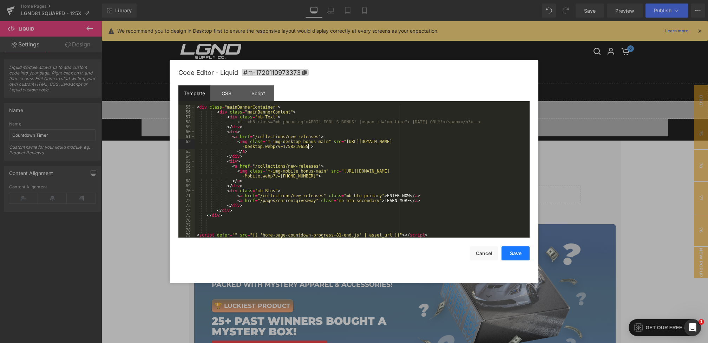
click at [513, 256] on button "Save" at bounding box center [515, 253] width 28 height 14
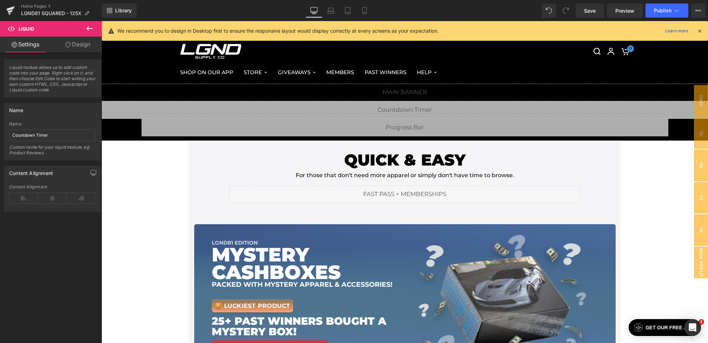
click at [589, 18] on div "Library Desktop Desktop Laptop Tablet Mobile Save Preview Publish Scheduled Vie…" at bounding box center [405, 10] width 606 height 21
click at [589, 7] on span "Save" at bounding box center [590, 10] width 12 height 7
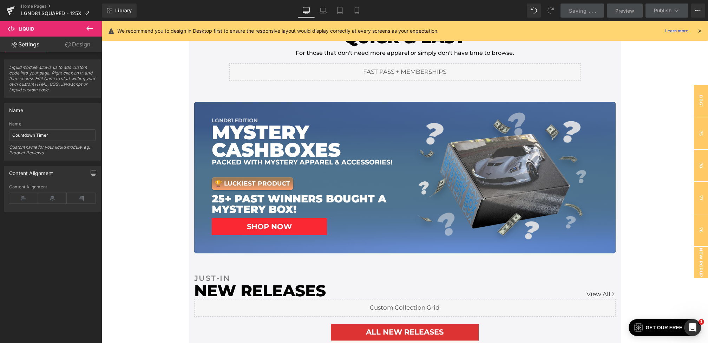
scroll to position [142, 0]
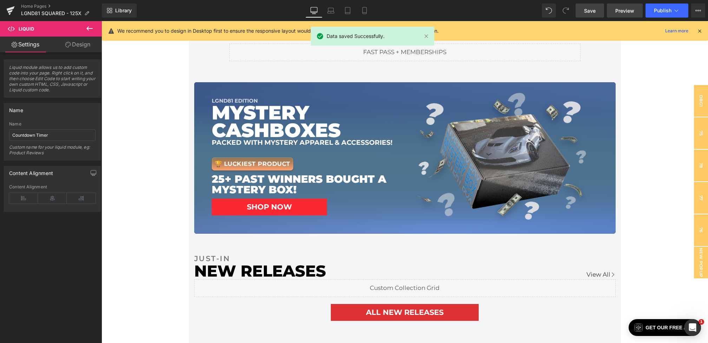
click at [611, 11] on link "Preview" at bounding box center [625, 11] width 36 height 14
